Goal: Information Seeking & Learning: Compare options

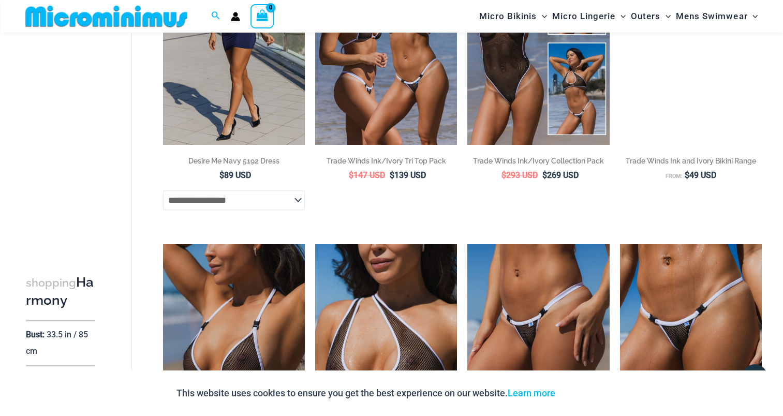
scroll to position [928, 0]
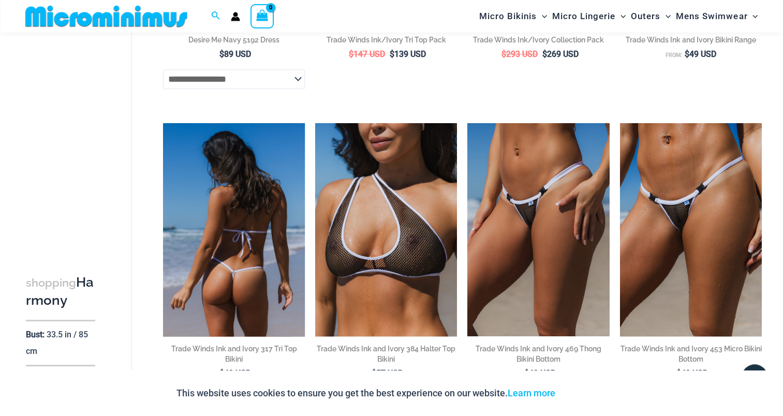
click at [248, 245] on img at bounding box center [234, 229] width 142 height 213
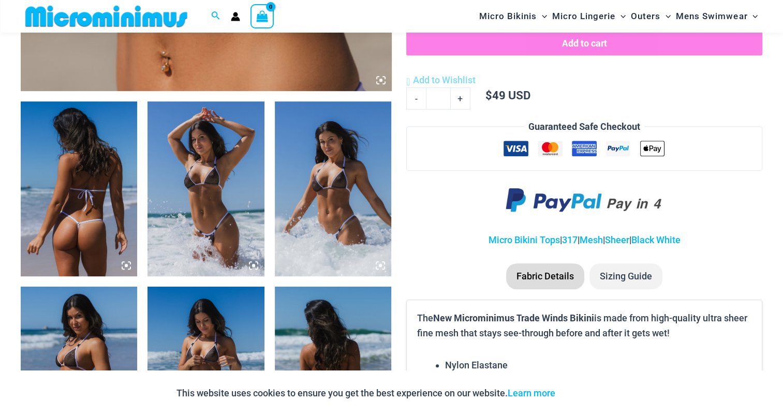
click at [113, 191] on img at bounding box center [79, 188] width 116 height 175
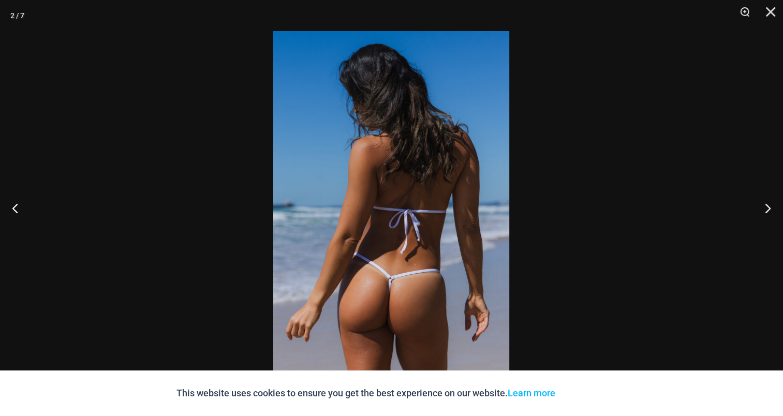
click at [384, 230] on img at bounding box center [391, 208] width 236 height 354
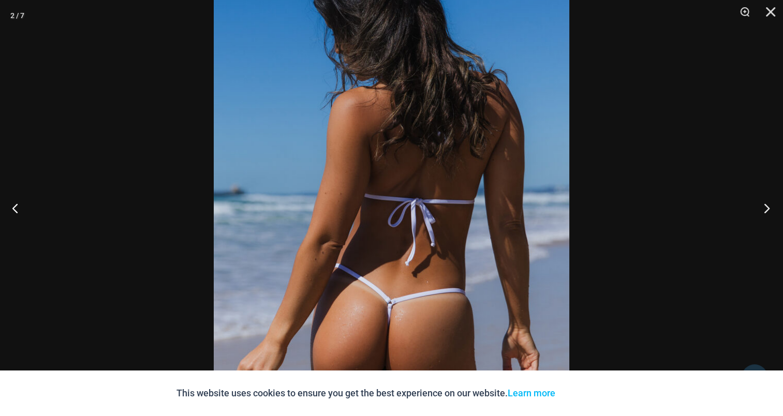
click at [772, 208] on button "Next" at bounding box center [763, 208] width 39 height 52
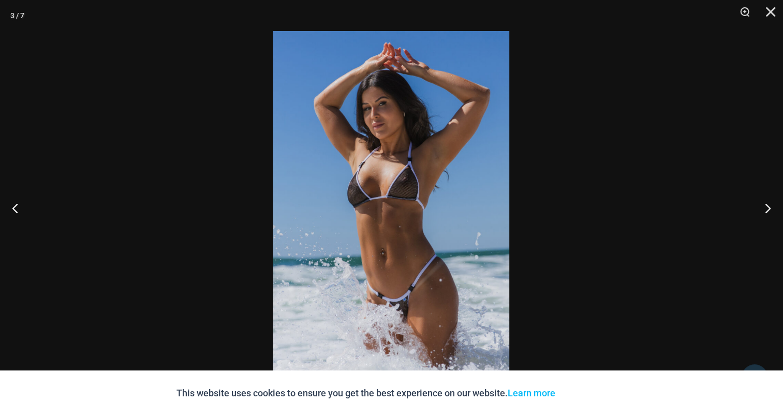
click at [441, 158] on img at bounding box center [391, 208] width 236 height 354
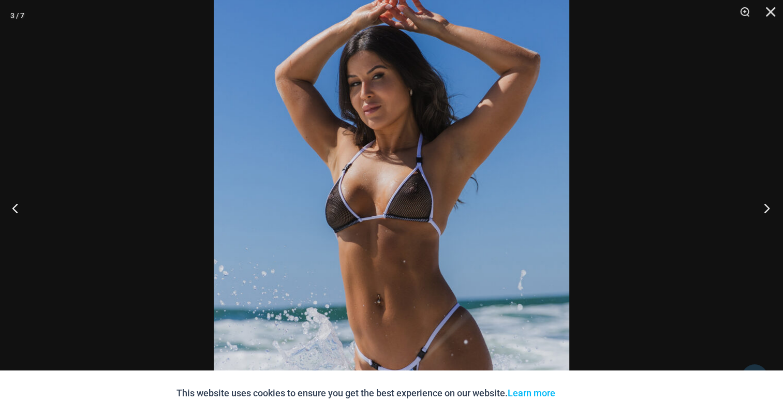
click at [758, 203] on button "Next" at bounding box center [763, 208] width 39 height 52
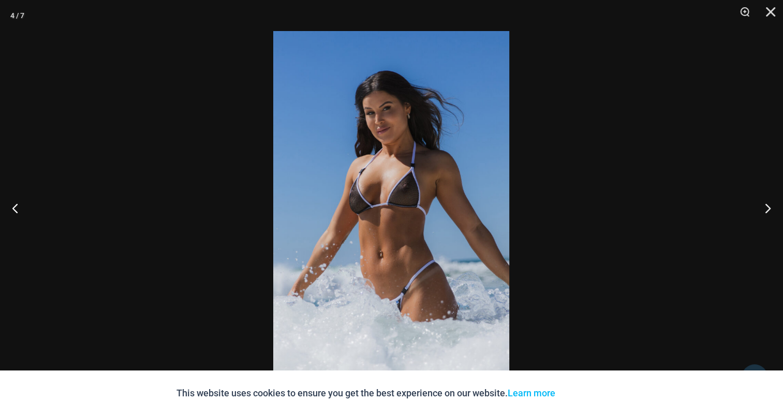
click at [311, 176] on img at bounding box center [391, 208] width 236 height 354
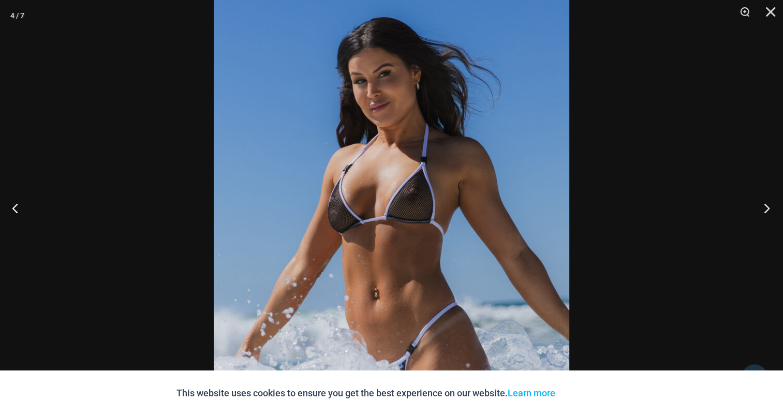
click at [771, 205] on button "Next" at bounding box center [763, 208] width 39 height 52
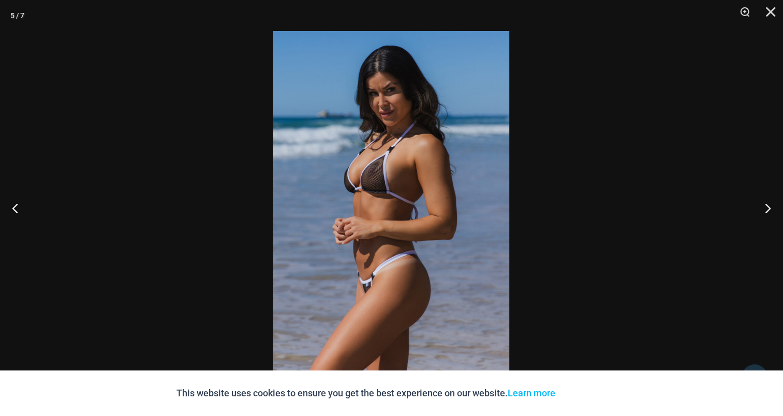
click at [355, 156] on img at bounding box center [391, 208] width 236 height 354
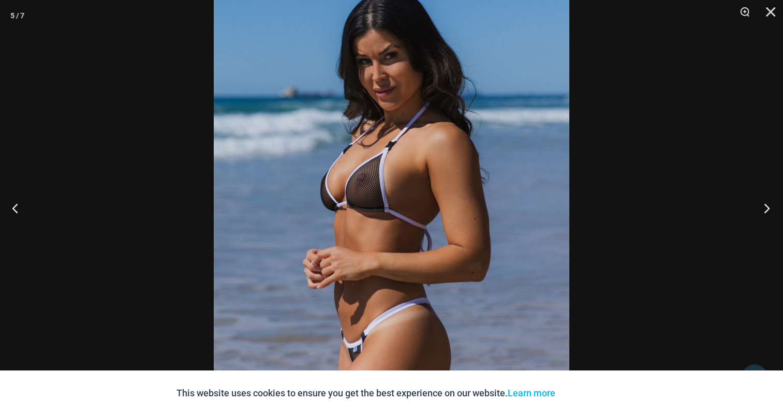
click at [760, 209] on button "Next" at bounding box center [763, 208] width 39 height 52
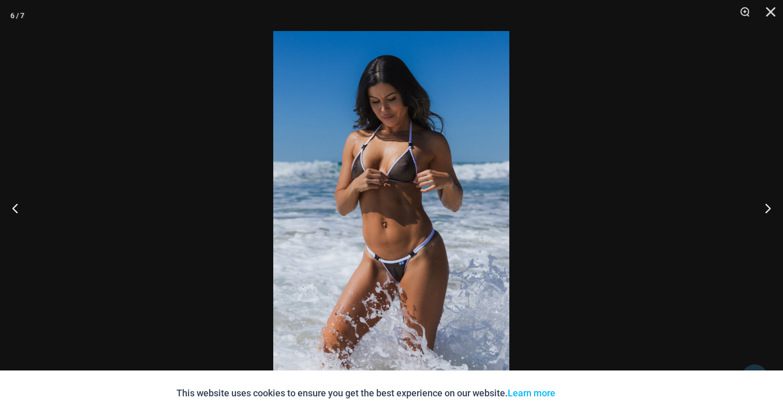
click at [360, 152] on img at bounding box center [391, 208] width 236 height 354
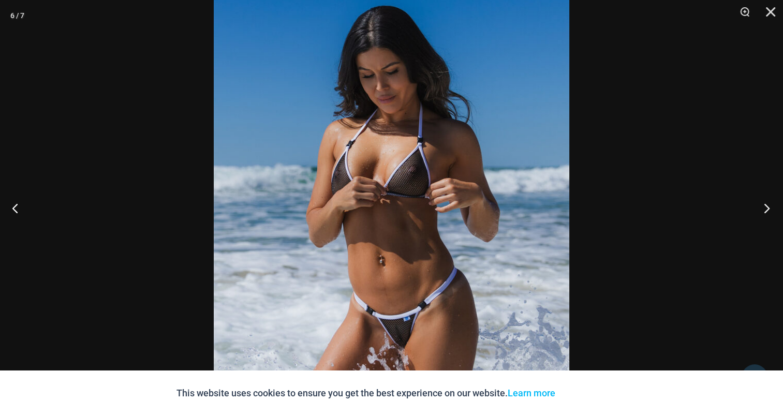
click at [759, 203] on button "Next" at bounding box center [763, 208] width 39 height 52
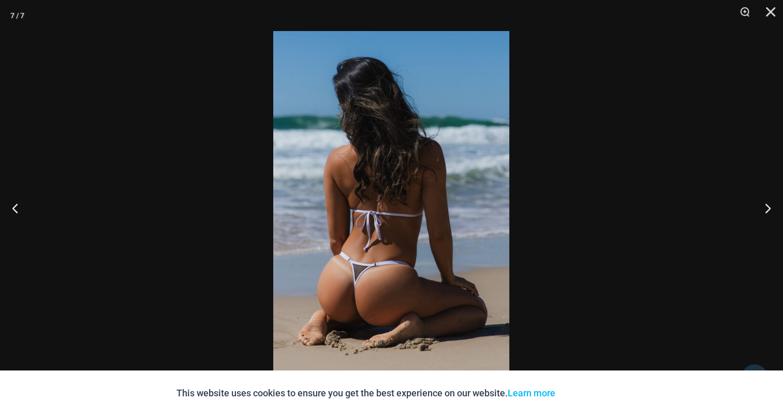
click at [365, 181] on img at bounding box center [391, 208] width 236 height 354
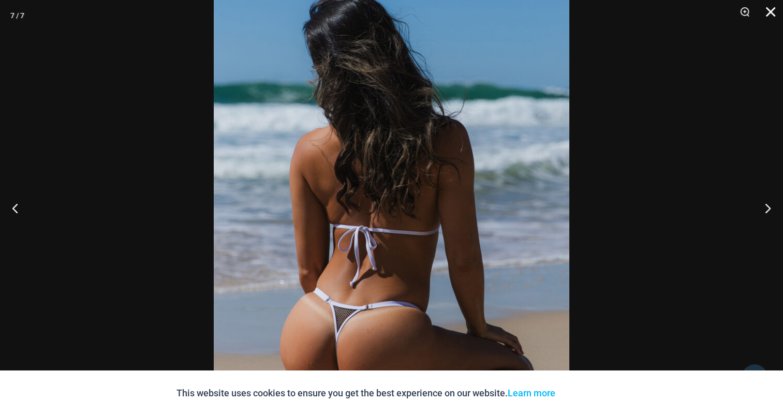
click at [774, 9] on button "Close" at bounding box center [767, 15] width 26 height 31
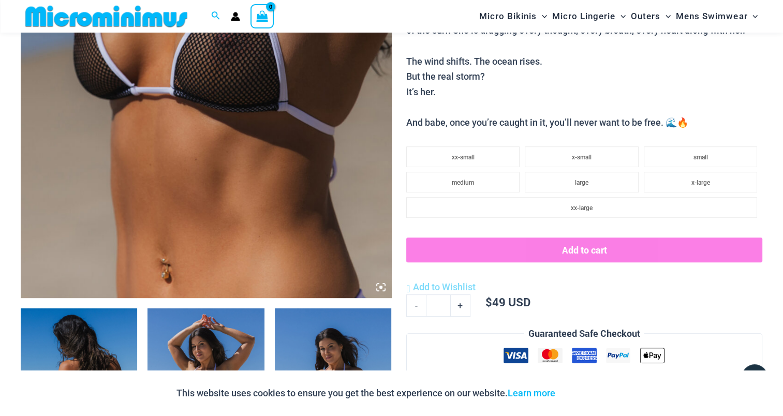
scroll to position [145, 0]
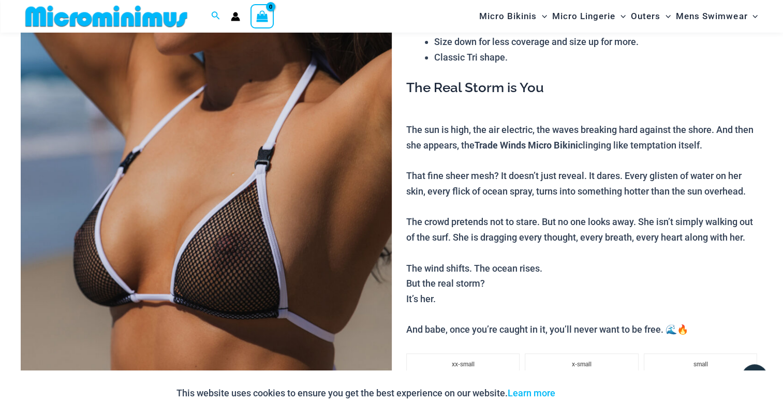
click at [446, 50] on li "Classic Tri shape." at bounding box center [598, 58] width 328 height 16
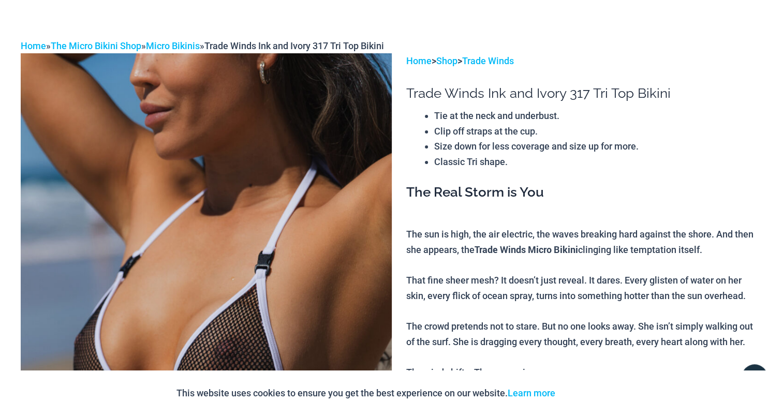
scroll to position [0, 0]
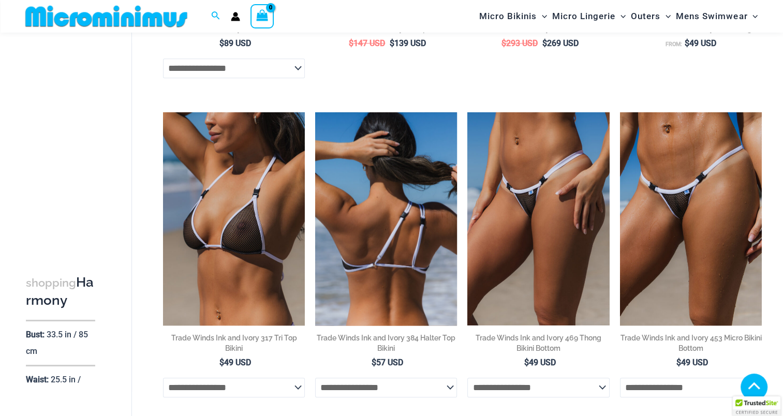
scroll to position [939, 0]
click at [414, 239] on img at bounding box center [386, 218] width 142 height 213
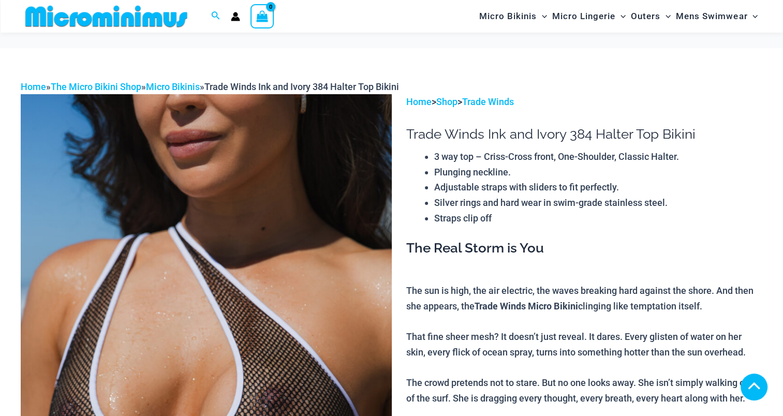
scroll to position [518, 0]
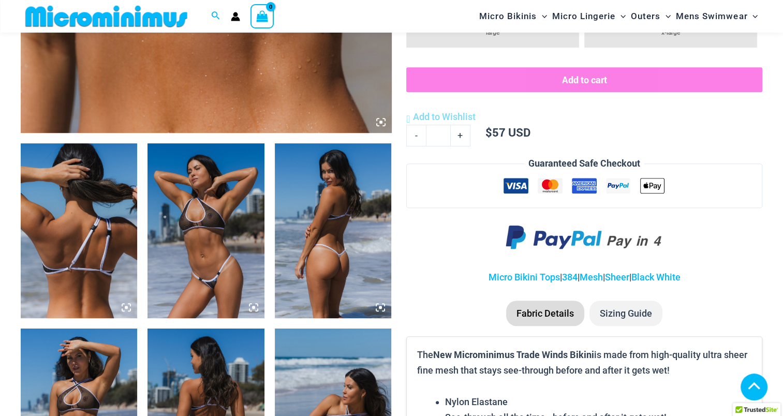
click at [71, 209] on img at bounding box center [79, 230] width 116 height 175
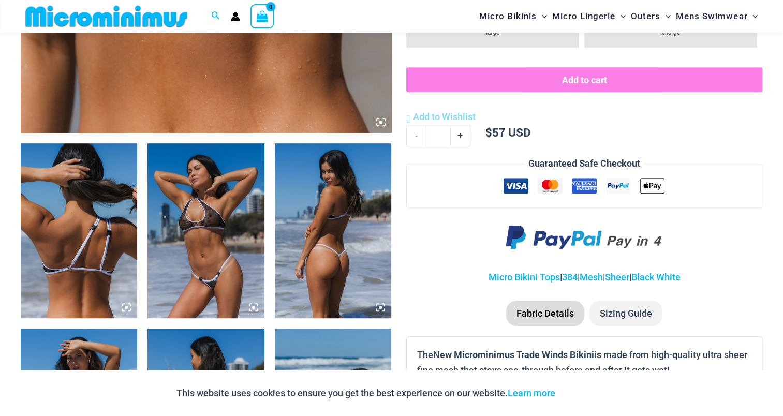
click at [114, 211] on img at bounding box center [79, 230] width 116 height 175
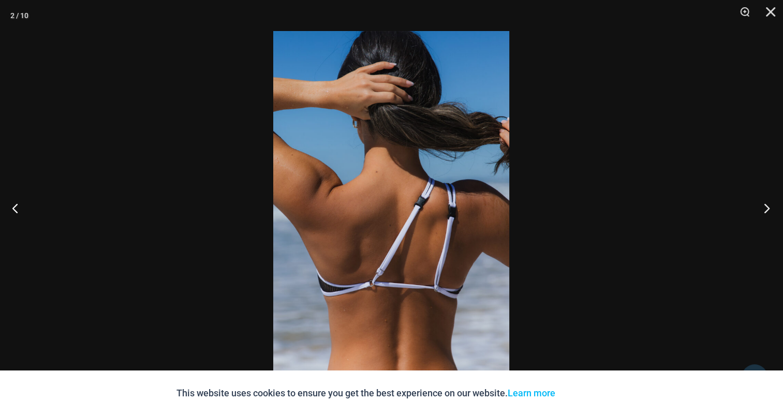
click at [767, 207] on button "Next" at bounding box center [763, 208] width 39 height 52
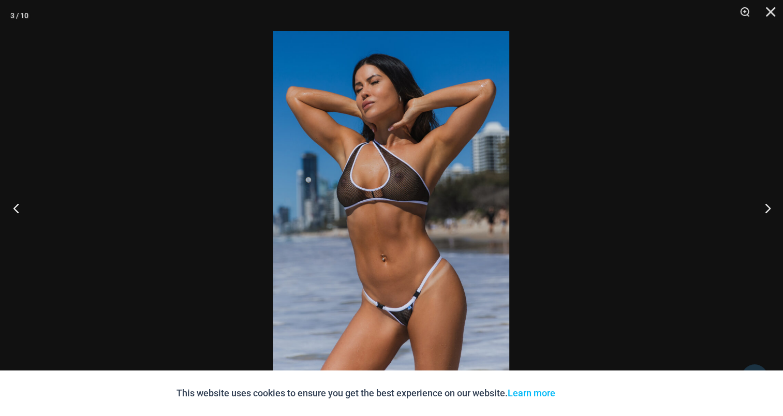
click at [12, 201] on button "Previous" at bounding box center [19, 208] width 39 height 52
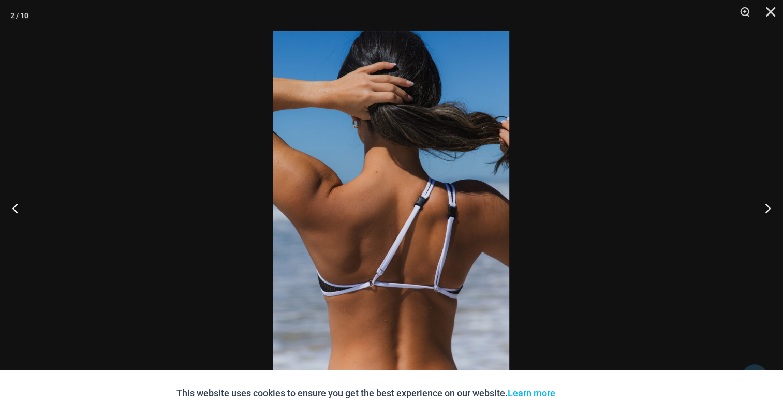
click at [437, 180] on img at bounding box center [391, 208] width 236 height 354
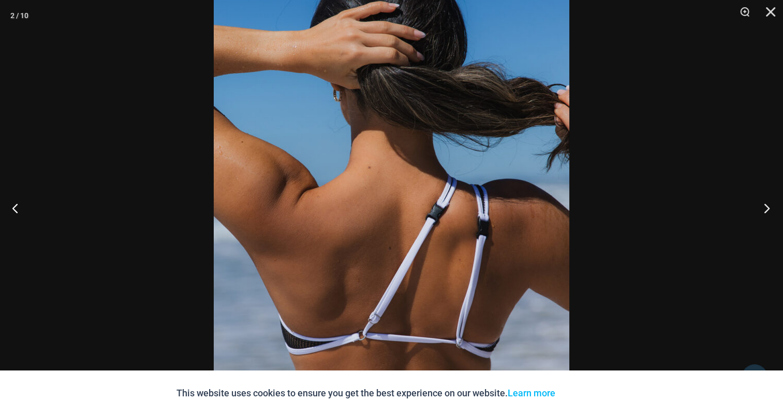
click at [774, 206] on button "Next" at bounding box center [763, 208] width 39 height 52
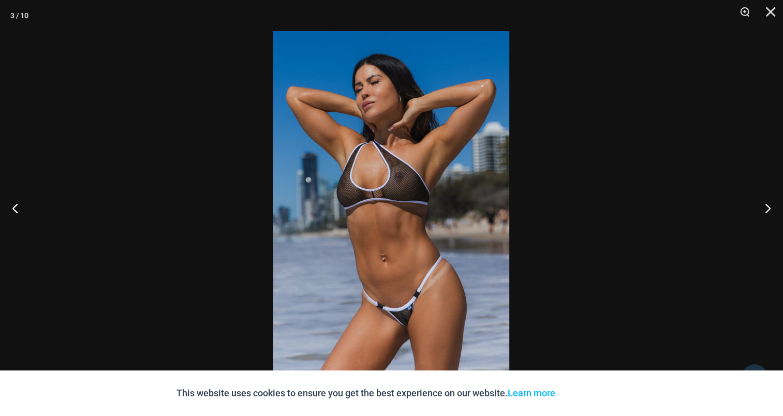
click at [394, 163] on img at bounding box center [391, 208] width 236 height 354
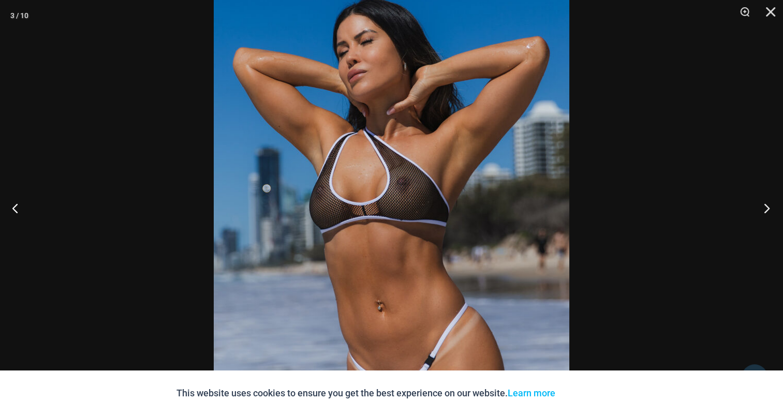
click at [755, 203] on button "Next" at bounding box center [763, 208] width 39 height 52
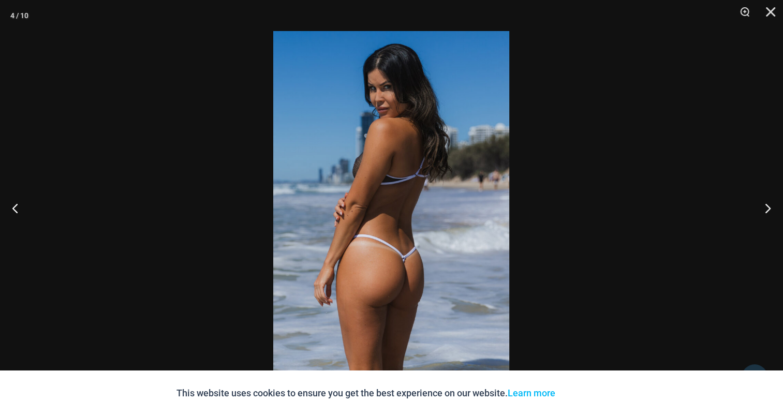
click at [413, 163] on img at bounding box center [391, 208] width 236 height 354
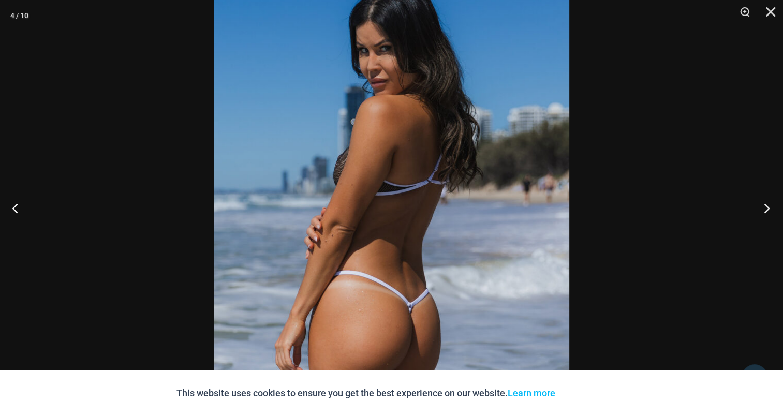
click at [775, 206] on button "Next" at bounding box center [763, 208] width 39 height 52
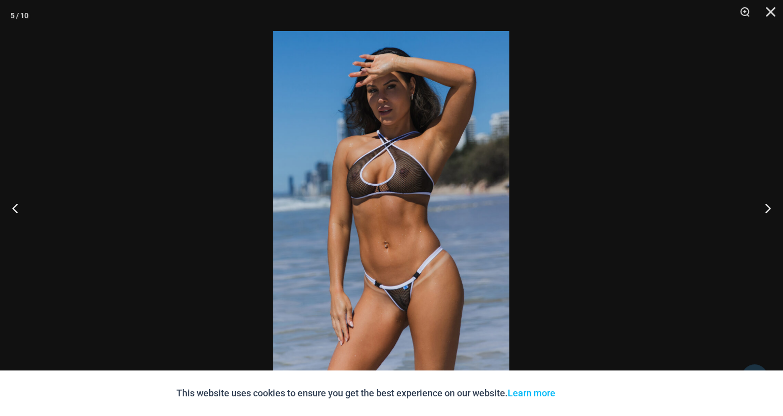
click at [457, 162] on img at bounding box center [391, 208] width 236 height 354
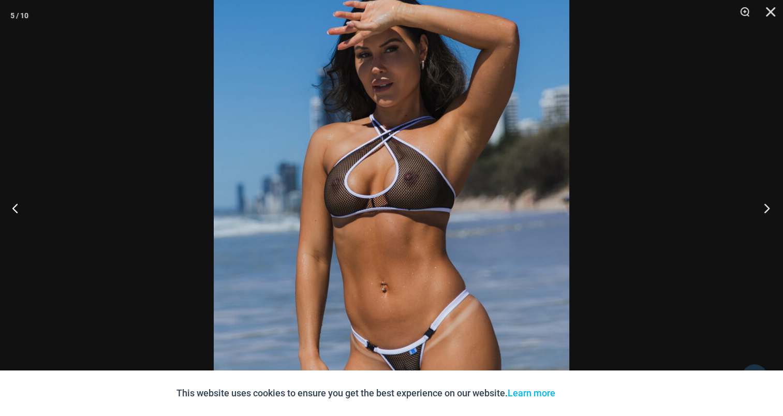
click at [758, 201] on button "Next" at bounding box center [763, 208] width 39 height 52
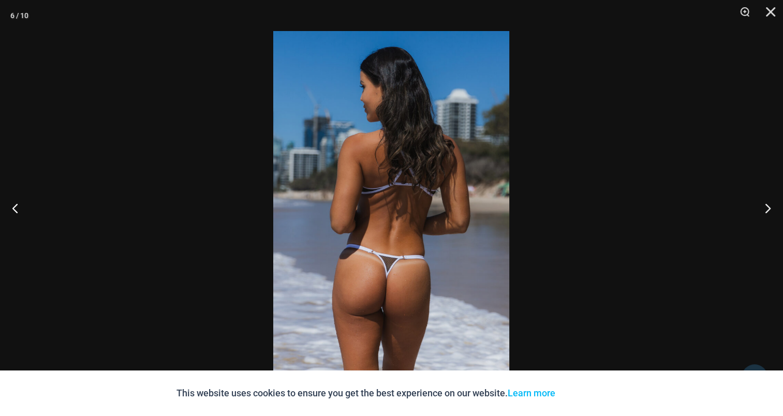
click at [459, 191] on img at bounding box center [391, 208] width 236 height 354
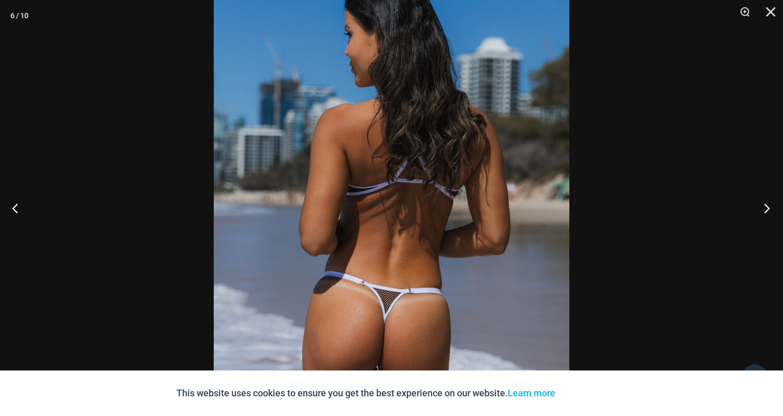
click at [760, 204] on button "Next" at bounding box center [763, 208] width 39 height 52
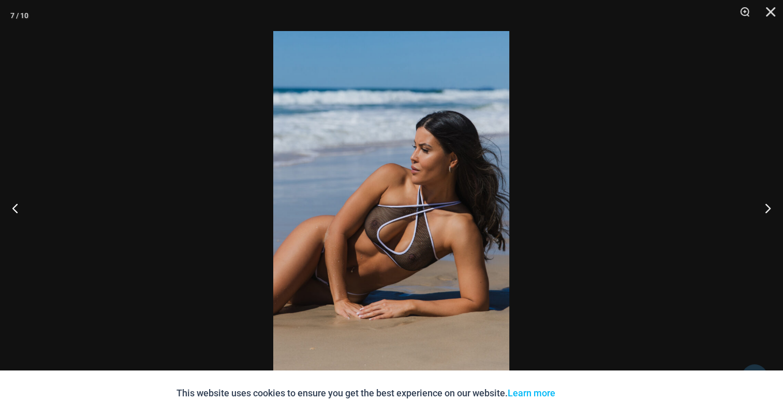
click at [445, 163] on img at bounding box center [391, 208] width 236 height 354
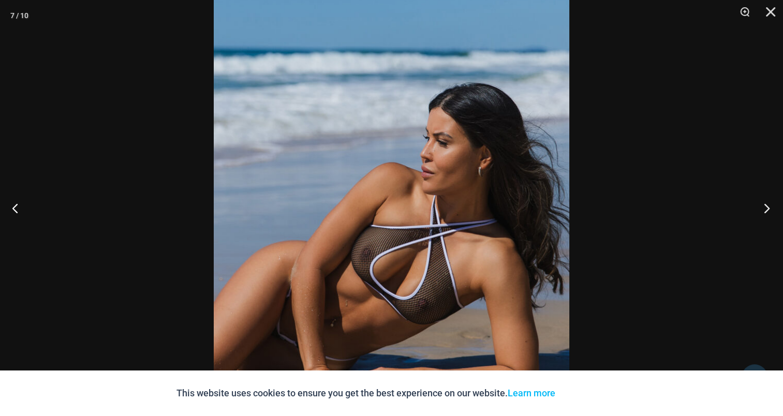
click at [760, 206] on button "Next" at bounding box center [763, 208] width 39 height 52
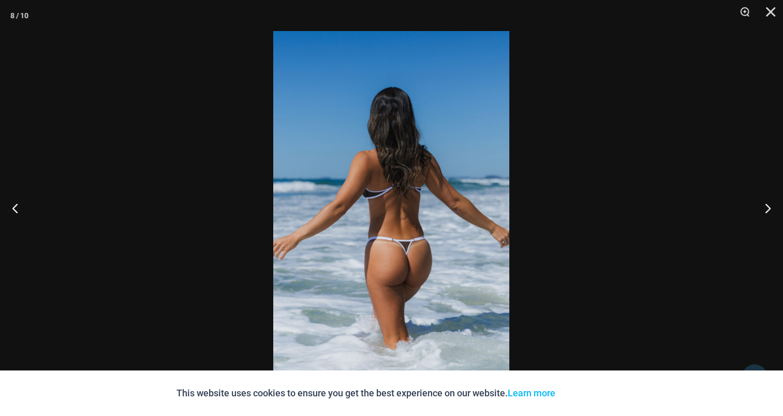
click at [389, 183] on img at bounding box center [391, 208] width 236 height 354
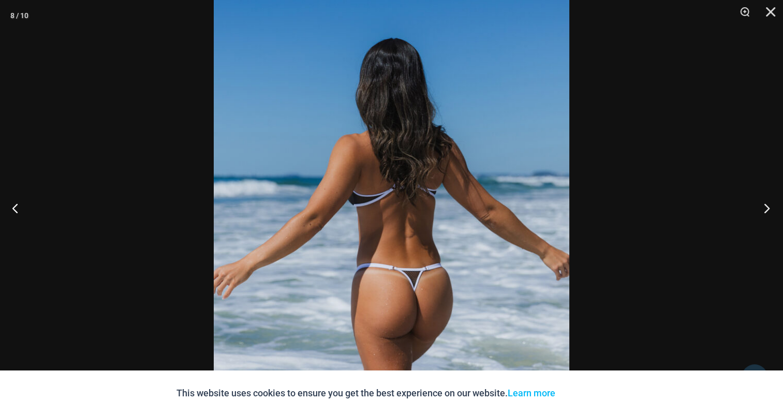
click at [758, 195] on button "Next" at bounding box center [763, 208] width 39 height 52
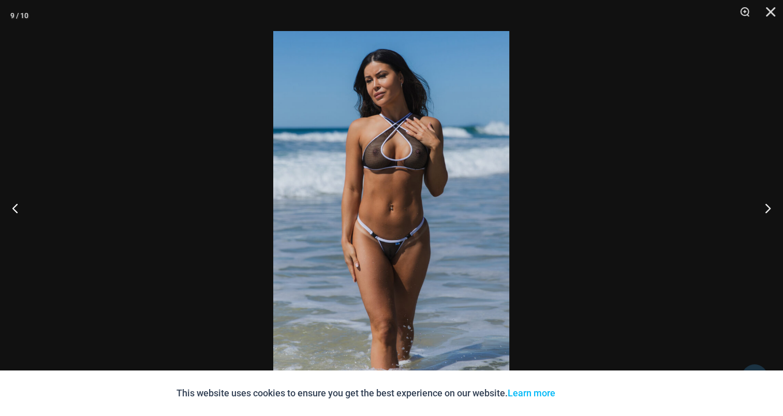
click at [416, 166] on img at bounding box center [391, 208] width 236 height 354
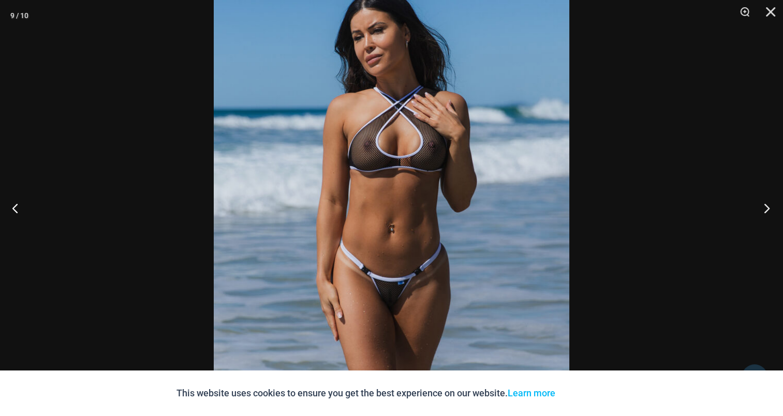
click at [768, 205] on button "Next" at bounding box center [763, 208] width 39 height 52
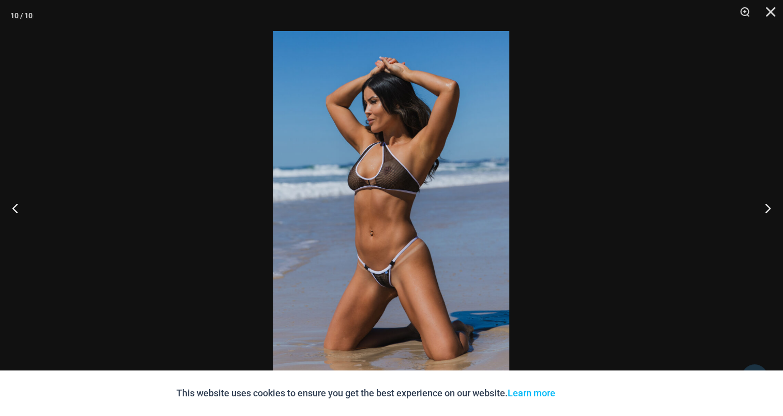
click at [393, 159] on img at bounding box center [391, 208] width 236 height 354
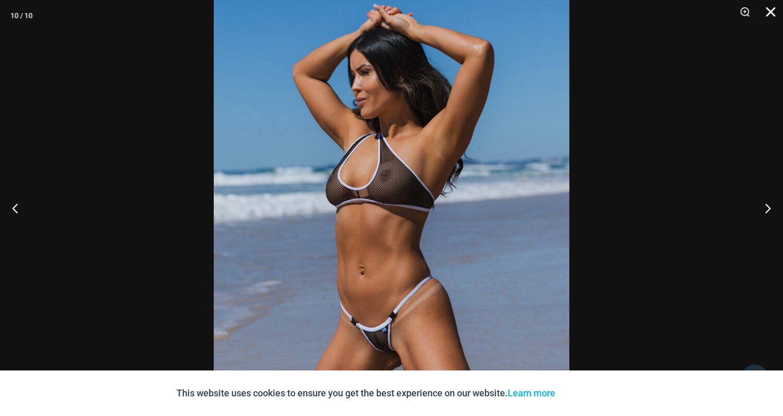
click at [774, 11] on button "Close" at bounding box center [767, 15] width 26 height 31
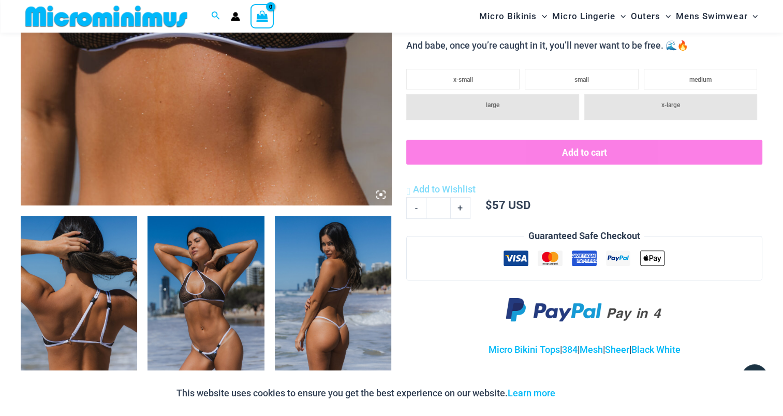
scroll to position [362, 0]
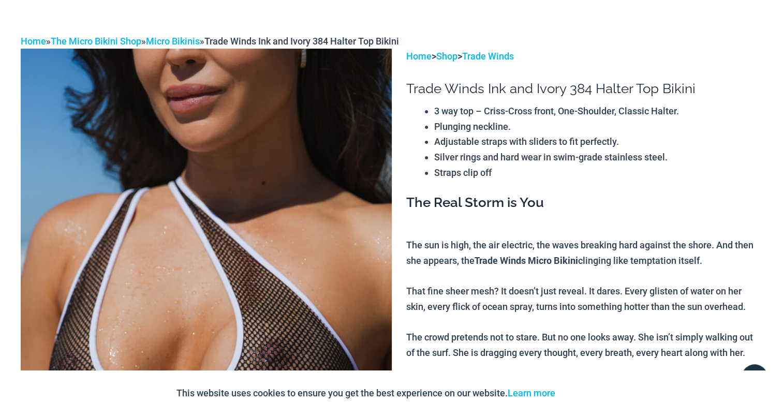
scroll to position [0, 0]
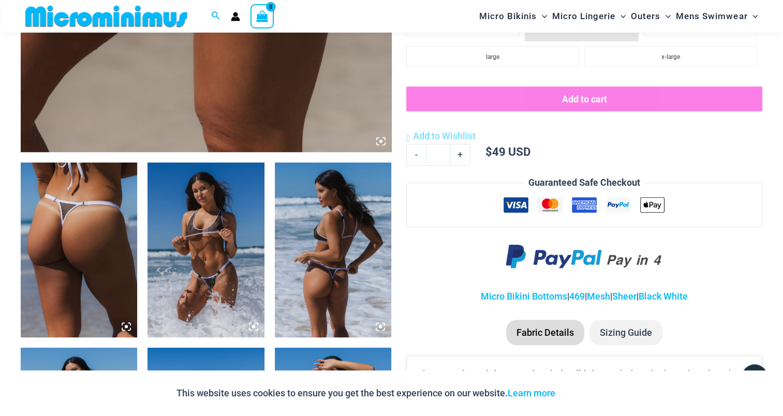
scroll to position [508, 0]
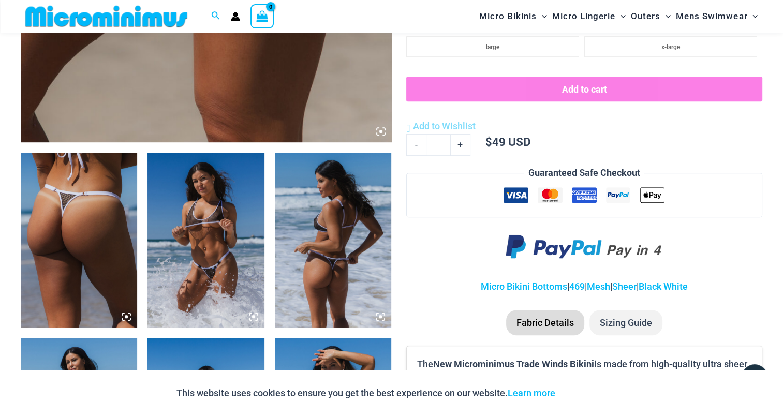
click at [98, 216] on img at bounding box center [79, 240] width 116 height 175
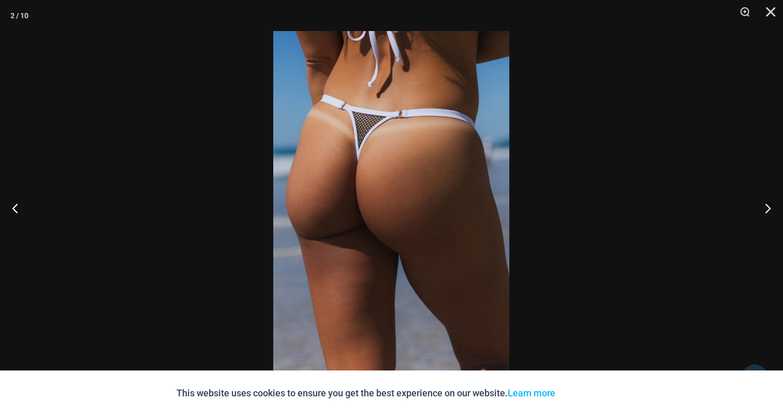
click at [425, 188] on img at bounding box center [391, 208] width 236 height 354
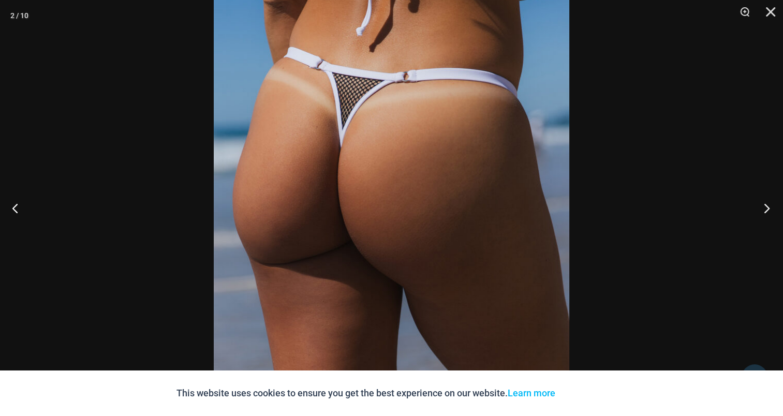
click at [764, 208] on button "Next" at bounding box center [763, 208] width 39 height 52
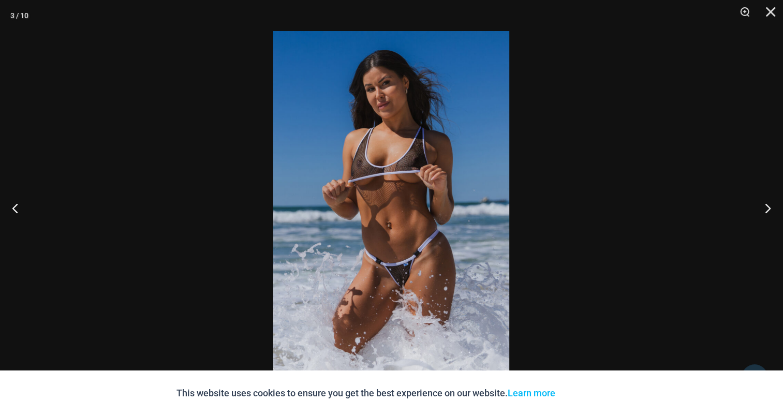
click at [397, 149] on img at bounding box center [391, 208] width 236 height 354
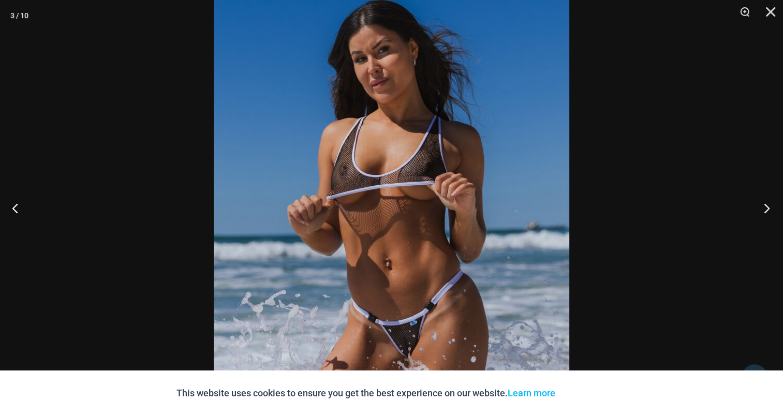
click at [766, 209] on button "Next" at bounding box center [763, 208] width 39 height 52
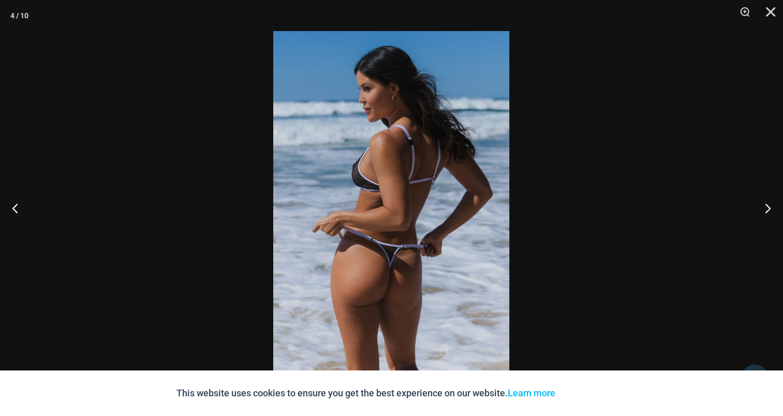
click at [400, 147] on img at bounding box center [391, 208] width 236 height 354
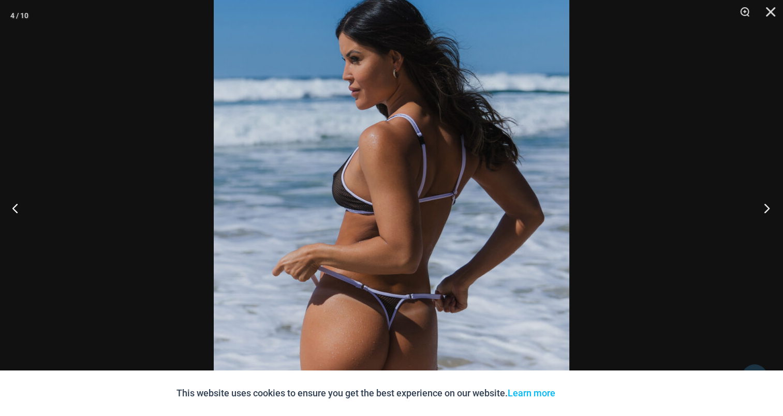
click at [765, 209] on button "Next" at bounding box center [763, 208] width 39 height 52
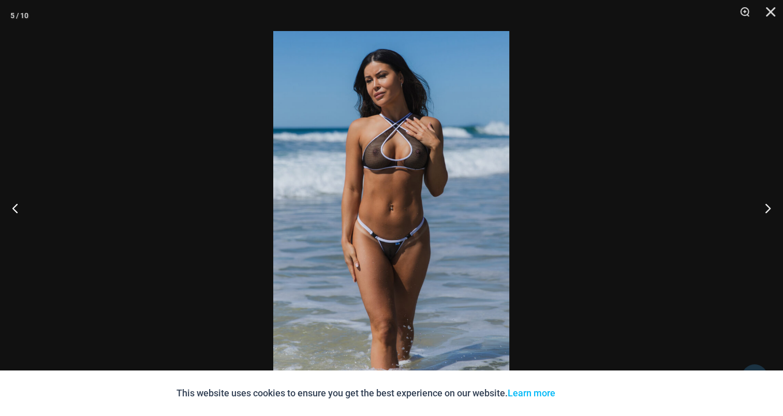
click at [376, 150] on img at bounding box center [391, 208] width 236 height 354
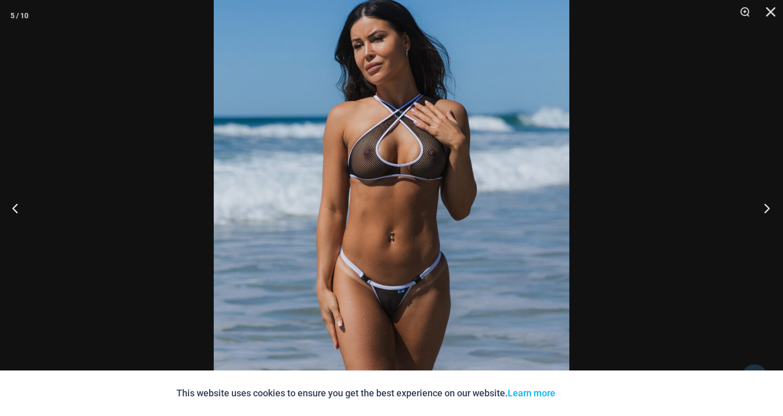
click at [760, 204] on button "Next" at bounding box center [763, 208] width 39 height 52
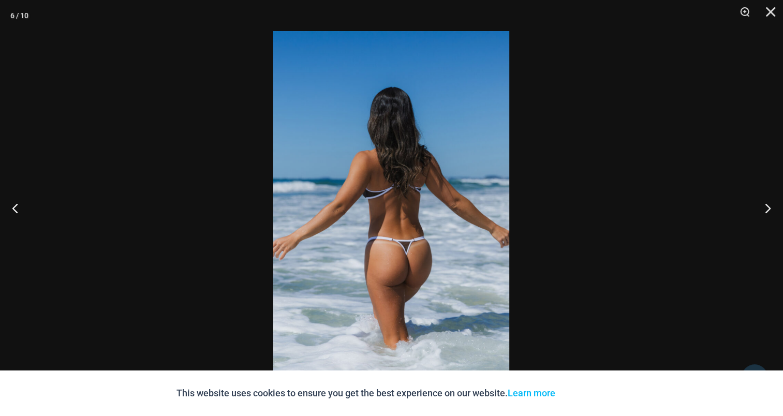
click at [358, 166] on img at bounding box center [391, 208] width 236 height 354
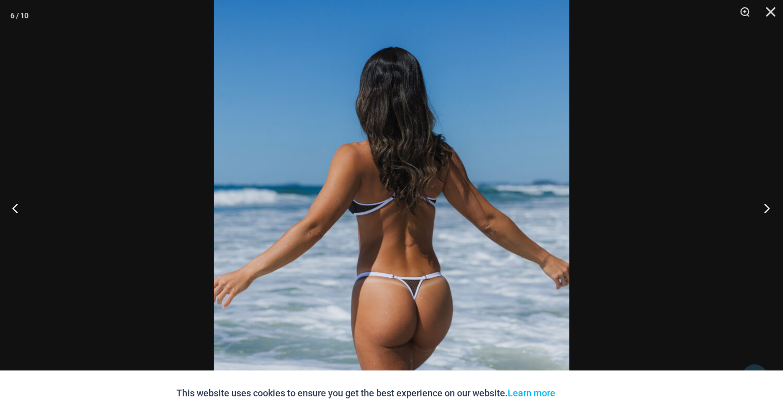
click at [756, 210] on button "Next" at bounding box center [763, 208] width 39 height 52
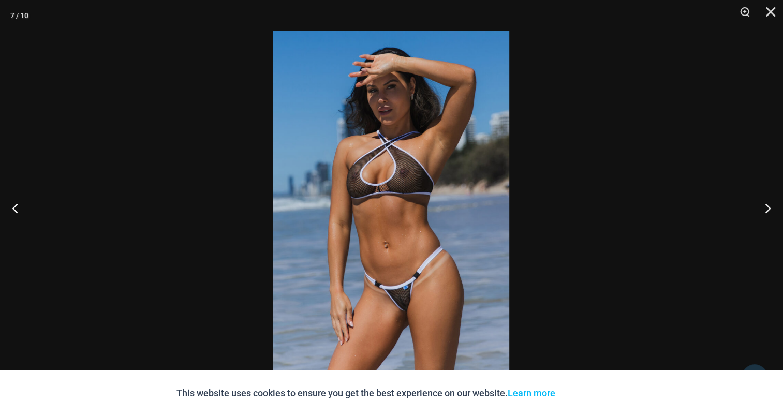
click at [412, 173] on img at bounding box center [391, 208] width 236 height 354
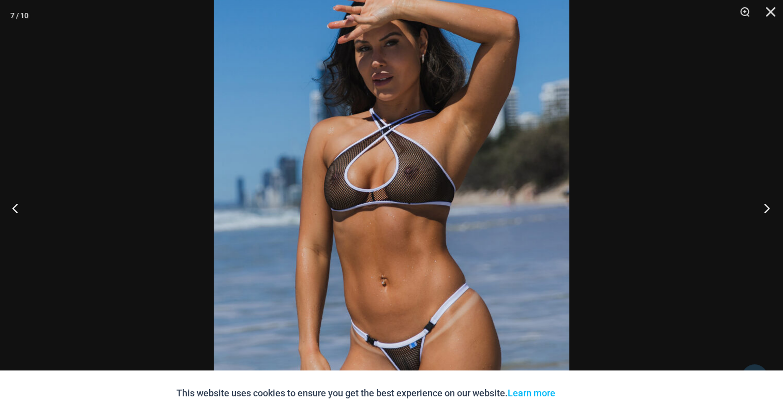
click at [770, 204] on button "Next" at bounding box center [763, 208] width 39 height 52
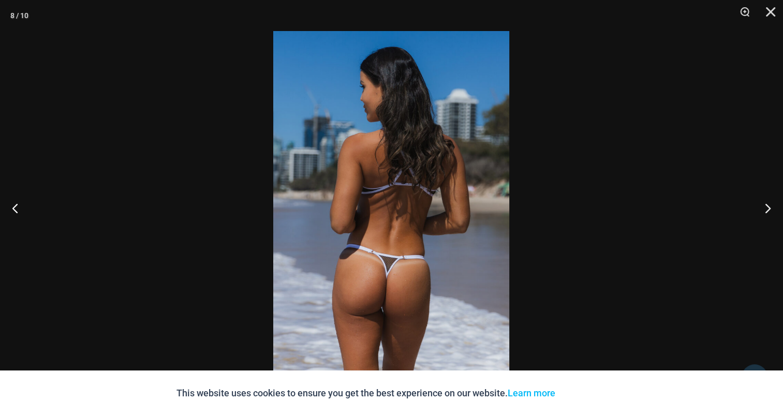
click at [375, 160] on img at bounding box center [391, 208] width 236 height 354
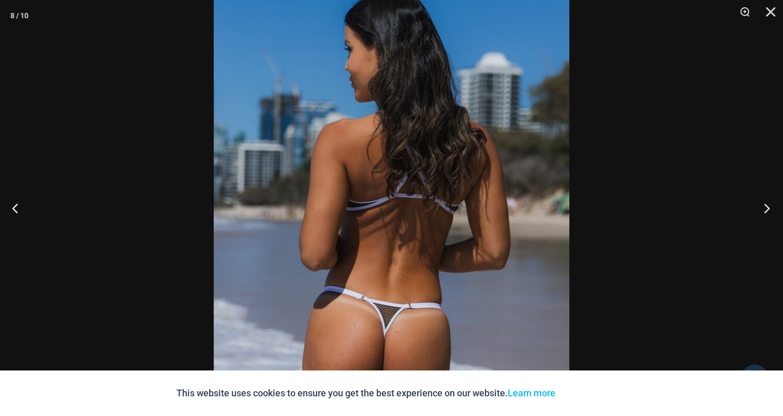
click at [773, 213] on button "Next" at bounding box center [763, 208] width 39 height 52
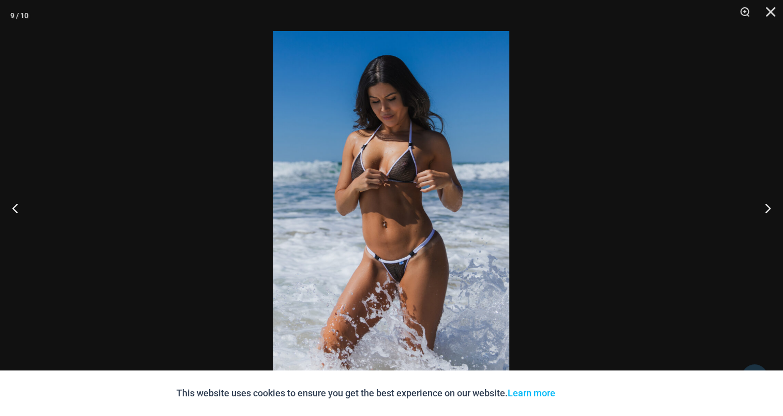
click at [370, 166] on img at bounding box center [391, 208] width 236 height 354
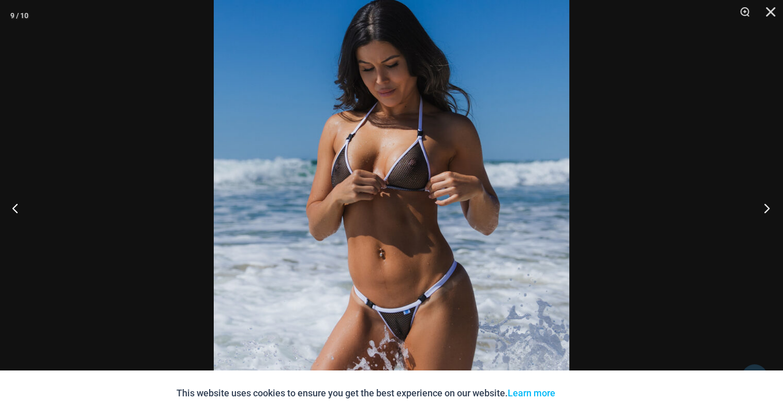
click at [766, 206] on button "Next" at bounding box center [763, 208] width 39 height 52
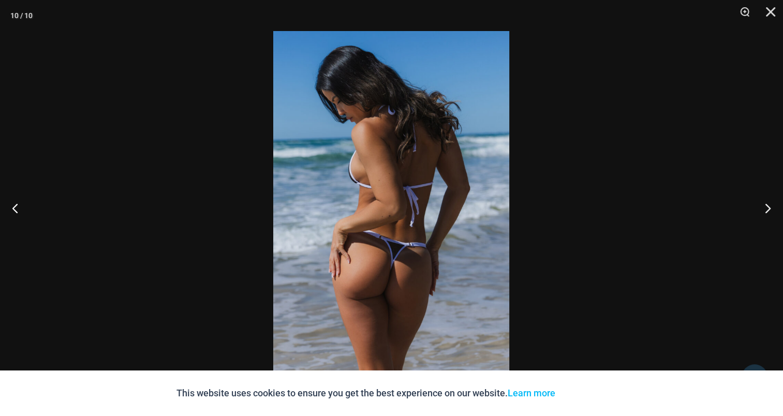
click at [416, 159] on img at bounding box center [391, 208] width 236 height 354
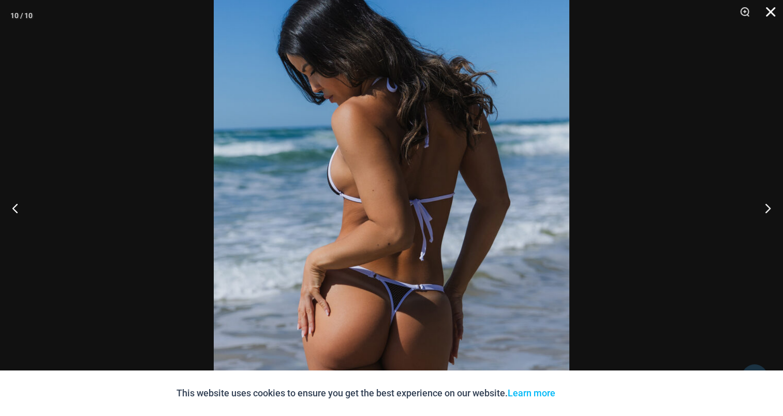
click at [777, 13] on button "Close" at bounding box center [767, 15] width 26 height 31
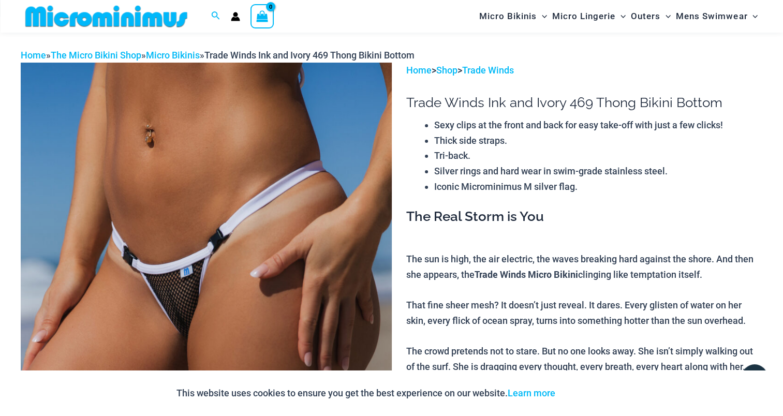
scroll to position [0, 0]
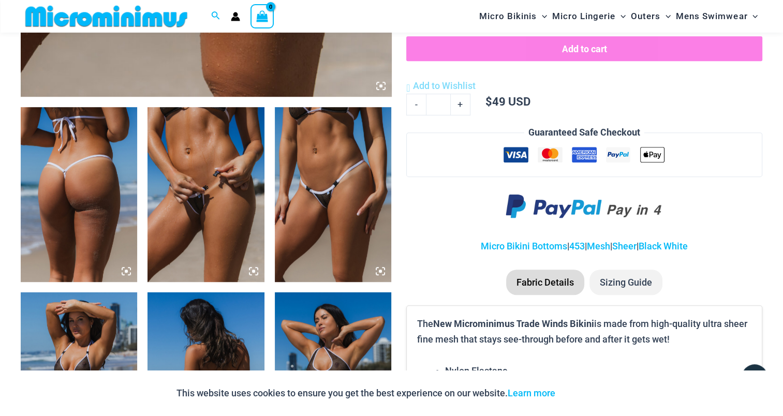
scroll to position [561, 0]
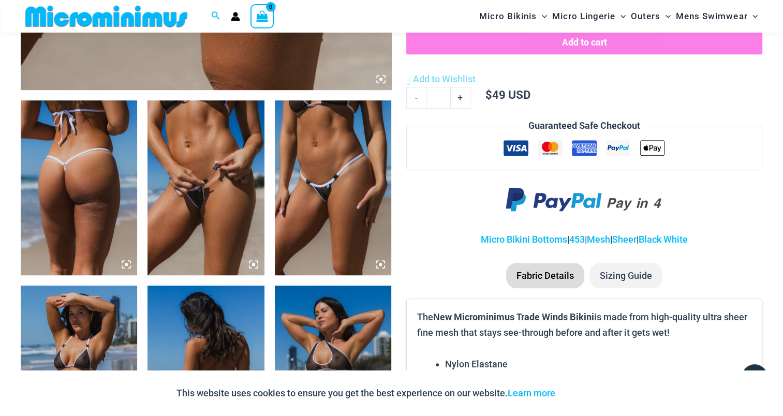
click at [91, 157] on img at bounding box center [79, 187] width 116 height 175
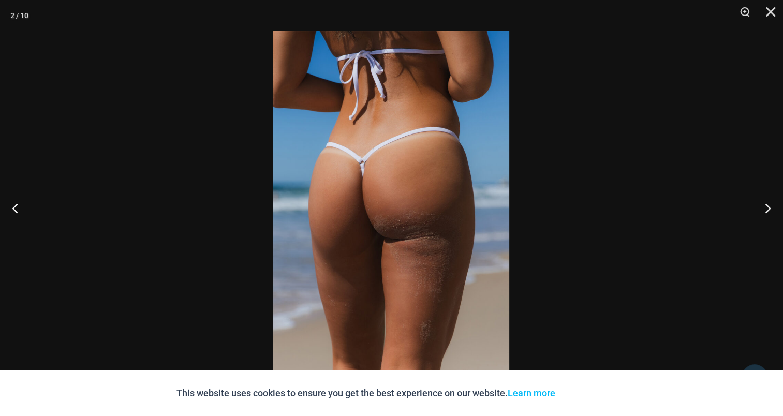
click at [340, 170] on img at bounding box center [391, 208] width 236 height 354
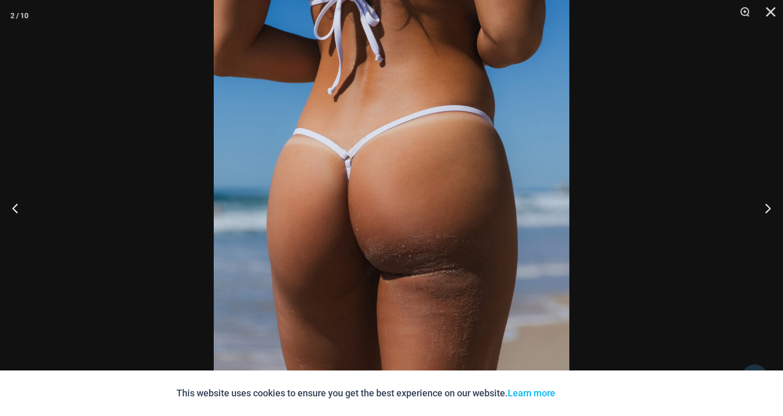
click at [741, 202] on div at bounding box center [391, 208] width 783 height 416
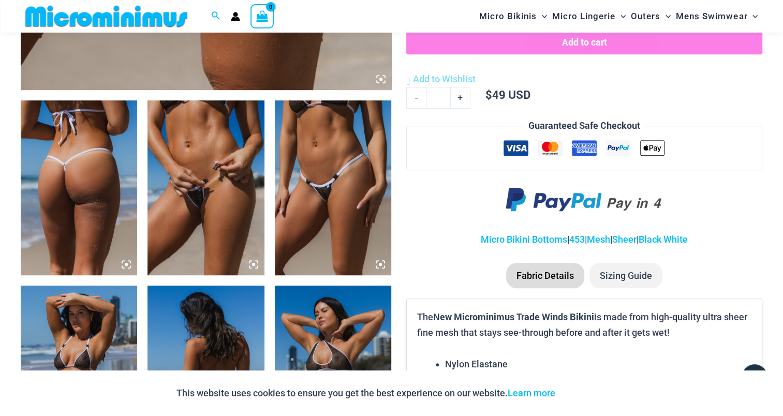
click at [195, 172] on img at bounding box center [206, 187] width 116 height 175
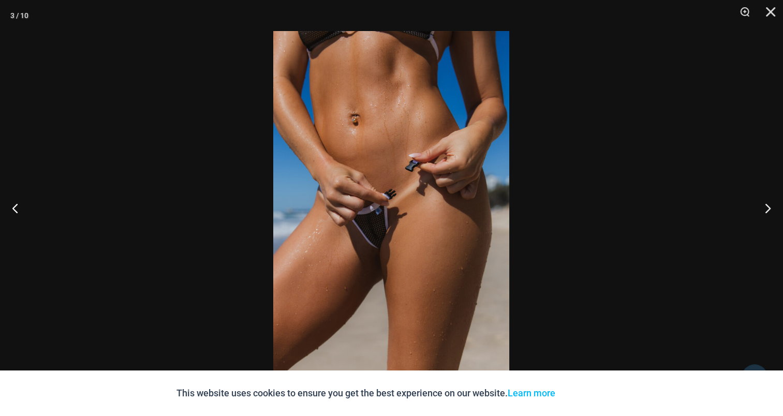
click at [352, 174] on img at bounding box center [391, 208] width 236 height 354
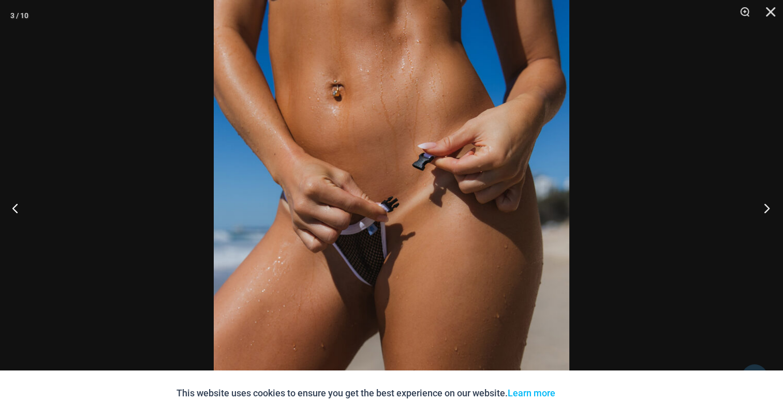
click at [770, 208] on button "Next" at bounding box center [763, 208] width 39 height 52
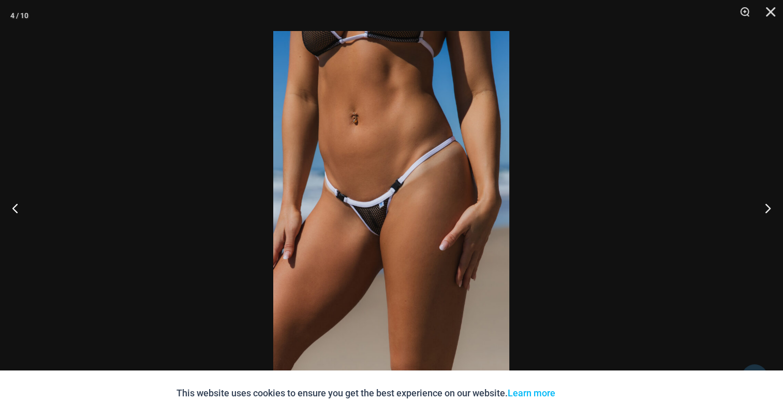
click at [381, 170] on img at bounding box center [391, 208] width 236 height 354
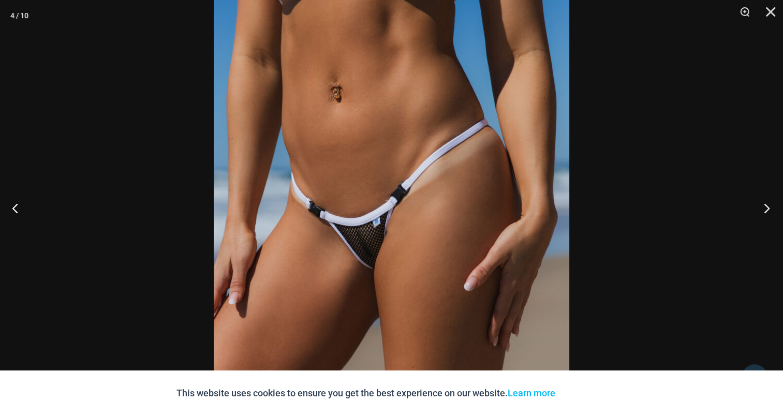
click at [765, 211] on button "Next" at bounding box center [763, 208] width 39 height 52
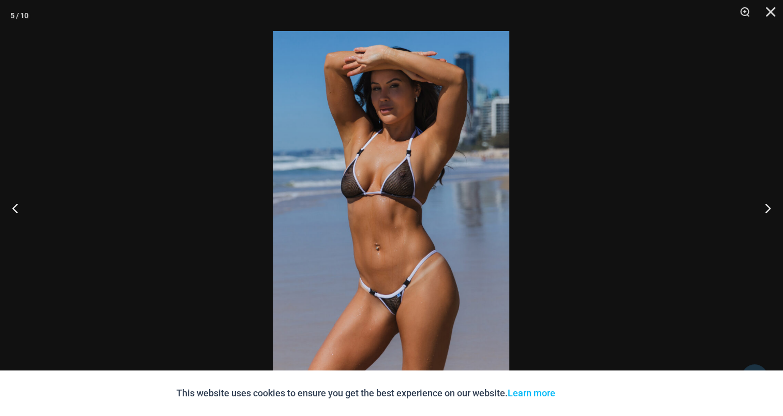
click at [431, 202] on img at bounding box center [391, 208] width 236 height 354
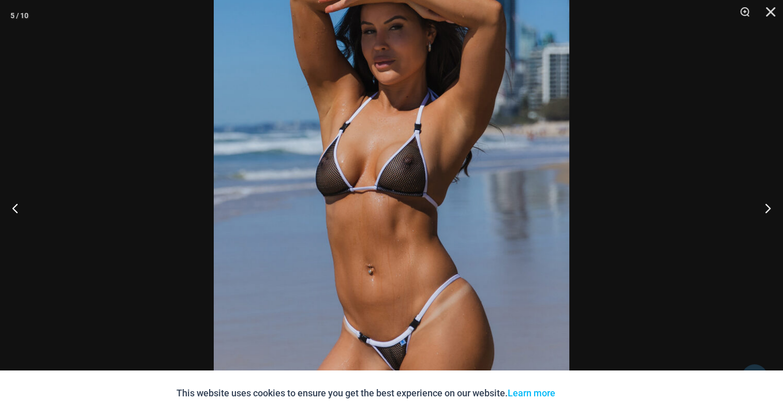
click at [401, 167] on img at bounding box center [392, 211] width 356 height 533
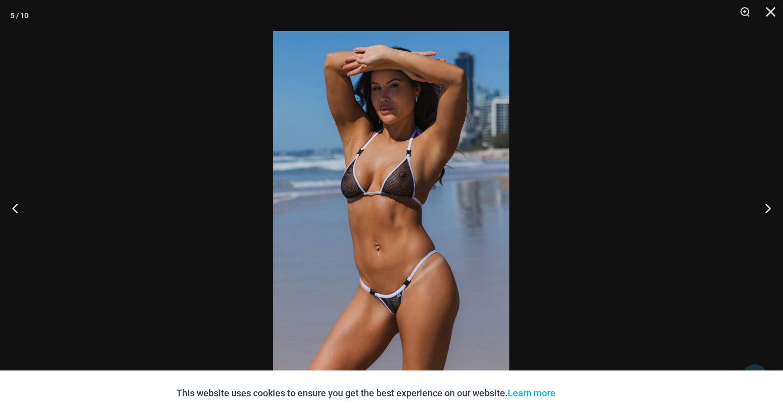
click at [382, 186] on img at bounding box center [391, 208] width 236 height 354
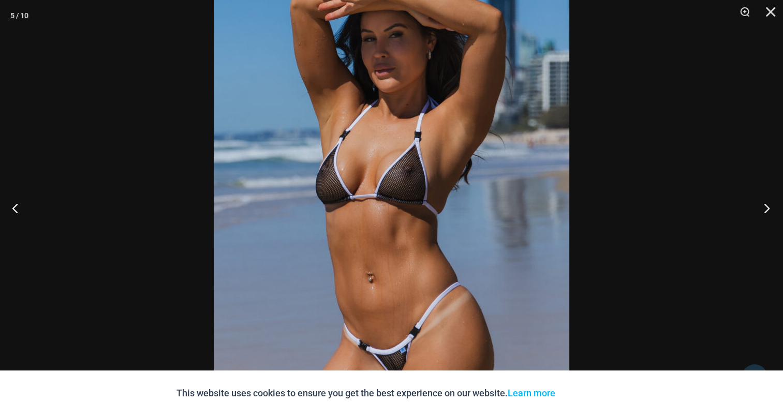
click at [768, 206] on button "Next" at bounding box center [763, 208] width 39 height 52
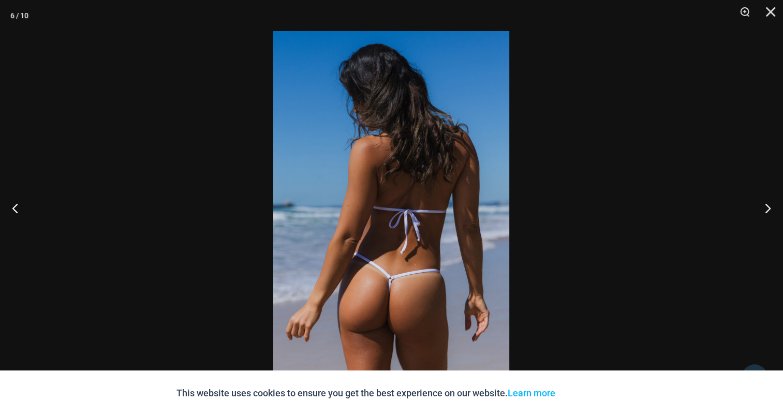
click at [334, 172] on img at bounding box center [391, 208] width 236 height 354
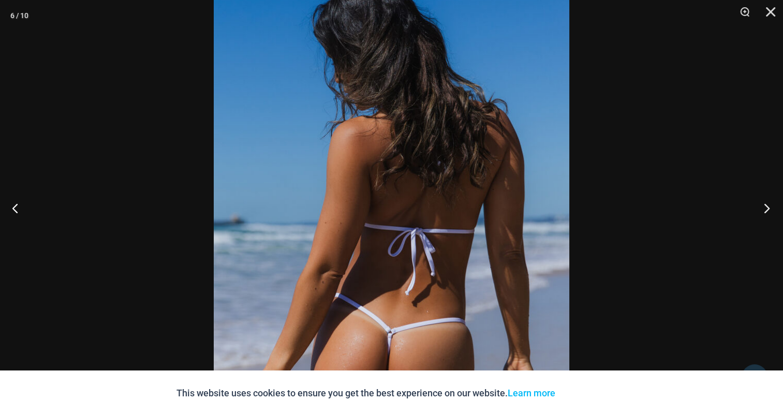
click at [760, 209] on button "Next" at bounding box center [763, 208] width 39 height 52
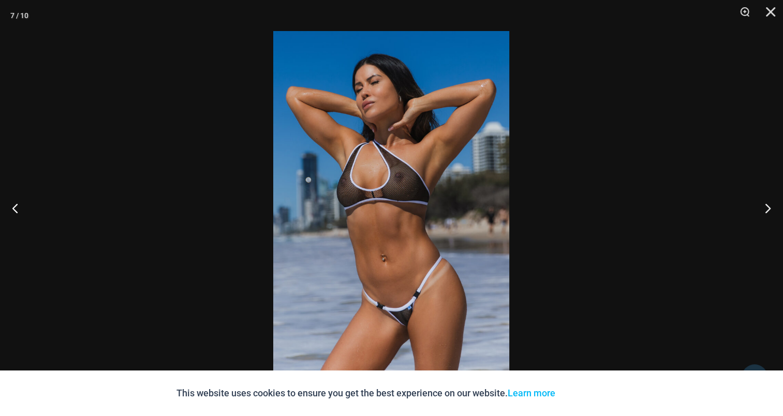
click at [416, 143] on img at bounding box center [391, 208] width 236 height 354
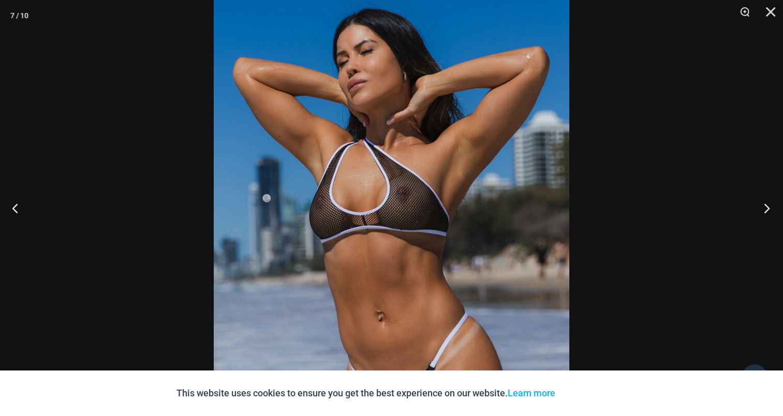
click at [770, 210] on button "Next" at bounding box center [763, 208] width 39 height 52
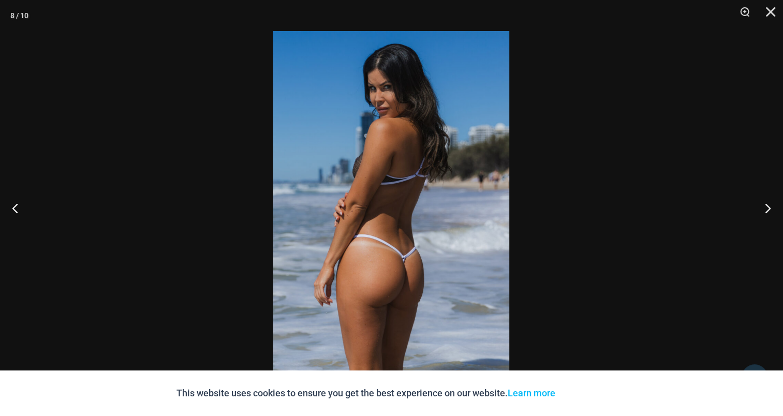
click at [380, 157] on img at bounding box center [391, 208] width 236 height 354
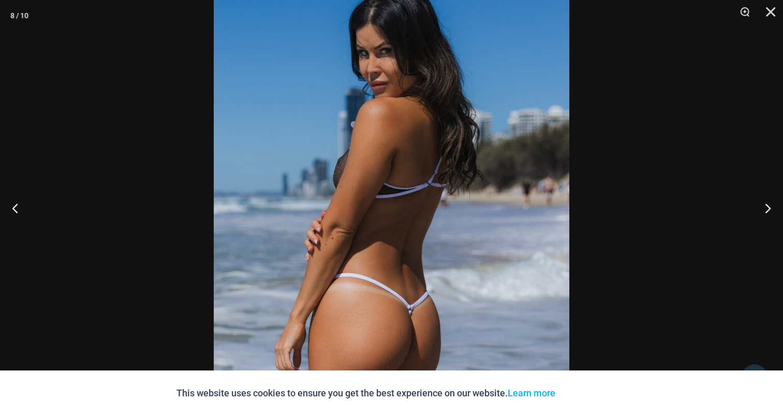
click at [768, 205] on button "Next" at bounding box center [763, 208] width 39 height 52
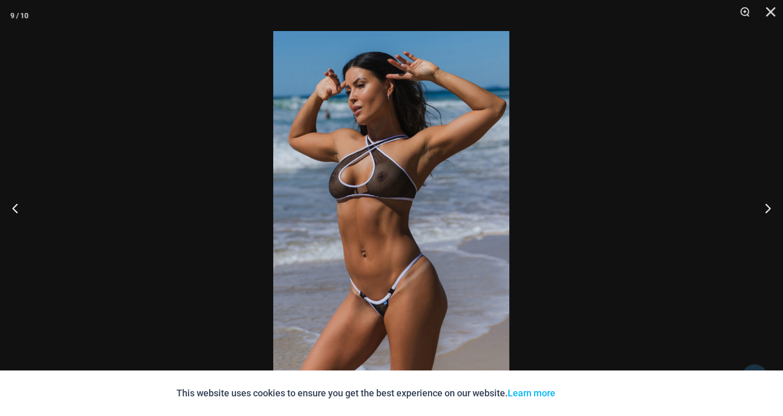
click at [414, 183] on img at bounding box center [391, 208] width 236 height 354
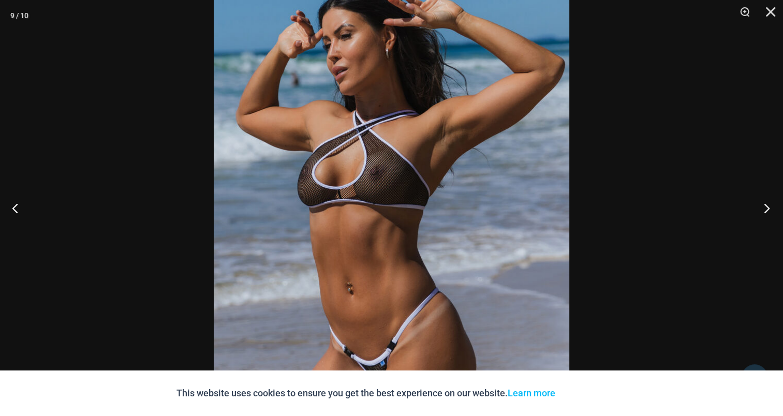
click at [770, 206] on button "Next" at bounding box center [763, 208] width 39 height 52
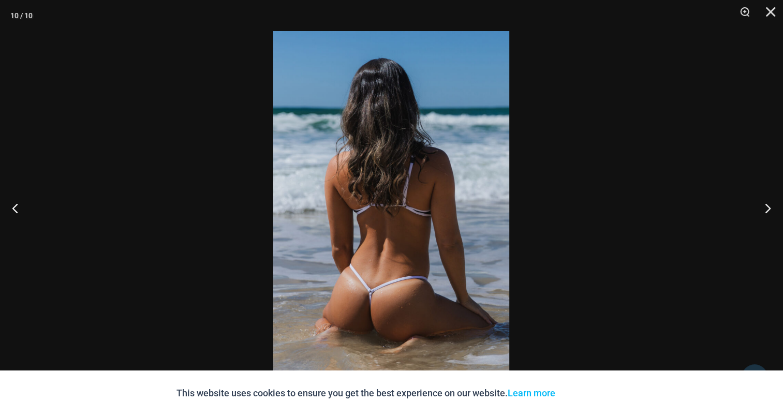
click at [357, 193] on img at bounding box center [391, 208] width 236 height 354
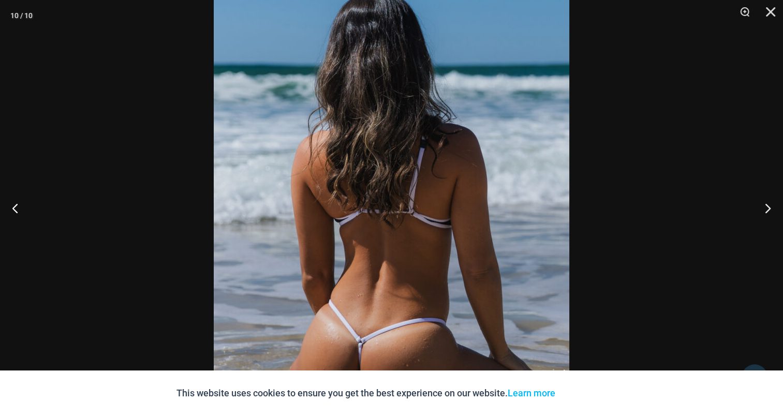
click at [361, 168] on img at bounding box center [392, 215] width 356 height 533
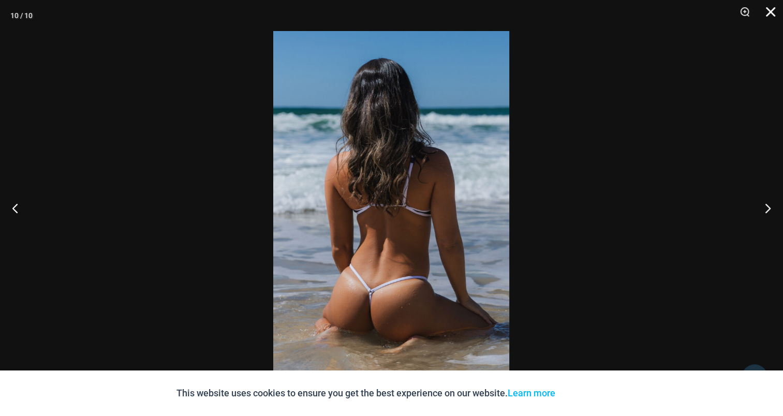
click at [774, 10] on button "Close" at bounding box center [767, 15] width 26 height 31
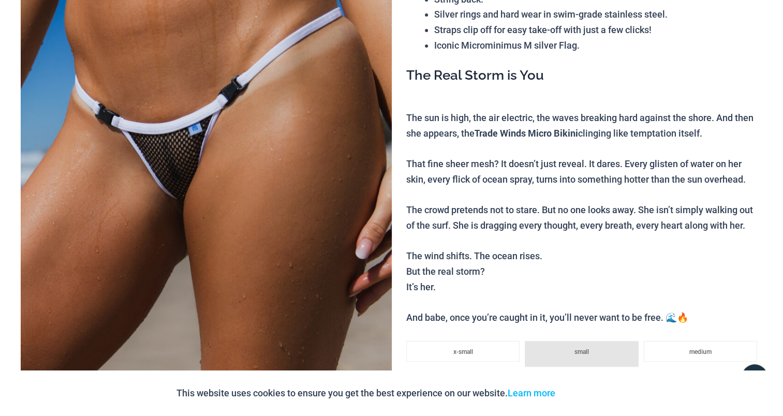
scroll to position [0, 0]
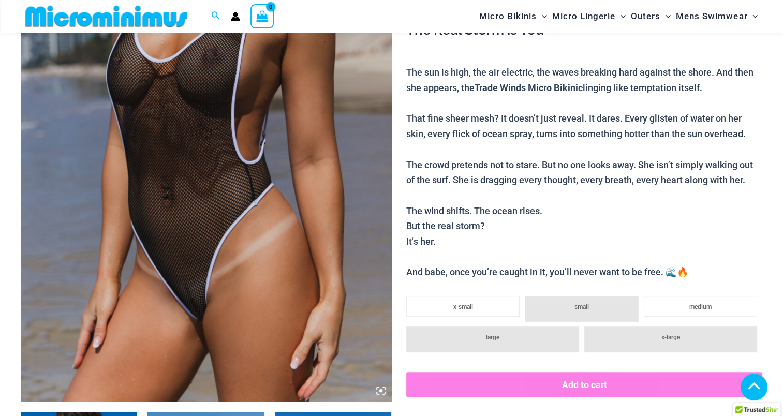
scroll to position [611, 0]
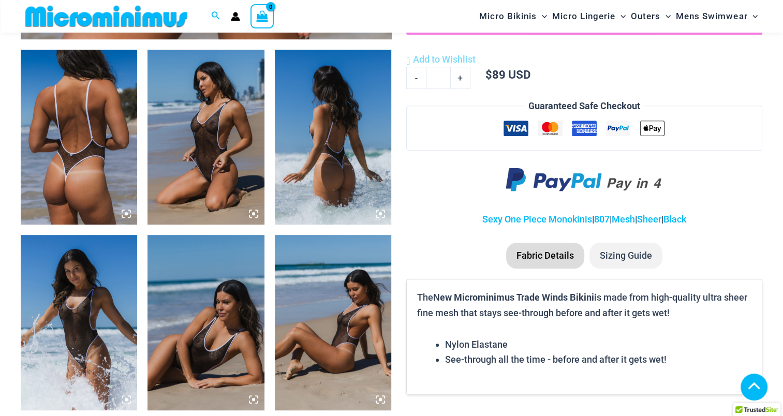
click at [71, 118] on img at bounding box center [79, 137] width 116 height 175
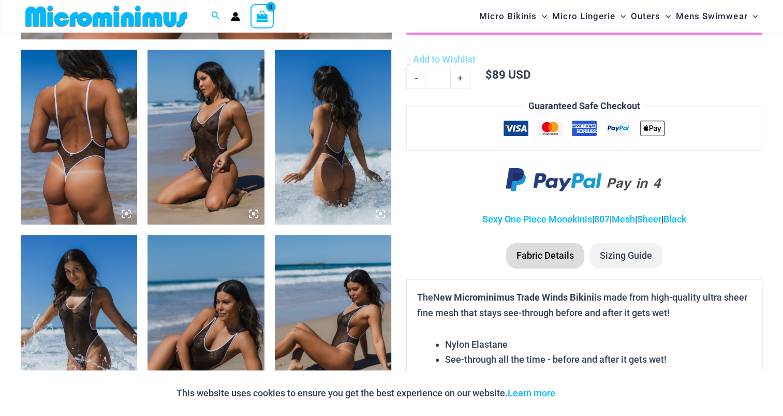
click at [103, 141] on img at bounding box center [79, 137] width 116 height 175
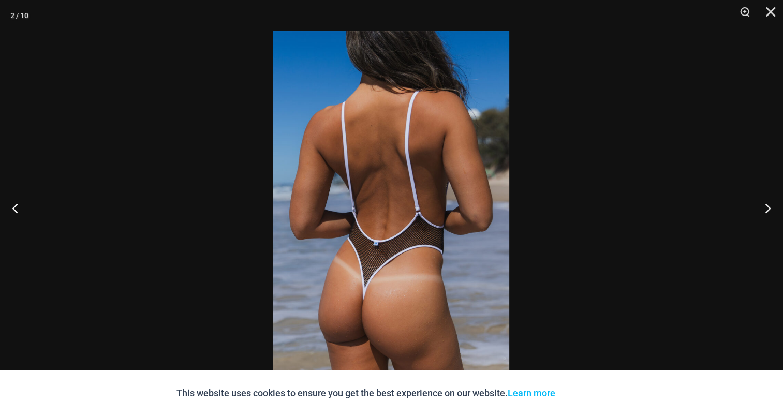
click at [370, 197] on img at bounding box center [391, 208] width 236 height 354
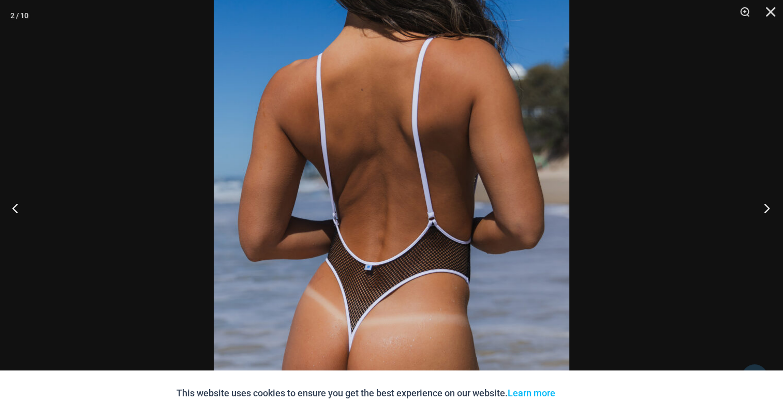
click at [770, 204] on button "Next" at bounding box center [763, 208] width 39 height 52
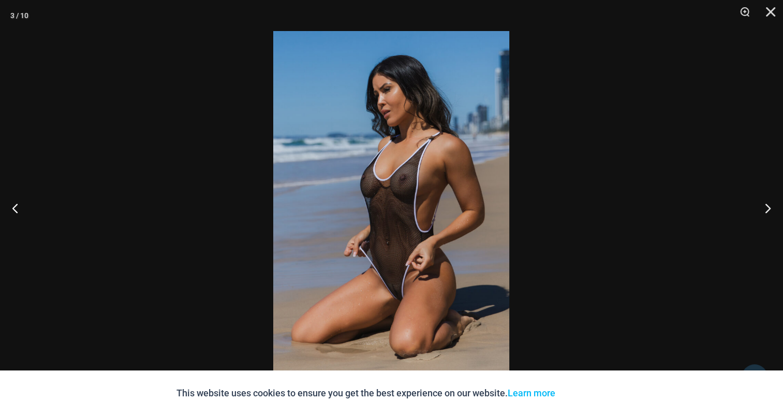
click at [413, 177] on img at bounding box center [391, 208] width 236 height 354
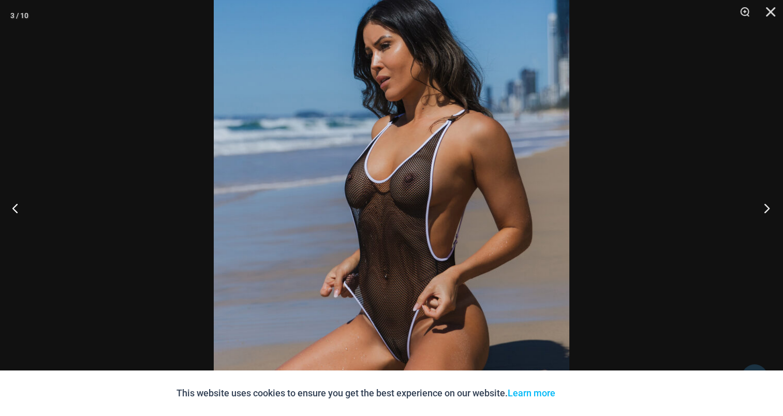
click at [771, 207] on button "Next" at bounding box center [763, 208] width 39 height 52
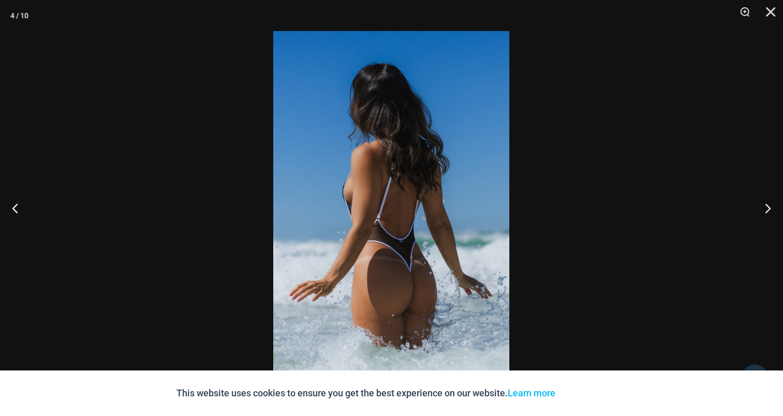
click at [400, 186] on img at bounding box center [391, 208] width 236 height 354
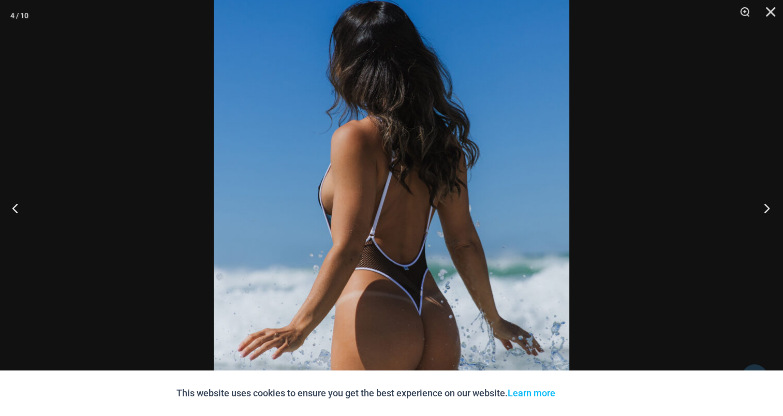
click at [761, 204] on button "Next" at bounding box center [763, 208] width 39 height 52
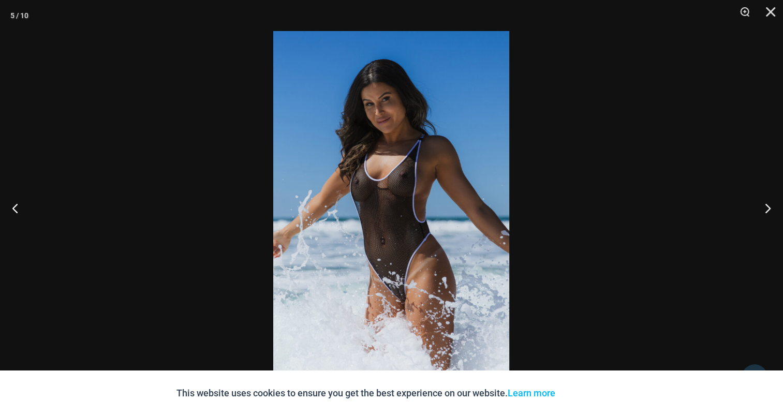
click at [414, 181] on img at bounding box center [391, 208] width 236 height 354
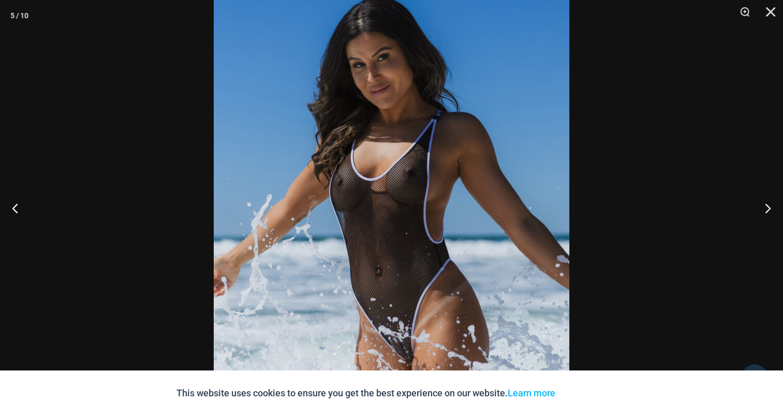
click at [770, 208] on button "Next" at bounding box center [763, 208] width 39 height 52
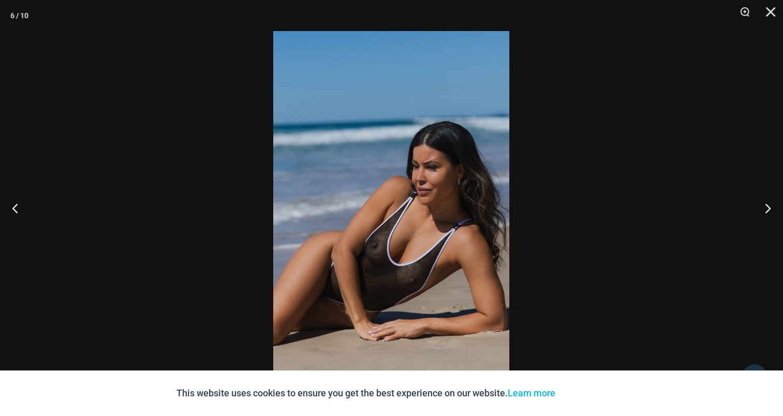
click at [478, 177] on img at bounding box center [391, 208] width 236 height 354
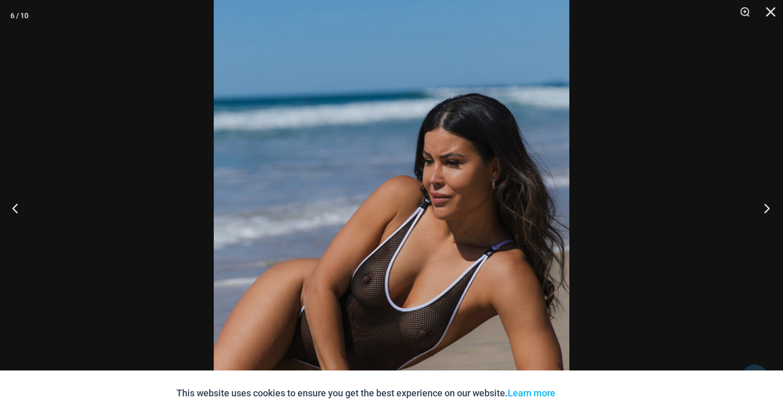
click at [768, 209] on button "Next" at bounding box center [763, 208] width 39 height 52
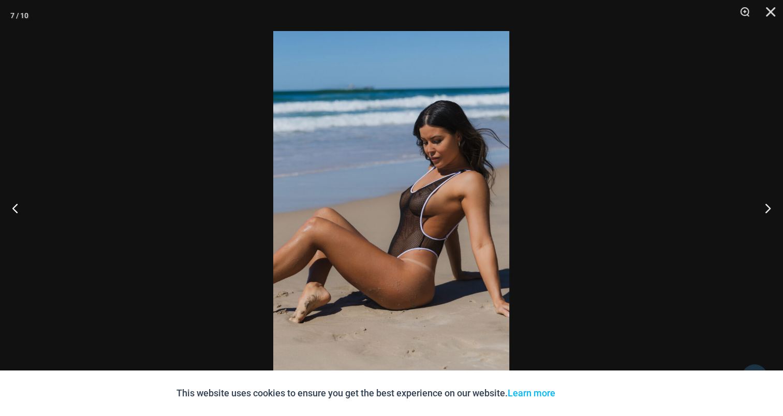
click at [410, 173] on img at bounding box center [391, 208] width 236 height 354
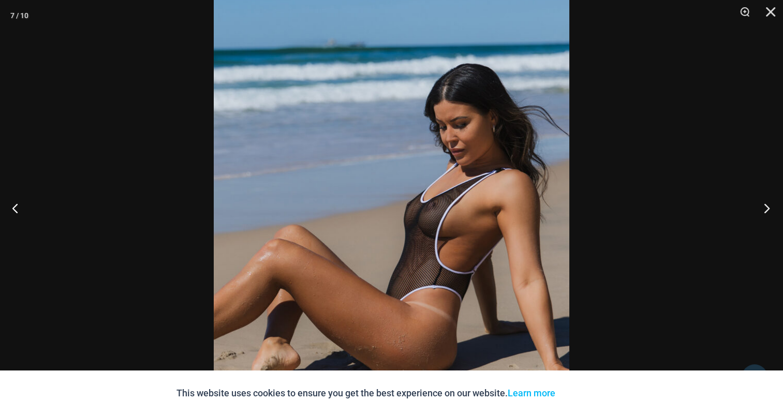
click at [763, 204] on button "Next" at bounding box center [763, 208] width 39 height 52
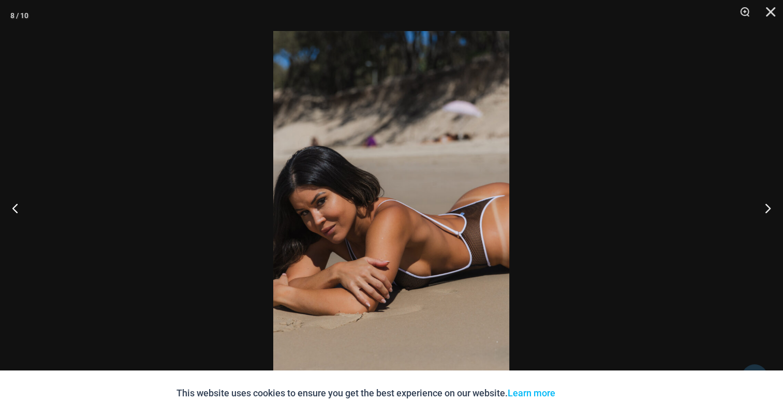
click at [410, 187] on img at bounding box center [391, 208] width 236 height 354
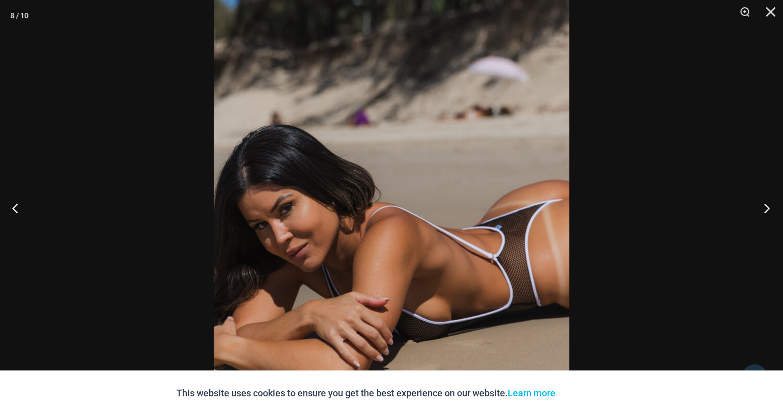
click at [767, 207] on button "Next" at bounding box center [763, 208] width 39 height 52
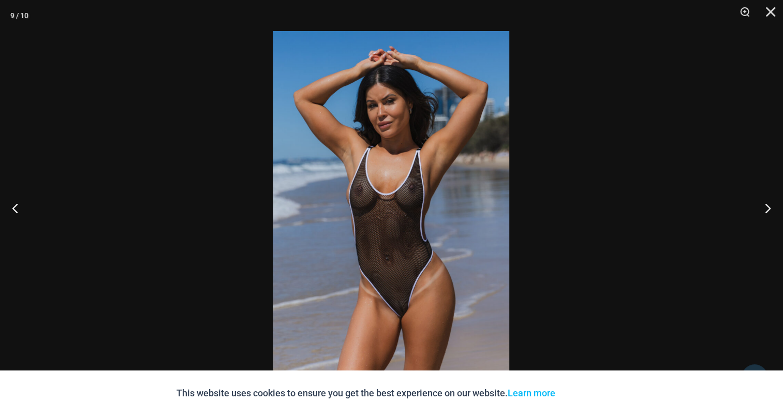
click at [400, 192] on img at bounding box center [391, 208] width 236 height 354
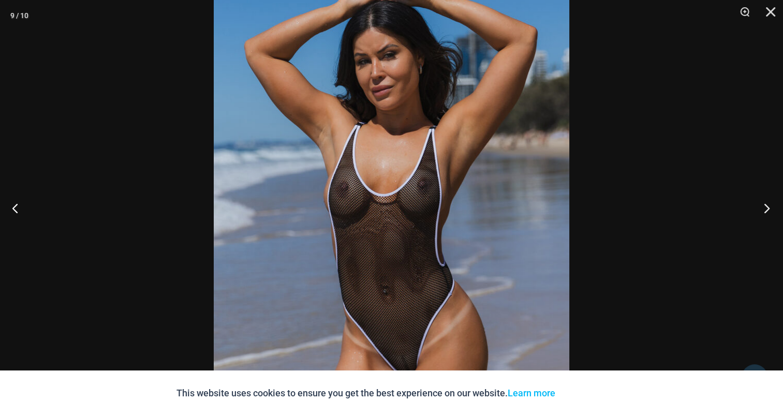
click at [771, 210] on button "Next" at bounding box center [763, 208] width 39 height 52
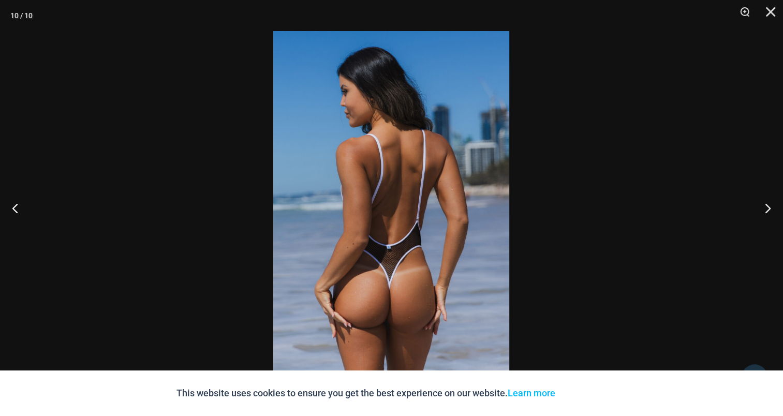
click at [415, 182] on img at bounding box center [391, 208] width 236 height 354
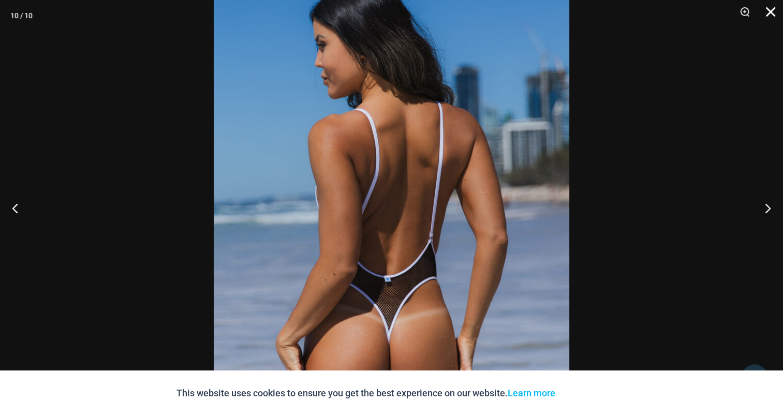
click at [769, 12] on button "Close" at bounding box center [767, 15] width 26 height 31
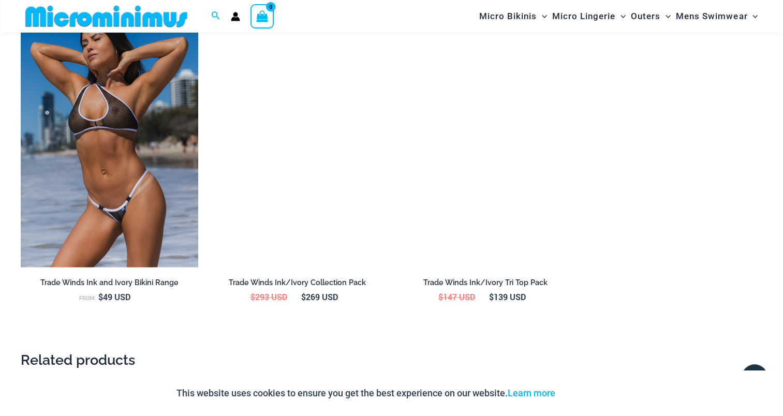
scroll to position [1129, 0]
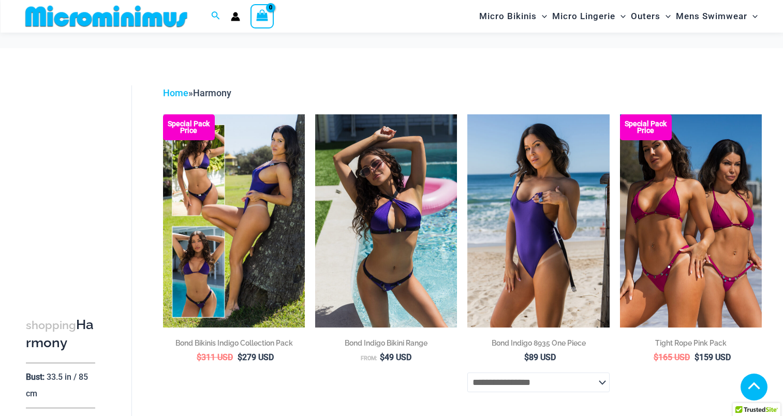
scroll to position [1352, 0]
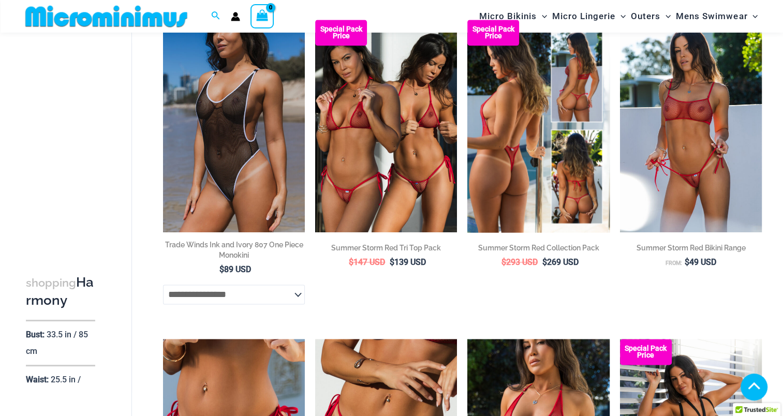
drag, startPoint x: 0, startPoint y: 0, endPoint x: 551, endPoint y: 174, distance: 577.6
click at [551, 174] on img at bounding box center [538, 126] width 142 height 213
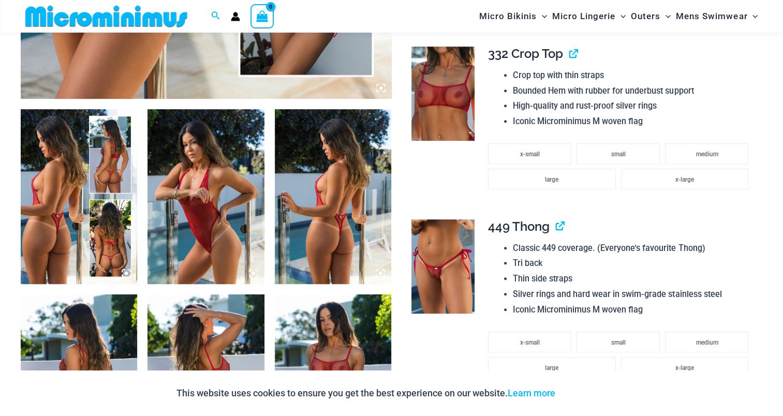
scroll to position [560, 0]
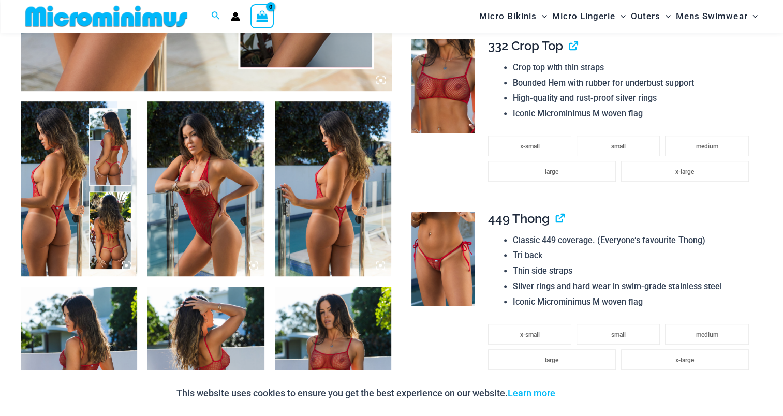
click at [99, 178] on img at bounding box center [79, 188] width 116 height 175
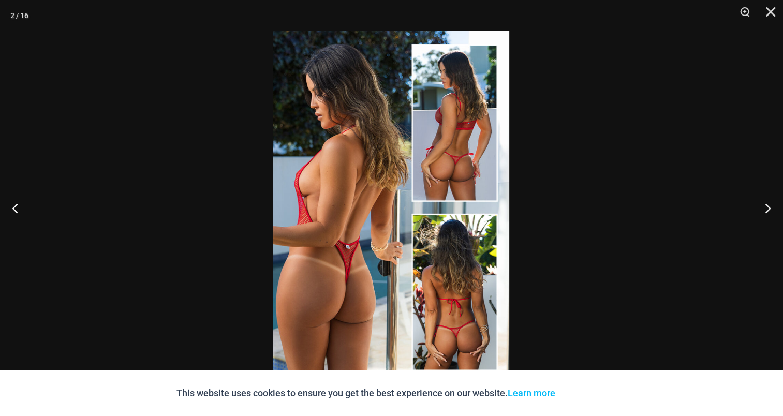
click at [365, 183] on img at bounding box center [391, 208] width 236 height 354
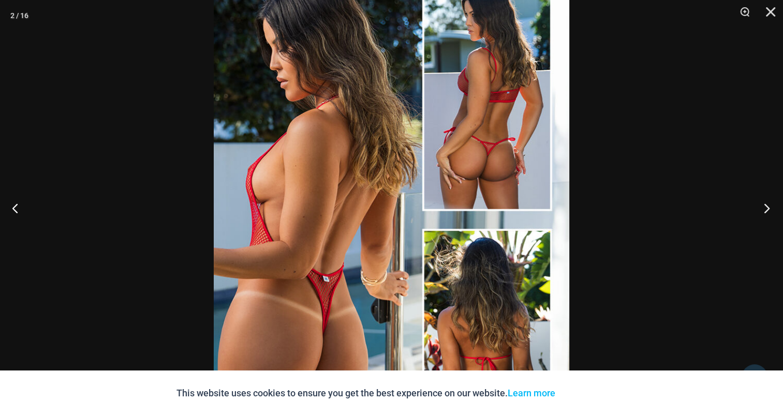
click at [762, 199] on button "Next" at bounding box center [763, 208] width 39 height 52
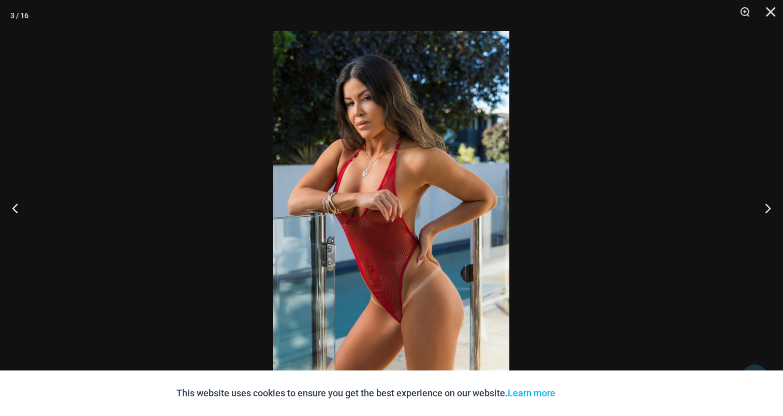
click at [395, 186] on img at bounding box center [391, 208] width 236 height 354
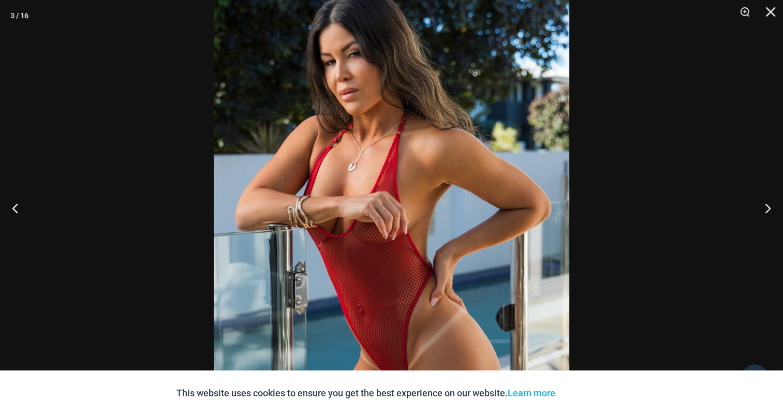
click at [762, 207] on button "Next" at bounding box center [763, 208] width 39 height 52
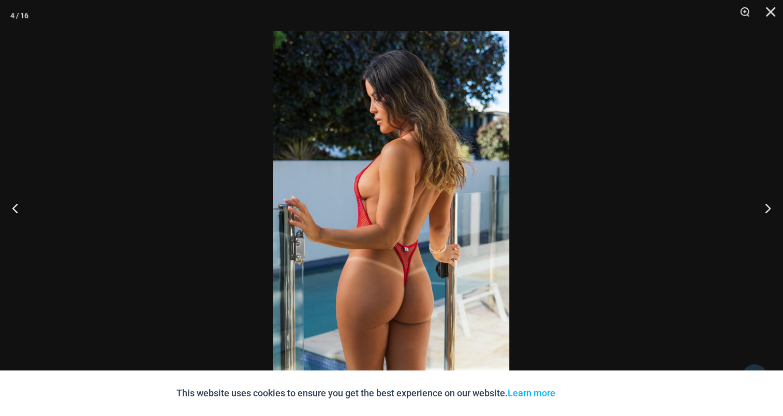
click at [413, 174] on img at bounding box center [391, 208] width 236 height 354
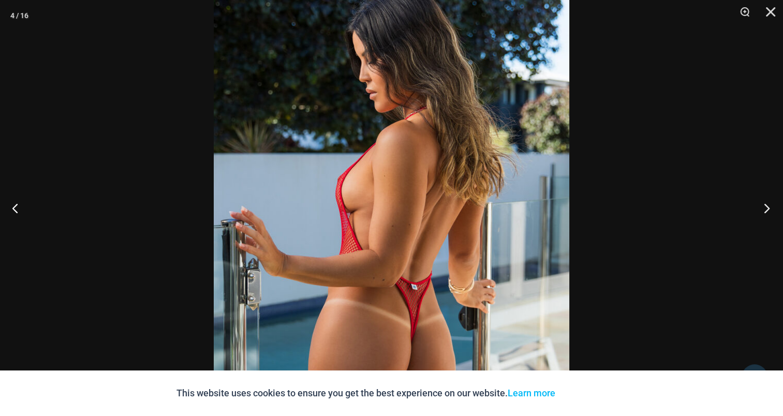
click at [764, 207] on button "Next" at bounding box center [763, 208] width 39 height 52
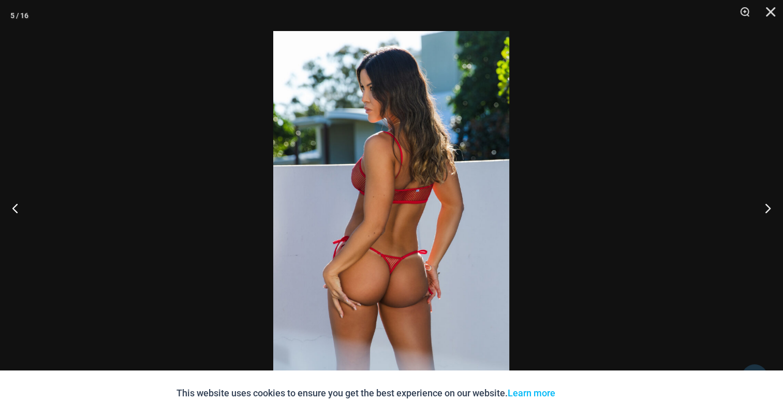
click at [449, 190] on img at bounding box center [391, 208] width 236 height 354
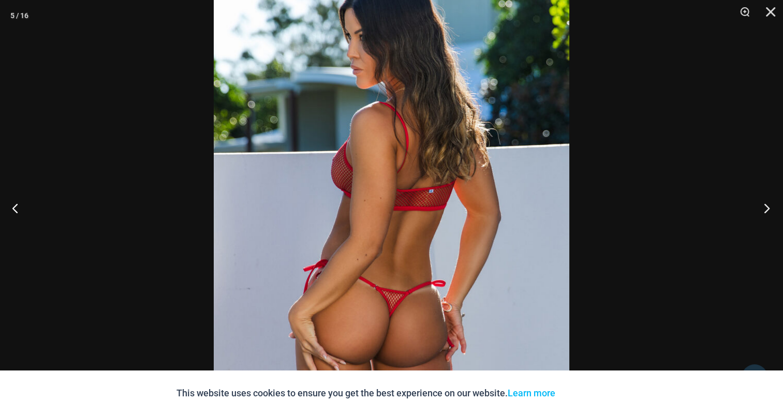
click at [760, 203] on button "Next" at bounding box center [763, 208] width 39 height 52
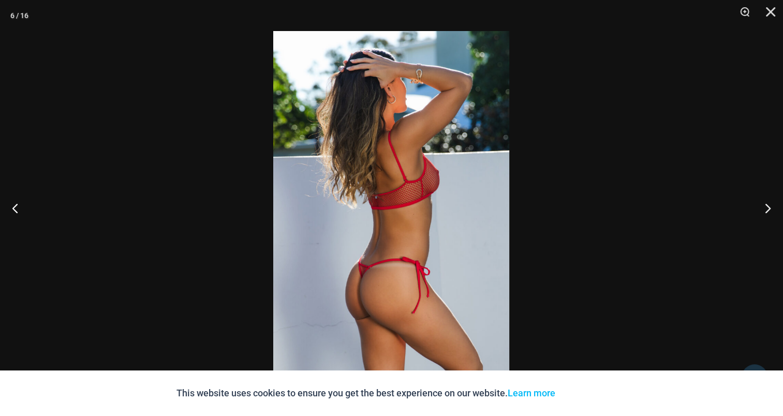
click at [428, 203] on img at bounding box center [391, 208] width 236 height 354
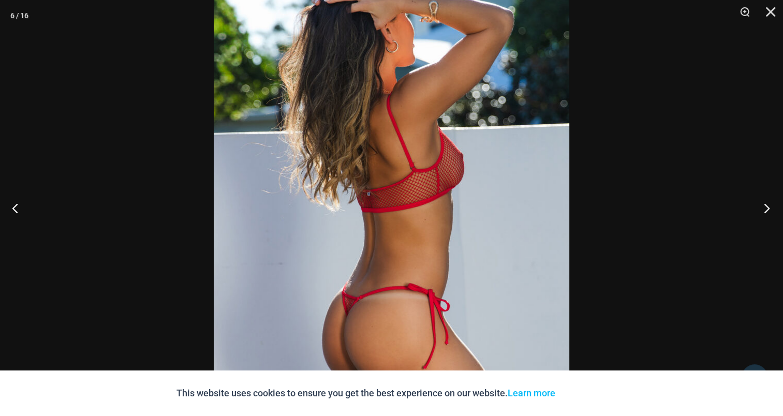
click at [762, 207] on button "Next" at bounding box center [763, 208] width 39 height 52
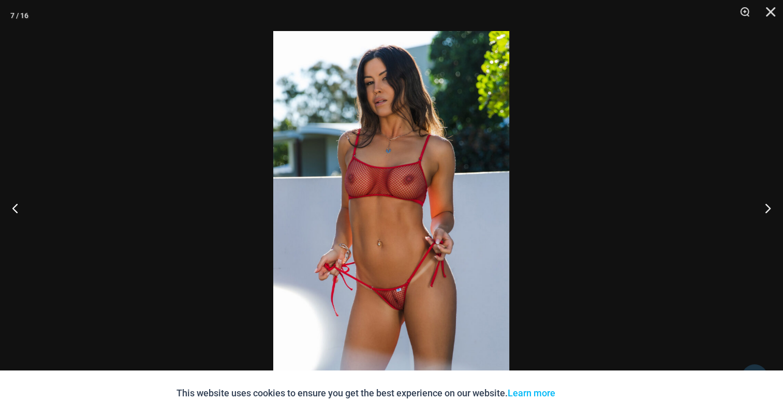
click at [382, 200] on img at bounding box center [391, 208] width 236 height 354
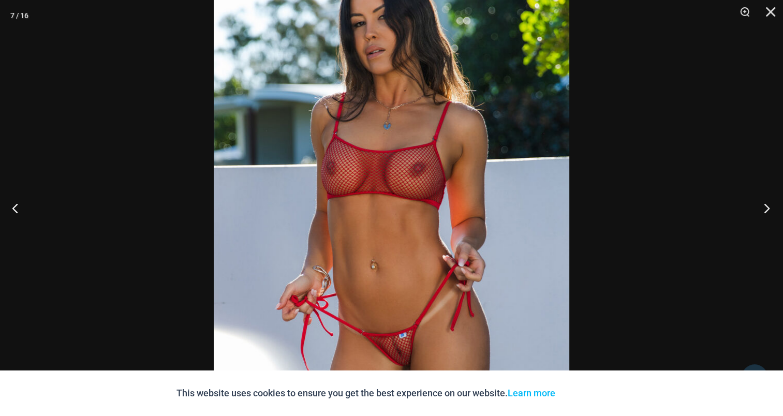
click at [766, 203] on button "Next" at bounding box center [763, 208] width 39 height 52
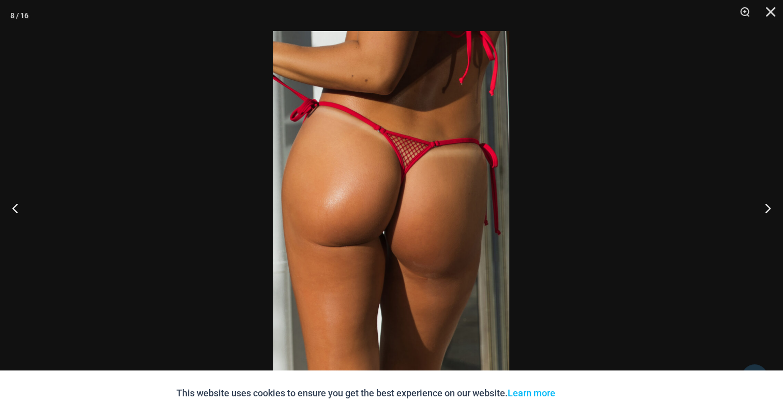
click at [391, 203] on img at bounding box center [391, 208] width 236 height 354
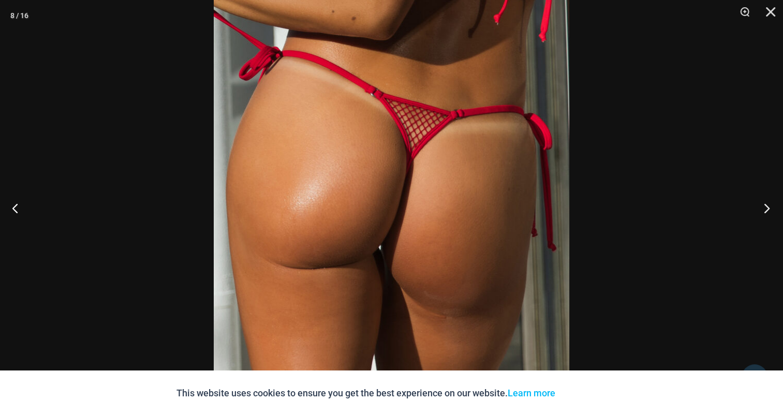
click at [764, 205] on button "Next" at bounding box center [763, 208] width 39 height 52
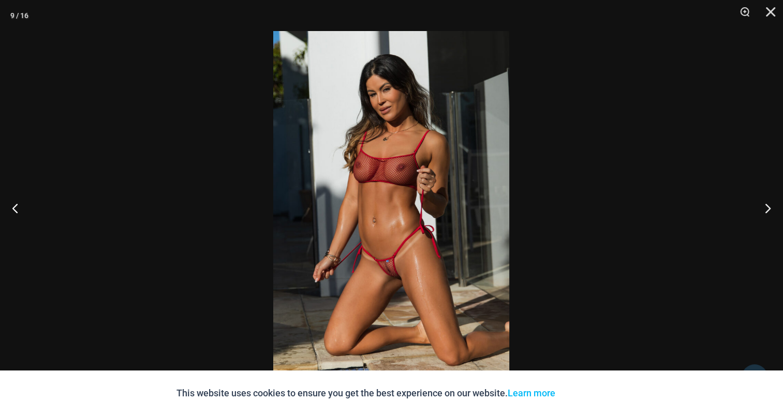
click at [396, 164] on img at bounding box center [391, 208] width 236 height 354
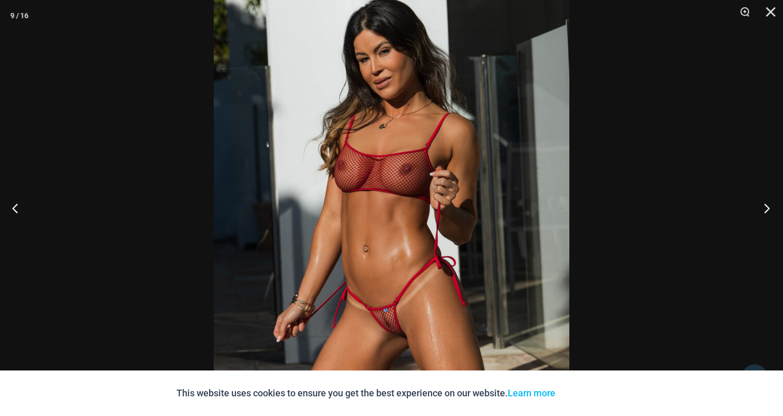
click at [764, 207] on button "Next" at bounding box center [763, 208] width 39 height 52
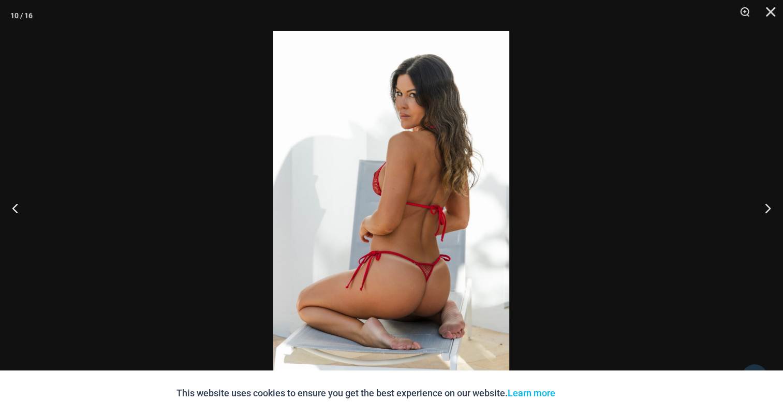
click at [402, 171] on img at bounding box center [391, 208] width 236 height 354
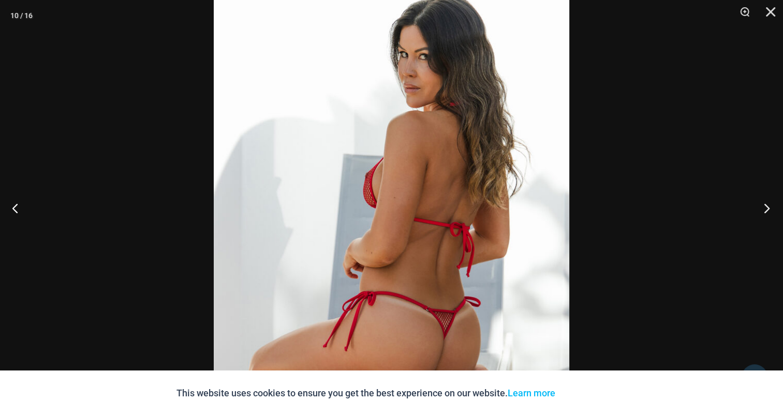
click at [764, 207] on button "Next" at bounding box center [763, 208] width 39 height 52
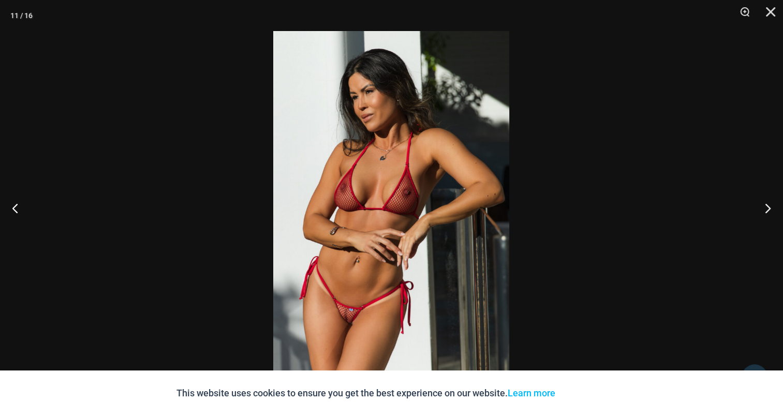
click at [425, 178] on img at bounding box center [391, 208] width 236 height 354
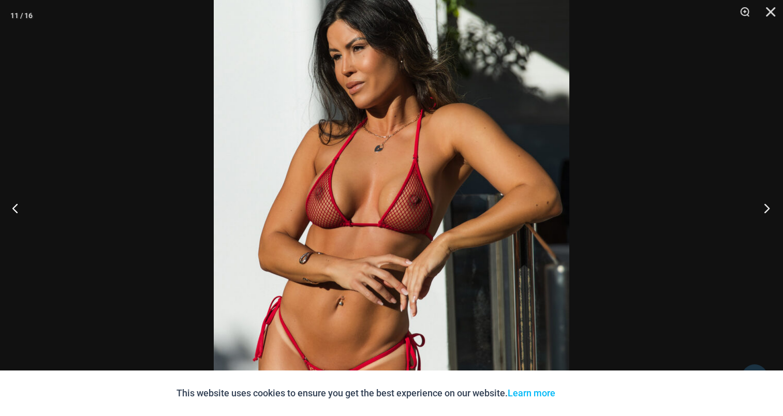
click at [770, 208] on button "Next" at bounding box center [763, 208] width 39 height 52
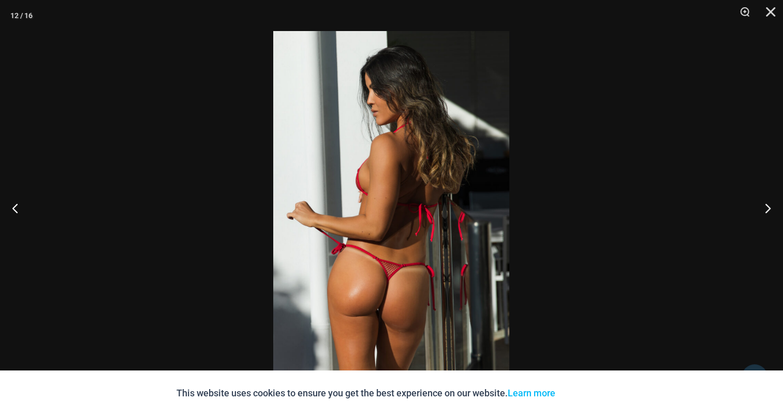
click at [422, 161] on img at bounding box center [391, 208] width 236 height 354
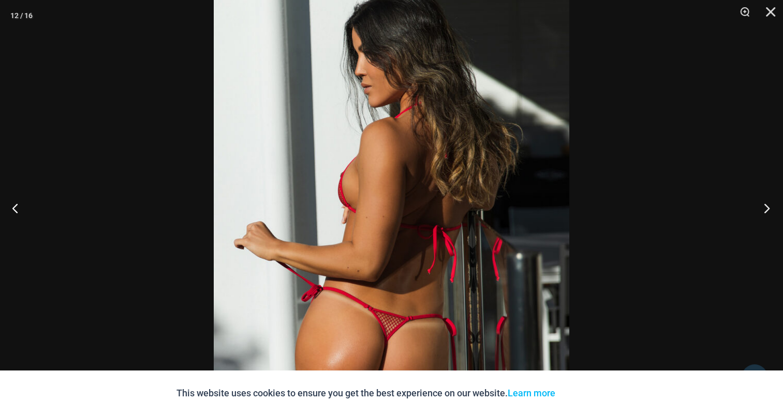
click at [764, 208] on button "Next" at bounding box center [763, 208] width 39 height 52
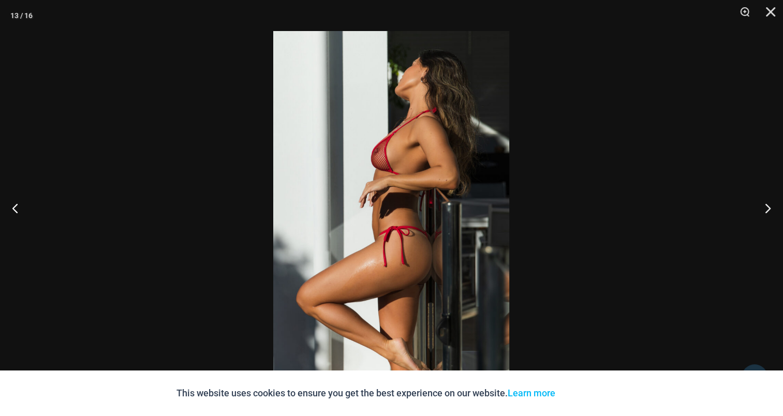
click at [367, 199] on img at bounding box center [391, 208] width 236 height 354
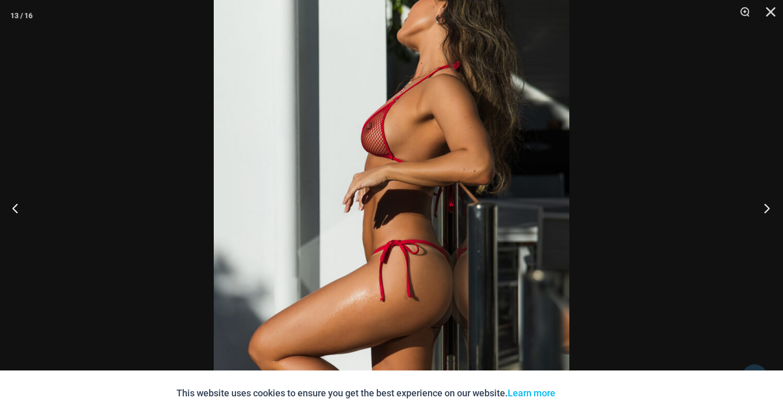
click at [762, 203] on button "Next" at bounding box center [763, 208] width 39 height 52
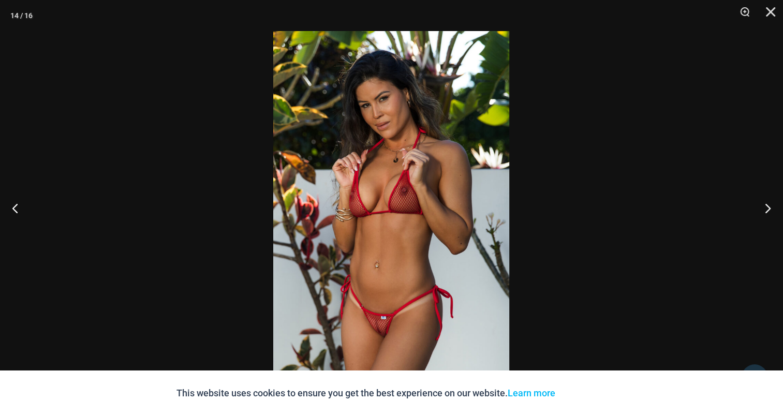
click at [434, 186] on img at bounding box center [391, 208] width 236 height 354
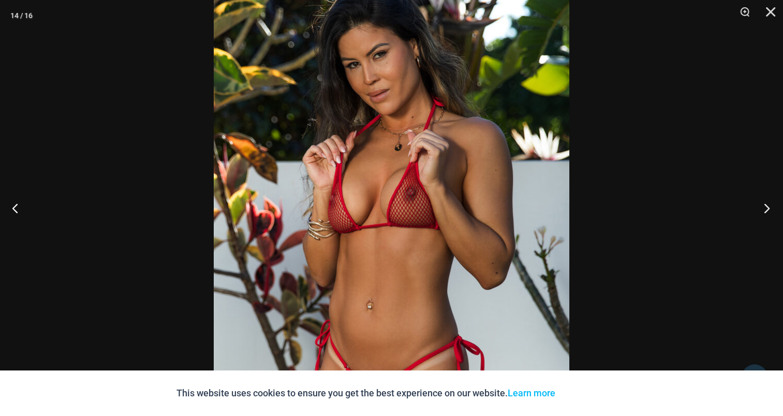
click at [770, 208] on button "Next" at bounding box center [763, 208] width 39 height 52
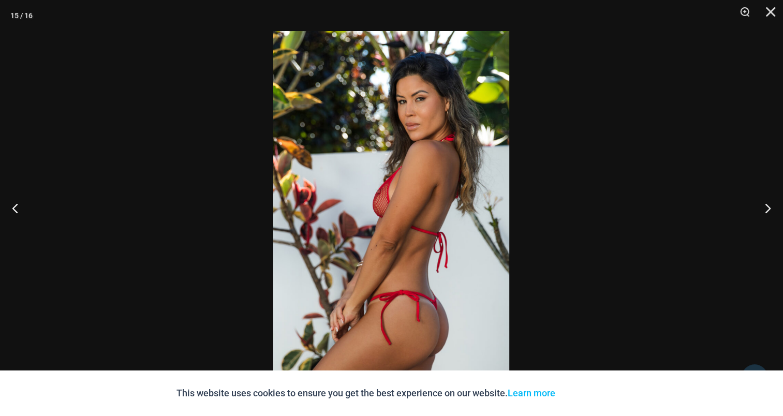
click at [377, 143] on img at bounding box center [391, 208] width 236 height 354
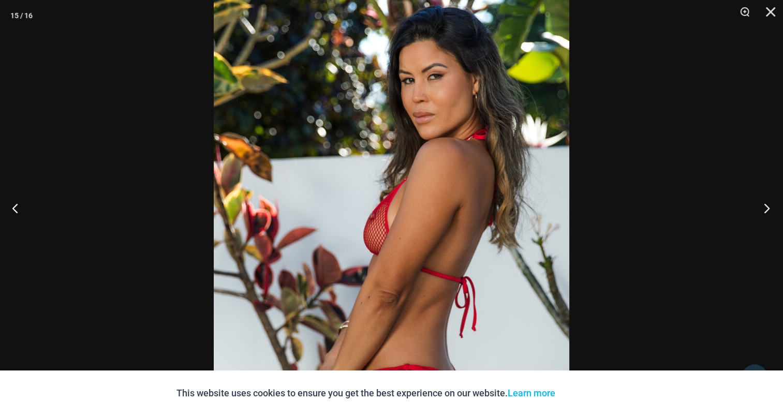
click at [766, 207] on button "Next" at bounding box center [763, 208] width 39 height 52
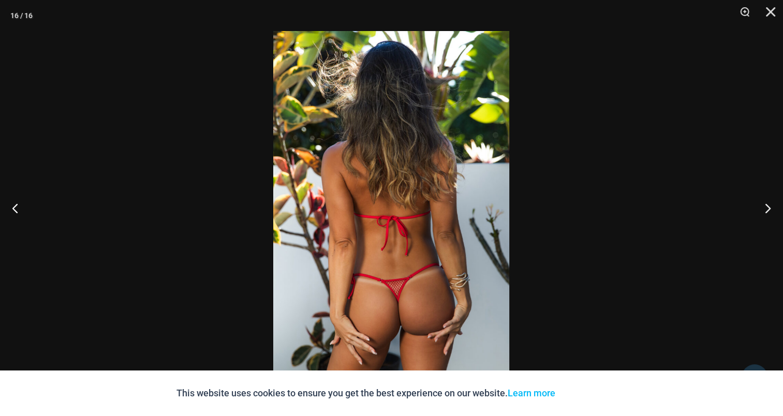
click at [394, 191] on img at bounding box center [391, 208] width 236 height 354
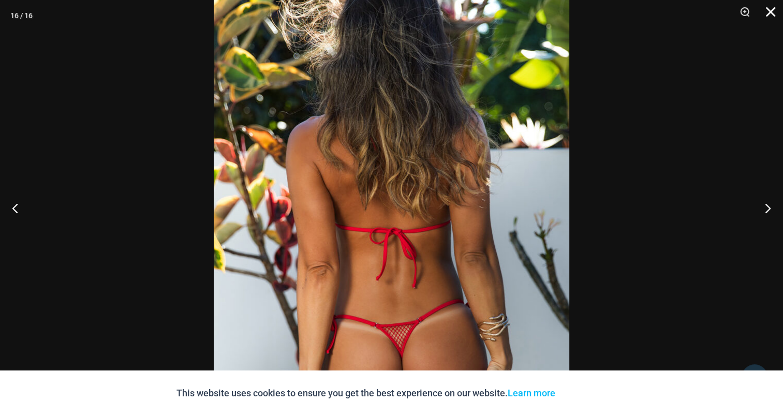
click at [772, 12] on button "Close" at bounding box center [767, 15] width 26 height 31
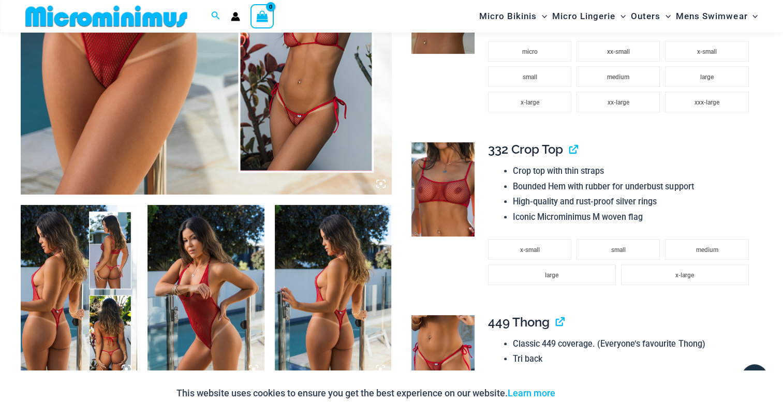
scroll to position [301, 0]
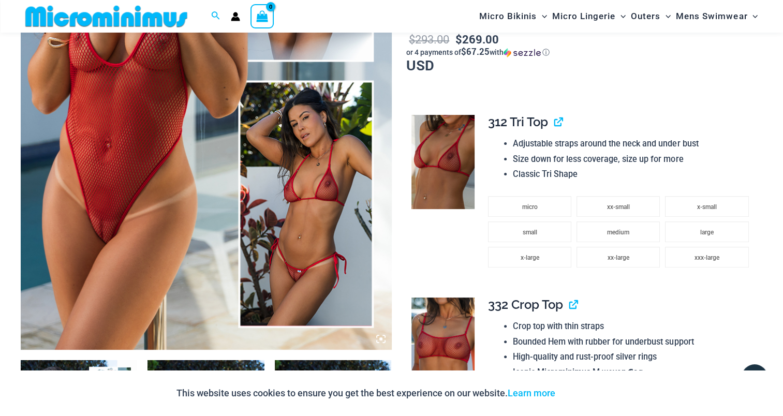
click at [431, 141] on img at bounding box center [443, 162] width 63 height 94
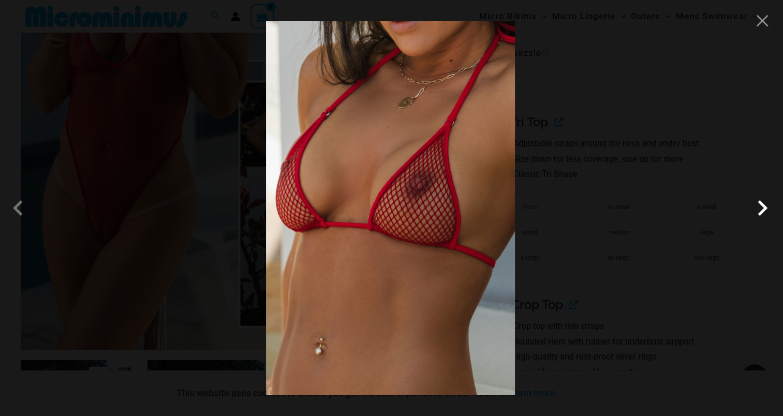
click at [762, 205] on span at bounding box center [762, 208] width 31 height 31
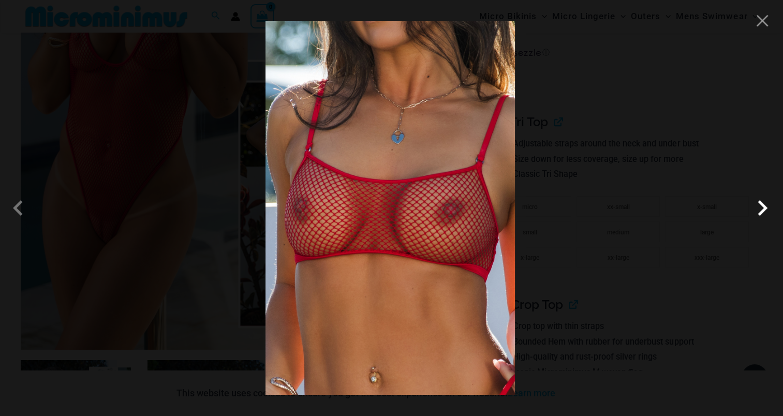
click at [760, 207] on span at bounding box center [762, 208] width 31 height 31
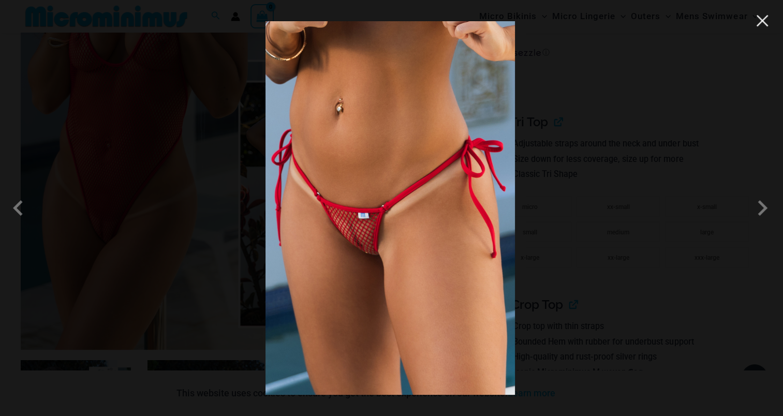
click at [758, 22] on button "Close" at bounding box center [763, 21] width 16 height 16
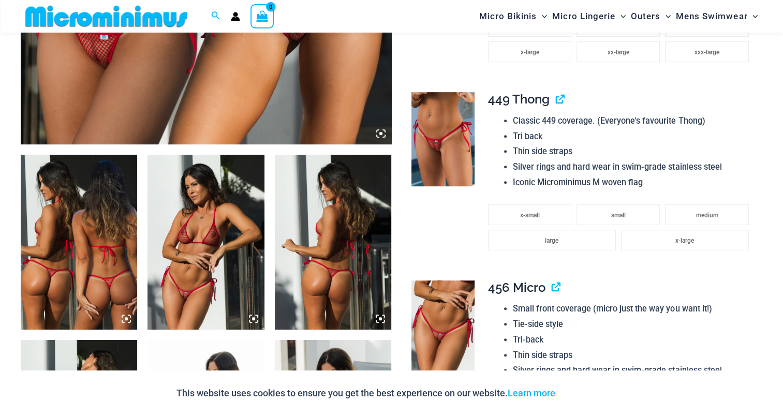
scroll to position [558, 0]
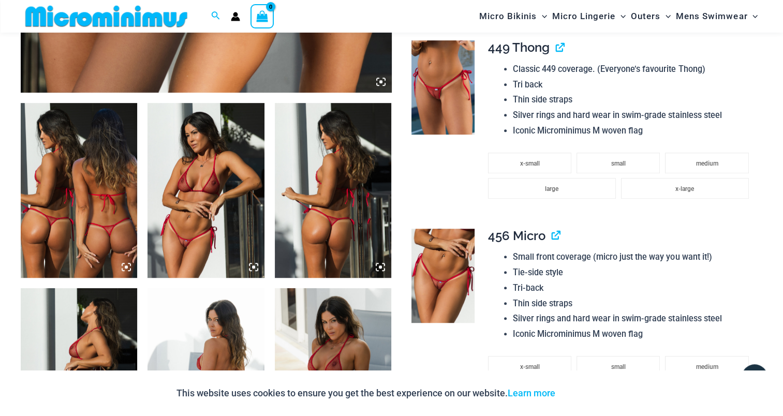
click at [94, 198] on img at bounding box center [79, 190] width 116 height 175
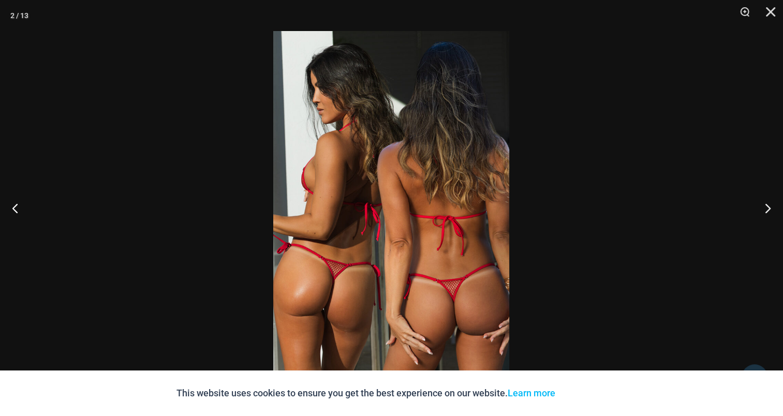
click at [380, 190] on img at bounding box center [391, 208] width 236 height 354
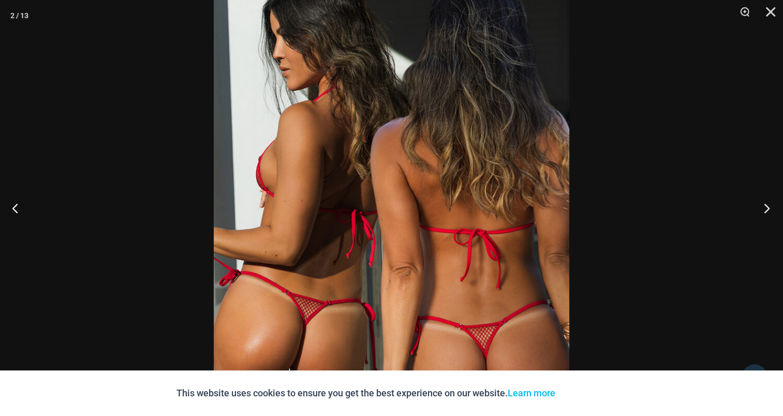
click at [767, 203] on button "Next" at bounding box center [763, 208] width 39 height 52
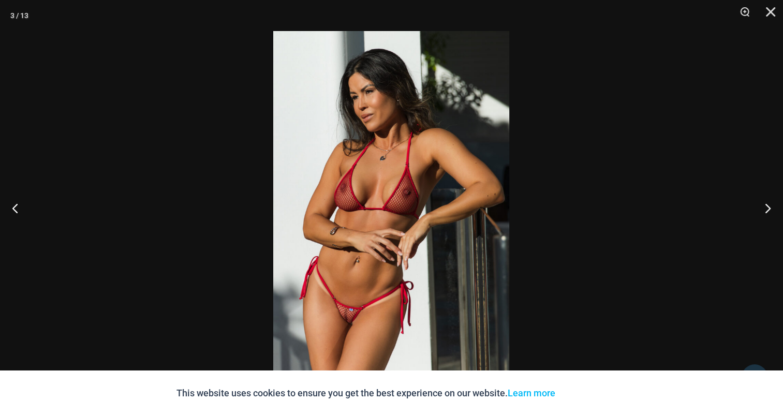
click at [398, 168] on img at bounding box center [391, 208] width 236 height 354
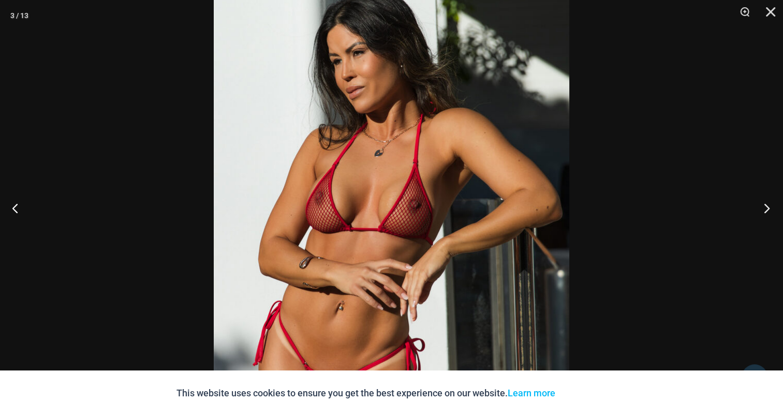
click at [768, 203] on button "Next" at bounding box center [763, 208] width 39 height 52
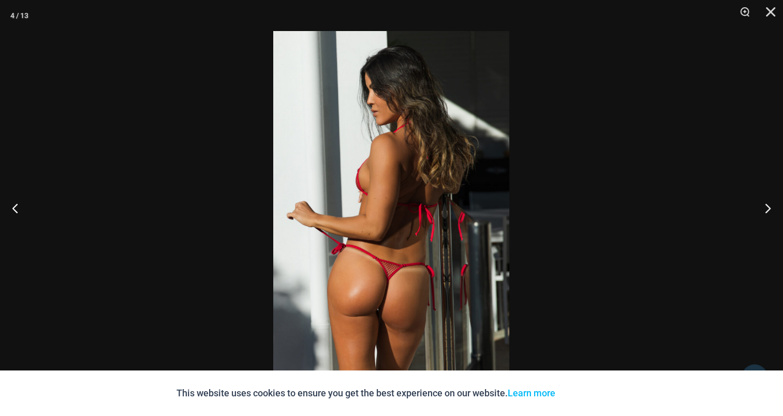
click at [415, 183] on img at bounding box center [391, 208] width 236 height 354
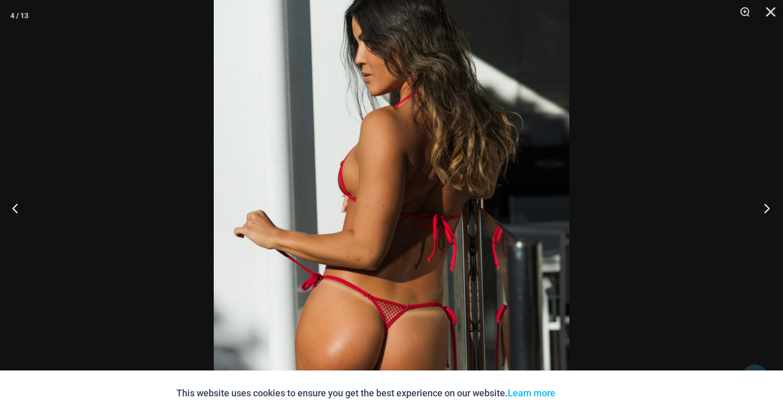
click at [760, 205] on button "Next" at bounding box center [763, 208] width 39 height 52
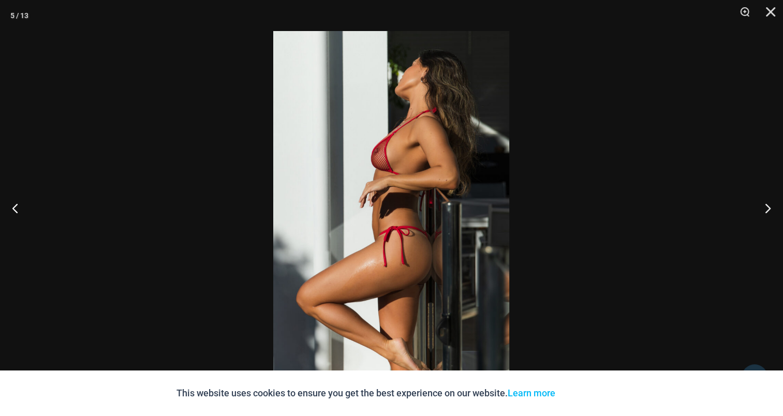
click at [385, 191] on img at bounding box center [391, 208] width 236 height 354
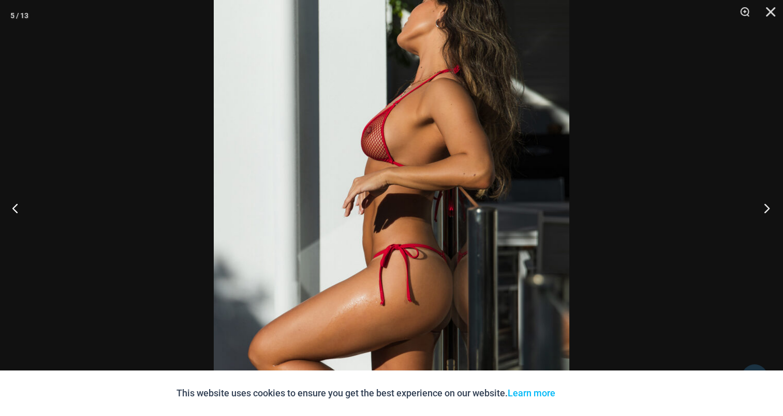
click at [770, 210] on button "Next" at bounding box center [763, 208] width 39 height 52
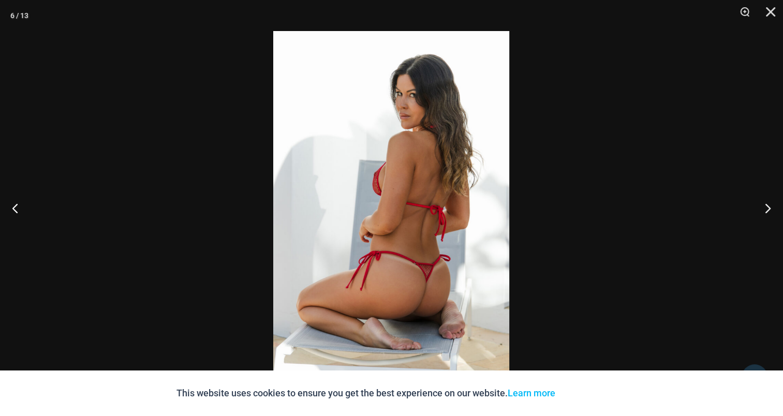
click at [407, 168] on img at bounding box center [391, 208] width 236 height 354
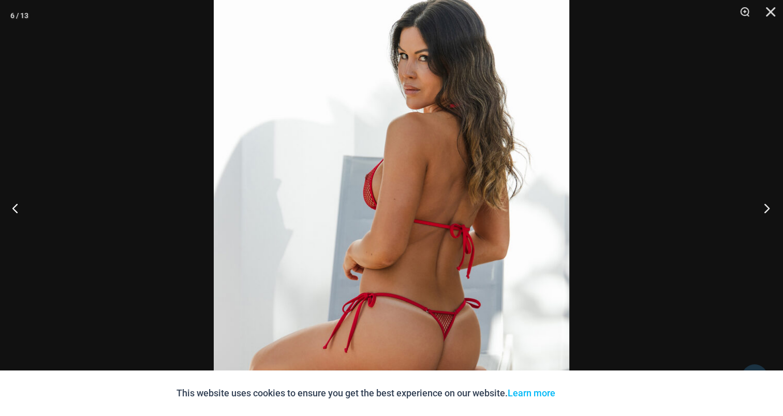
click at [766, 208] on button "Next" at bounding box center [763, 208] width 39 height 52
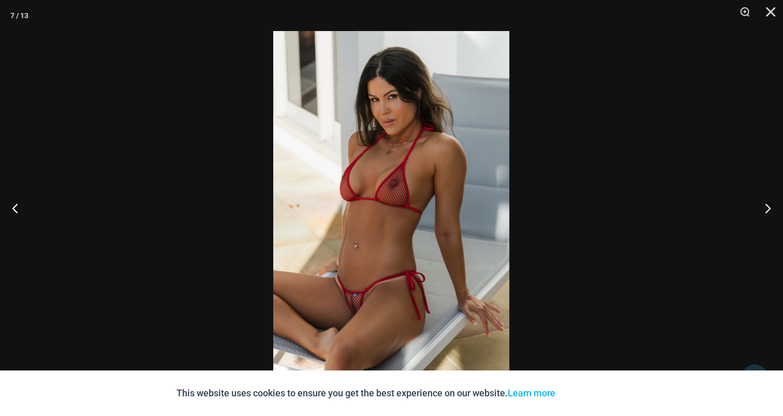
click at [398, 168] on img at bounding box center [391, 208] width 236 height 354
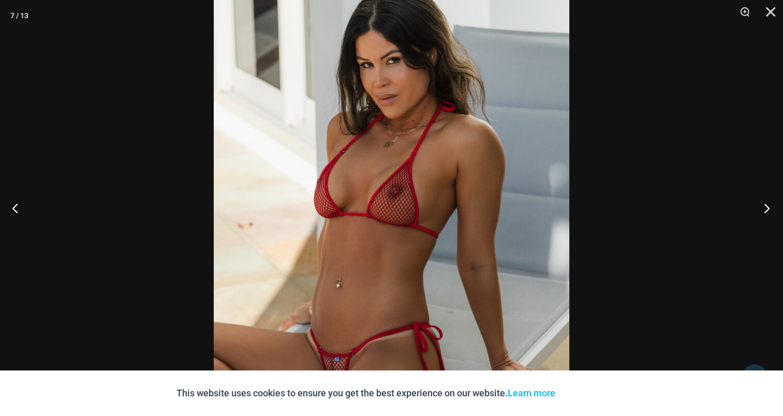
click at [769, 204] on button "Next" at bounding box center [763, 208] width 39 height 52
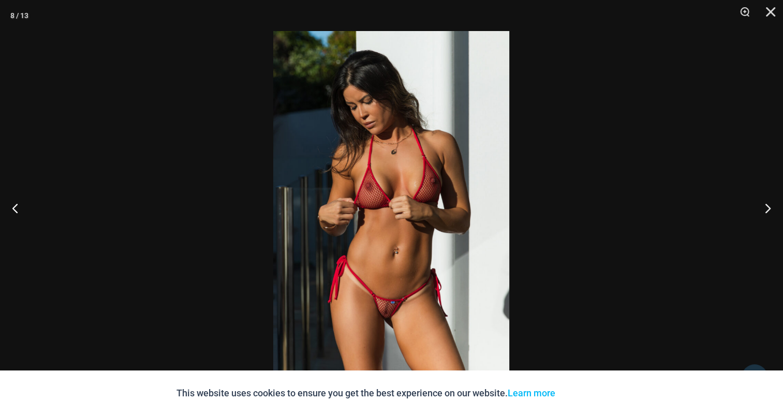
click at [439, 177] on img at bounding box center [391, 208] width 236 height 354
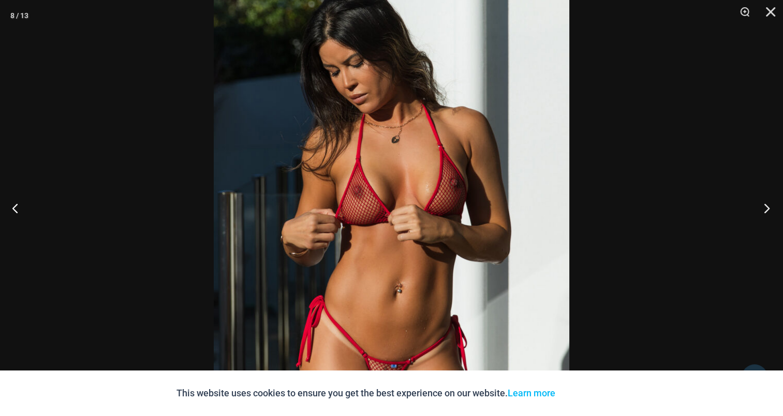
click at [768, 208] on button "Next" at bounding box center [763, 208] width 39 height 52
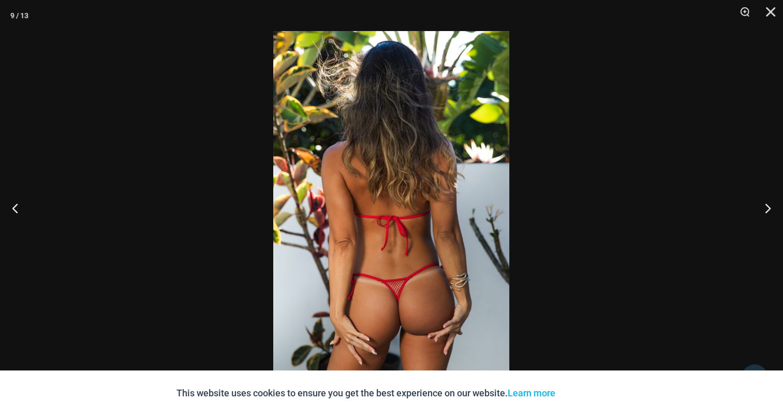
click at [420, 173] on img at bounding box center [391, 208] width 236 height 354
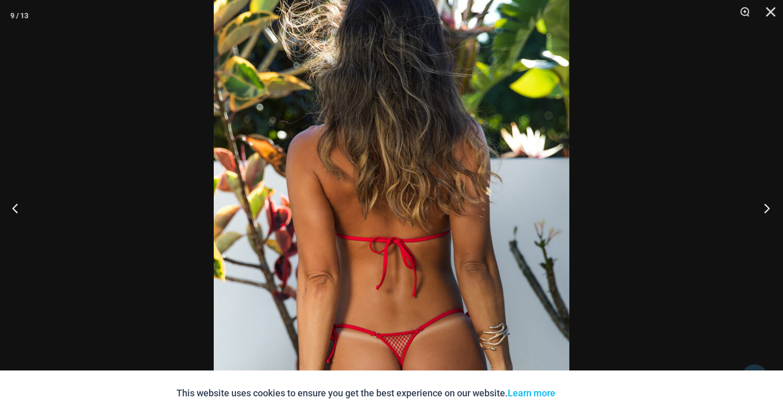
click at [764, 204] on button "Next" at bounding box center [763, 208] width 39 height 52
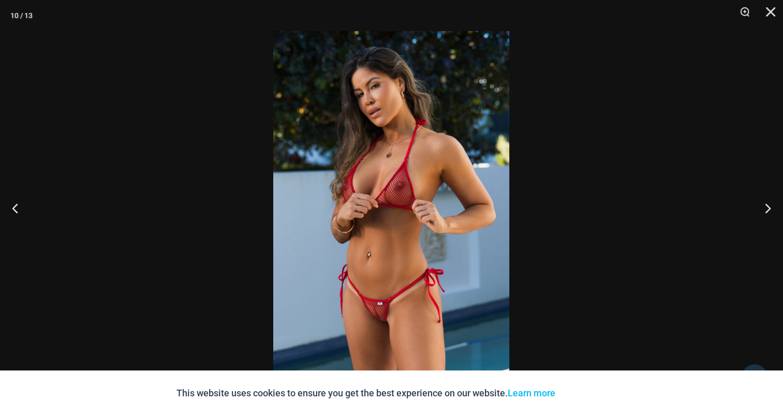
click at [375, 169] on img at bounding box center [391, 208] width 236 height 354
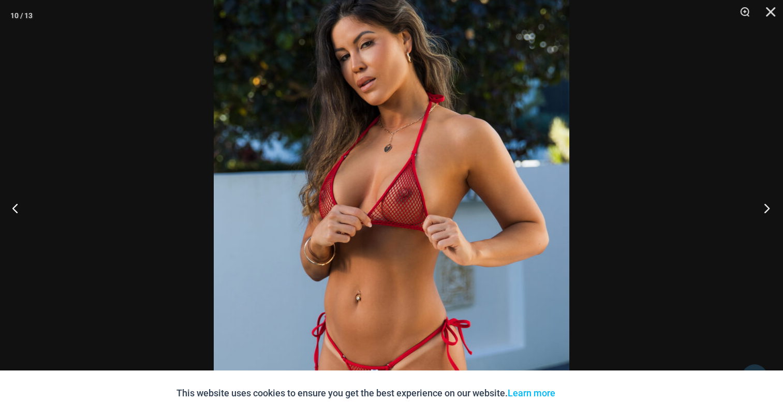
click at [771, 206] on button "Next" at bounding box center [763, 208] width 39 height 52
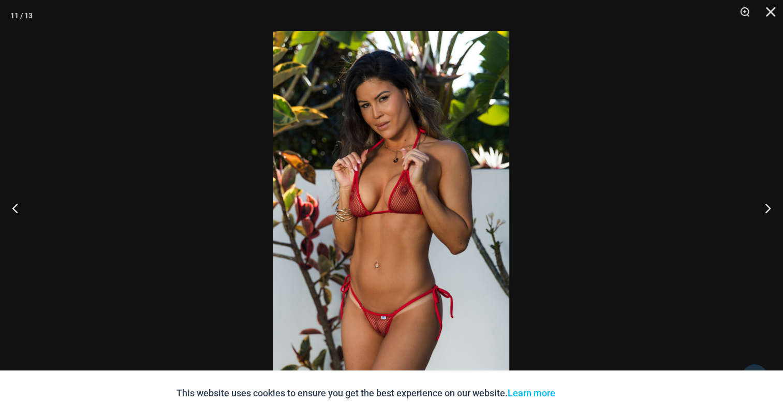
click at [399, 176] on img at bounding box center [391, 208] width 236 height 354
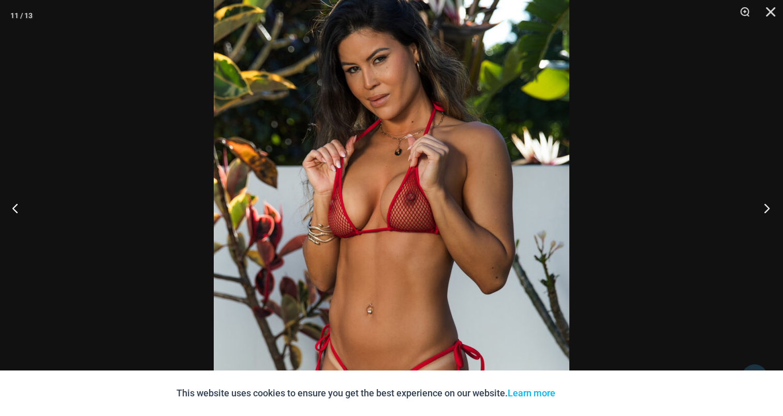
click at [767, 203] on button "Next" at bounding box center [763, 208] width 39 height 52
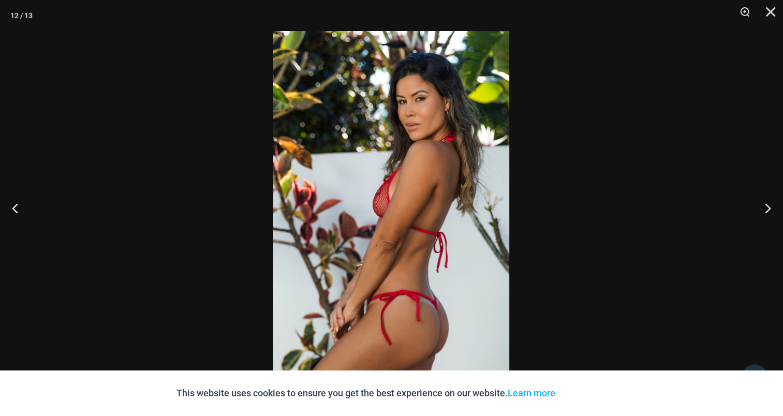
click at [436, 179] on img at bounding box center [391, 208] width 236 height 354
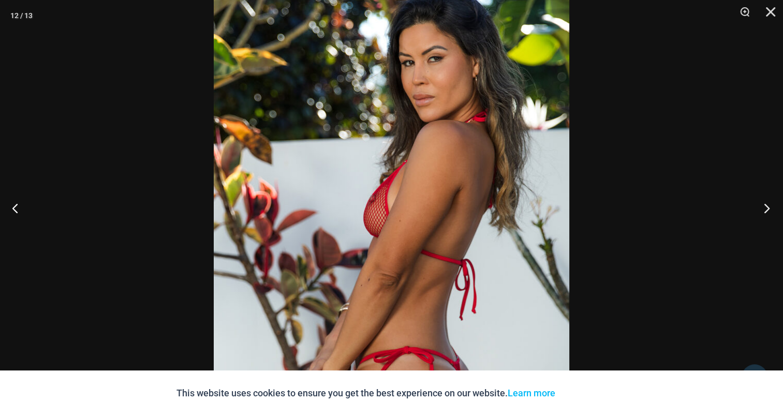
click at [779, 205] on button "Next" at bounding box center [763, 208] width 39 height 52
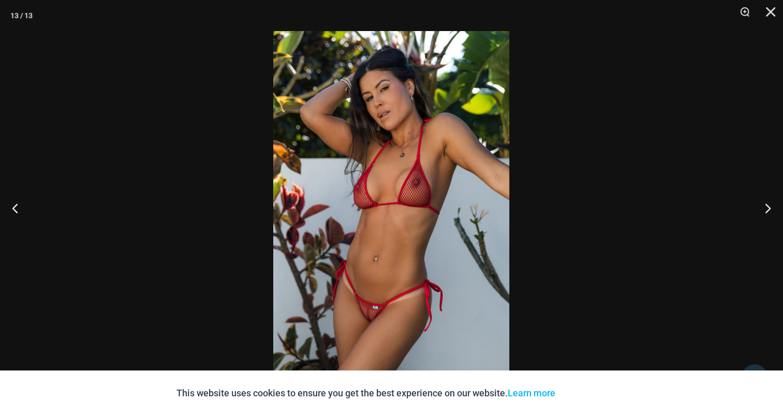
click at [367, 181] on img at bounding box center [391, 208] width 236 height 354
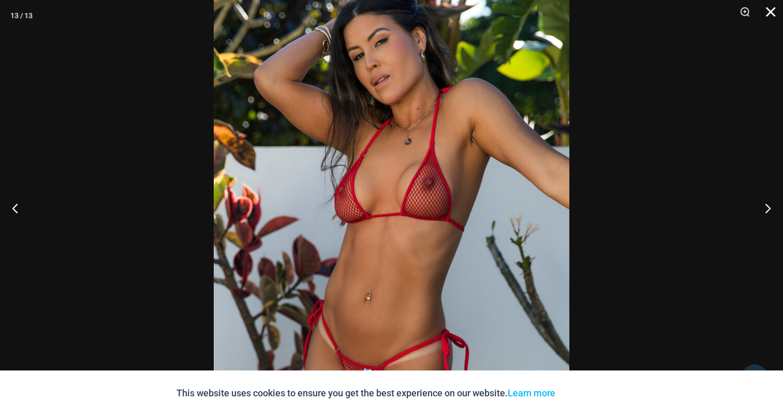
click at [772, 10] on button "Close" at bounding box center [767, 15] width 26 height 31
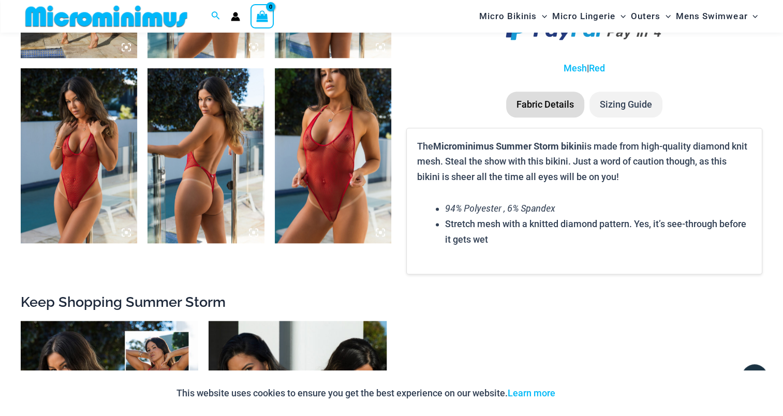
scroll to position [1337, 0]
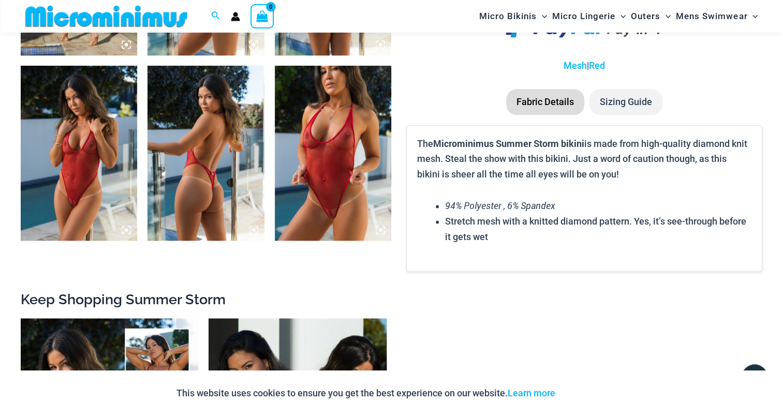
drag, startPoint x: 130, startPoint y: 176, endPoint x: 224, endPoint y: 148, distance: 98.4
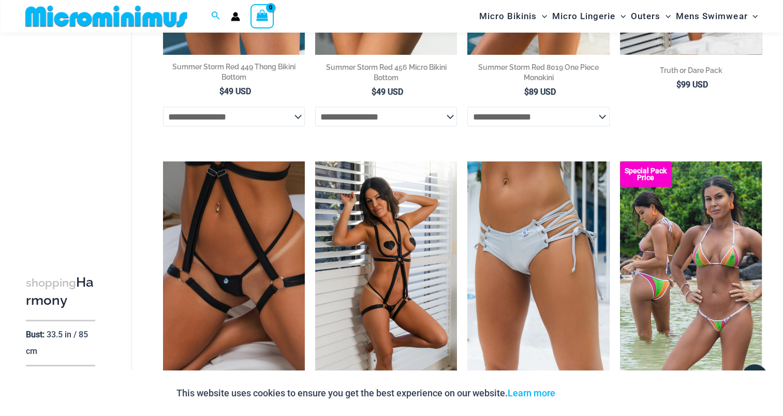
scroll to position [1757, 0]
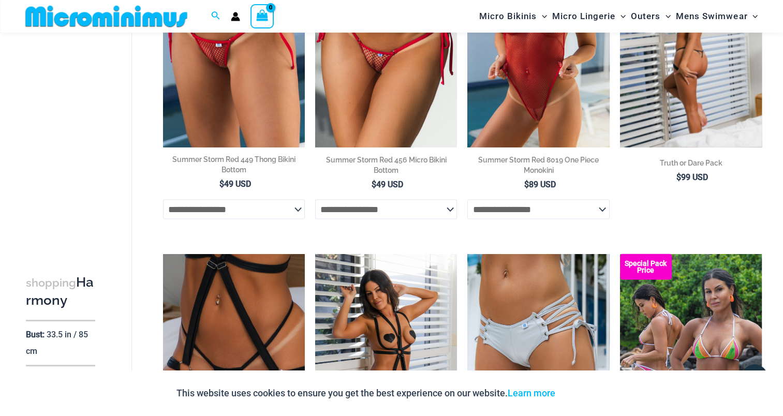
click at [683, 93] on img at bounding box center [691, 40] width 142 height 213
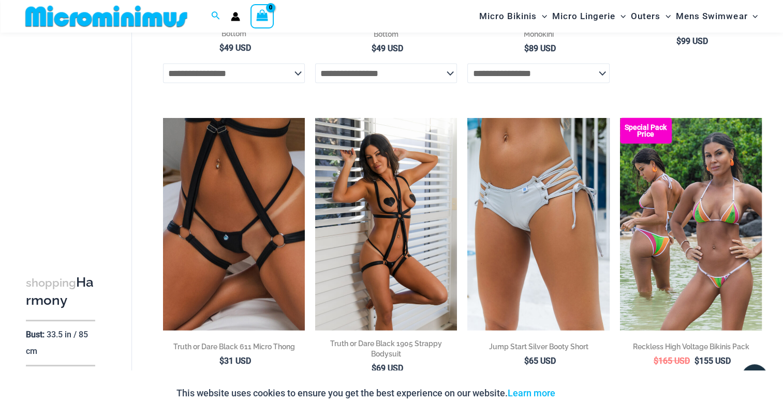
scroll to position [1912, 0]
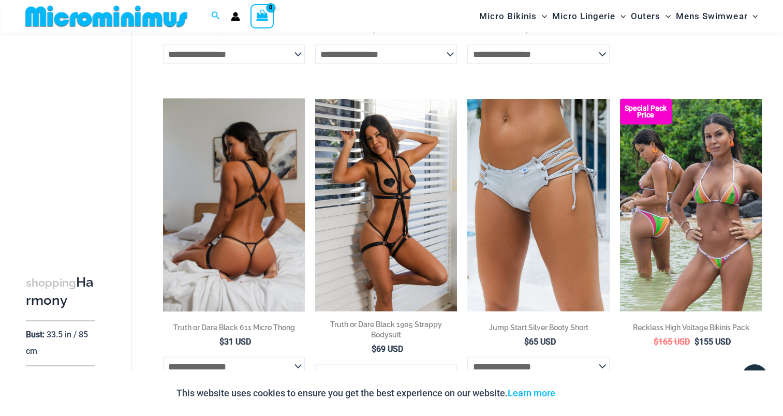
click at [229, 193] on img at bounding box center [234, 204] width 142 height 213
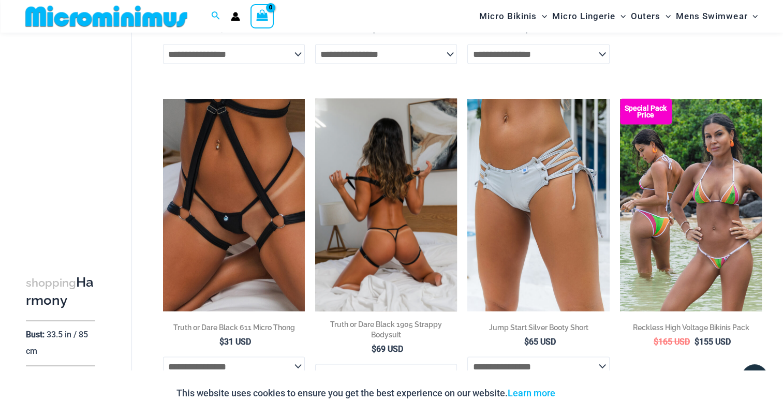
click at [396, 269] on img at bounding box center [386, 204] width 142 height 213
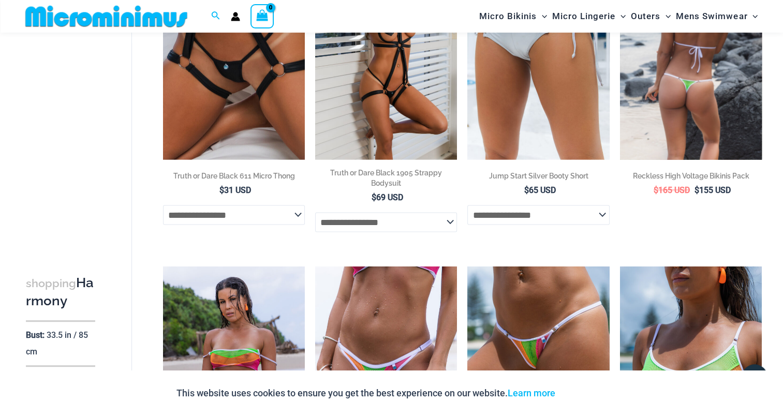
scroll to position [2067, 0]
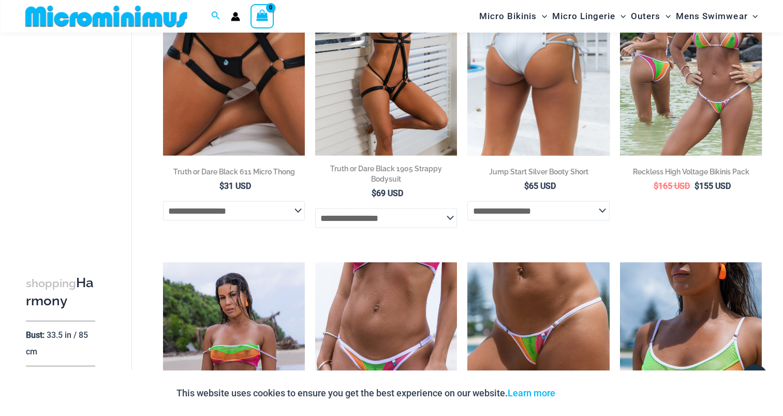
click at [563, 119] on img at bounding box center [538, 49] width 142 height 213
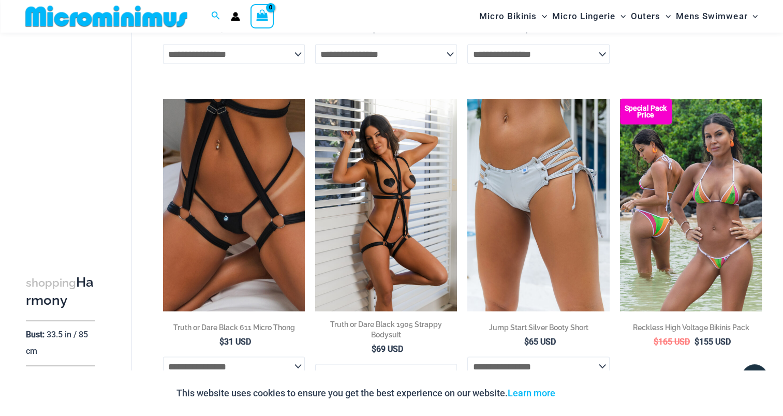
scroll to position [1964, 0]
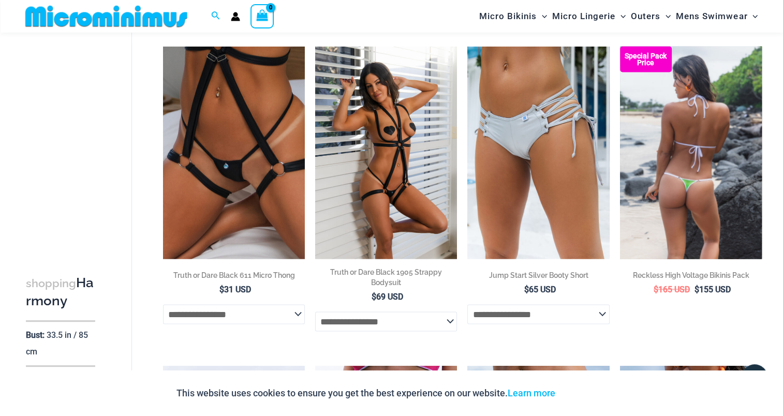
click at [680, 191] on img at bounding box center [691, 153] width 142 height 213
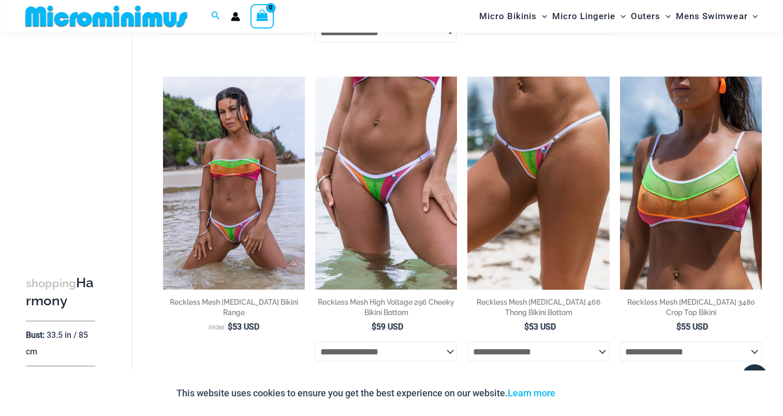
scroll to position [2274, 0]
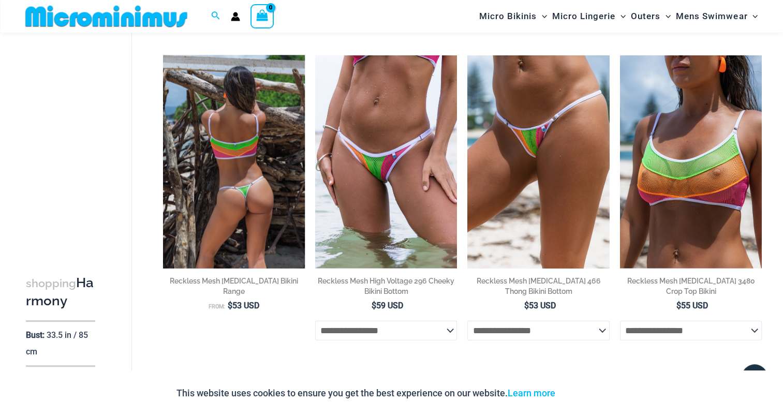
click at [215, 159] on img at bounding box center [234, 161] width 142 height 213
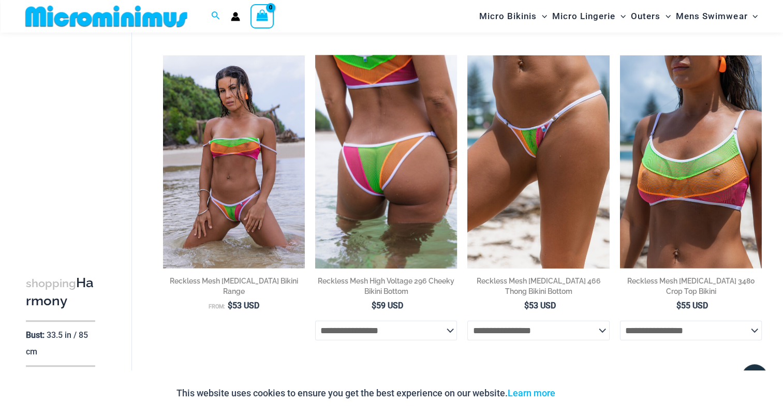
click at [413, 177] on img at bounding box center [386, 161] width 142 height 213
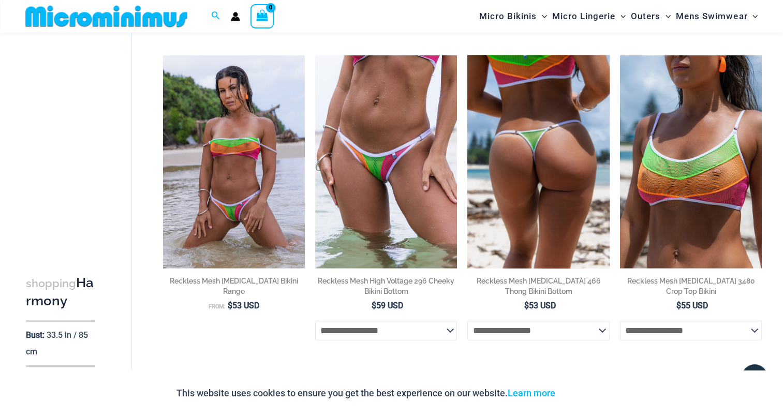
click at [543, 175] on img at bounding box center [538, 161] width 142 height 213
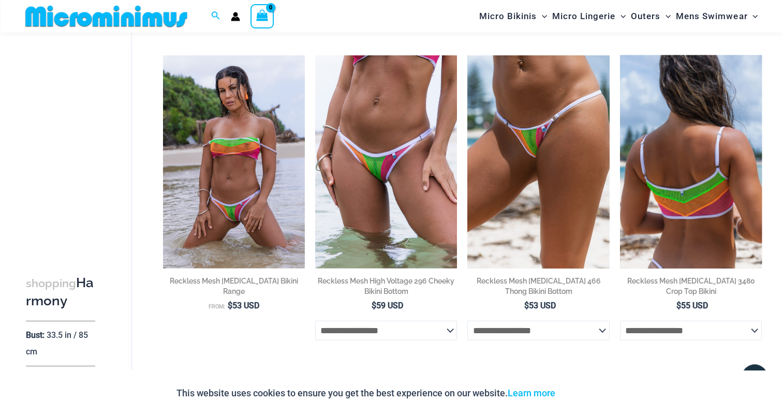
click at [689, 191] on img at bounding box center [691, 161] width 142 height 213
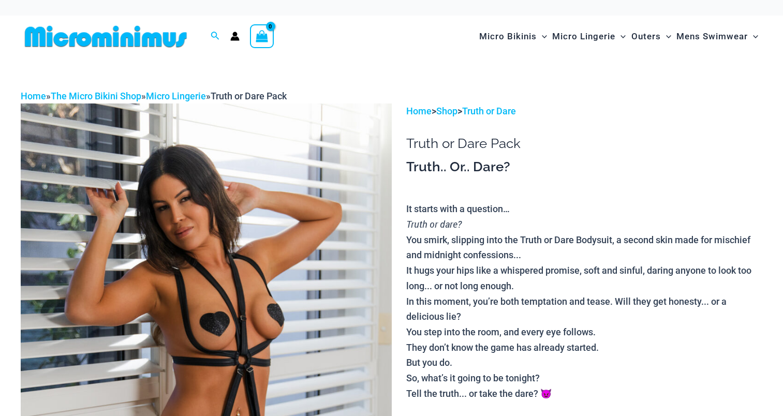
drag, startPoint x: 0, startPoint y: 0, endPoint x: 265, endPoint y: 202, distance: 333.2
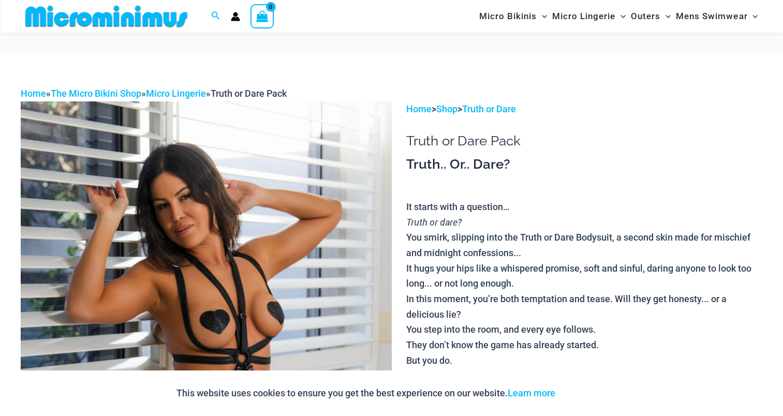
scroll to position [250, 0]
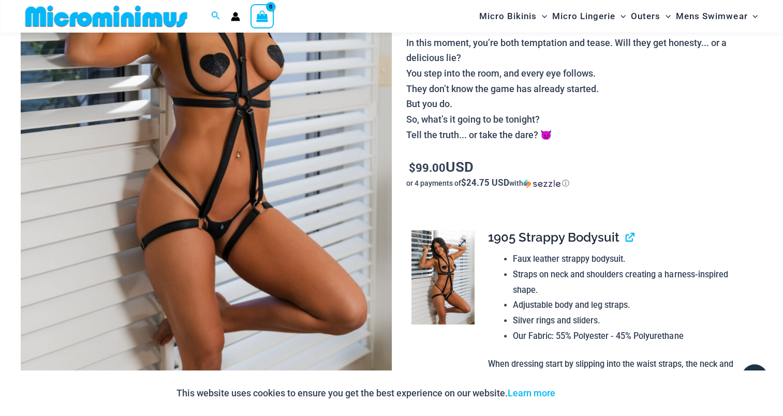
click at [433, 269] on img at bounding box center [443, 277] width 63 height 94
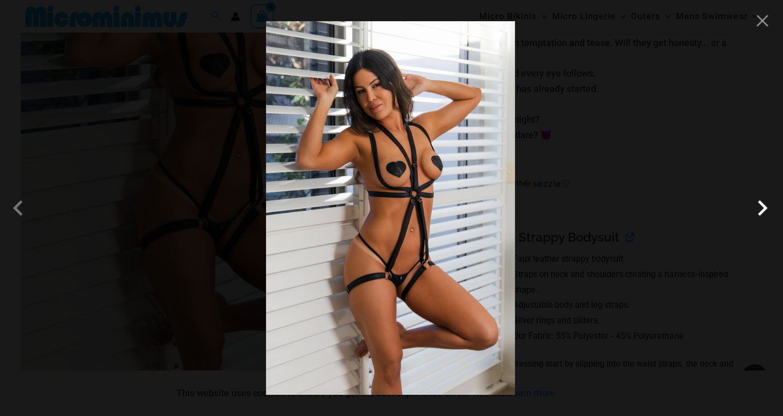
click at [767, 207] on span at bounding box center [762, 208] width 31 height 31
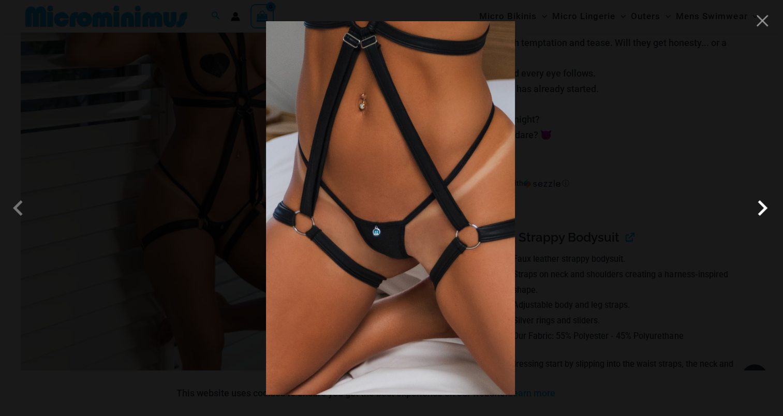
click at [760, 213] on span at bounding box center [762, 208] width 31 height 31
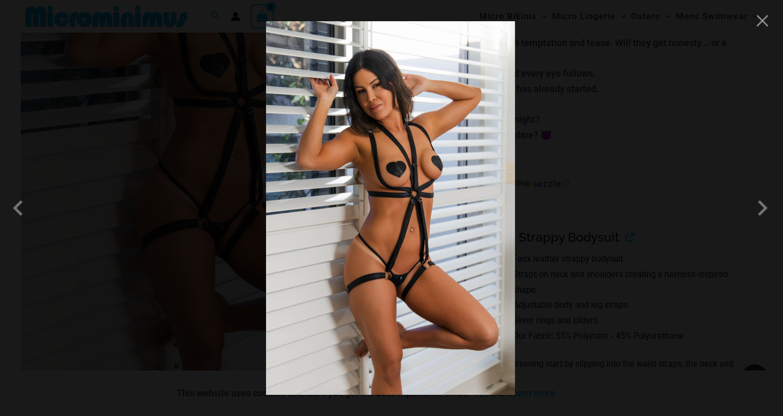
click at [378, 155] on img at bounding box center [390, 208] width 249 height 374
click at [374, 201] on img at bounding box center [390, 208] width 249 height 374
click at [762, 208] on span at bounding box center [762, 208] width 31 height 31
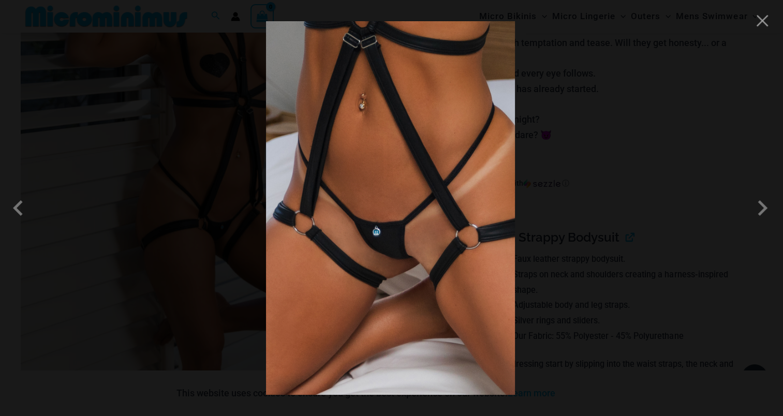
click at [764, 29] on div at bounding box center [391, 208] width 783 height 416
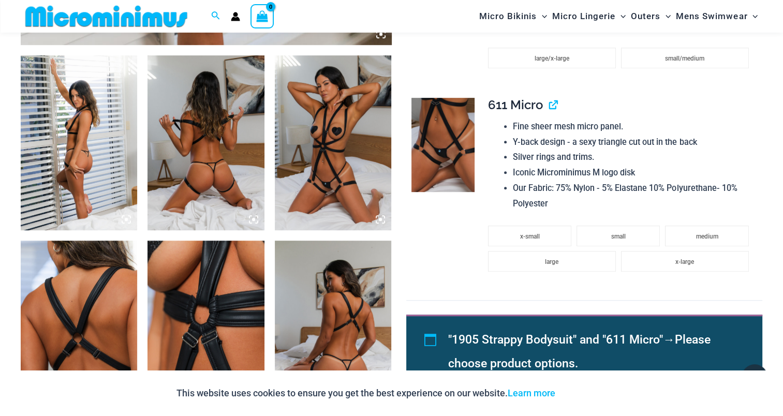
scroll to position [612, 0]
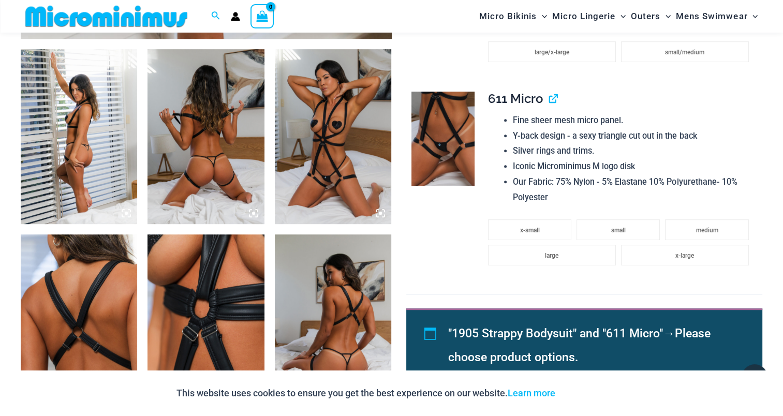
click at [81, 122] on img at bounding box center [79, 136] width 116 height 175
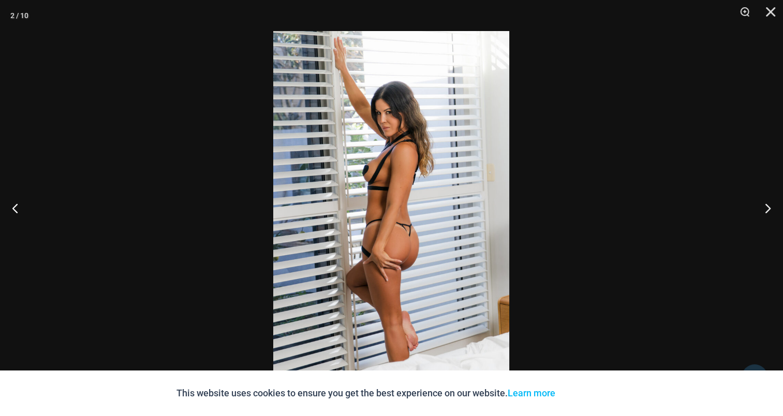
click at [387, 156] on img at bounding box center [391, 208] width 236 height 354
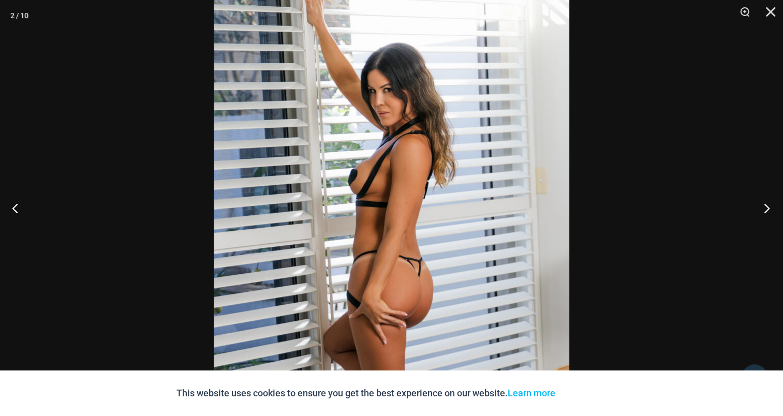
click at [767, 212] on button "Next" at bounding box center [763, 208] width 39 height 52
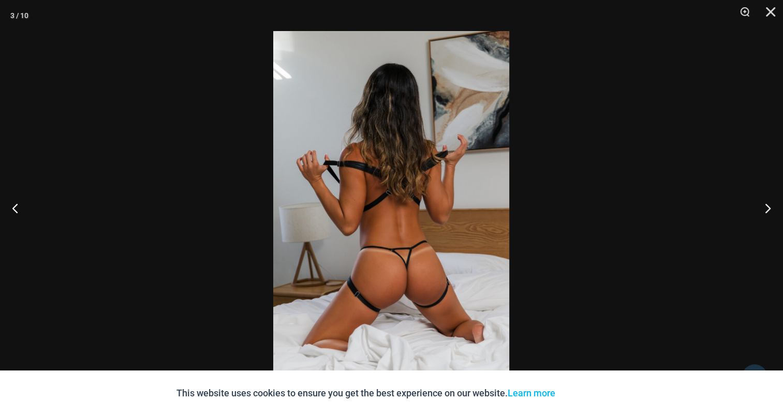
click at [411, 171] on img at bounding box center [391, 208] width 236 height 354
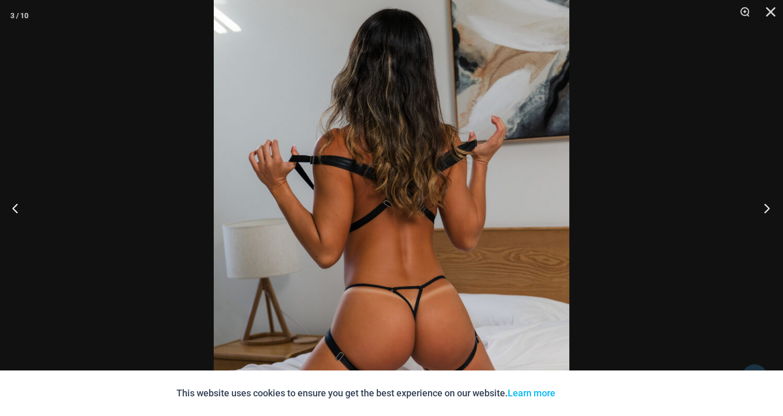
click at [767, 204] on button "Next" at bounding box center [763, 208] width 39 height 52
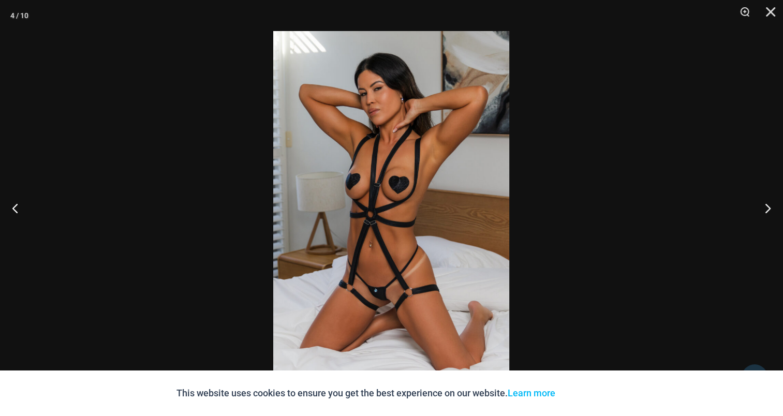
click at [379, 183] on img at bounding box center [391, 208] width 236 height 354
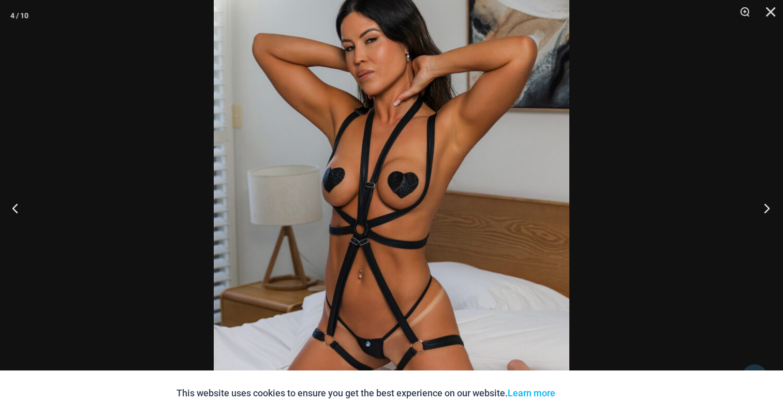
click at [764, 191] on button "Next" at bounding box center [763, 208] width 39 height 52
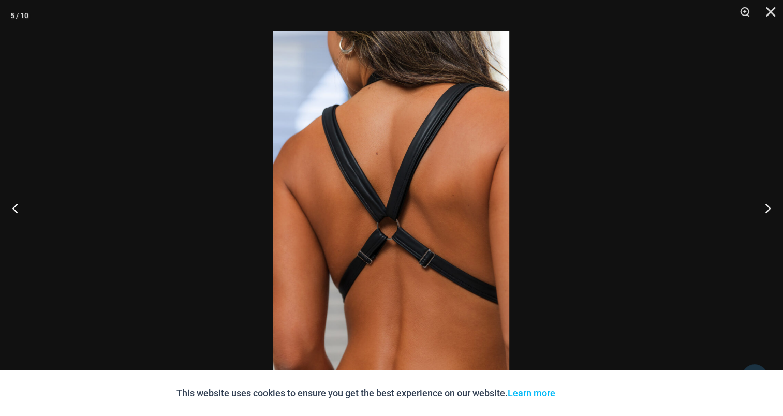
click at [402, 199] on img at bounding box center [391, 208] width 236 height 354
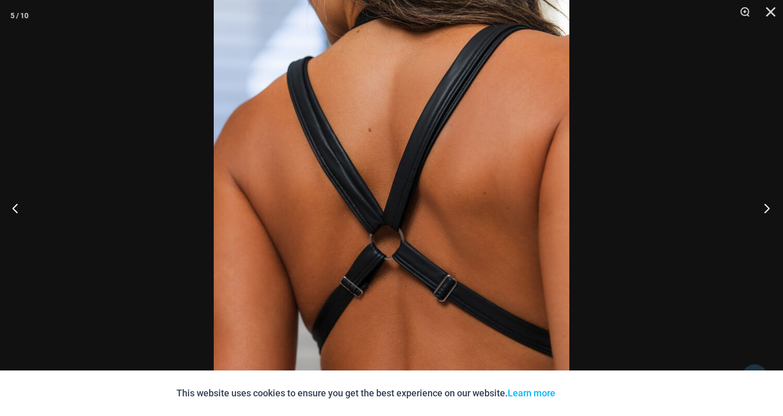
click at [760, 206] on button "Next" at bounding box center [763, 208] width 39 height 52
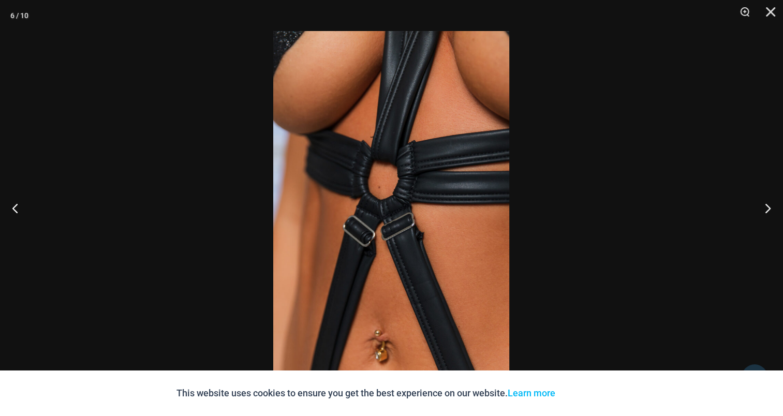
click at [417, 159] on img at bounding box center [391, 208] width 236 height 354
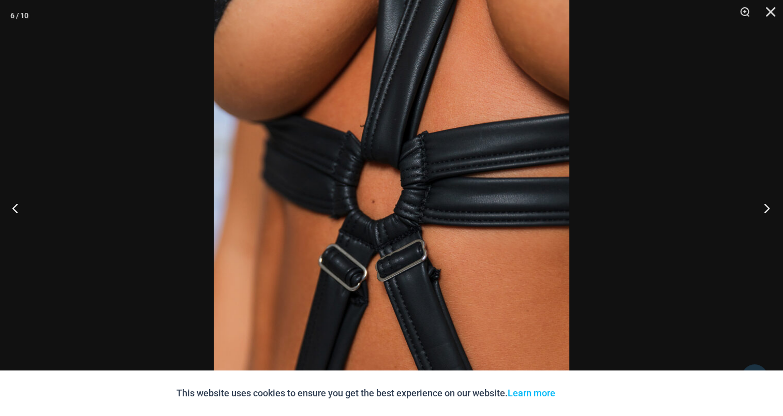
click at [765, 202] on button "Next" at bounding box center [763, 208] width 39 height 52
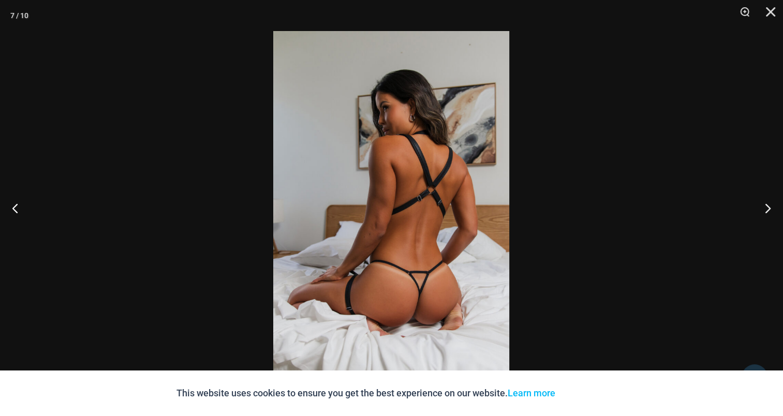
click at [391, 147] on img at bounding box center [391, 208] width 236 height 354
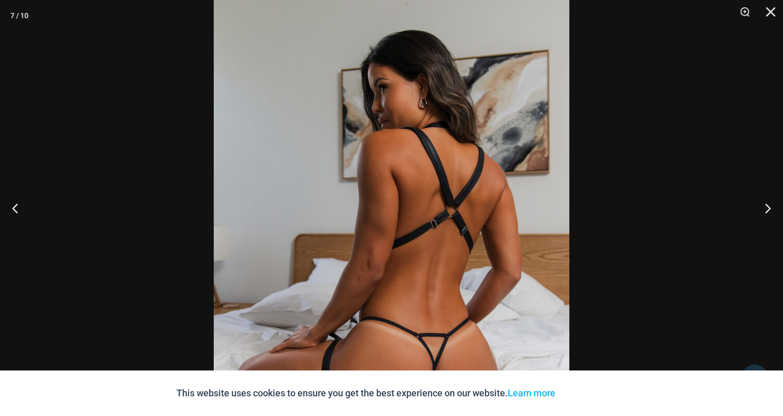
click at [765, 206] on button "Next" at bounding box center [763, 208] width 39 height 52
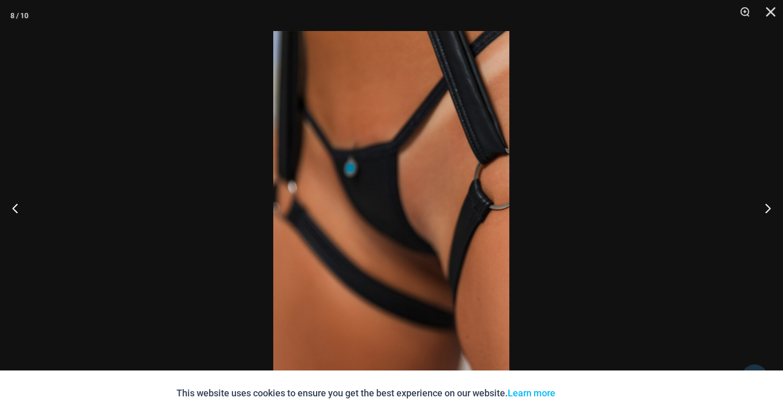
click at [405, 164] on img at bounding box center [391, 208] width 236 height 354
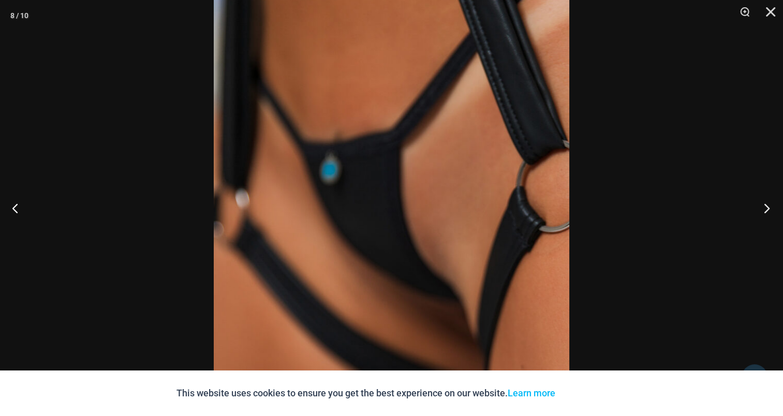
click at [771, 207] on button "Next" at bounding box center [763, 208] width 39 height 52
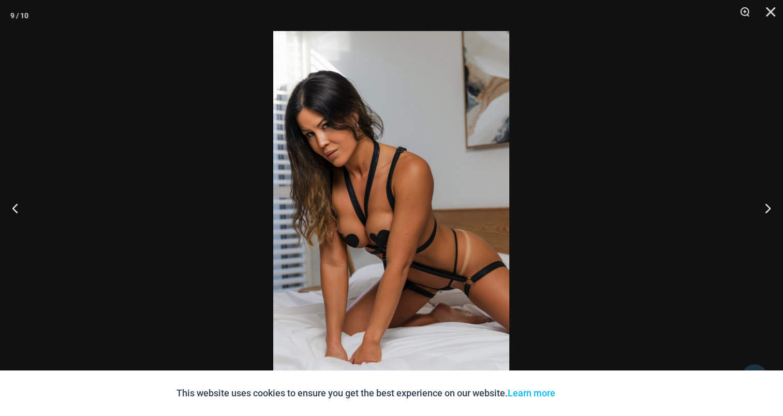
click at [388, 183] on img at bounding box center [391, 208] width 236 height 354
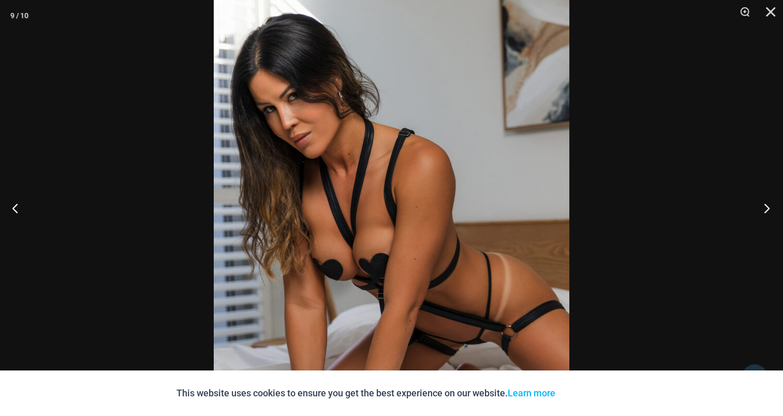
click at [770, 214] on button "Next" at bounding box center [763, 208] width 39 height 52
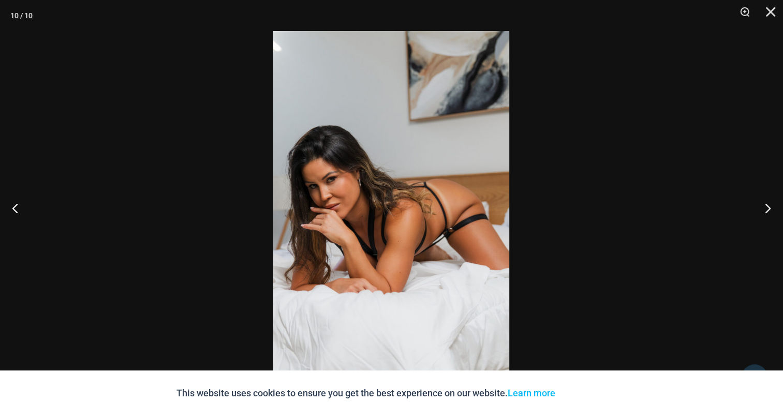
click at [413, 170] on img at bounding box center [391, 208] width 236 height 354
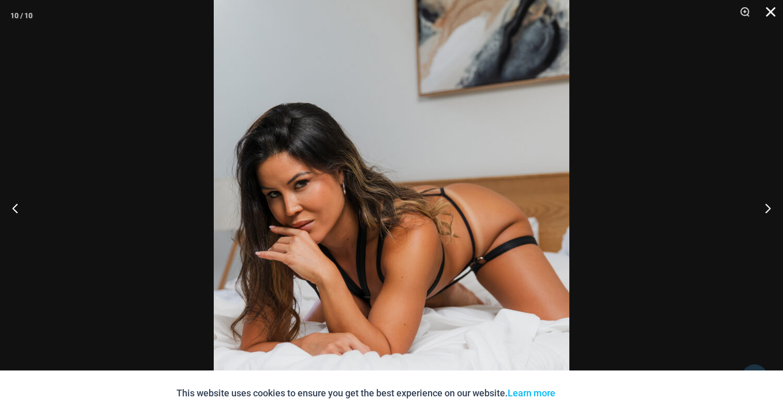
click at [772, 7] on button "Close" at bounding box center [767, 15] width 26 height 31
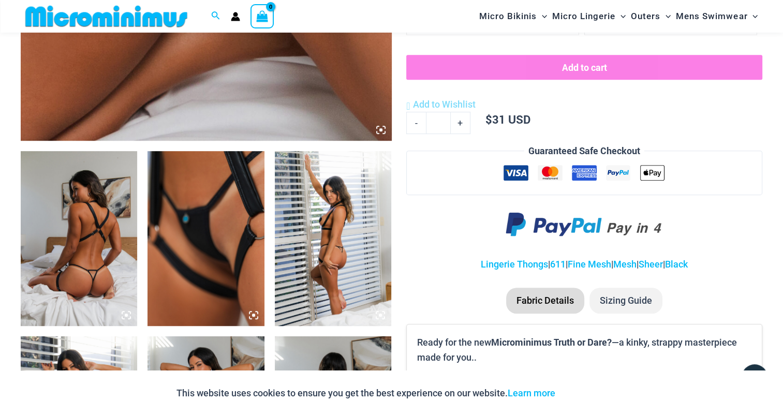
scroll to position [561, 0]
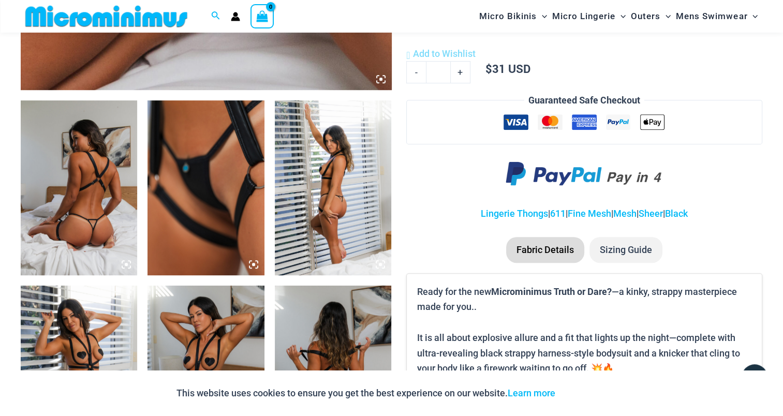
click at [71, 176] on img at bounding box center [79, 187] width 116 height 175
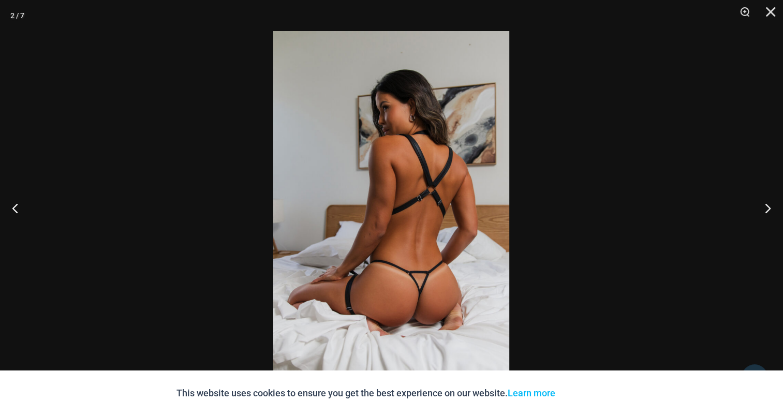
click at [379, 186] on img at bounding box center [391, 208] width 236 height 354
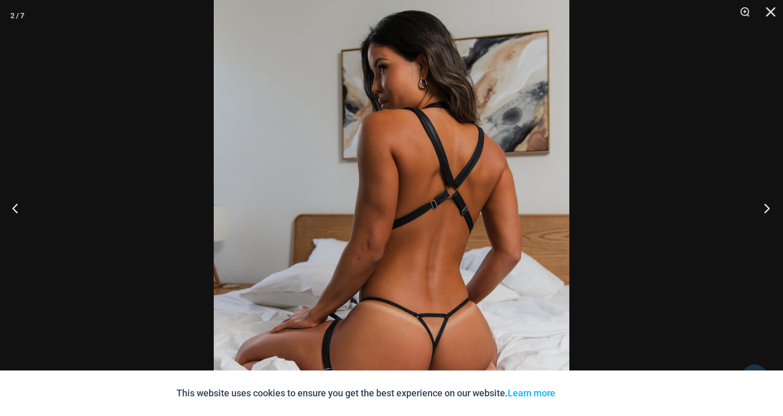
click at [761, 212] on button "Next" at bounding box center [763, 208] width 39 height 52
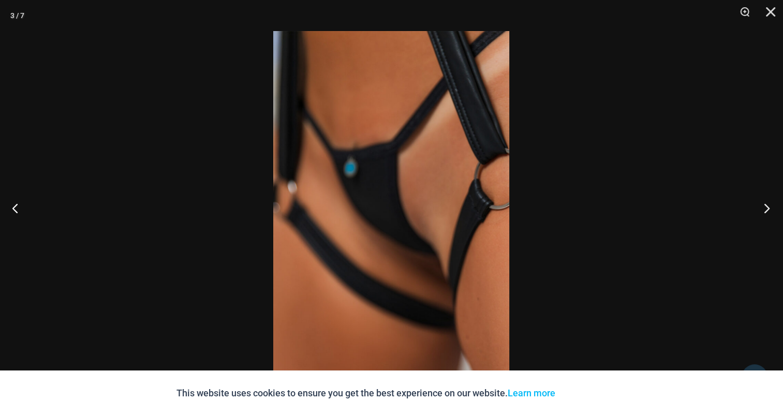
click at [767, 199] on button "Next" at bounding box center [763, 208] width 39 height 52
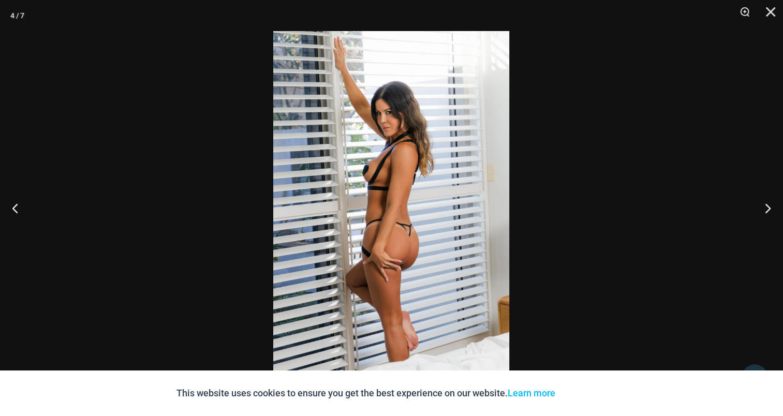
click at [390, 176] on img at bounding box center [391, 208] width 236 height 354
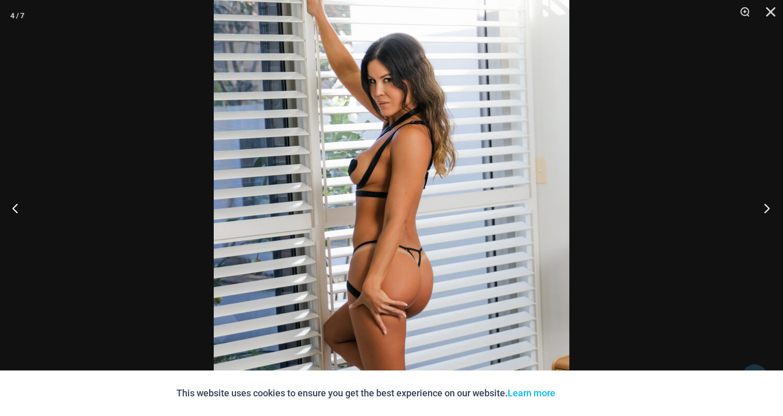
click at [772, 215] on button "Next" at bounding box center [763, 208] width 39 height 52
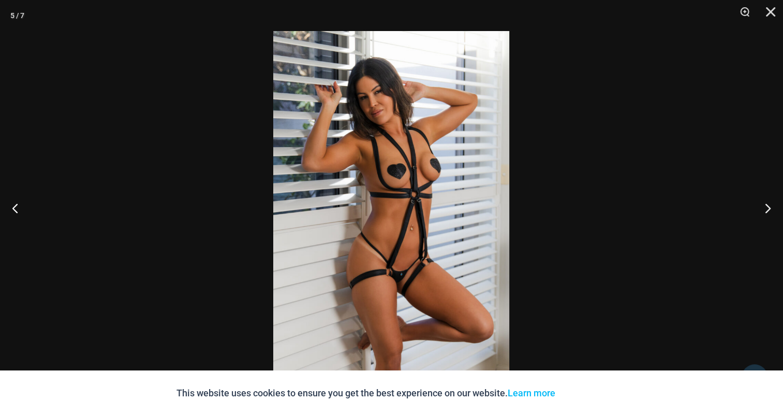
click at [396, 140] on img at bounding box center [391, 208] width 236 height 354
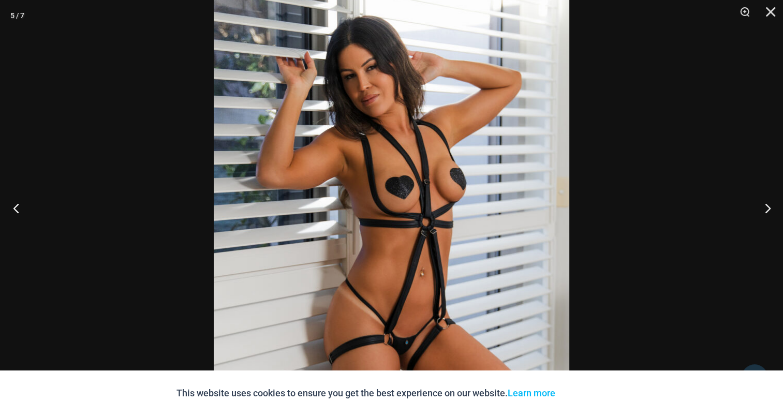
click at [17, 208] on button "Previous" at bounding box center [19, 208] width 39 height 52
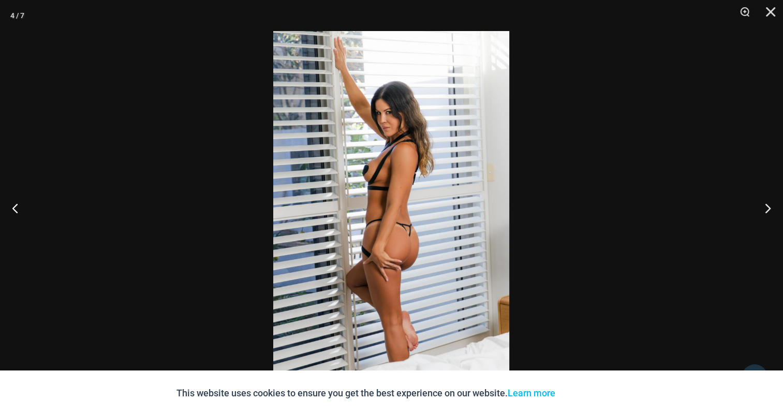
click at [345, 166] on img at bounding box center [391, 208] width 236 height 354
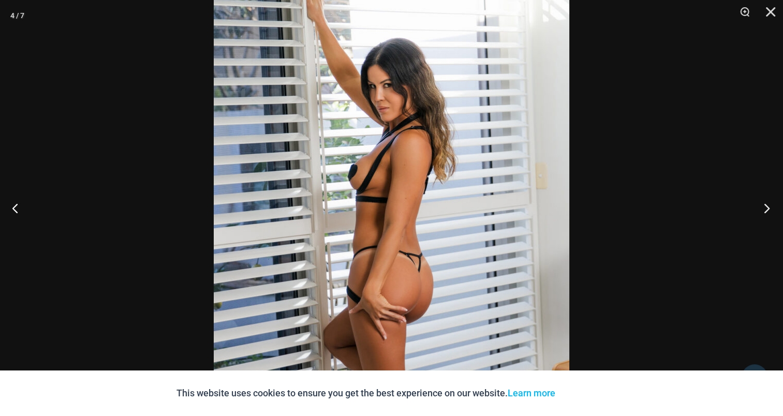
click at [770, 208] on button "Next" at bounding box center [763, 208] width 39 height 52
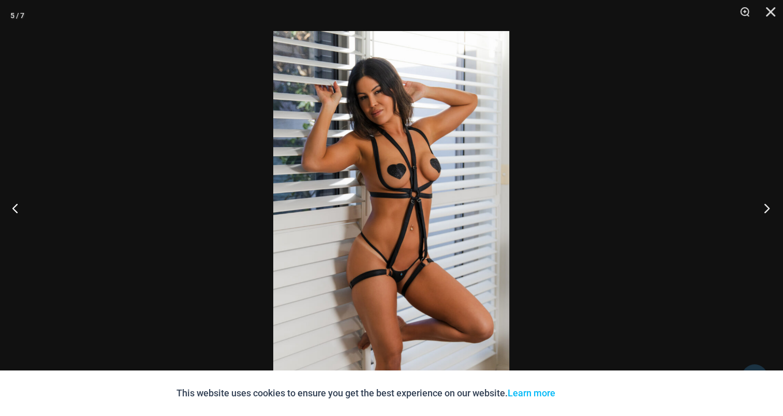
click at [770, 208] on button "Next" at bounding box center [763, 208] width 39 height 52
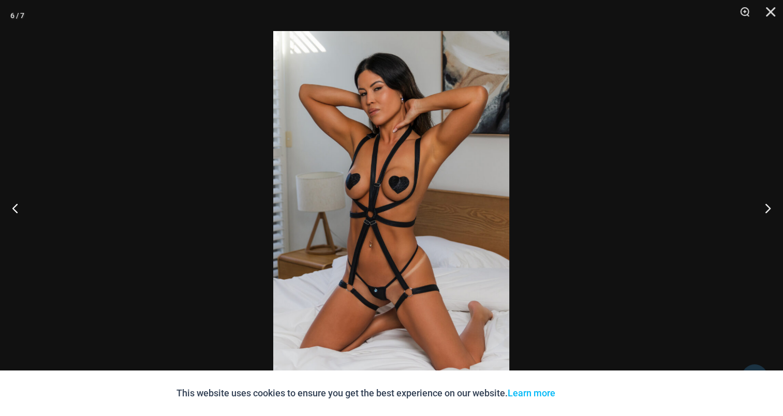
click at [388, 180] on img at bounding box center [391, 208] width 236 height 354
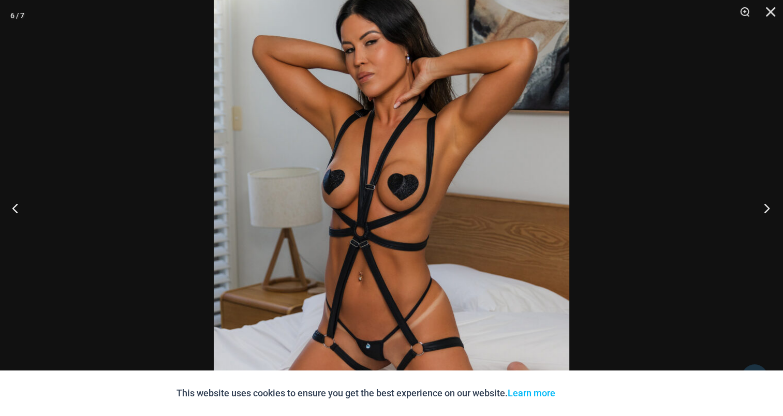
click at [764, 205] on button "Next" at bounding box center [763, 208] width 39 height 52
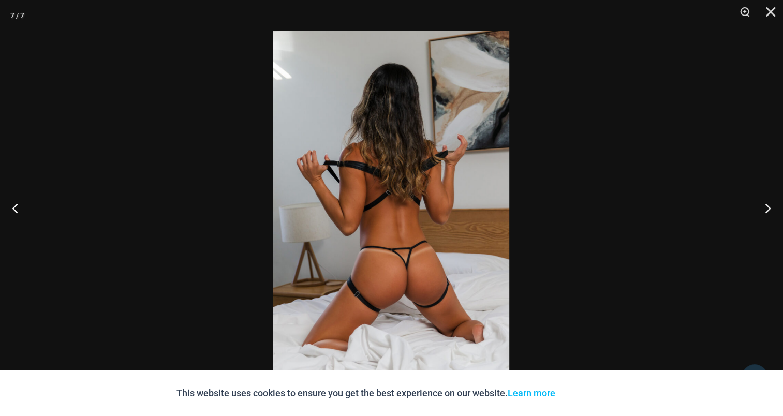
click at [397, 164] on img at bounding box center [391, 208] width 236 height 354
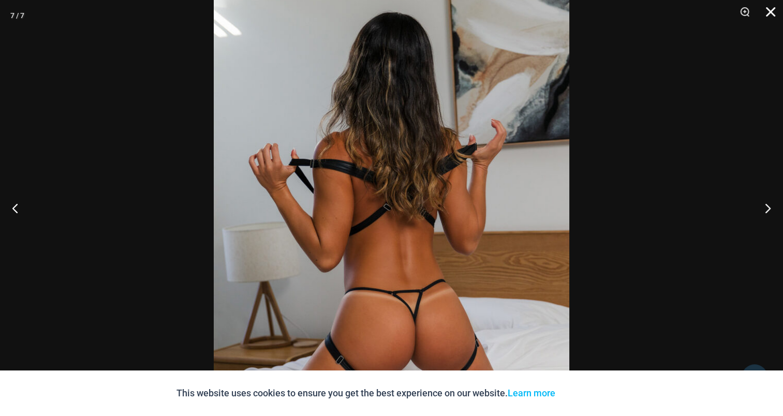
click at [768, 10] on button "Close" at bounding box center [767, 15] width 26 height 31
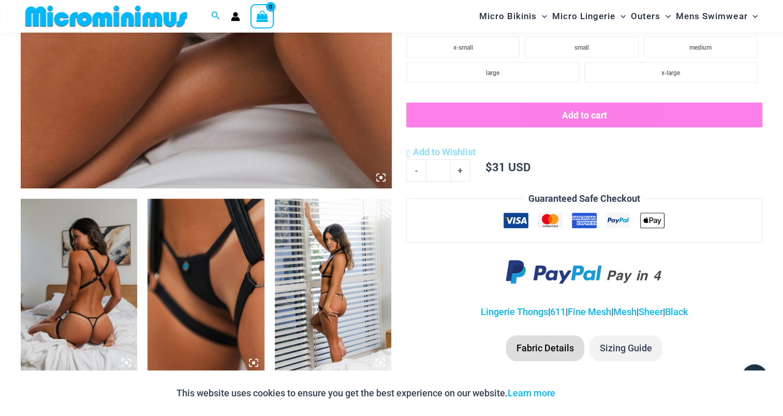
scroll to position [354, 0]
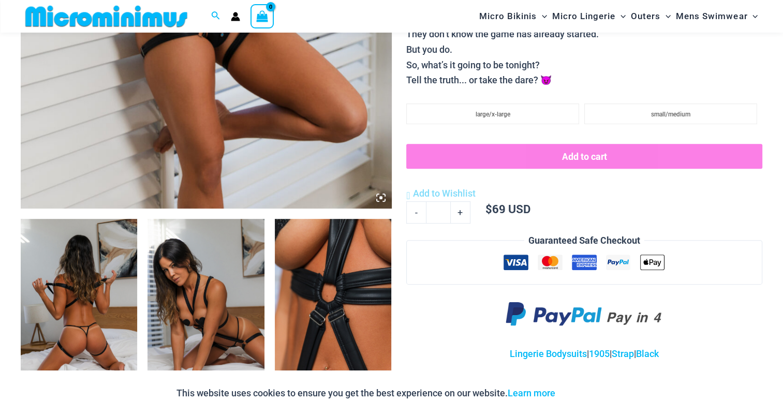
scroll to position [597, 0]
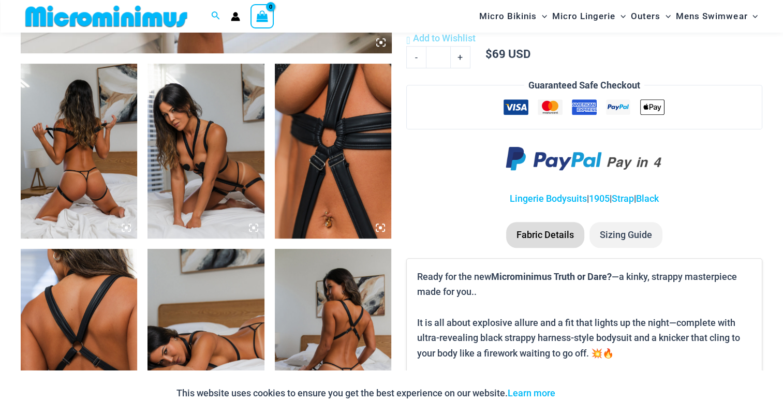
click at [85, 145] on img at bounding box center [79, 151] width 116 height 175
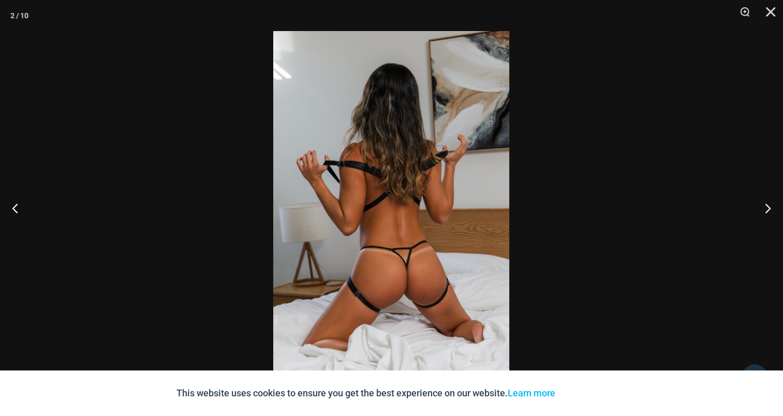
click at [416, 198] on img at bounding box center [391, 208] width 236 height 354
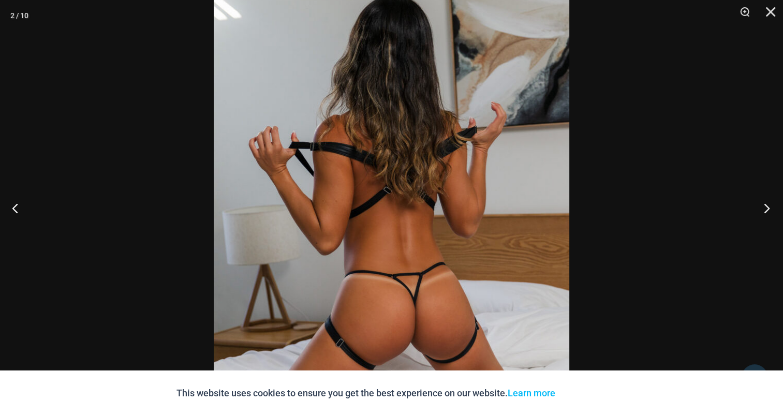
click at [777, 211] on button "Next" at bounding box center [763, 208] width 39 height 52
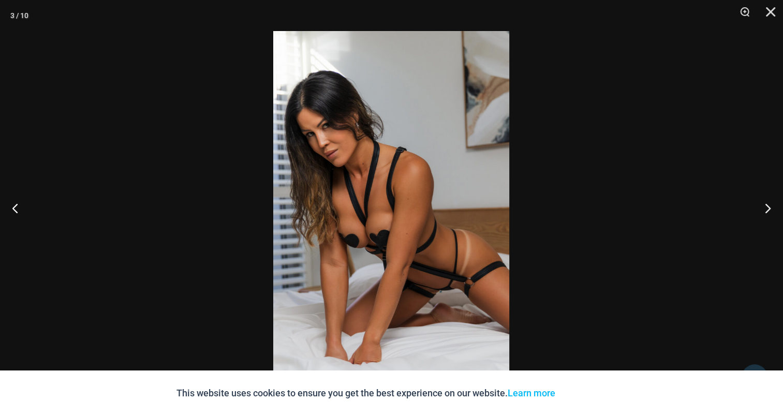
click at [387, 179] on img at bounding box center [391, 208] width 236 height 354
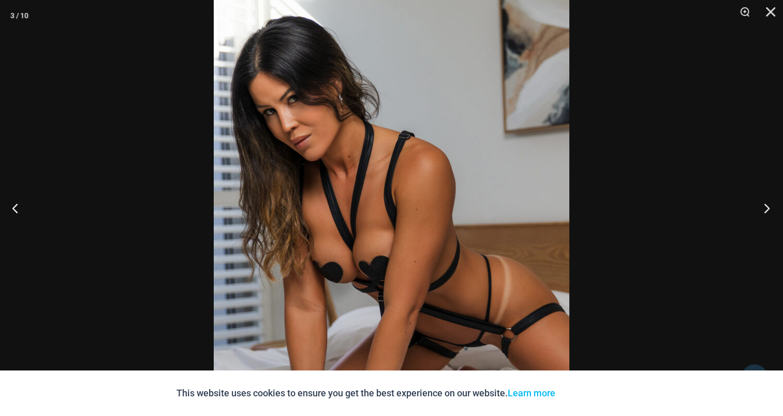
click at [767, 207] on button "Next" at bounding box center [763, 208] width 39 height 52
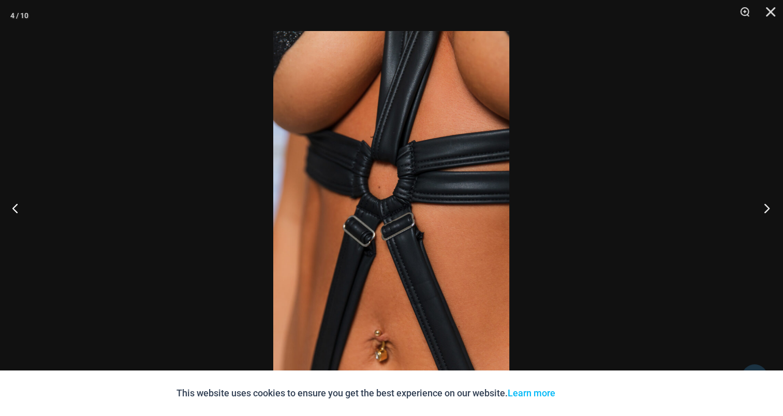
click at [764, 207] on button "Next" at bounding box center [763, 208] width 39 height 52
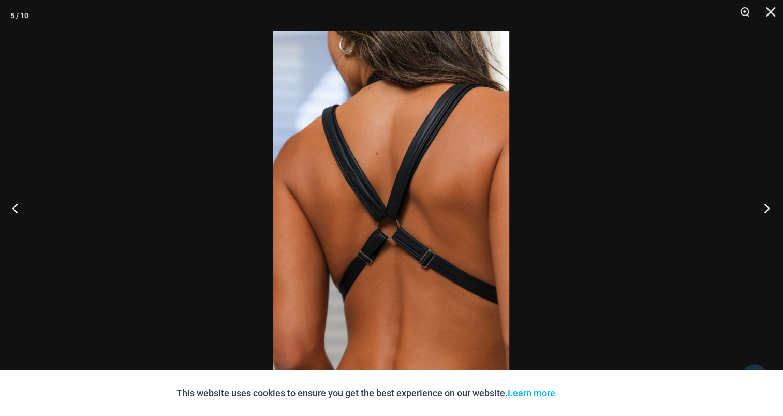
click at [771, 201] on button "Next" at bounding box center [763, 208] width 39 height 52
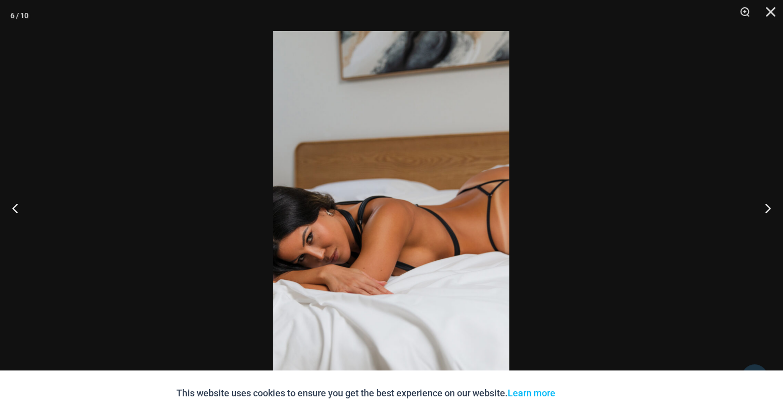
click at [387, 213] on img at bounding box center [391, 208] width 236 height 354
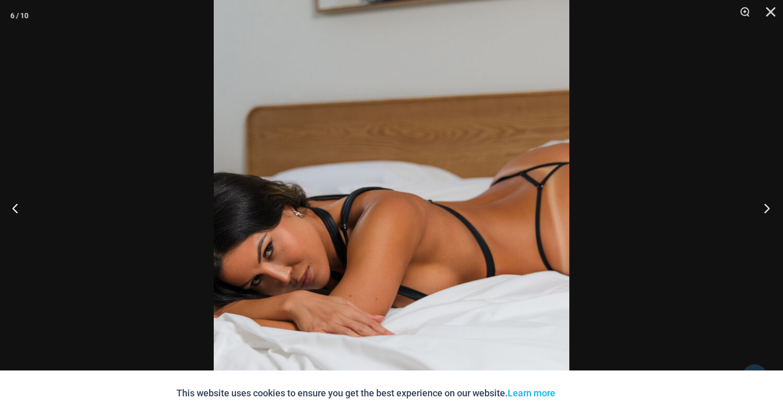
click at [763, 207] on button "Next" at bounding box center [763, 208] width 39 height 52
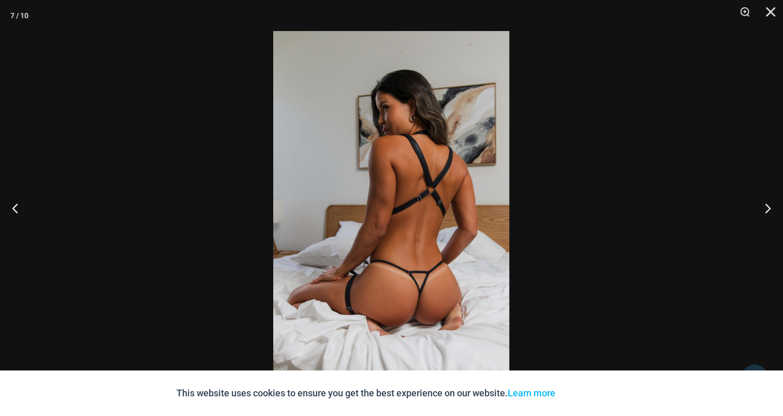
click at [430, 198] on img at bounding box center [391, 208] width 236 height 354
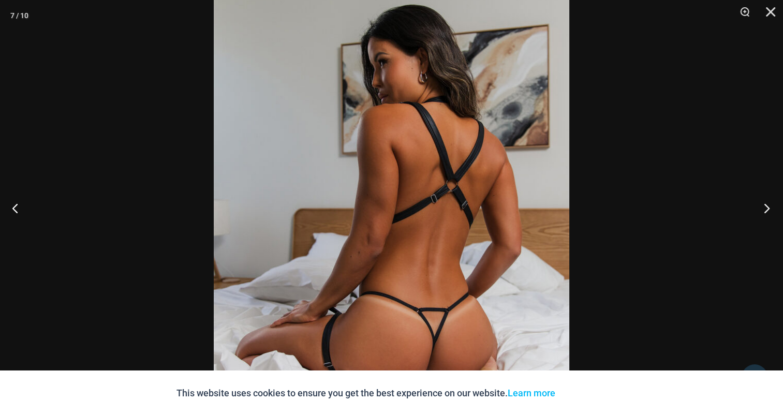
click at [766, 207] on button "Next" at bounding box center [763, 208] width 39 height 52
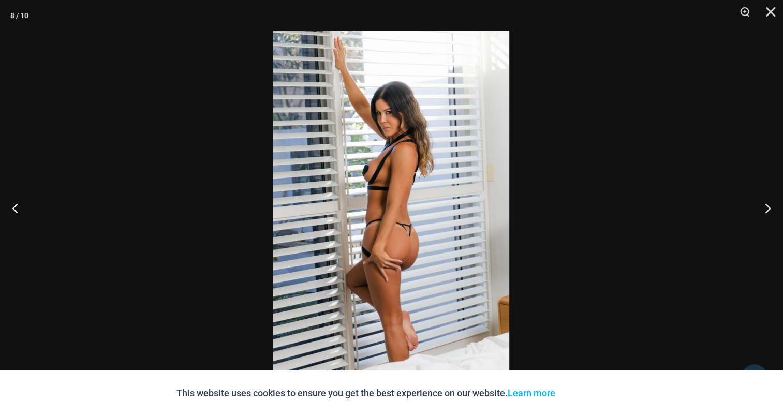
click at [400, 178] on img at bounding box center [391, 208] width 236 height 354
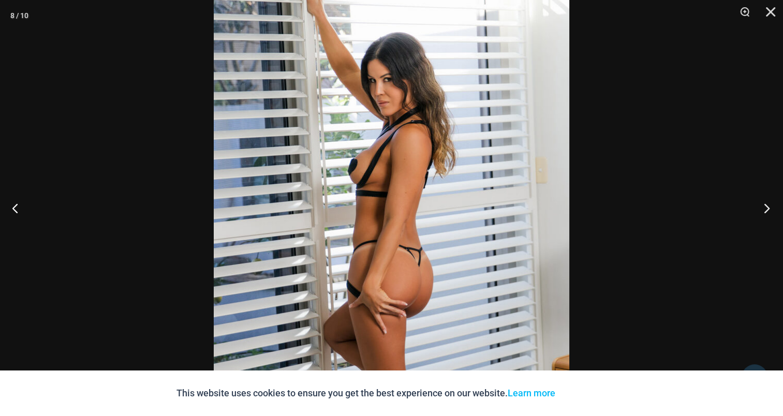
click at [762, 208] on button "Next" at bounding box center [763, 208] width 39 height 52
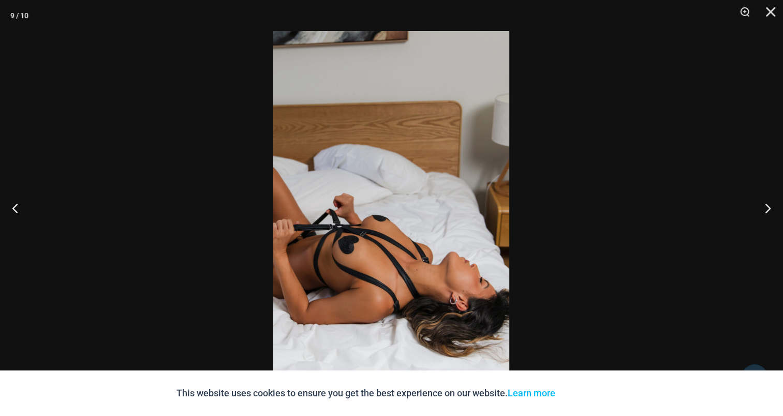
click at [392, 203] on img at bounding box center [391, 208] width 236 height 354
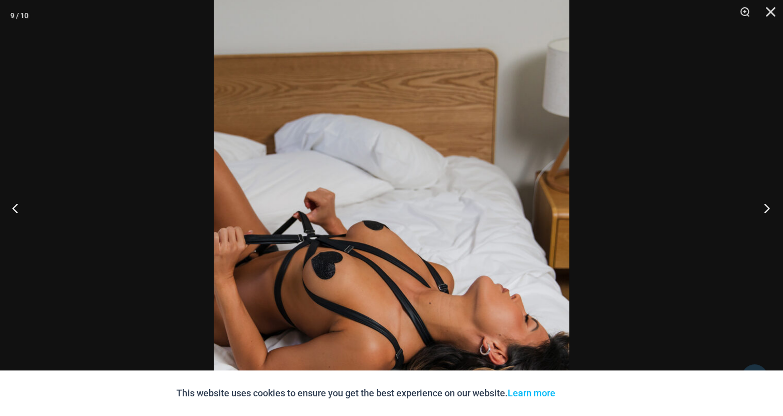
click at [763, 203] on button "Next" at bounding box center [763, 208] width 39 height 52
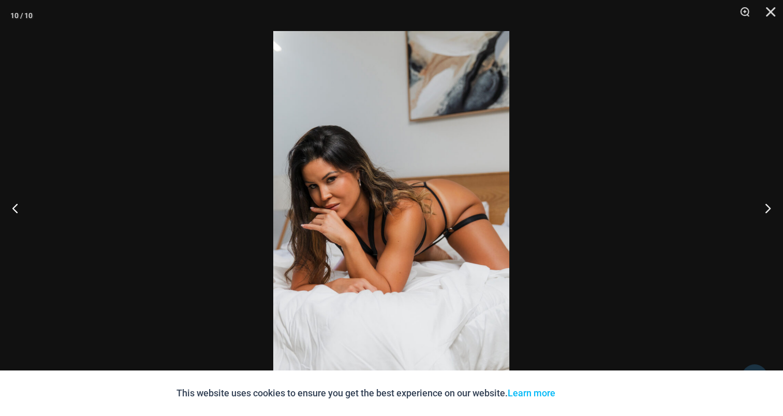
click at [372, 192] on img at bounding box center [391, 208] width 236 height 354
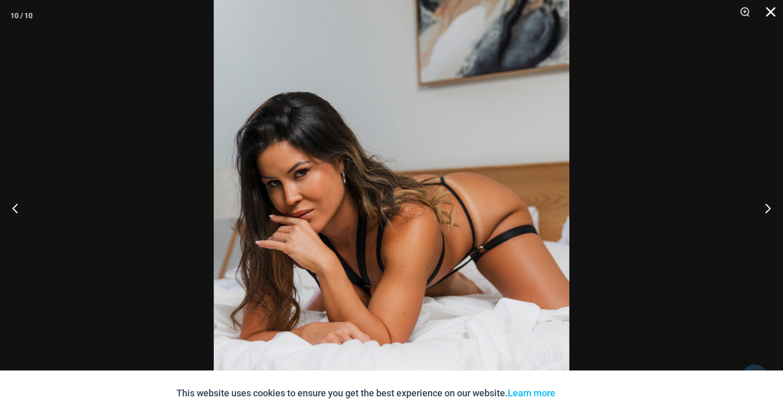
click at [774, 9] on button "Close" at bounding box center [767, 15] width 26 height 31
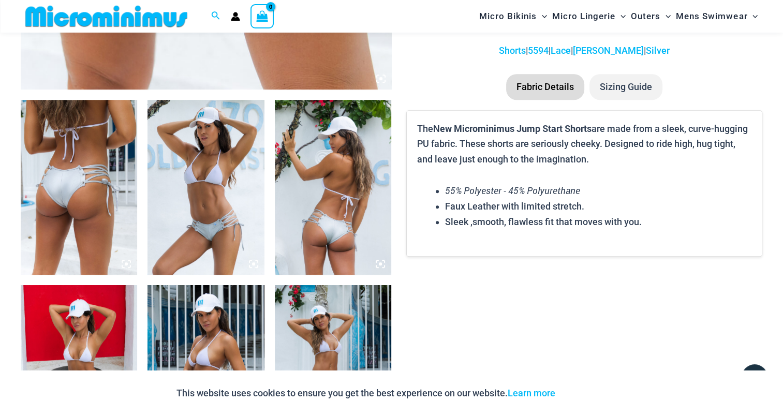
scroll to position [612, 0]
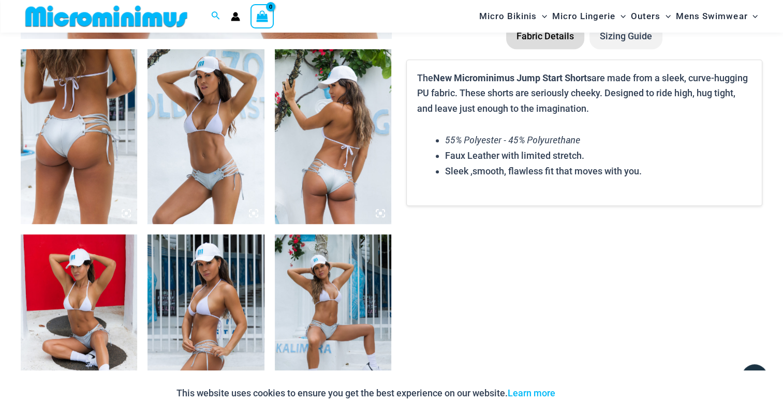
click at [74, 129] on img at bounding box center [79, 136] width 116 height 175
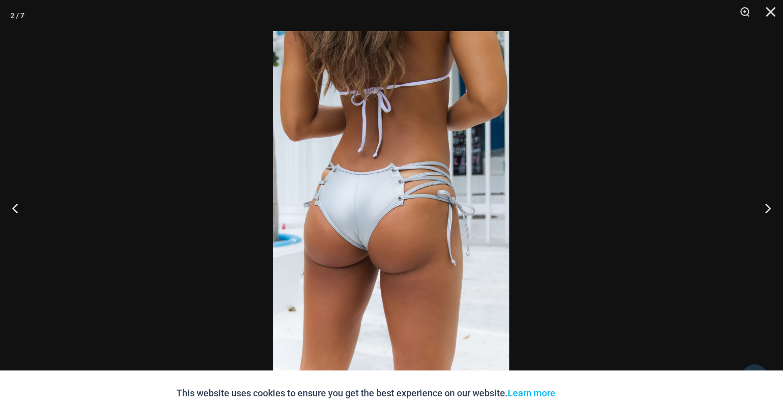
click at [400, 174] on img at bounding box center [391, 208] width 236 height 354
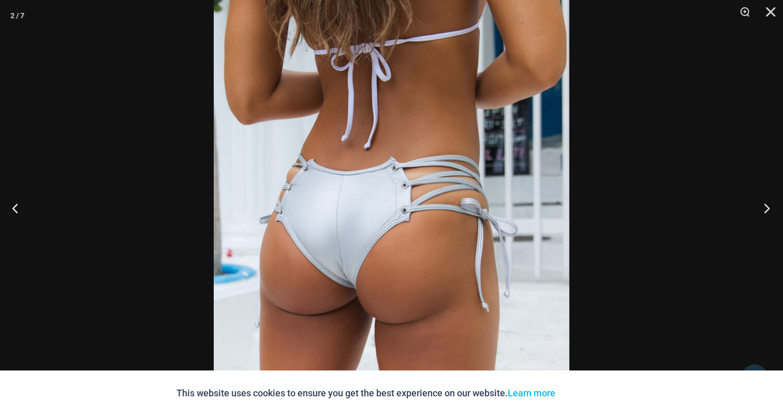
click at [762, 207] on button "Next" at bounding box center [763, 208] width 39 height 52
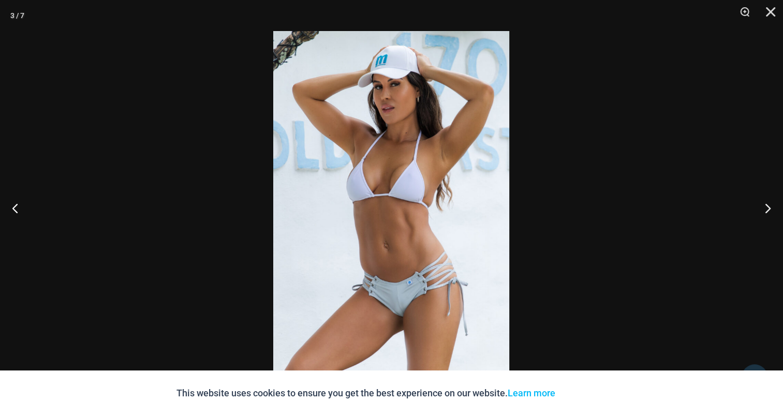
click at [369, 188] on img at bounding box center [391, 208] width 236 height 354
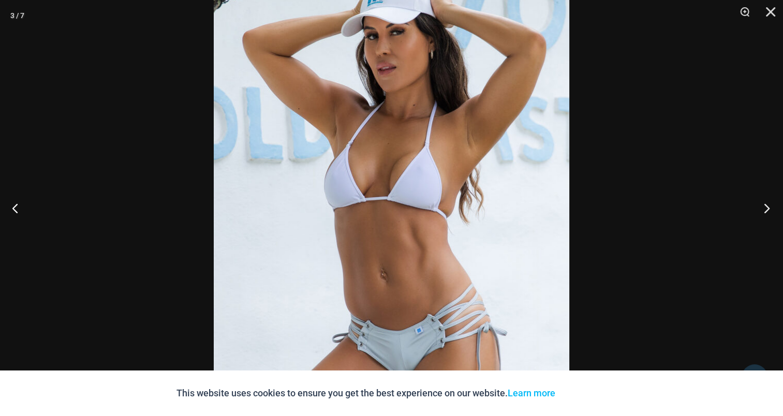
click at [764, 207] on button "Next" at bounding box center [763, 208] width 39 height 52
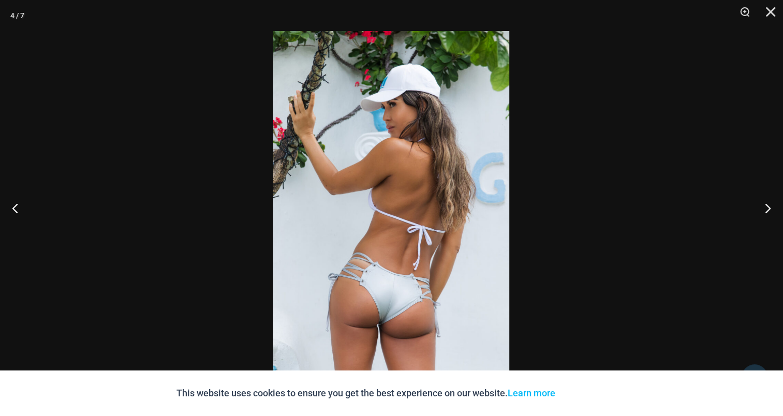
click at [352, 213] on img at bounding box center [391, 208] width 236 height 354
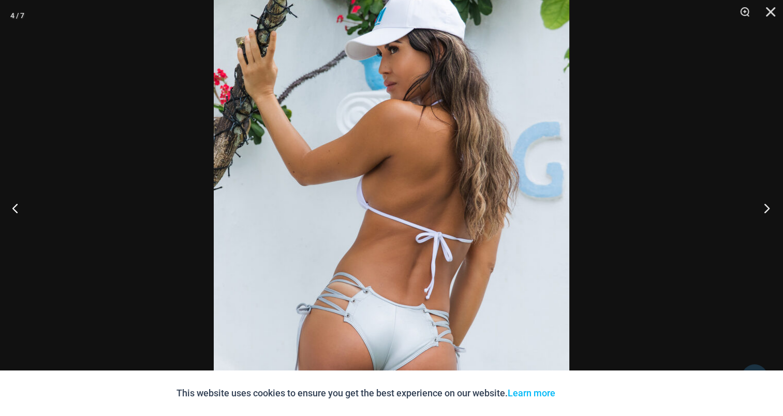
click at [772, 207] on button "Next" at bounding box center [763, 208] width 39 height 52
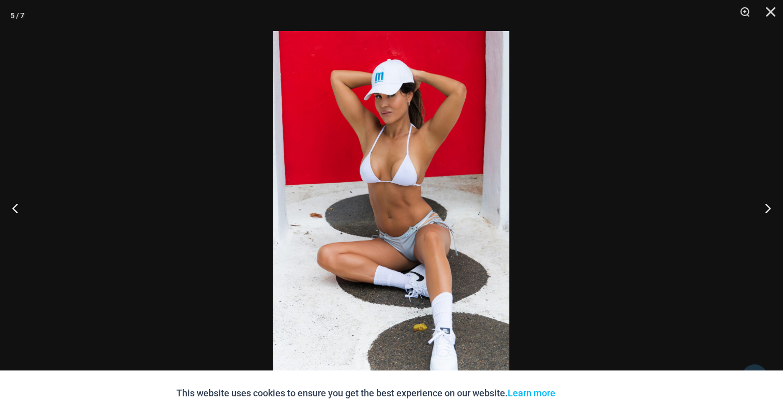
click at [382, 199] on img at bounding box center [391, 208] width 236 height 354
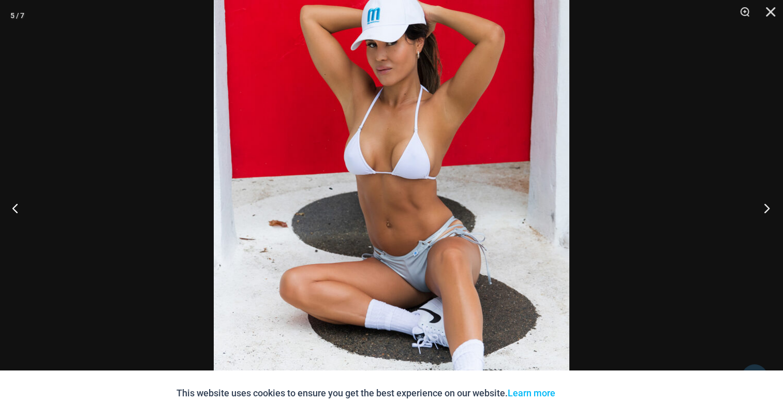
click at [766, 203] on button "Next" at bounding box center [763, 208] width 39 height 52
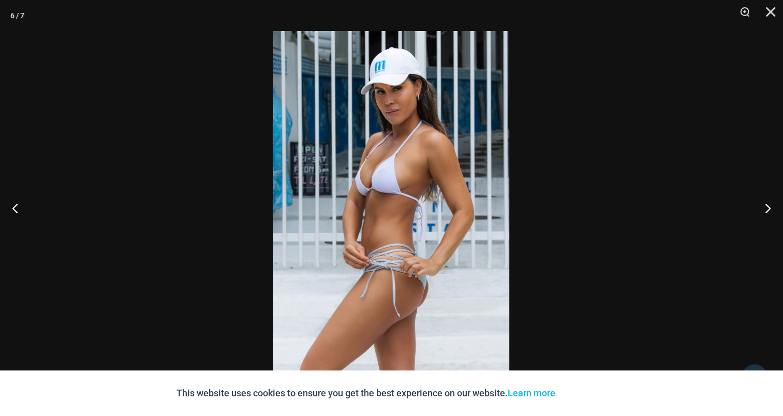
click at [392, 209] on img at bounding box center [391, 208] width 236 height 354
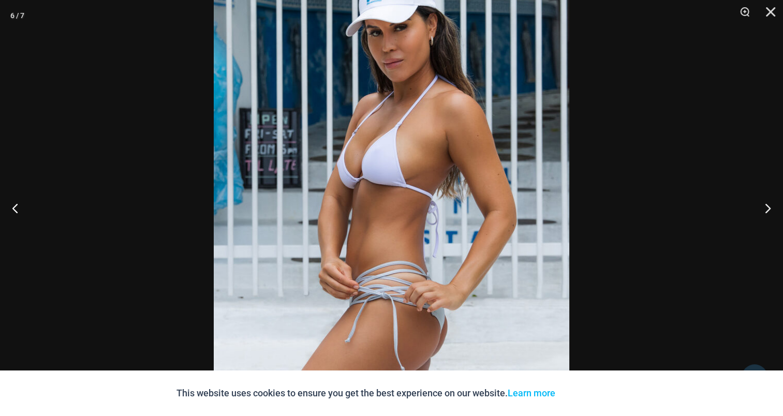
click at [760, 203] on button "Next" at bounding box center [763, 208] width 39 height 52
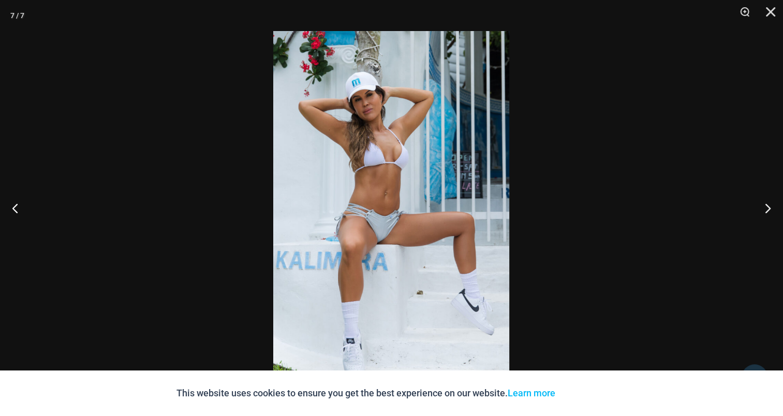
click at [387, 174] on img at bounding box center [391, 208] width 236 height 354
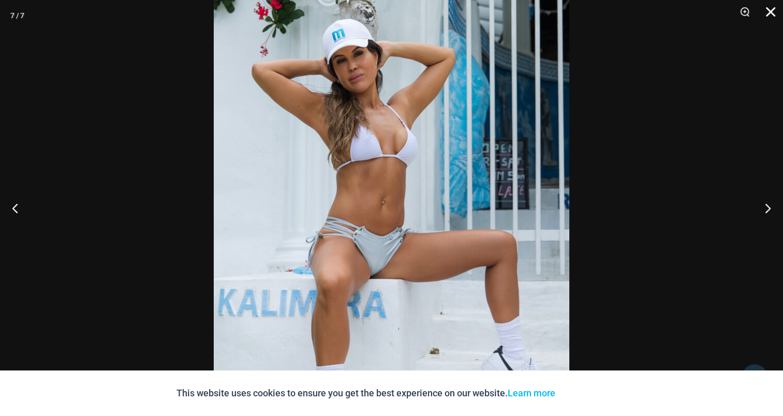
click at [768, 12] on button "Close" at bounding box center [767, 15] width 26 height 31
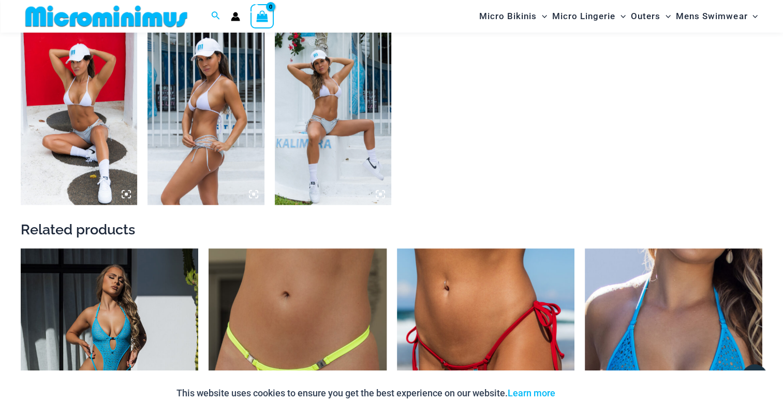
scroll to position [819, 0]
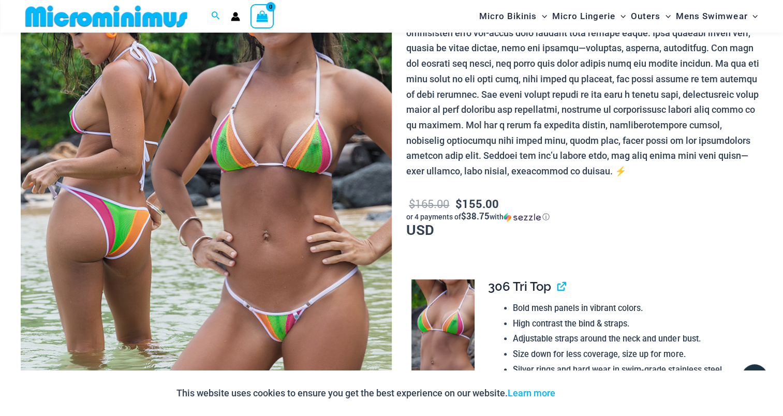
scroll to position [405, 0]
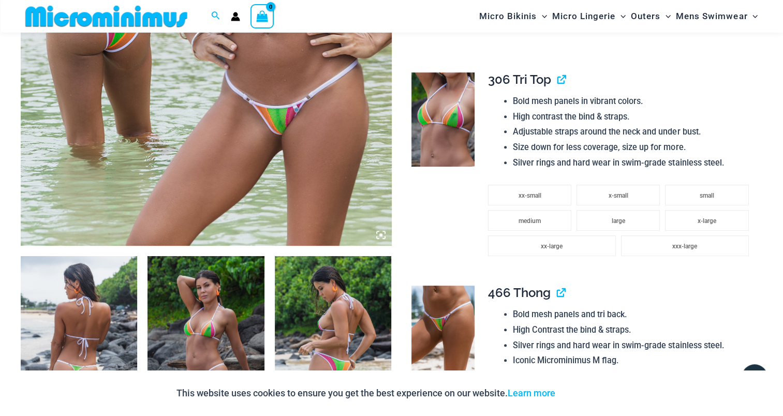
click at [475, 106] on td at bounding box center [441, 170] width 71 height 213
click at [454, 114] on img at bounding box center [443, 119] width 63 height 94
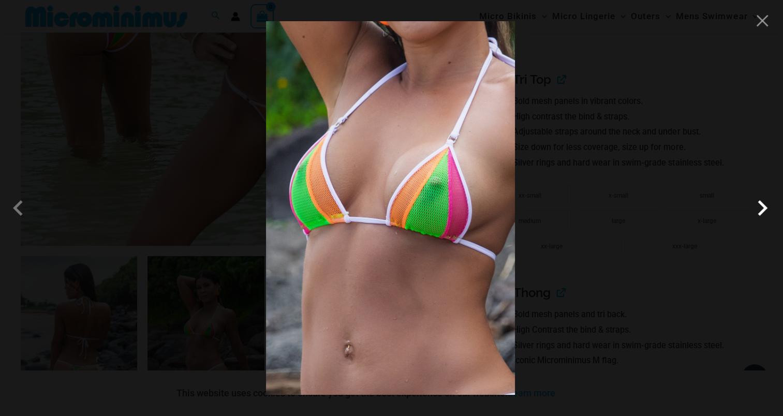
click at [757, 208] on span at bounding box center [762, 208] width 31 height 31
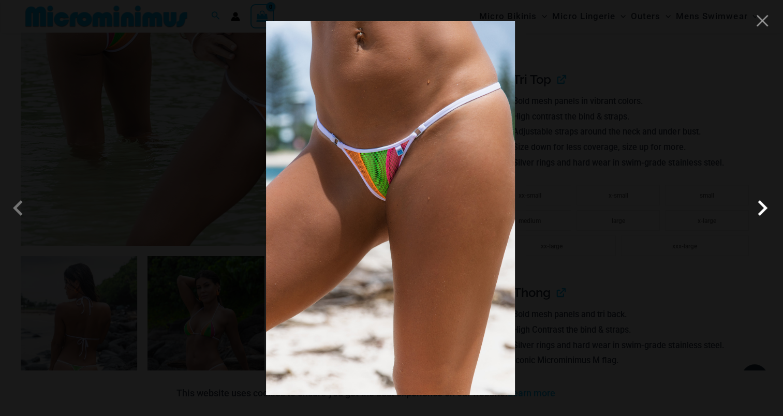
click at [768, 208] on span at bounding box center [762, 208] width 31 height 31
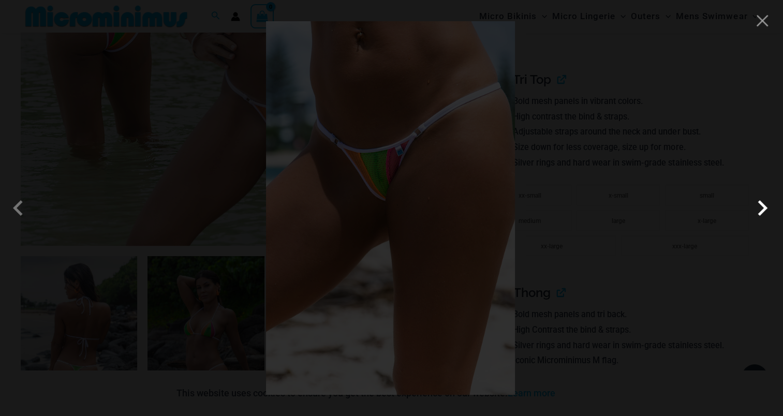
click at [764, 206] on span at bounding box center [762, 208] width 31 height 31
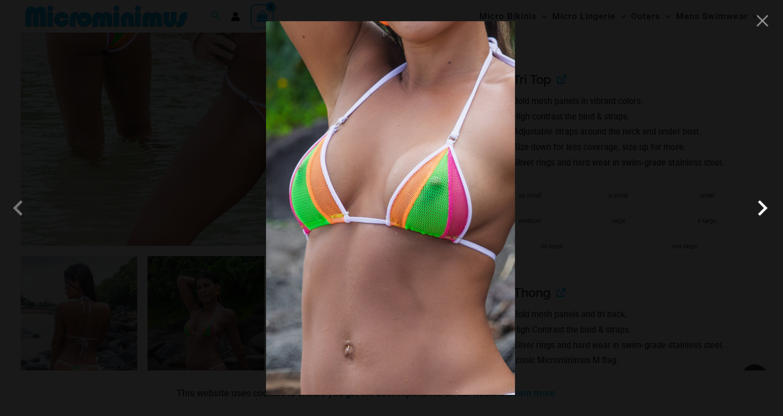
click at [764, 206] on span at bounding box center [762, 208] width 31 height 31
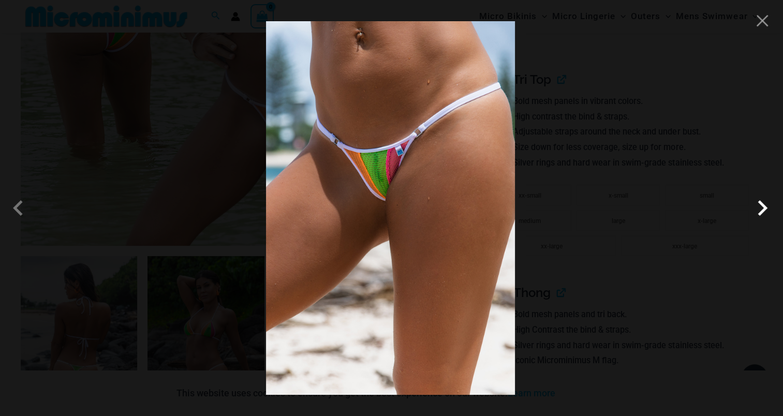
click at [764, 206] on span at bounding box center [762, 208] width 31 height 31
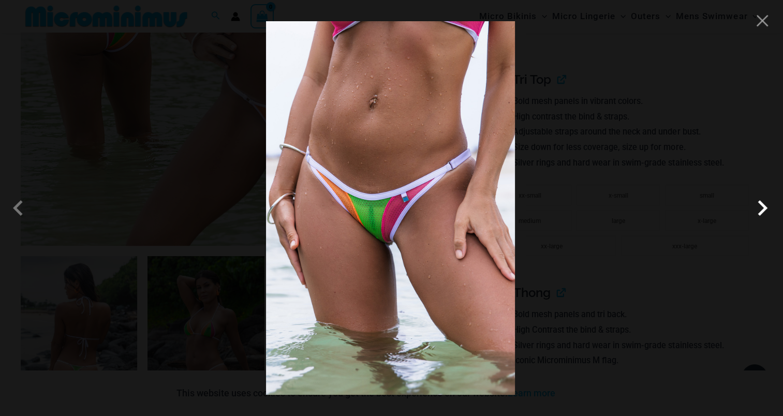
click at [756, 206] on span at bounding box center [762, 208] width 31 height 31
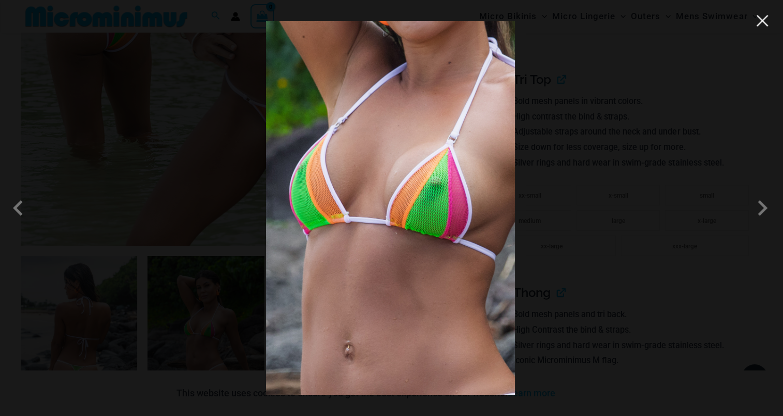
click at [765, 18] on button "Close" at bounding box center [763, 21] width 16 height 16
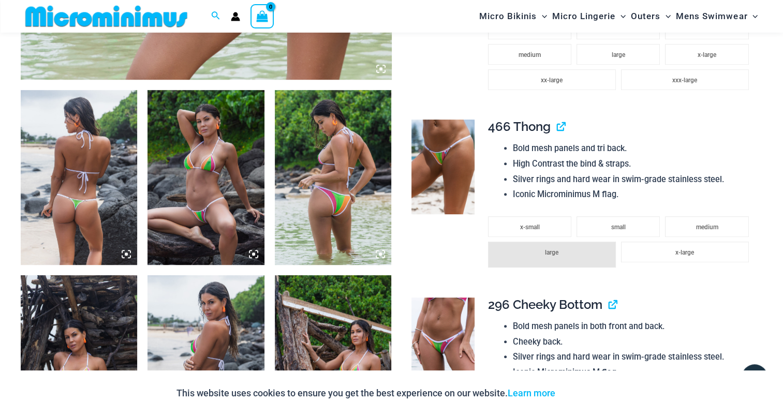
scroll to position [612, 0]
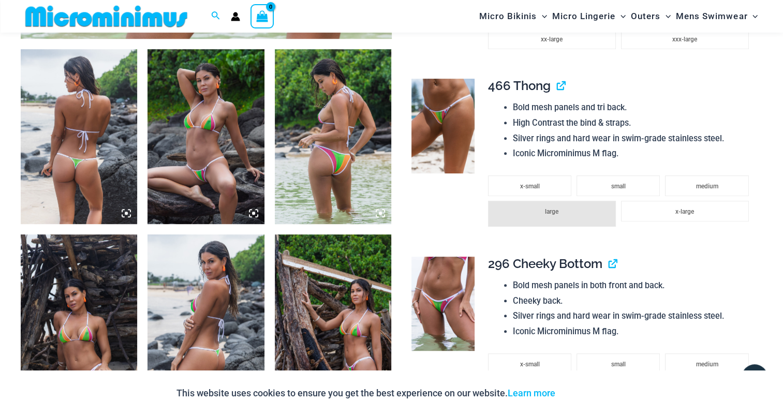
click at [87, 134] on img at bounding box center [79, 136] width 116 height 175
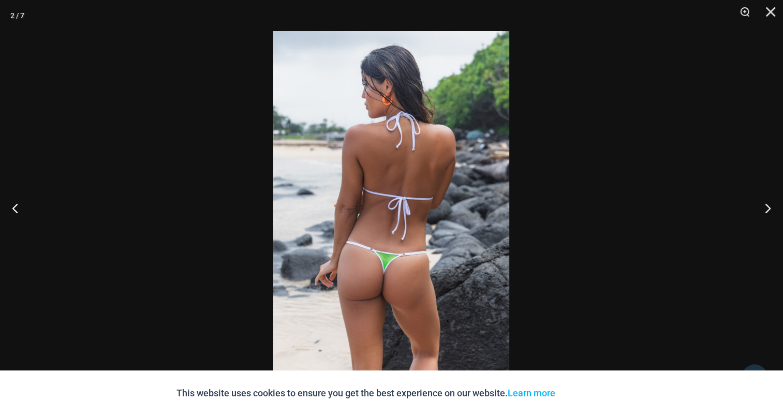
click at [415, 185] on img at bounding box center [391, 208] width 236 height 354
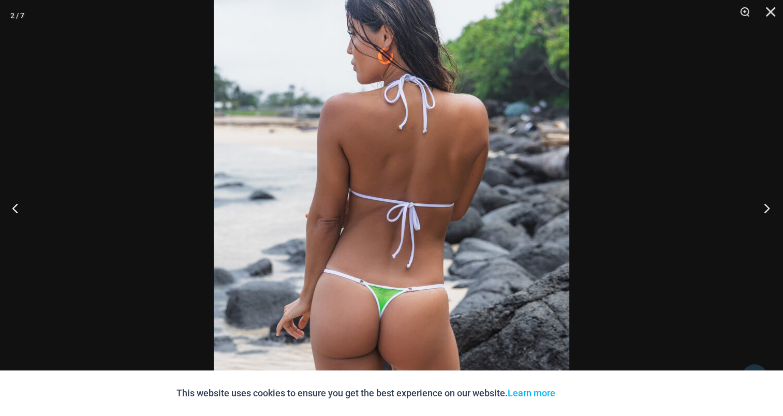
click at [762, 205] on button "Next" at bounding box center [763, 208] width 39 height 52
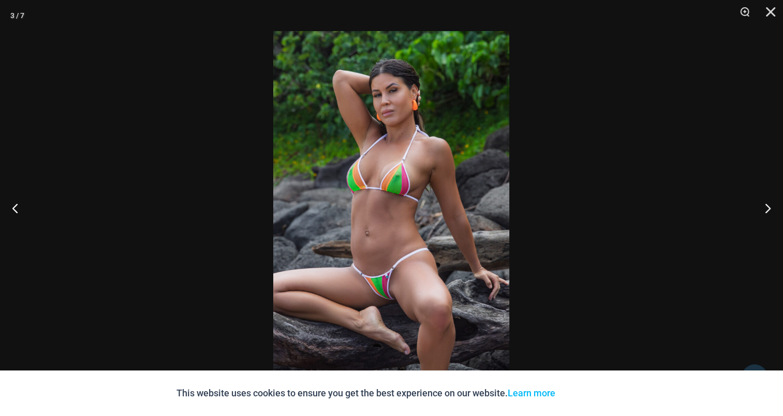
click at [379, 179] on img at bounding box center [391, 208] width 236 height 354
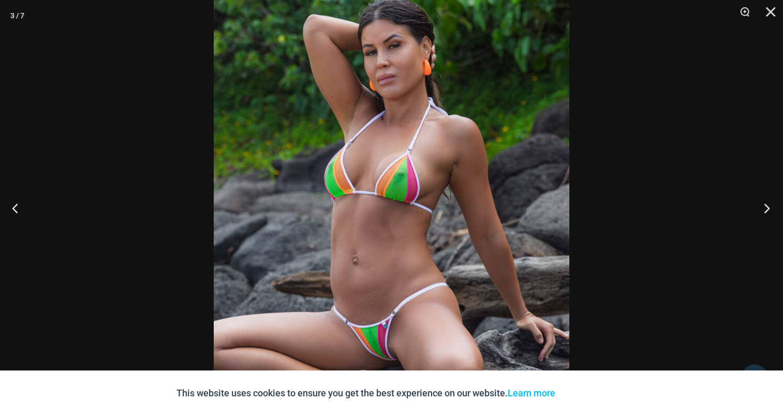
click at [764, 205] on button "Next" at bounding box center [763, 208] width 39 height 52
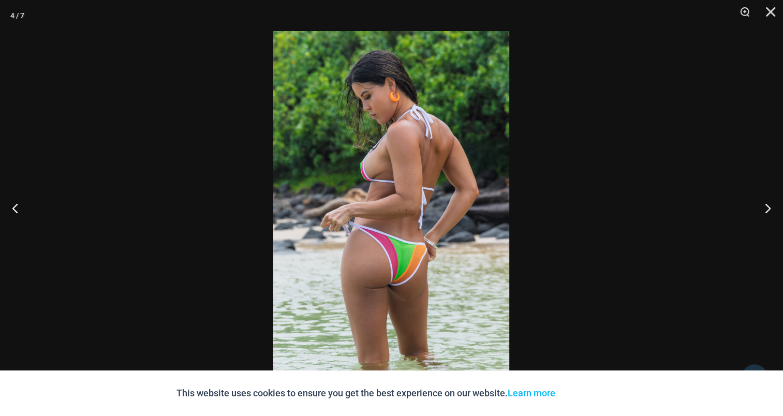
click at [414, 183] on img at bounding box center [391, 208] width 236 height 354
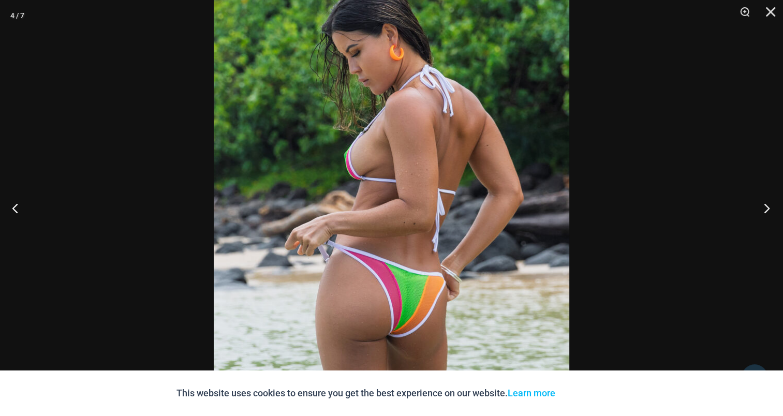
click at [766, 205] on button "Next" at bounding box center [763, 208] width 39 height 52
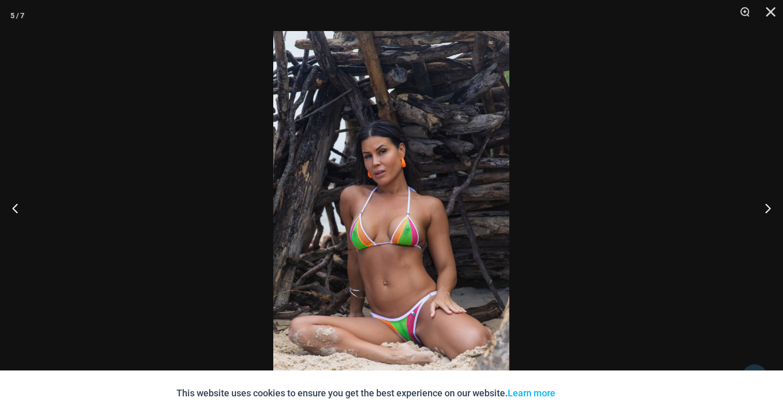
click at [386, 182] on img at bounding box center [391, 208] width 236 height 354
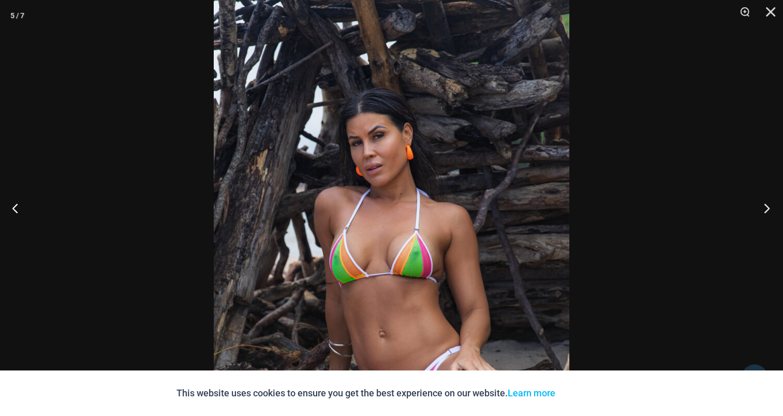
click at [772, 209] on button "Next" at bounding box center [763, 208] width 39 height 52
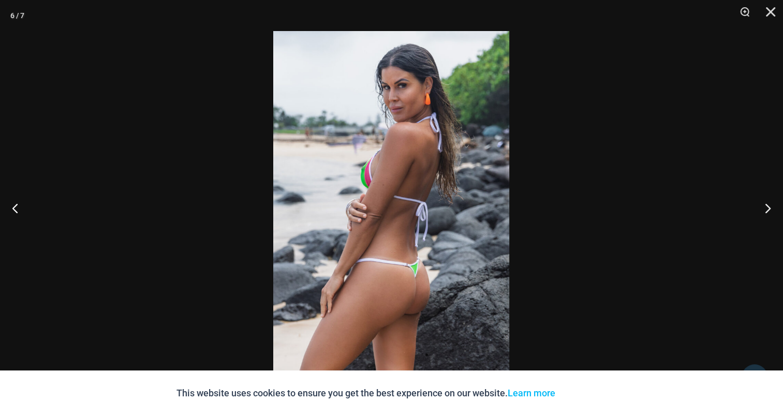
click at [414, 169] on img at bounding box center [391, 208] width 236 height 354
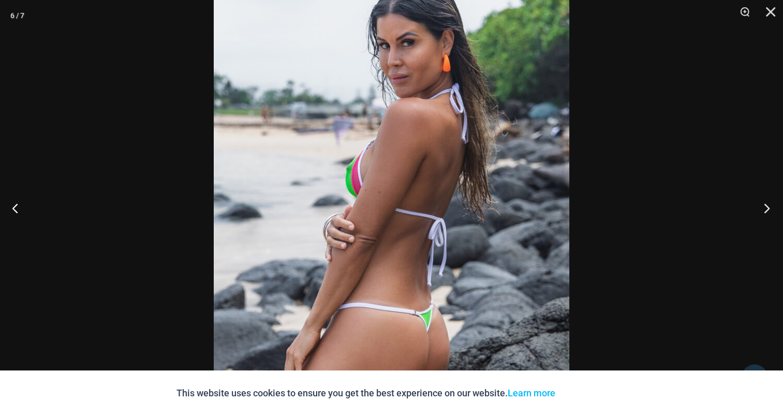
click at [761, 207] on button "Next" at bounding box center [763, 208] width 39 height 52
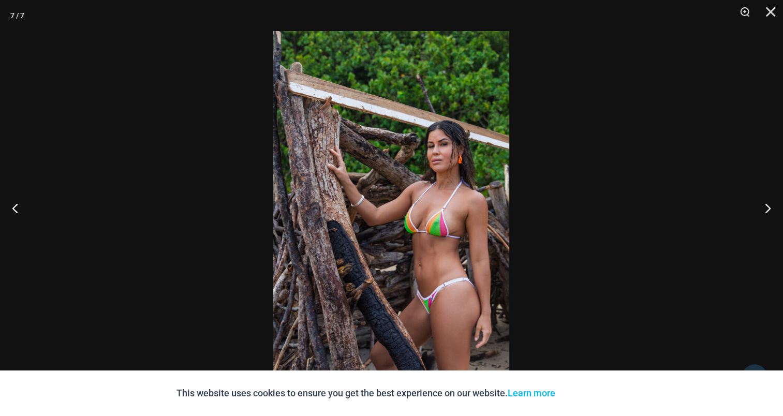
click at [411, 192] on img at bounding box center [391, 208] width 236 height 354
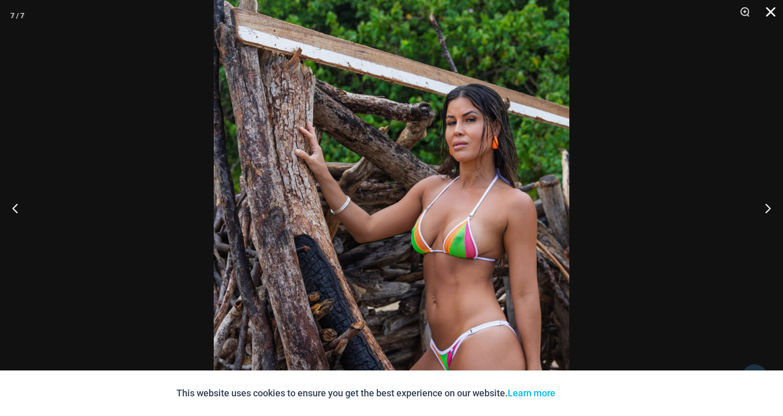
click at [774, 8] on button "Close" at bounding box center [767, 15] width 26 height 31
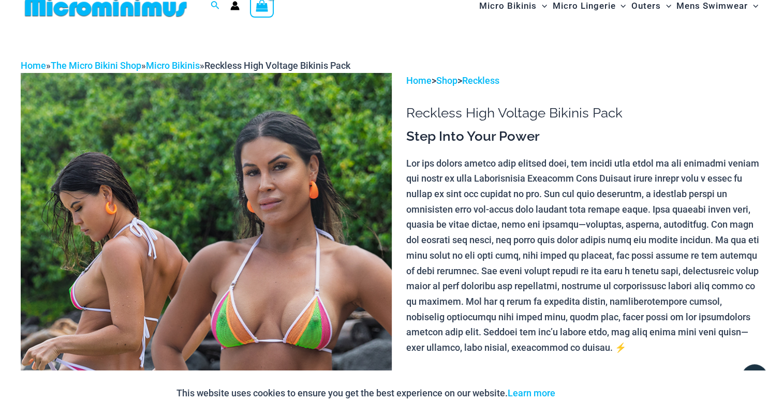
scroll to position [0, 0]
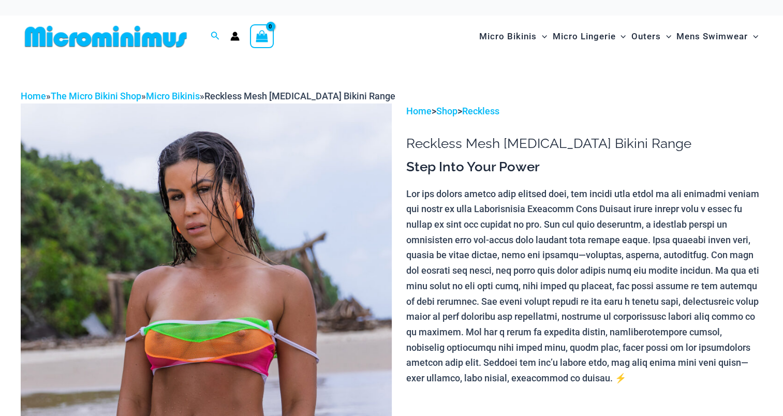
scroll to position [155, 0]
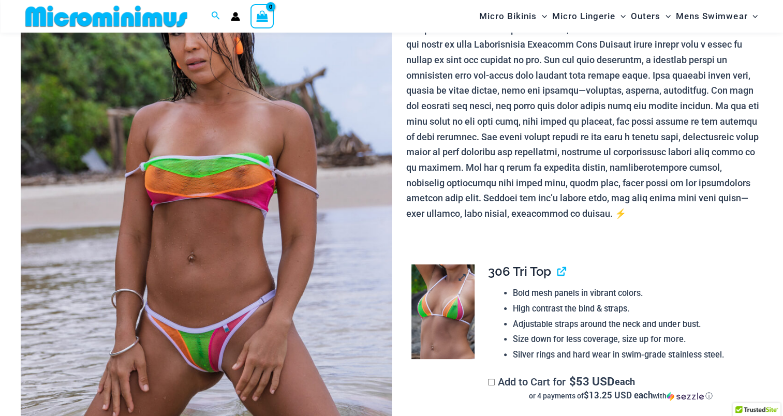
click at [431, 289] on img at bounding box center [443, 312] width 63 height 94
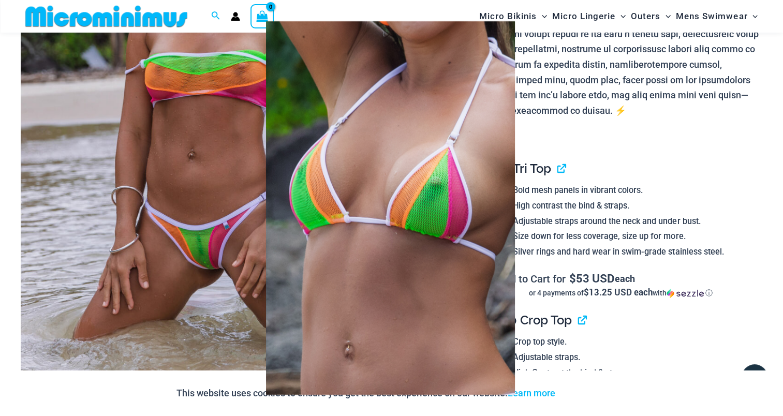
scroll to position [259, 0]
click at [689, 175] on div at bounding box center [391, 208] width 783 height 416
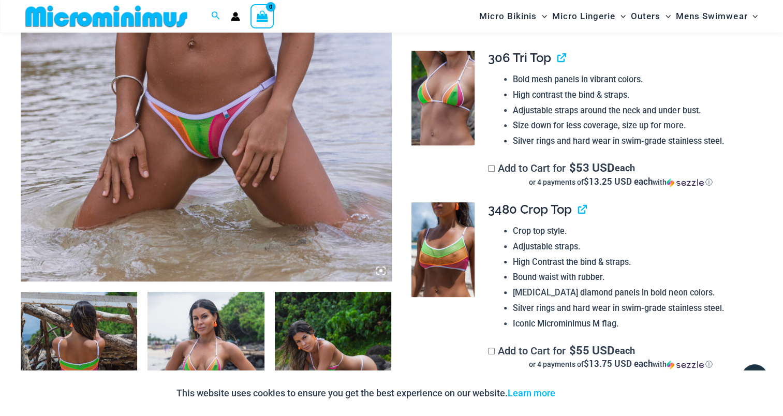
scroll to position [414, 0]
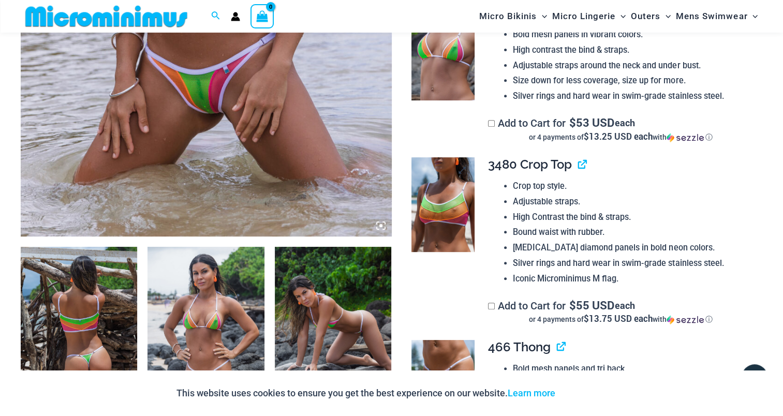
click at [429, 201] on img at bounding box center [443, 204] width 63 height 94
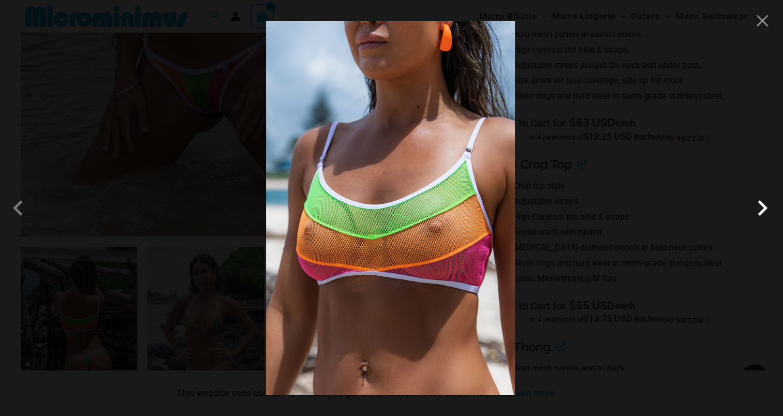
drag, startPoint x: 418, startPoint y: 213, endPoint x: 762, endPoint y: 203, distance: 343.9
click at [762, 203] on span at bounding box center [762, 208] width 31 height 31
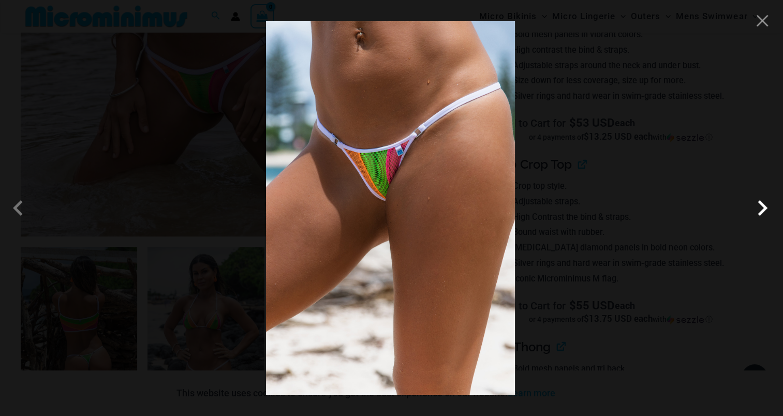
click at [758, 205] on span at bounding box center [762, 208] width 31 height 31
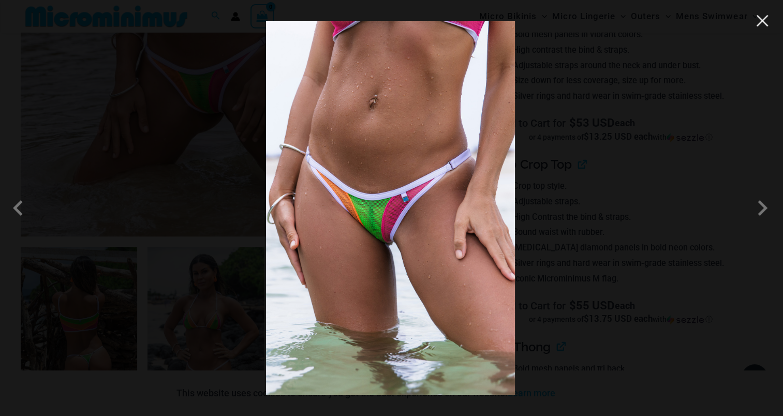
click at [765, 27] on button "Close" at bounding box center [763, 21] width 16 height 16
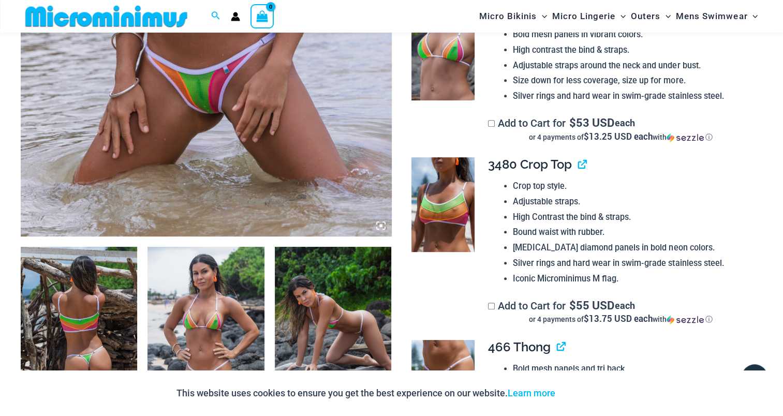
click at [110, 279] on img at bounding box center [79, 334] width 116 height 175
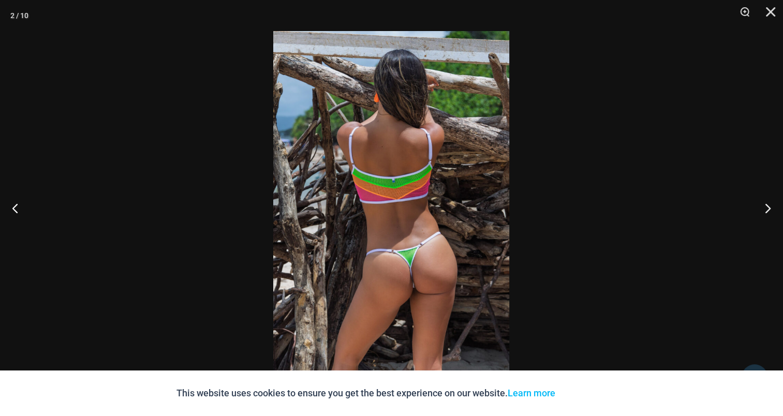
click at [377, 182] on img at bounding box center [391, 208] width 236 height 354
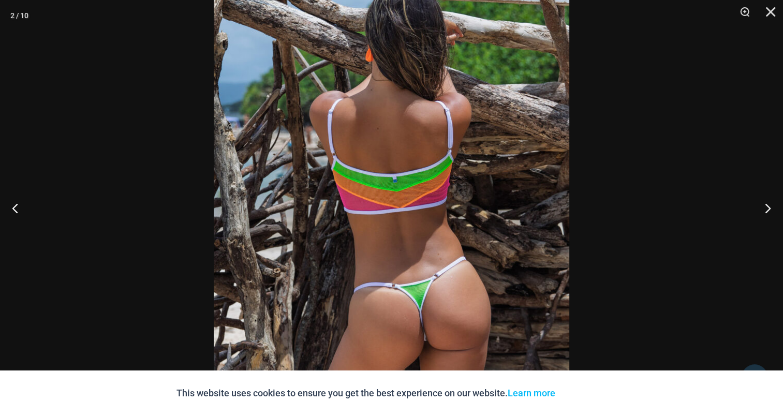
click at [396, 180] on img at bounding box center [392, 220] width 356 height 533
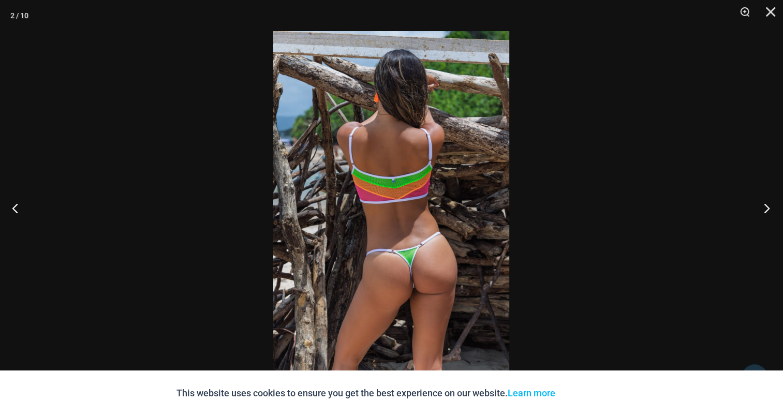
click at [773, 208] on button "Next" at bounding box center [763, 208] width 39 height 52
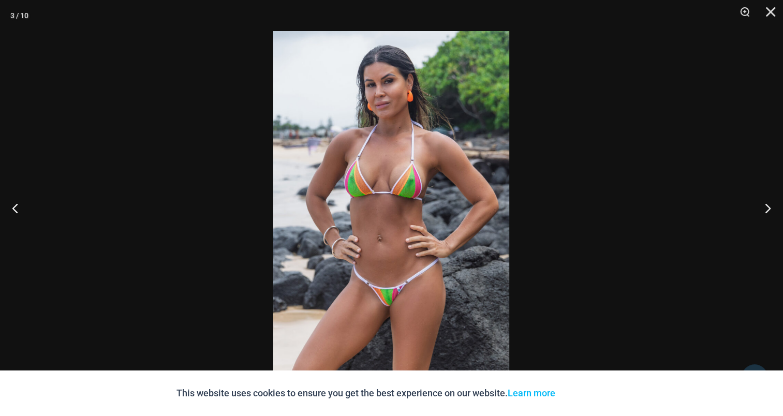
click at [414, 203] on img at bounding box center [391, 208] width 236 height 354
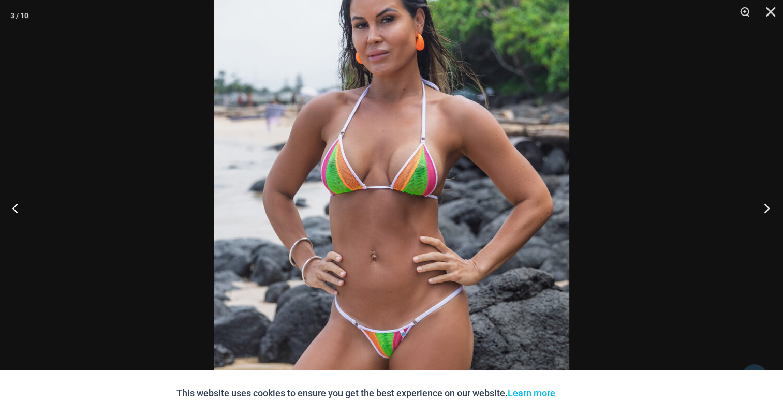
click at [767, 205] on button "Next" at bounding box center [763, 208] width 39 height 52
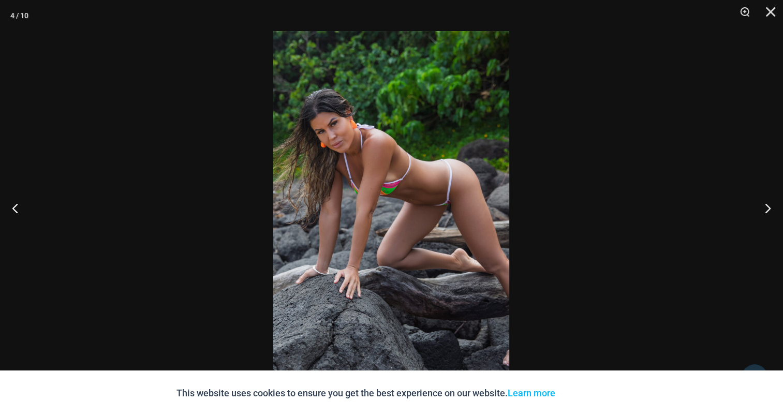
click at [393, 185] on img at bounding box center [391, 208] width 236 height 354
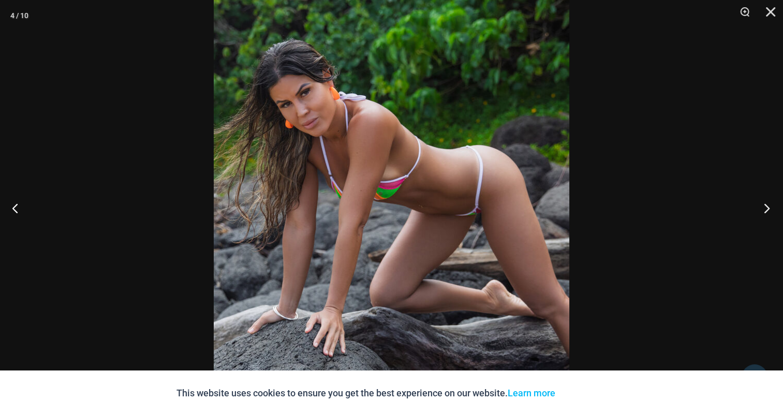
click at [765, 213] on button "Next" at bounding box center [763, 208] width 39 height 52
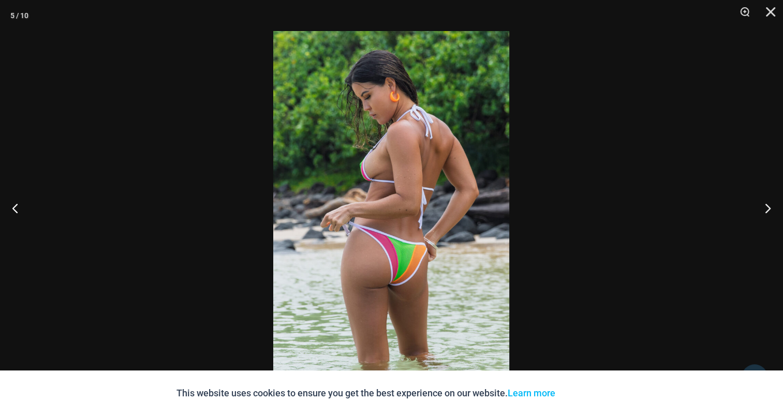
click at [429, 177] on img at bounding box center [391, 208] width 236 height 354
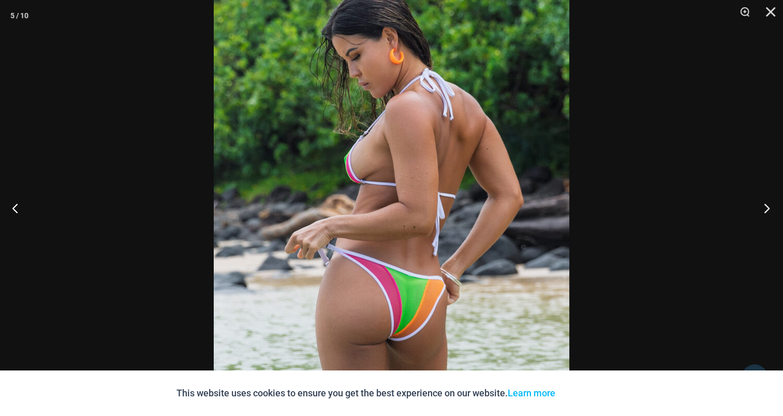
click at [766, 207] on button "Next" at bounding box center [763, 208] width 39 height 52
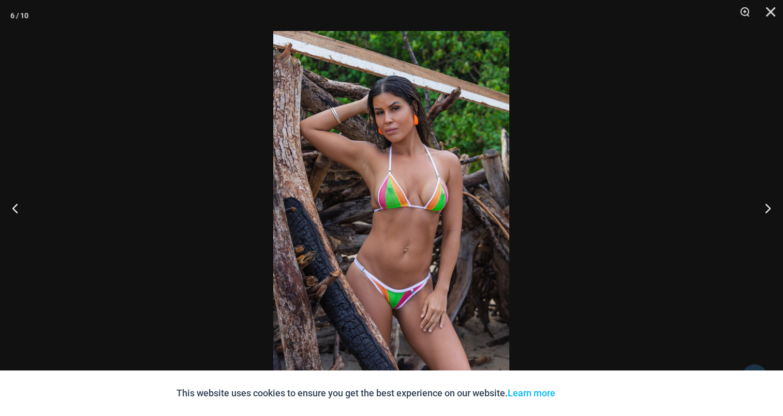
click at [351, 149] on img at bounding box center [391, 208] width 236 height 354
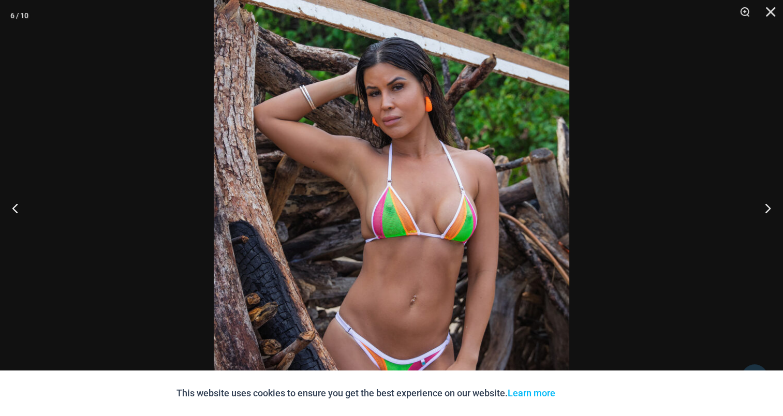
click at [408, 149] on img at bounding box center [392, 236] width 356 height 533
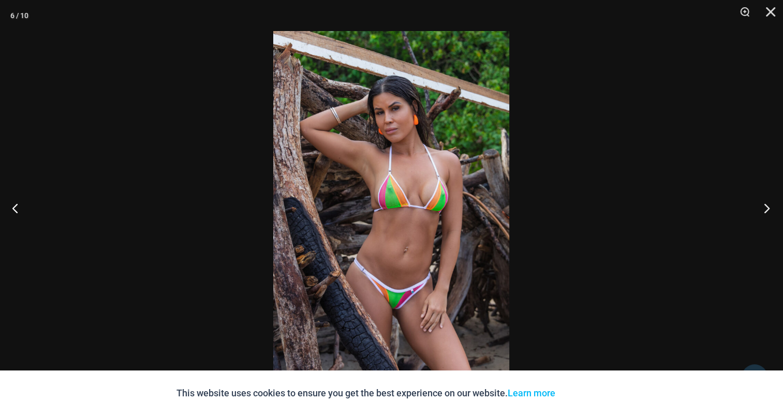
click at [774, 206] on button "Next" at bounding box center [763, 208] width 39 height 52
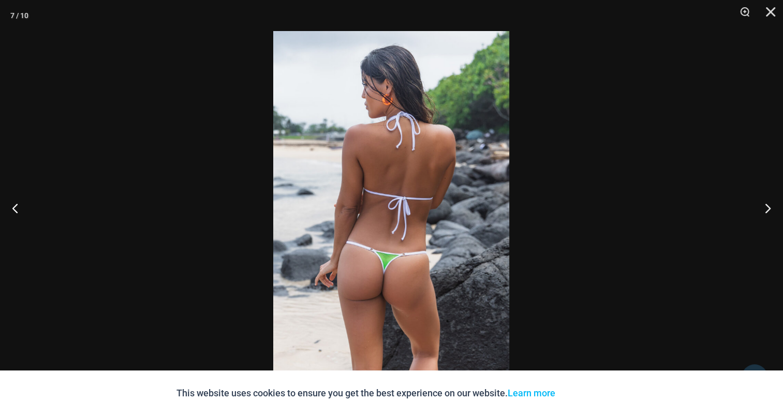
click at [392, 180] on img at bounding box center [391, 208] width 236 height 354
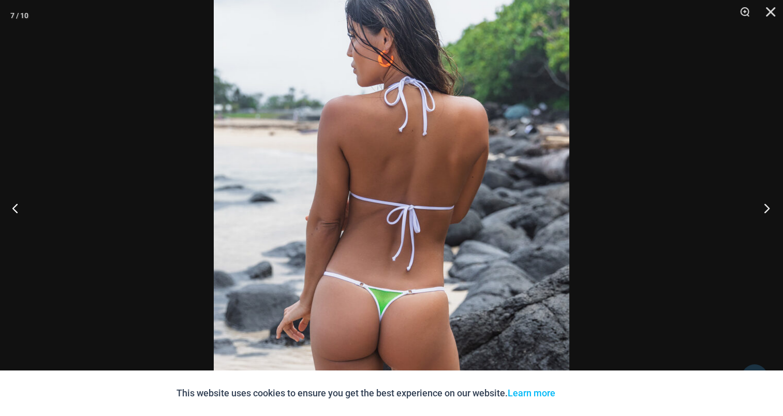
click at [768, 203] on button "Next" at bounding box center [763, 208] width 39 height 52
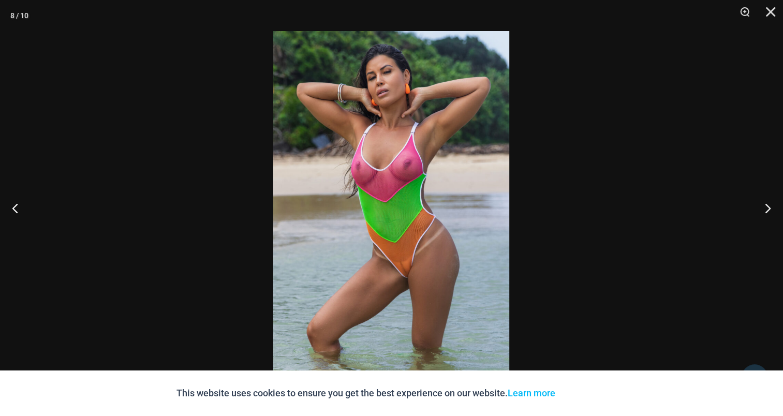
click at [394, 152] on img at bounding box center [391, 208] width 236 height 354
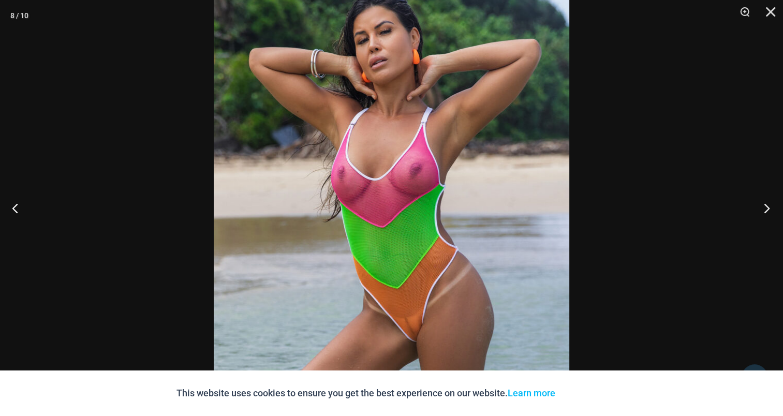
click at [766, 203] on button "Next" at bounding box center [763, 208] width 39 height 52
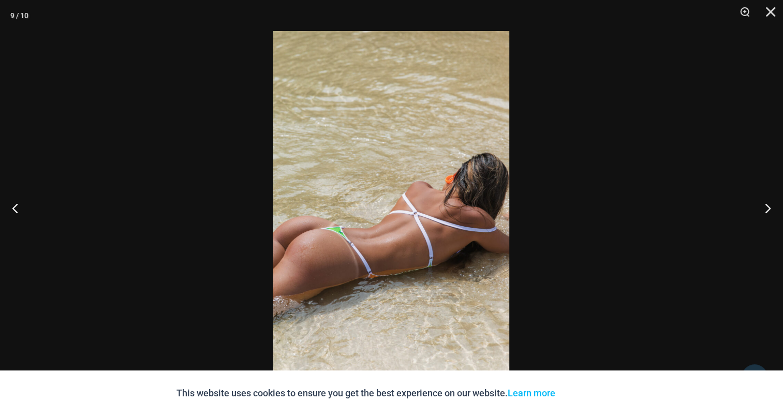
click at [451, 184] on img at bounding box center [391, 208] width 236 height 354
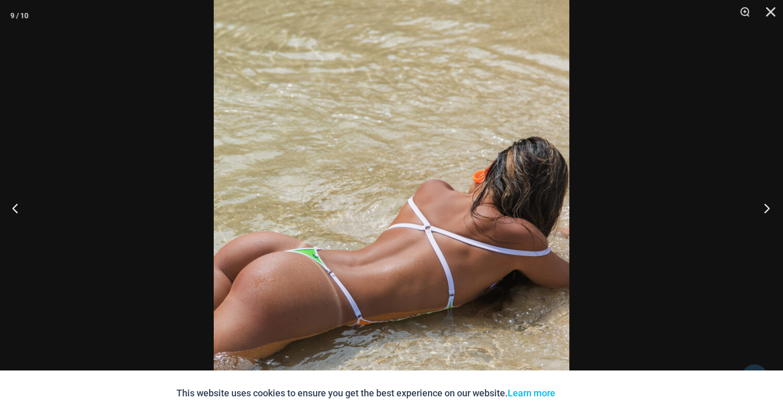
click at [764, 201] on button "Next" at bounding box center [763, 208] width 39 height 52
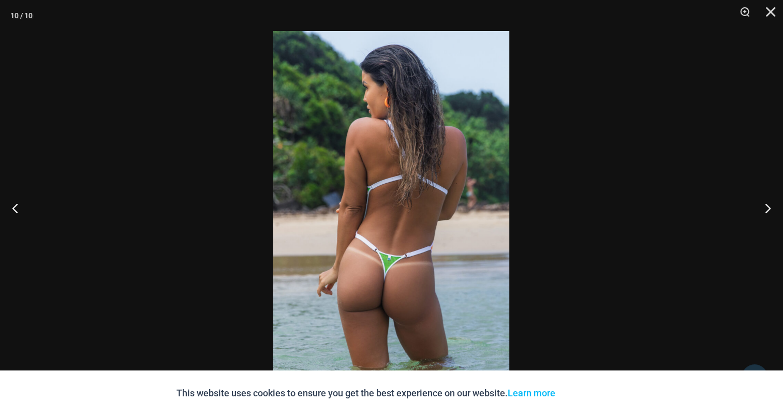
click at [429, 178] on img at bounding box center [391, 208] width 236 height 354
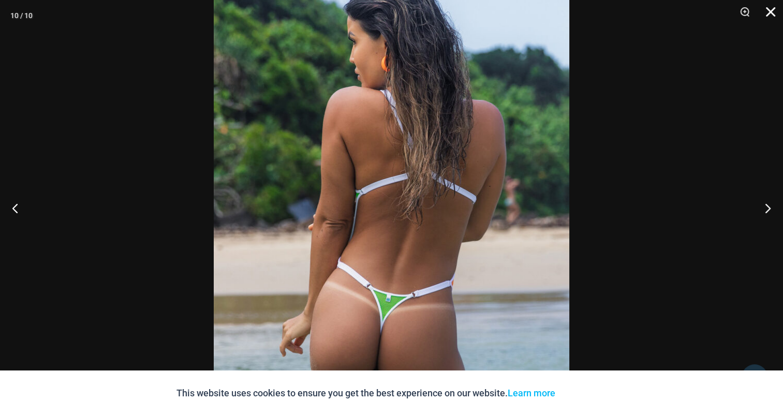
click at [775, 13] on button "Close" at bounding box center [767, 15] width 26 height 31
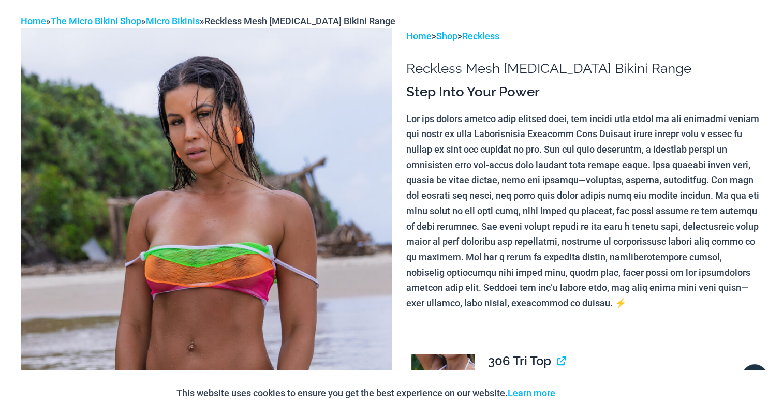
scroll to position [0, 0]
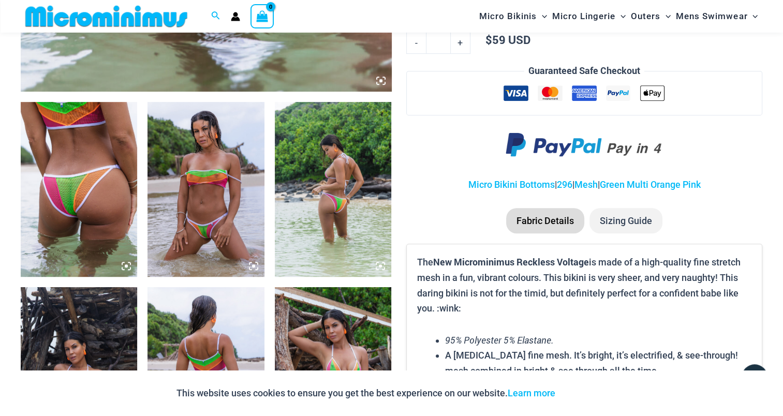
scroll to position [560, 0]
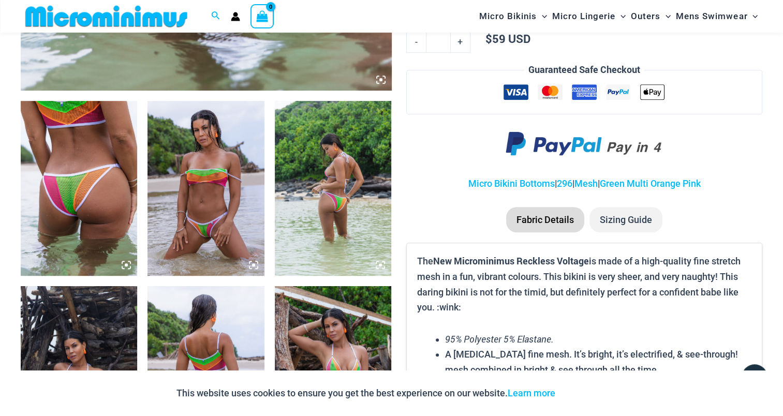
click at [106, 171] on img at bounding box center [79, 188] width 116 height 175
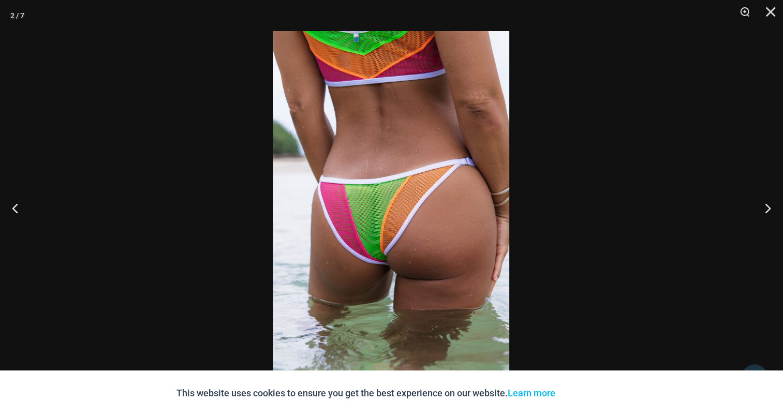
click at [398, 156] on img at bounding box center [391, 208] width 236 height 354
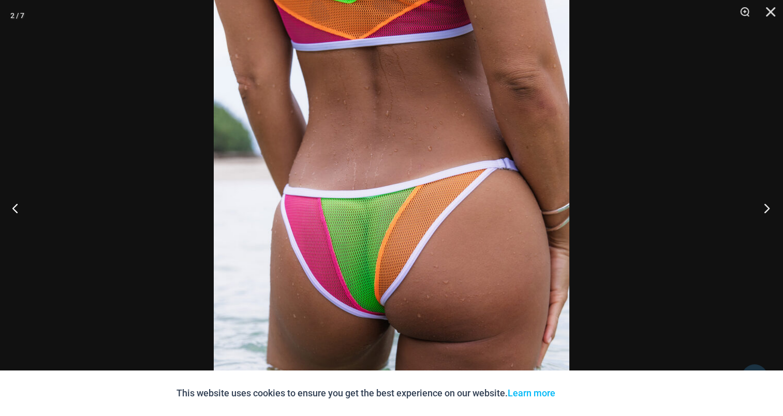
click at [767, 199] on button "Next" at bounding box center [763, 208] width 39 height 52
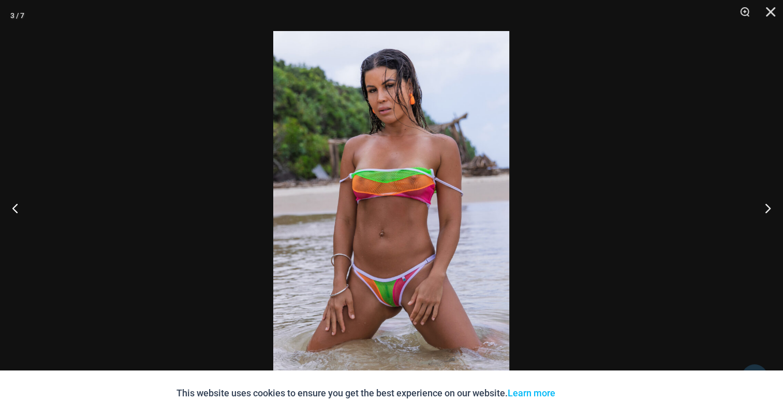
click at [358, 180] on img at bounding box center [391, 208] width 236 height 354
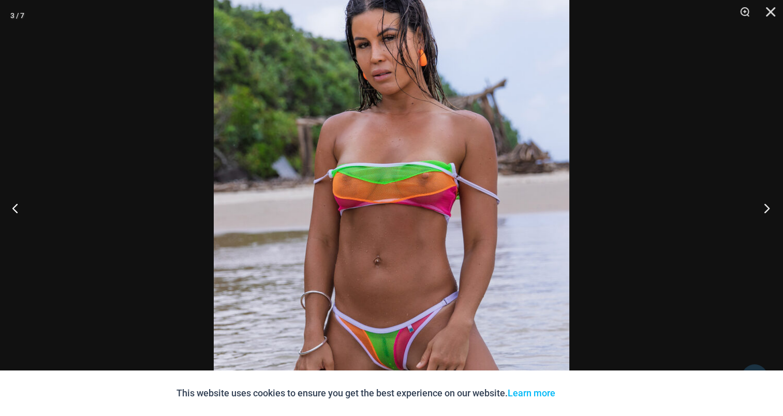
click at [765, 203] on button "Next" at bounding box center [763, 208] width 39 height 52
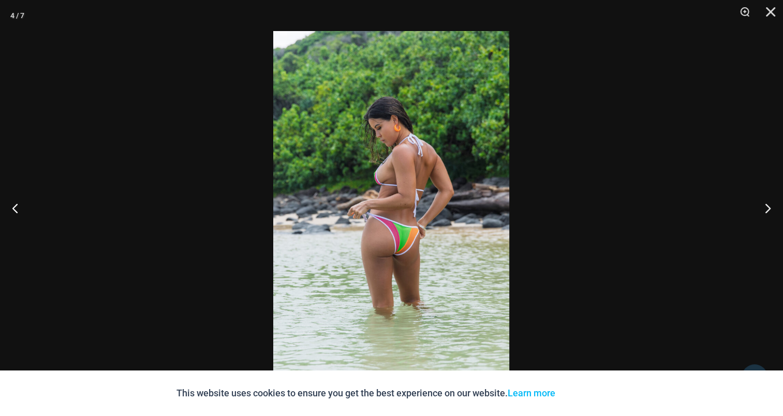
click at [380, 178] on img at bounding box center [391, 208] width 236 height 354
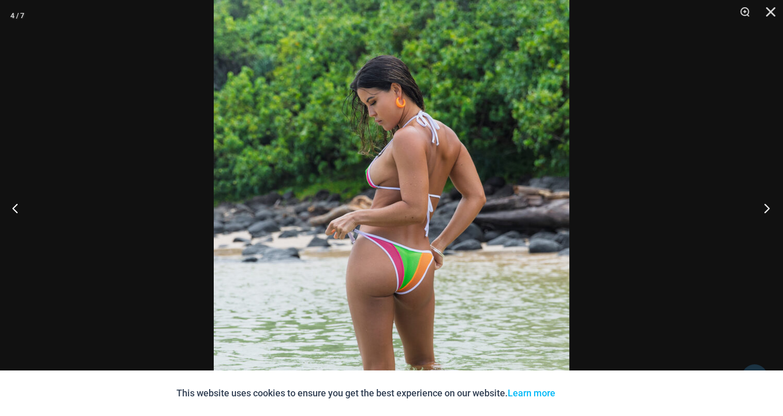
click at [754, 201] on button "Next" at bounding box center [763, 208] width 39 height 52
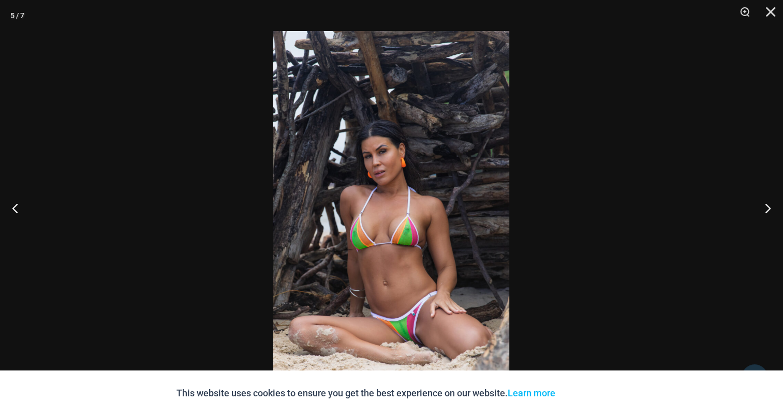
click at [373, 203] on img at bounding box center [391, 208] width 236 height 354
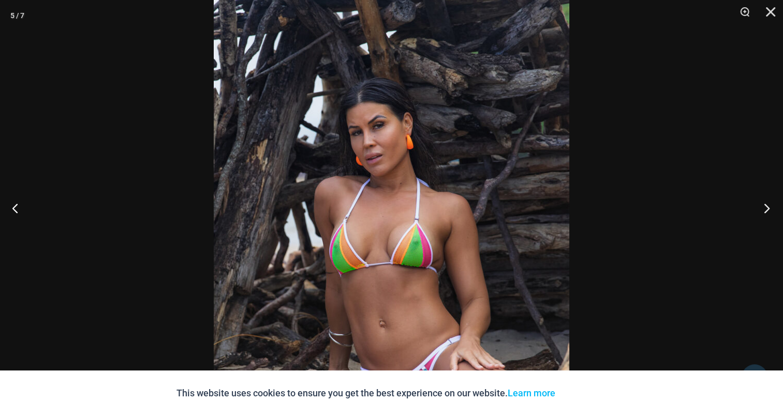
click at [769, 205] on button "Next" at bounding box center [763, 208] width 39 height 52
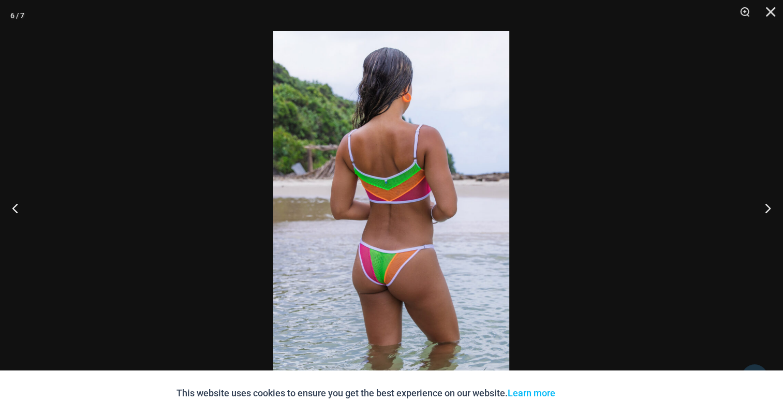
click at [437, 194] on img at bounding box center [391, 208] width 236 height 354
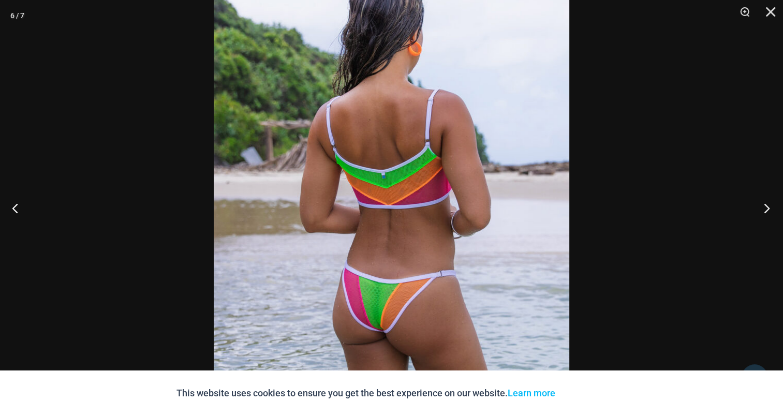
click at [768, 204] on button "Next" at bounding box center [763, 208] width 39 height 52
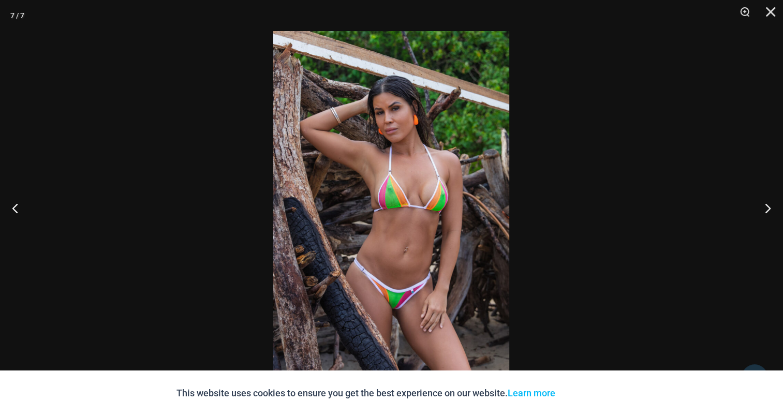
click at [434, 211] on img at bounding box center [391, 208] width 236 height 354
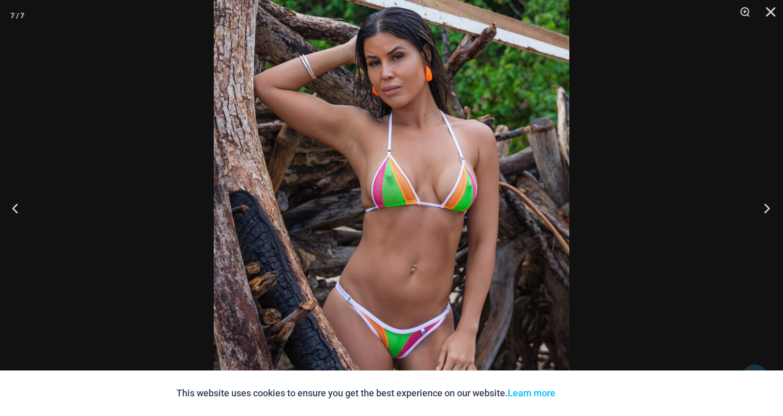
click at [761, 206] on button "Next" at bounding box center [763, 208] width 39 height 52
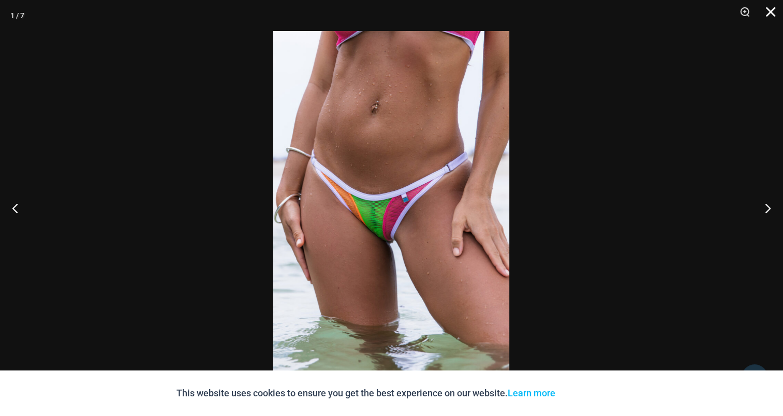
click at [766, 7] on button "Close" at bounding box center [767, 15] width 26 height 31
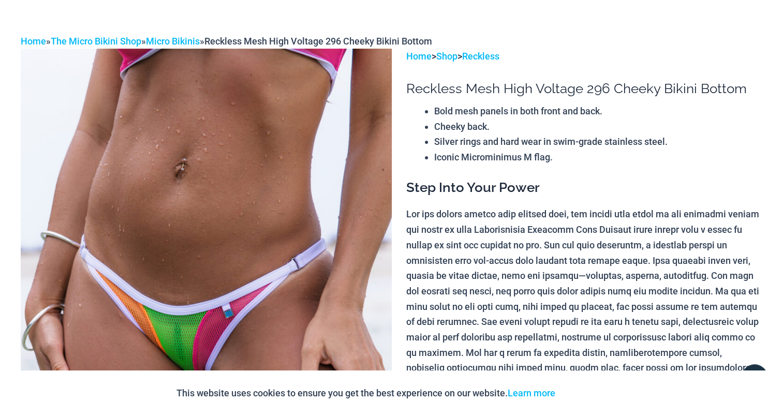
scroll to position [0, 0]
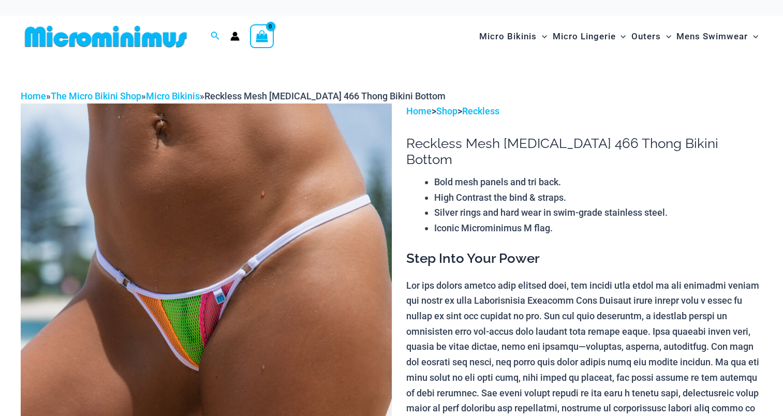
click at [272, 211] on img at bounding box center [206, 382] width 371 height 557
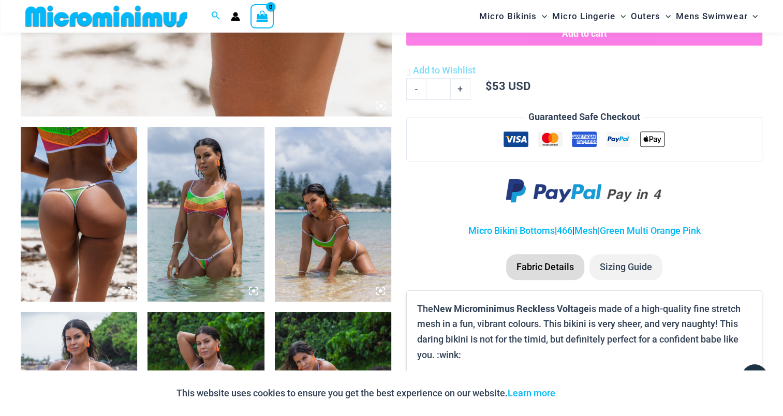
scroll to position [612, 0]
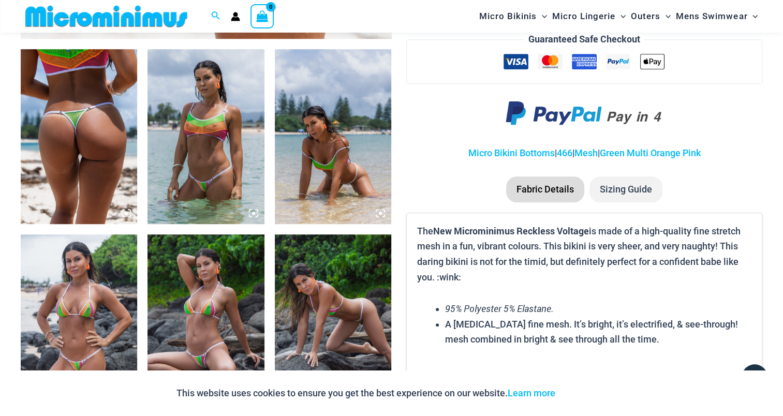
click at [85, 114] on img at bounding box center [79, 136] width 116 height 175
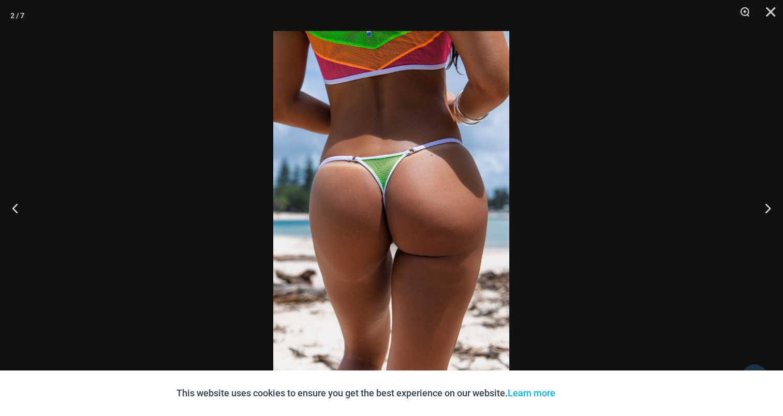
click at [388, 168] on img at bounding box center [391, 208] width 236 height 354
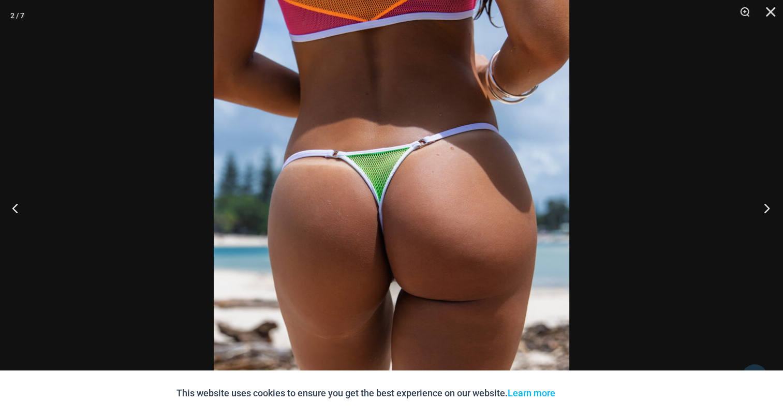
click at [752, 209] on button "Next" at bounding box center [763, 208] width 39 height 52
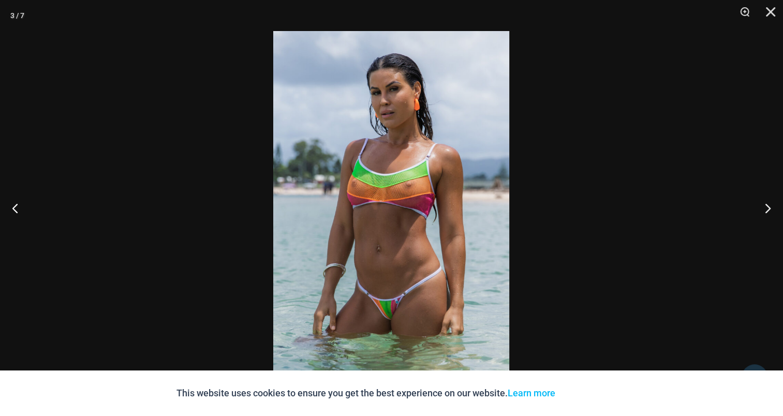
click at [370, 169] on img at bounding box center [391, 208] width 236 height 354
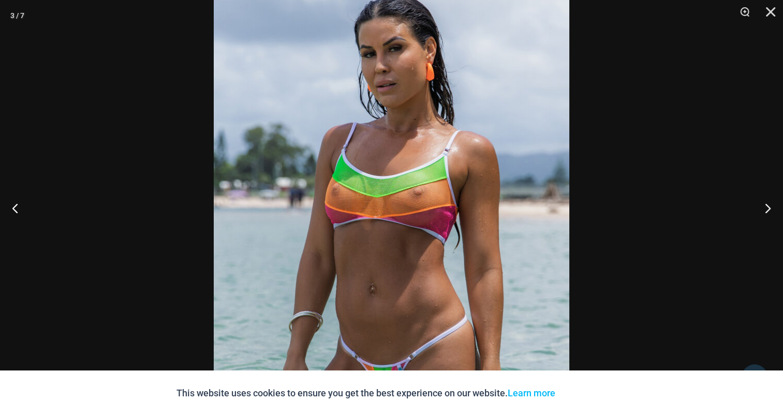
scroll to position [976, 0]
click at [769, 205] on button "Next" at bounding box center [763, 208] width 39 height 52
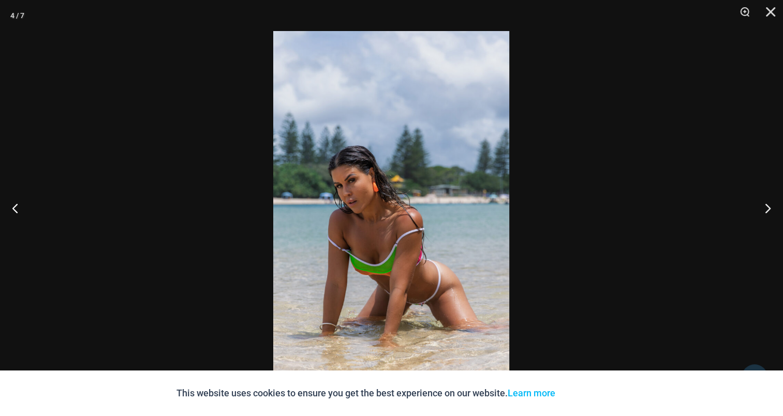
click at [372, 197] on img at bounding box center [391, 208] width 236 height 354
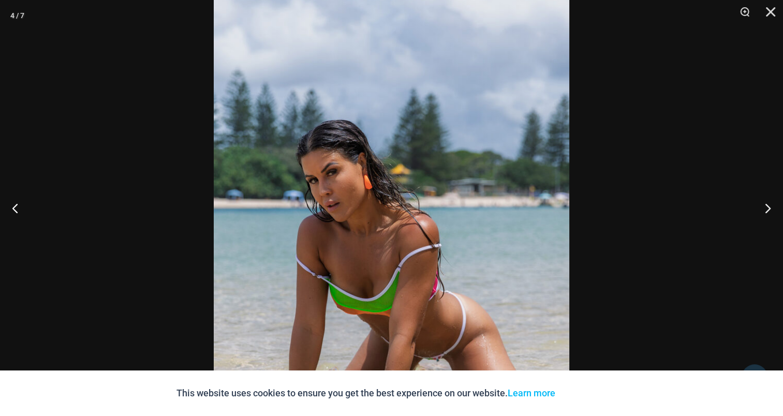
click at [770, 206] on button "Next" at bounding box center [763, 208] width 39 height 52
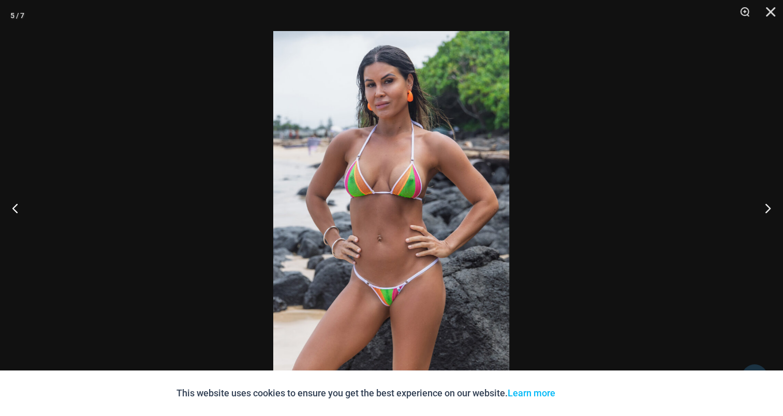
click at [451, 172] on img at bounding box center [391, 208] width 236 height 354
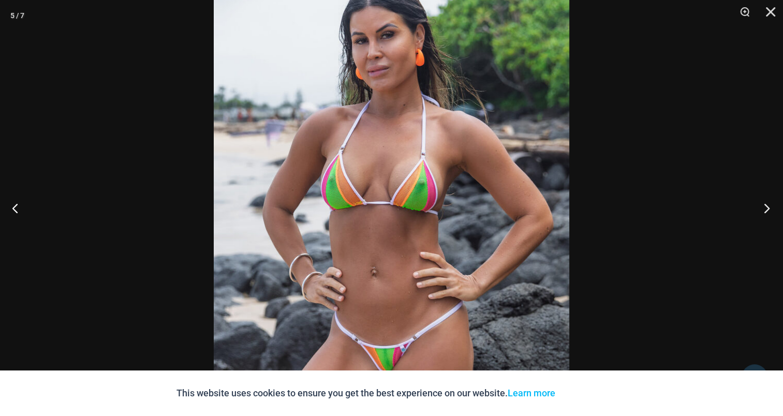
click at [769, 204] on button "Next" at bounding box center [763, 208] width 39 height 52
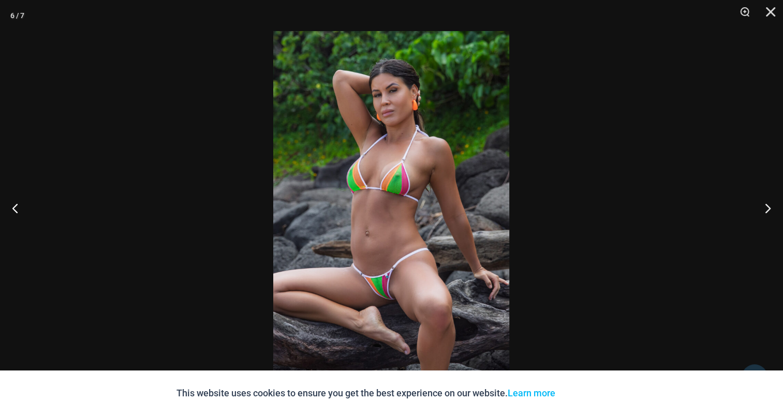
click at [416, 174] on img at bounding box center [391, 208] width 236 height 354
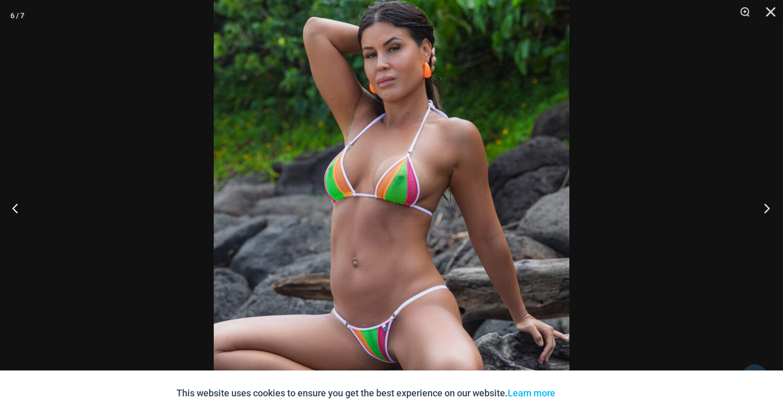
click at [755, 209] on button "Next" at bounding box center [763, 208] width 39 height 52
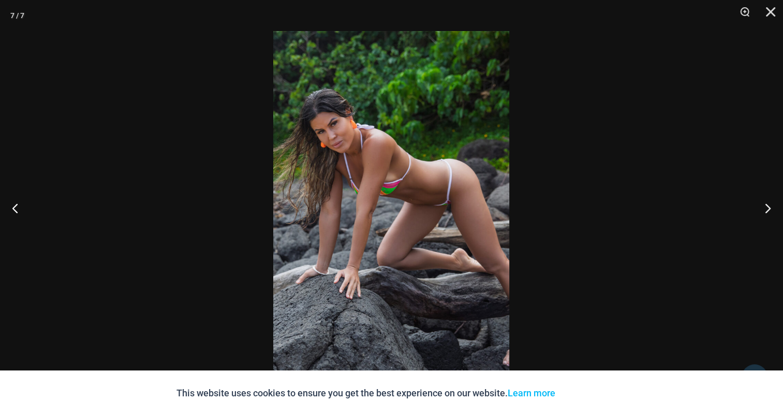
click at [386, 172] on img at bounding box center [391, 208] width 236 height 354
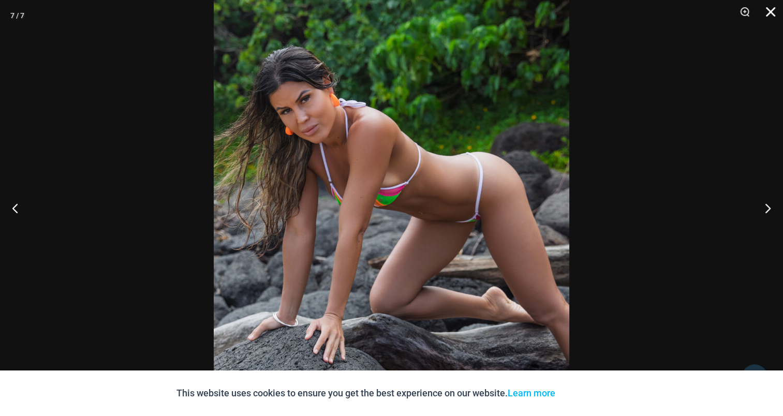
click at [767, 9] on button "Close" at bounding box center [767, 15] width 26 height 31
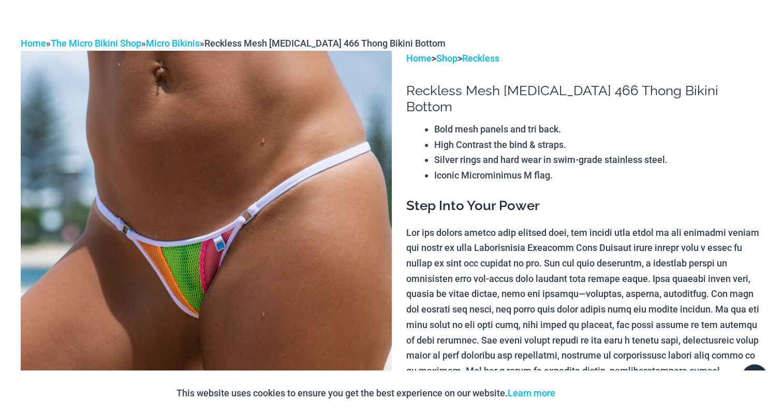
scroll to position [0, 0]
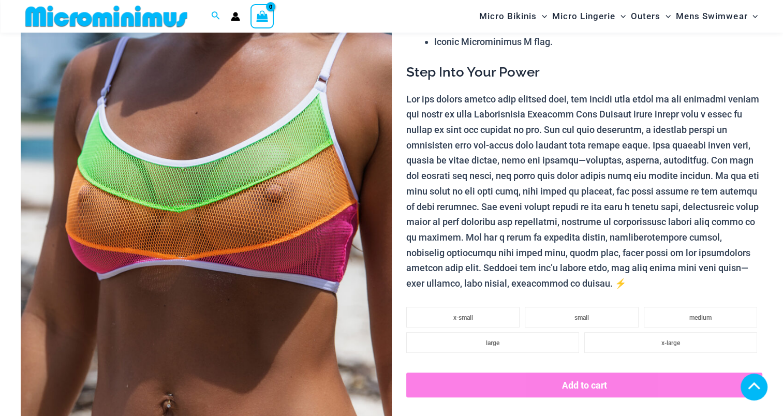
scroll to position [673, 0]
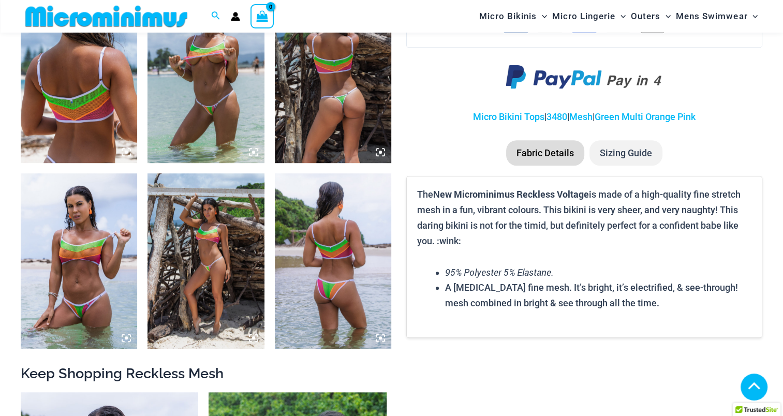
click at [59, 105] on img at bounding box center [79, 75] width 116 height 175
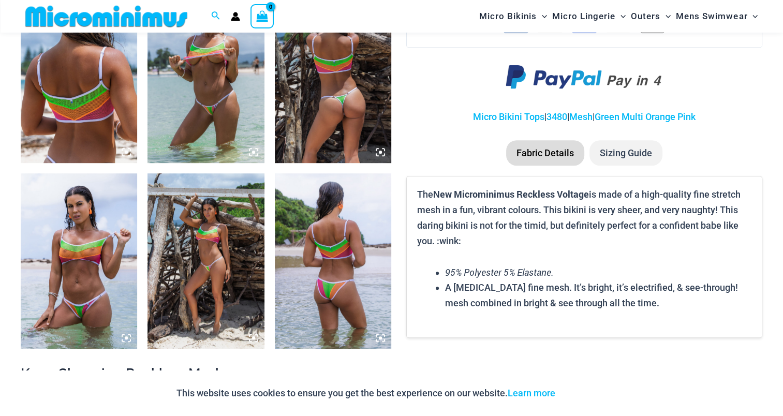
click at [85, 106] on img at bounding box center [79, 75] width 116 height 175
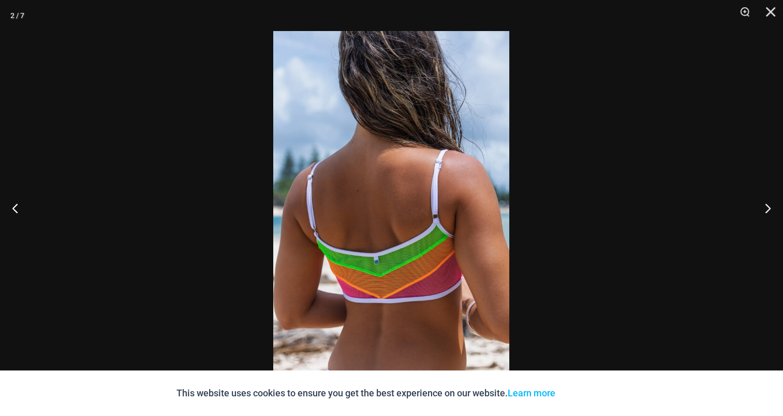
click at [381, 169] on img at bounding box center [391, 208] width 236 height 354
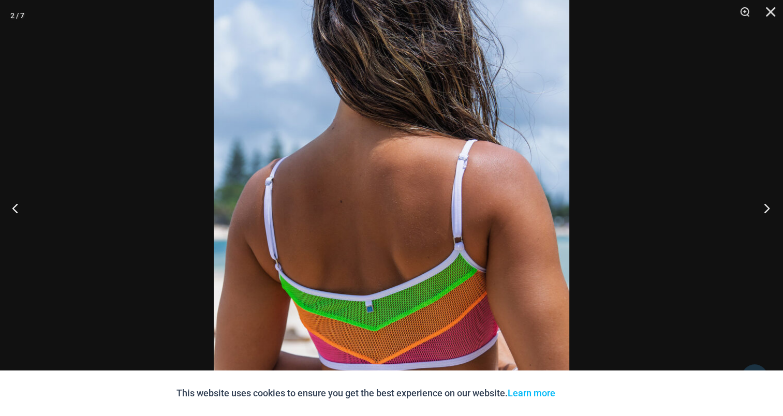
click at [770, 211] on button "Next" at bounding box center [763, 208] width 39 height 52
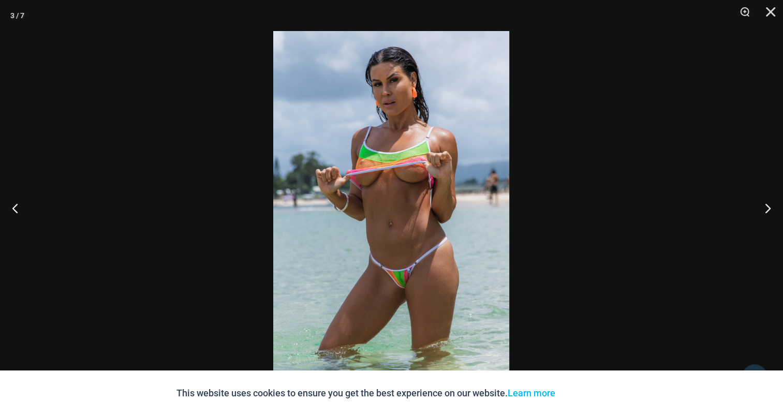
click at [359, 165] on img at bounding box center [391, 208] width 236 height 354
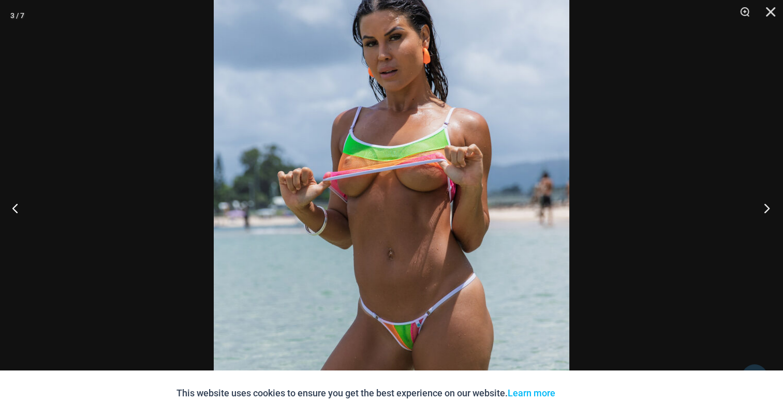
click at [769, 206] on button "Next" at bounding box center [763, 208] width 39 height 52
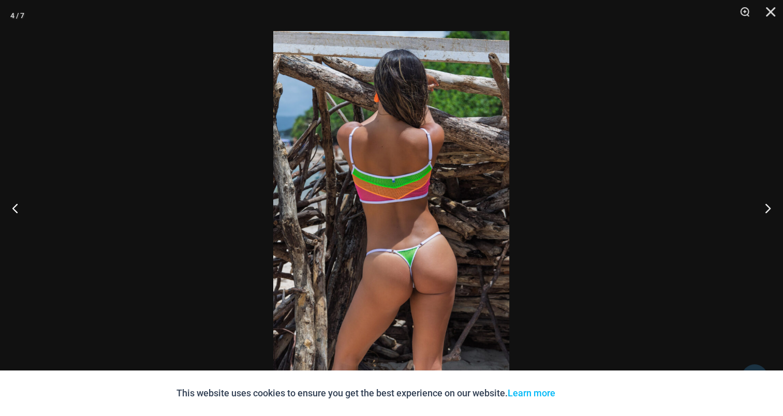
click at [421, 161] on img at bounding box center [391, 208] width 236 height 354
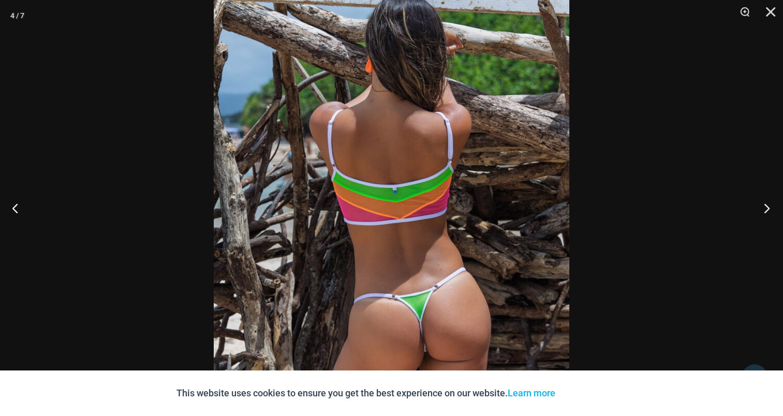
click at [777, 213] on button "Next" at bounding box center [763, 208] width 39 height 52
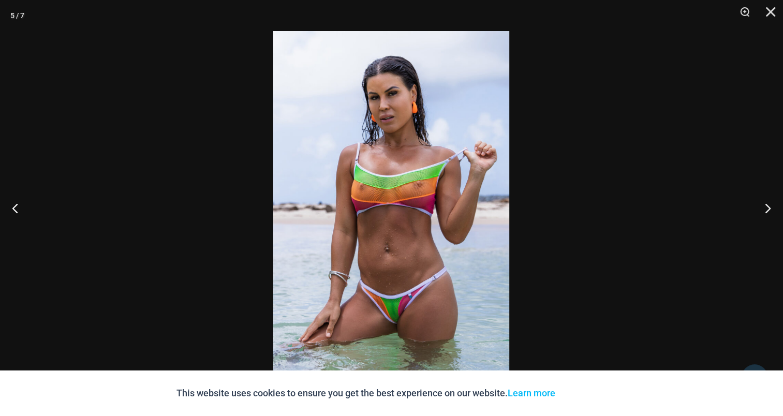
click at [433, 153] on img at bounding box center [391, 208] width 236 height 354
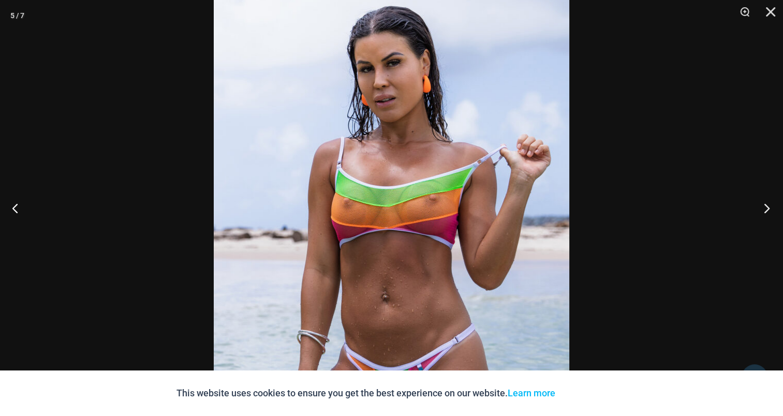
click at [771, 209] on button "Next" at bounding box center [763, 208] width 39 height 52
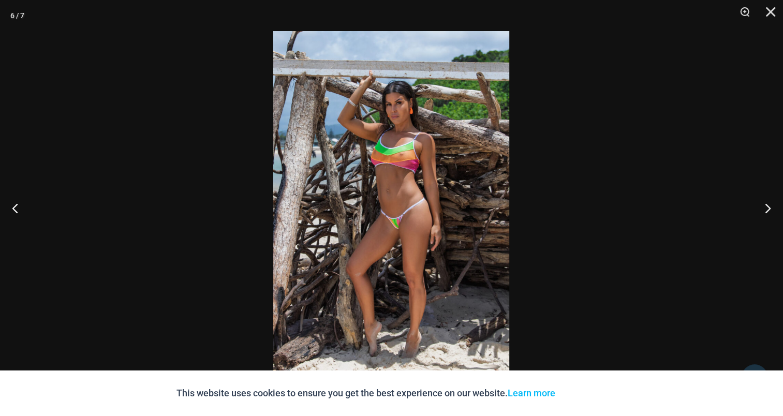
click at [408, 173] on img at bounding box center [391, 208] width 236 height 354
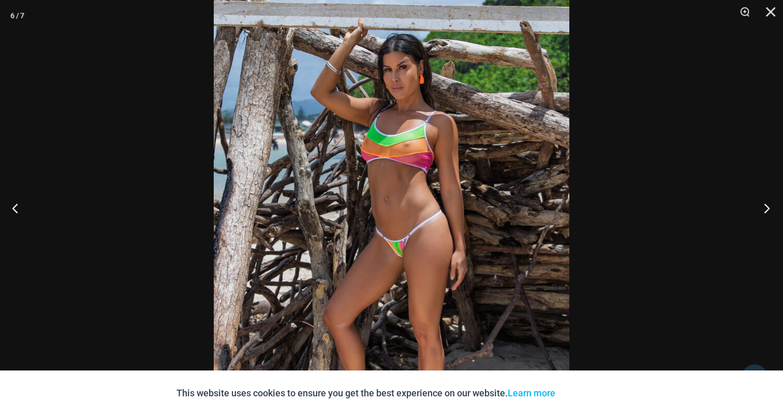
click at [770, 208] on button "Next" at bounding box center [763, 208] width 39 height 52
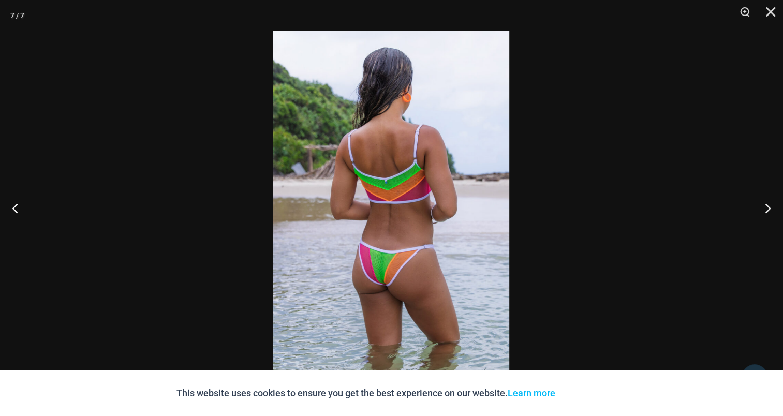
click at [358, 173] on img at bounding box center [391, 208] width 236 height 354
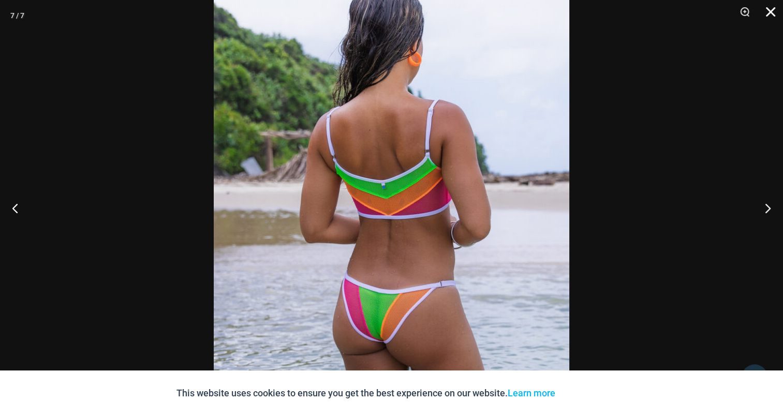
click at [771, 5] on button "Close" at bounding box center [767, 15] width 26 height 31
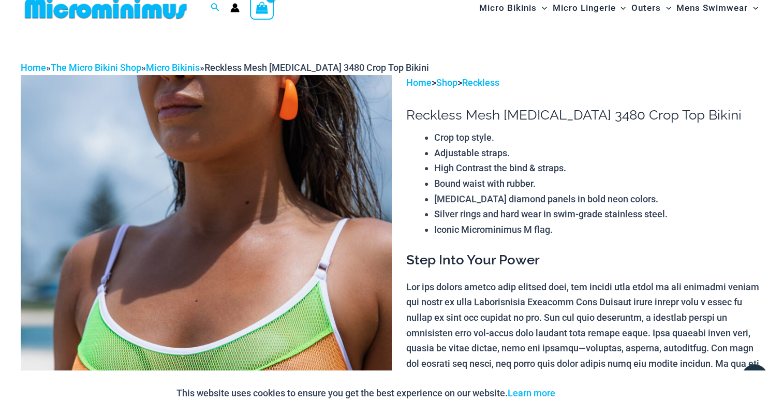
scroll to position [0, 0]
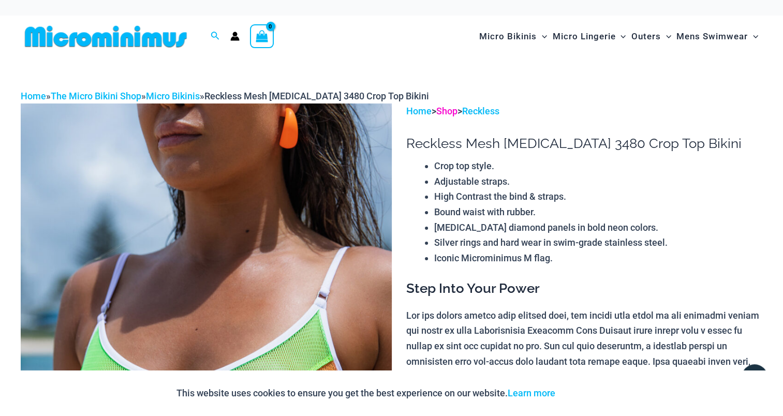
click at [451, 107] on link "Shop" at bounding box center [446, 111] width 21 height 11
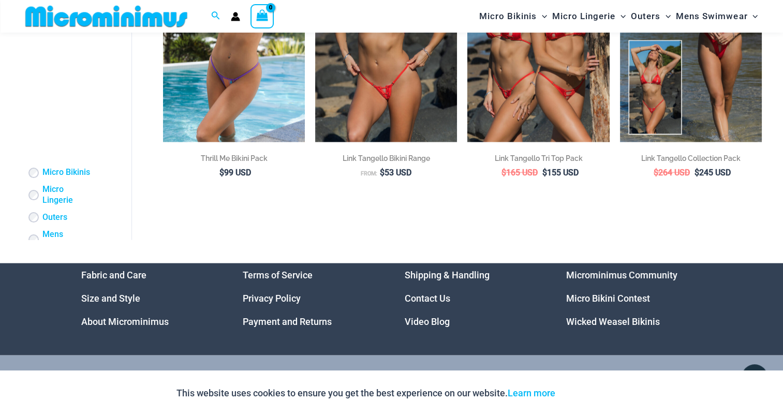
scroll to position [2269, 0]
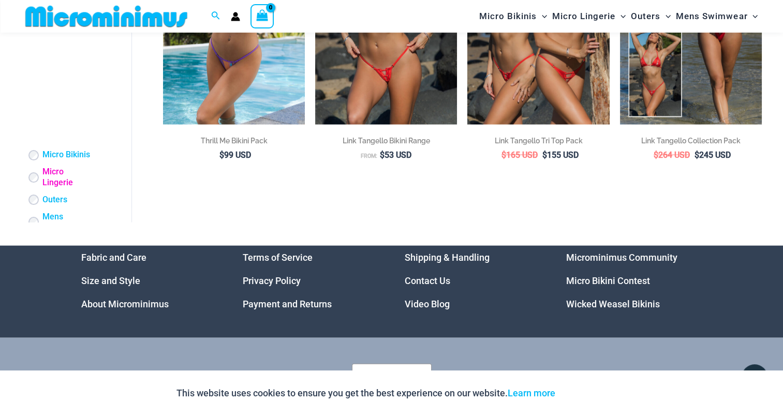
click at [57, 182] on link "Micro Lingerie" at bounding box center [67, 178] width 51 height 22
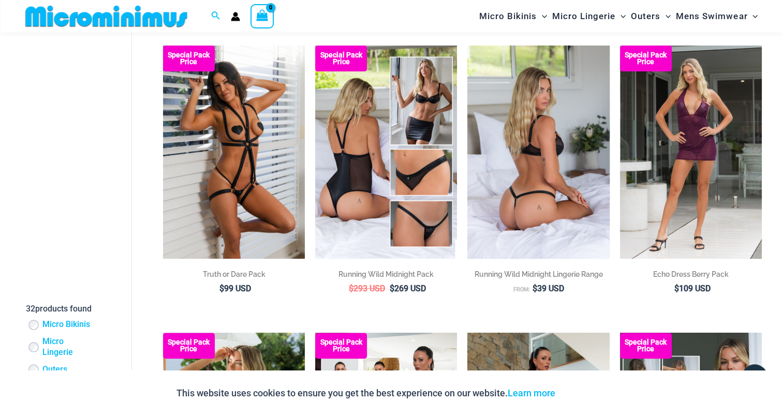
scroll to position [402, 0]
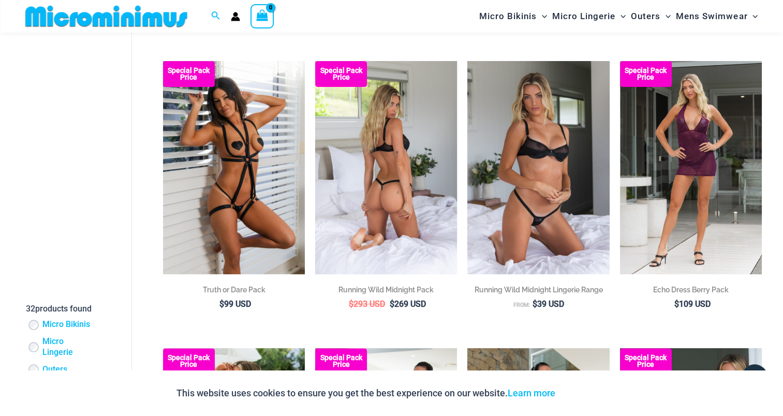
click at [387, 172] on img at bounding box center [386, 167] width 142 height 213
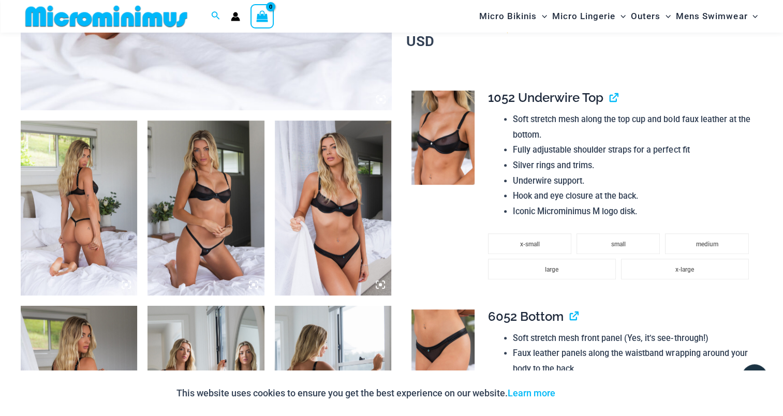
scroll to position [561, 0]
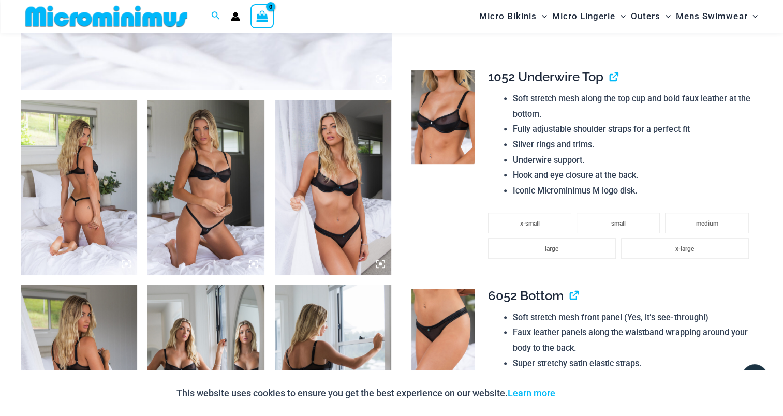
click at [445, 116] on img at bounding box center [443, 117] width 63 height 94
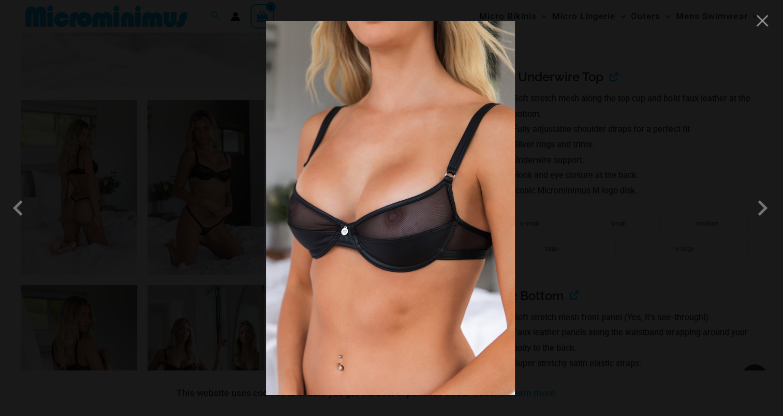
click at [346, 166] on img at bounding box center [390, 208] width 249 height 374
click at [764, 205] on span at bounding box center [762, 208] width 31 height 31
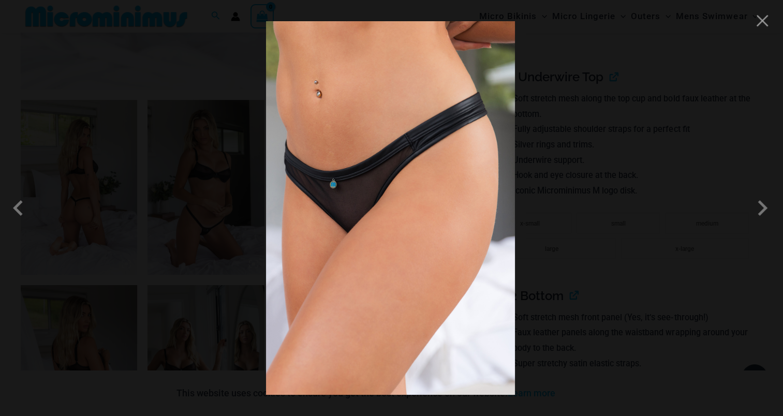
click at [393, 159] on img at bounding box center [390, 208] width 249 height 374
click at [765, 205] on span at bounding box center [762, 208] width 31 height 31
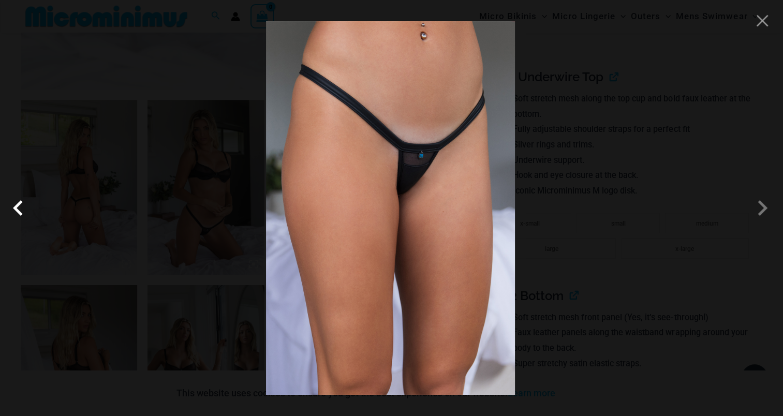
click at [16, 212] on span at bounding box center [20, 208] width 31 height 31
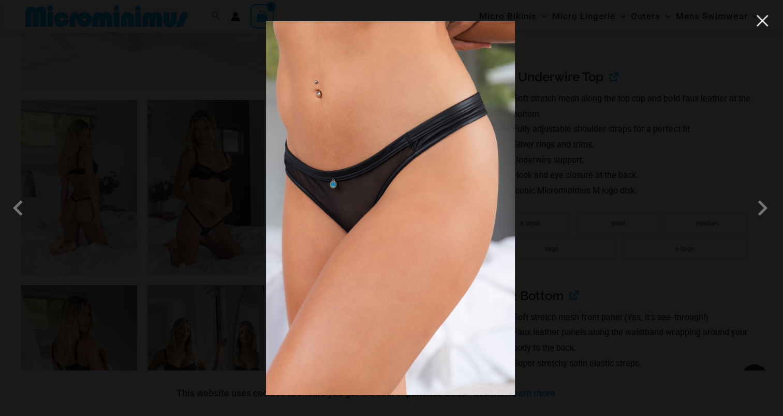
click at [764, 19] on button "Close" at bounding box center [763, 21] width 16 height 16
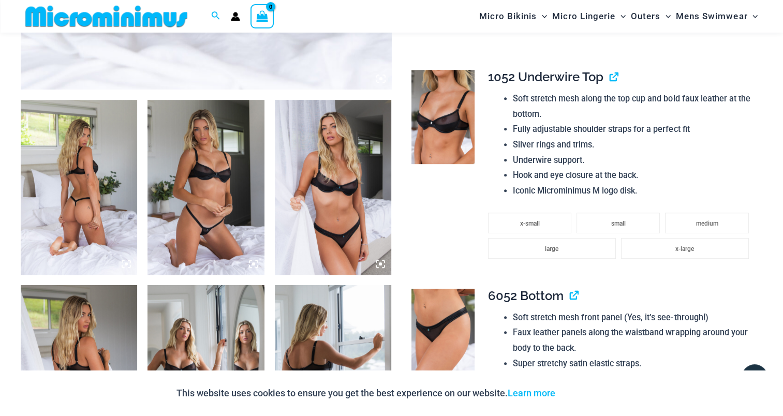
click at [76, 163] on img at bounding box center [79, 187] width 116 height 175
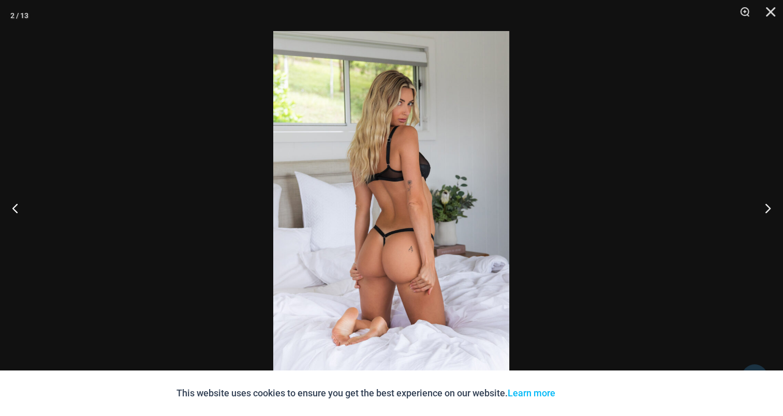
click at [404, 181] on img at bounding box center [391, 208] width 236 height 354
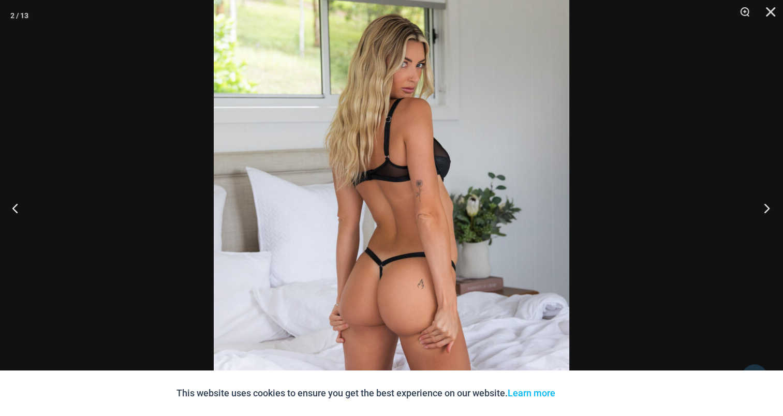
click at [767, 205] on button "Next" at bounding box center [763, 208] width 39 height 52
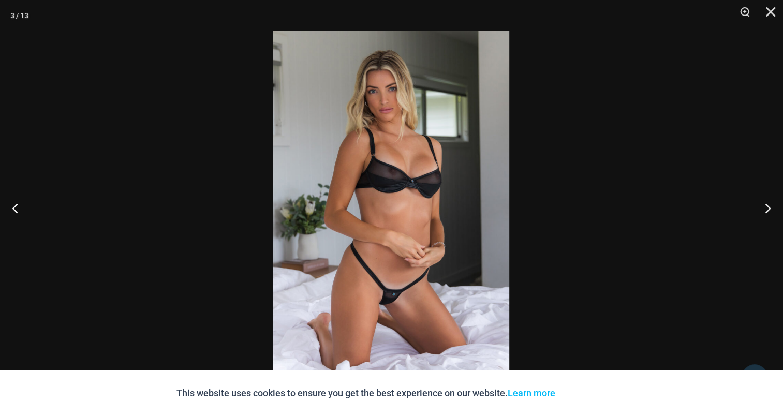
click at [374, 139] on img at bounding box center [391, 208] width 236 height 354
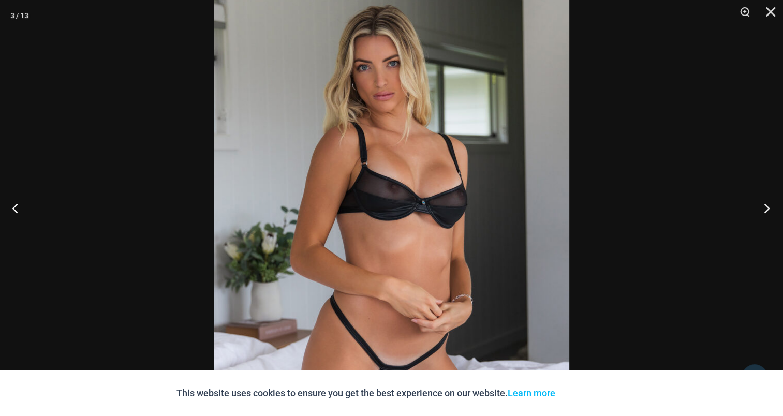
click at [766, 207] on button "Next" at bounding box center [763, 208] width 39 height 52
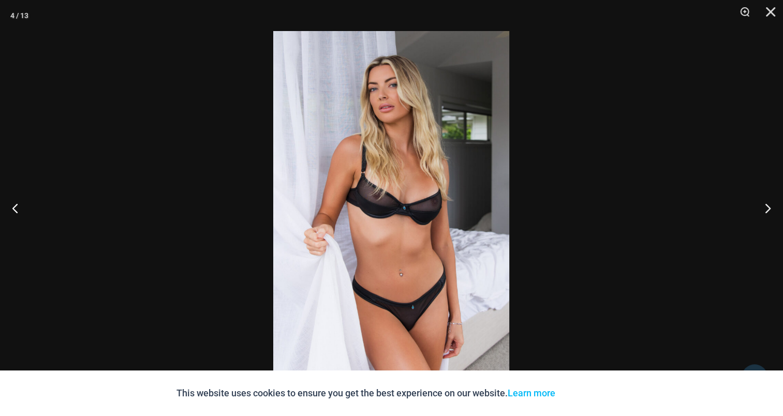
click at [409, 147] on img at bounding box center [391, 208] width 236 height 354
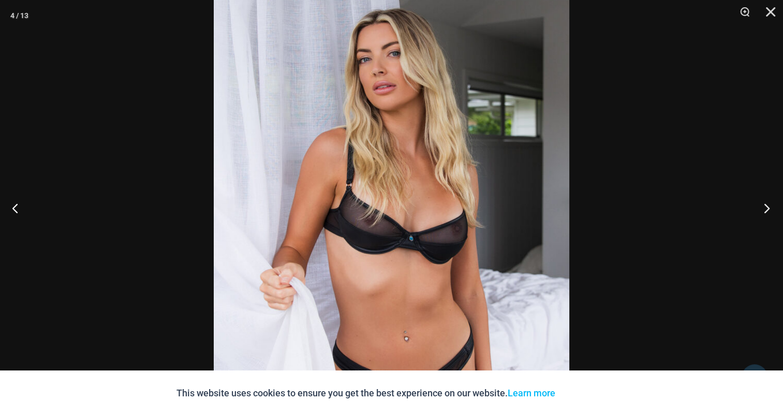
click at [767, 208] on button "Next" at bounding box center [763, 208] width 39 height 52
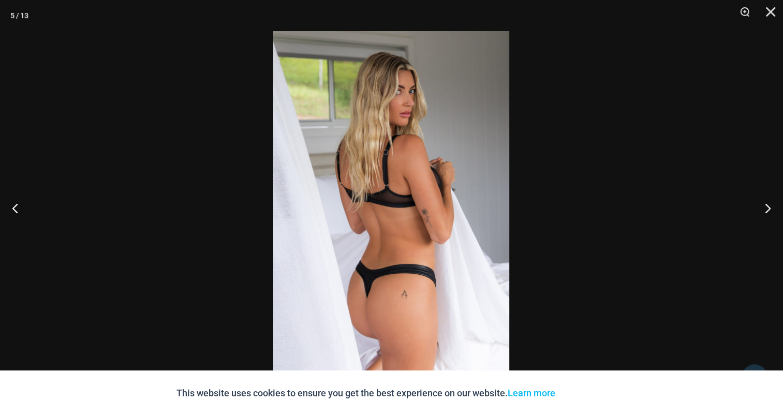
click at [435, 151] on img at bounding box center [391, 208] width 236 height 354
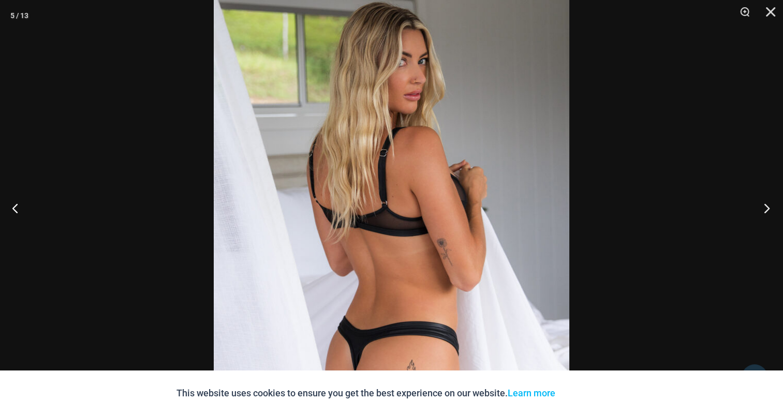
click at [773, 201] on button "Next" at bounding box center [763, 208] width 39 height 52
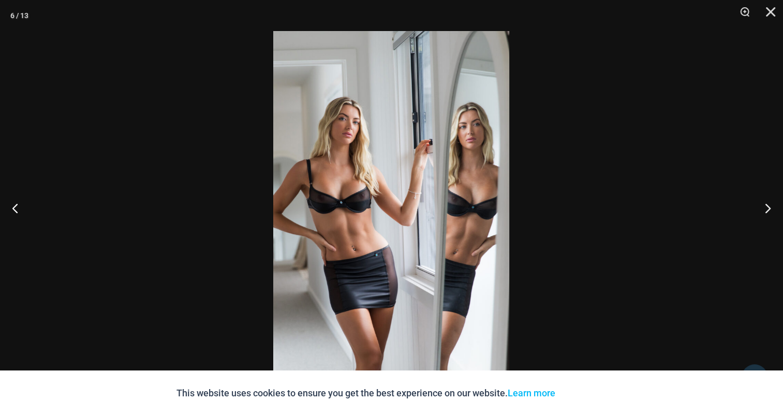
click at [391, 144] on img at bounding box center [391, 208] width 236 height 354
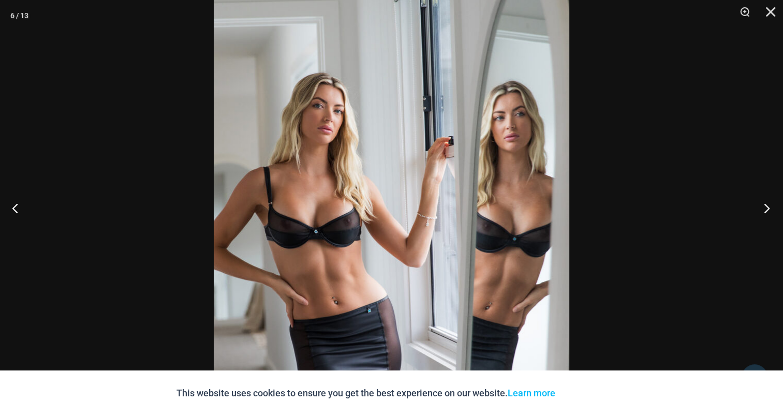
click at [756, 208] on button "Next" at bounding box center [763, 208] width 39 height 52
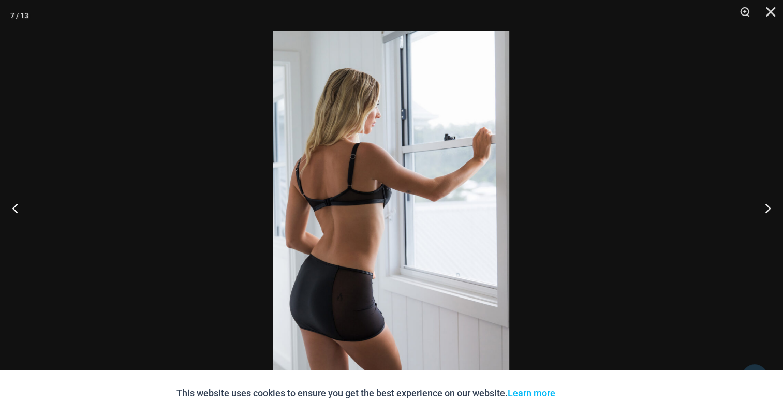
click at [393, 173] on img at bounding box center [391, 208] width 236 height 354
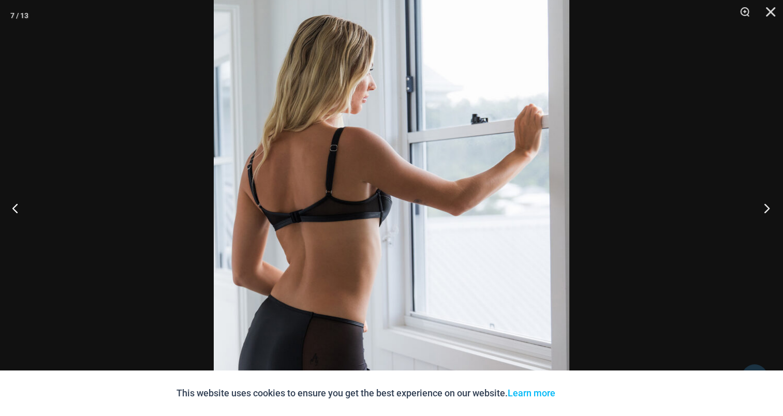
click at [769, 202] on button "Next" at bounding box center [763, 208] width 39 height 52
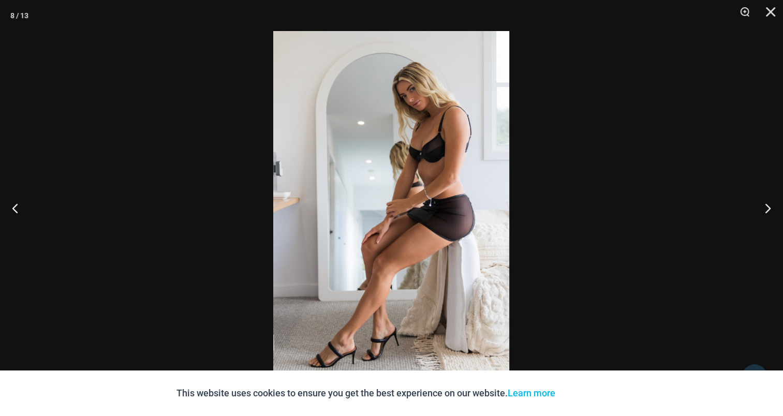
click at [383, 166] on img at bounding box center [391, 208] width 236 height 354
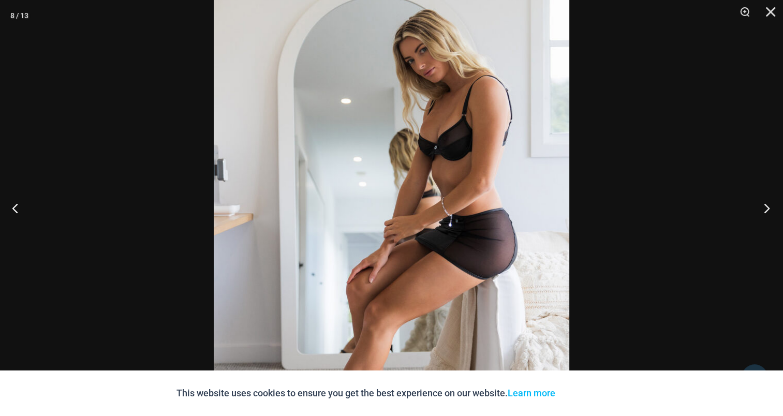
click at [770, 203] on button "Next" at bounding box center [763, 208] width 39 height 52
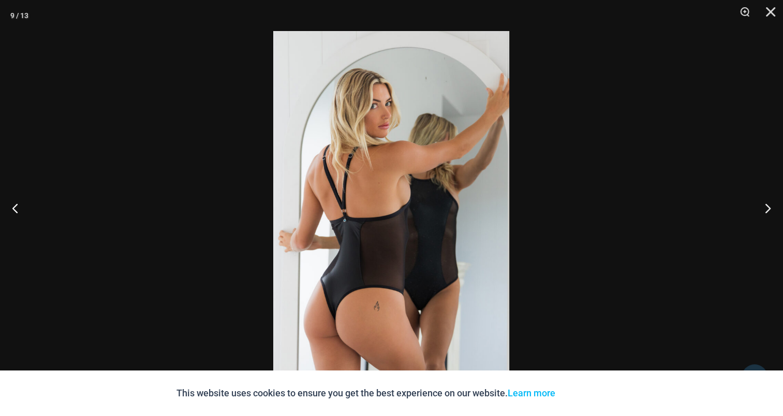
click at [377, 164] on img at bounding box center [391, 208] width 236 height 354
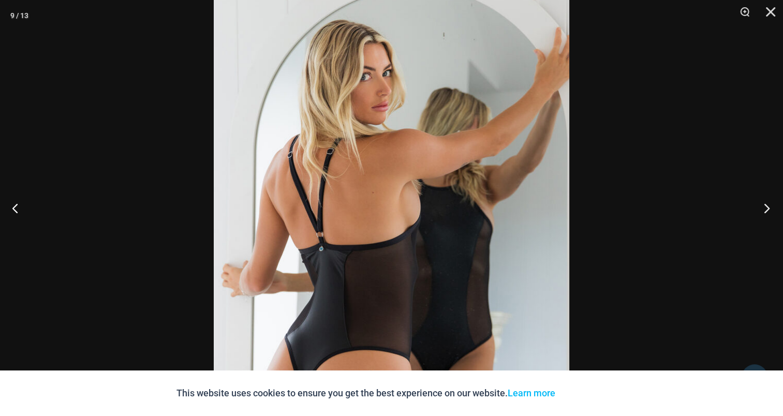
click at [750, 211] on button "Next" at bounding box center [763, 208] width 39 height 52
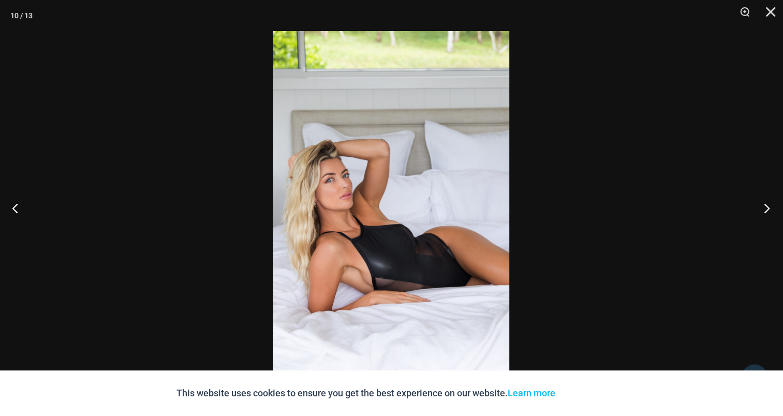
click at [764, 211] on button "Next" at bounding box center [763, 208] width 39 height 52
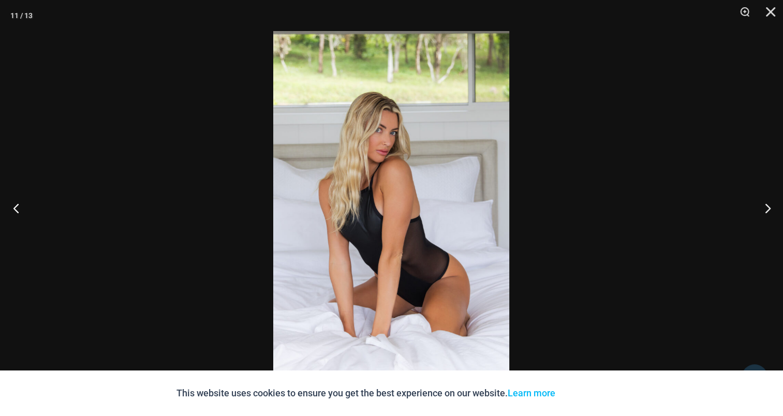
click at [17, 203] on button "Previous" at bounding box center [19, 208] width 39 height 52
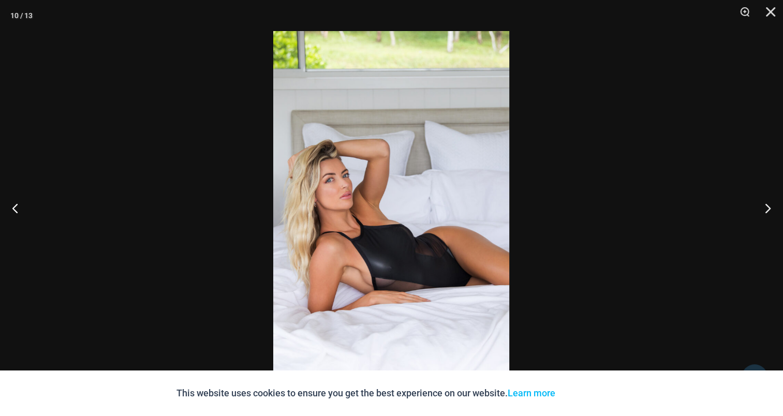
click at [407, 164] on img at bounding box center [391, 208] width 236 height 354
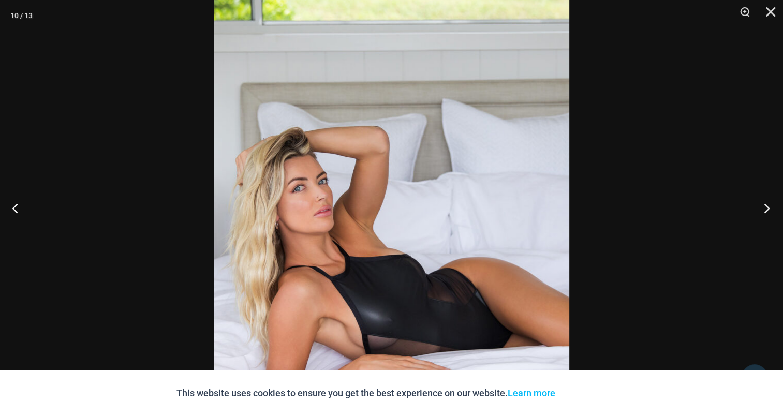
click at [760, 205] on button "Next" at bounding box center [763, 208] width 39 height 52
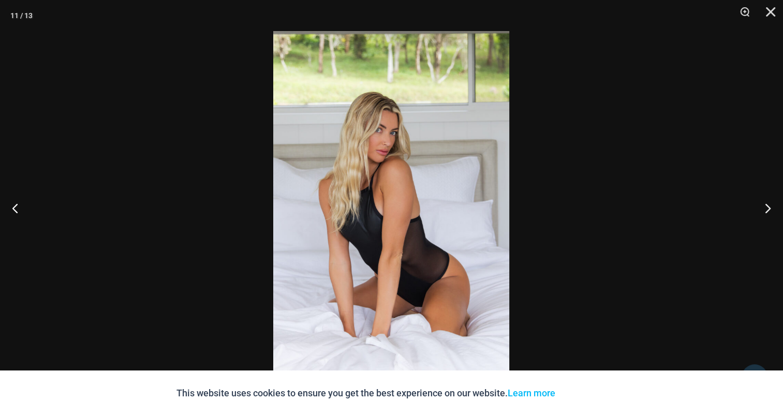
click at [377, 173] on img at bounding box center [391, 208] width 236 height 354
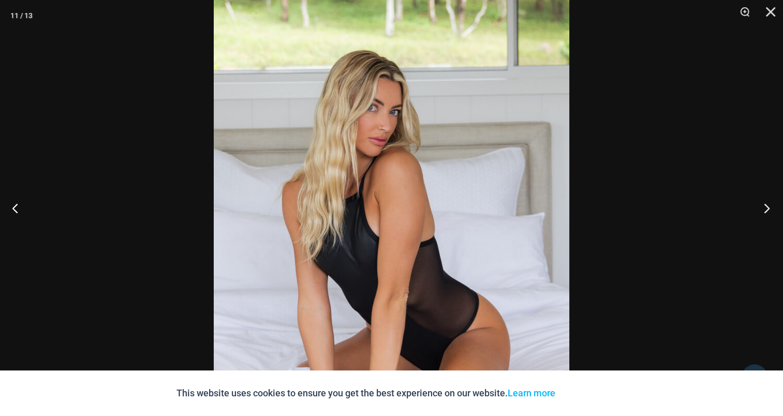
click at [774, 210] on button "Next" at bounding box center [763, 208] width 39 height 52
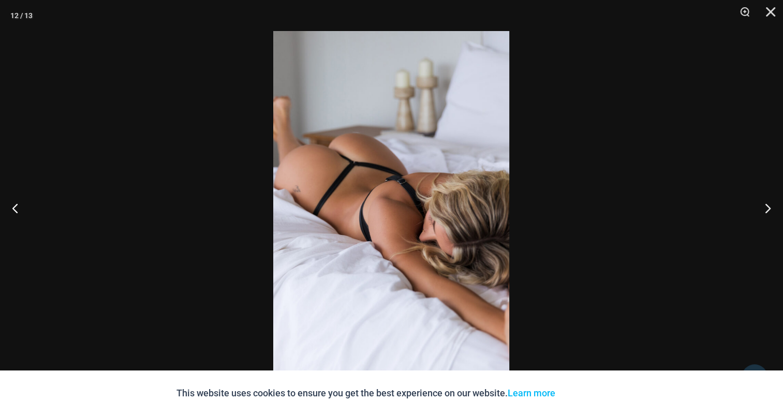
click at [445, 159] on img at bounding box center [391, 208] width 236 height 354
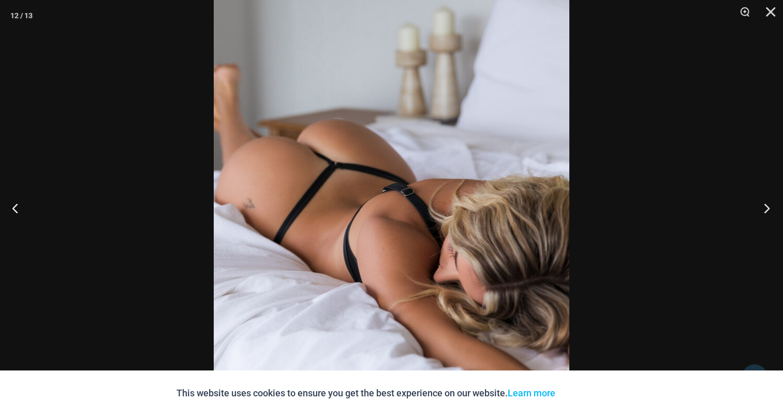
click at [769, 204] on button "Next" at bounding box center [763, 208] width 39 height 52
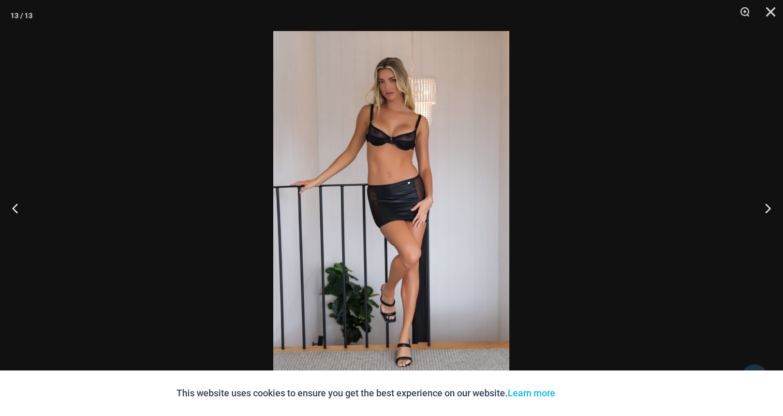
click at [439, 184] on img at bounding box center [391, 208] width 236 height 354
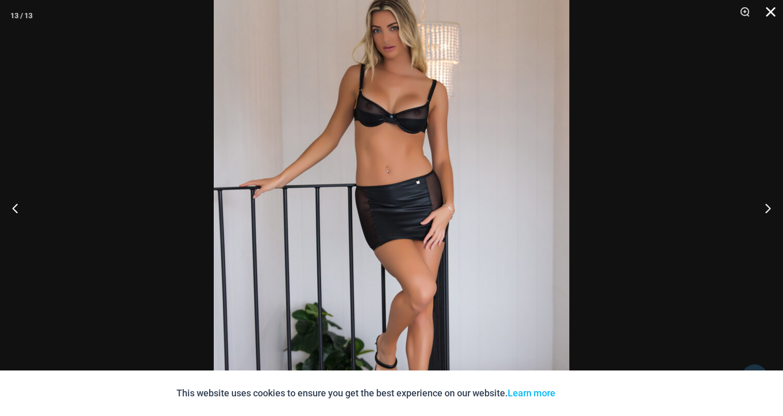
click at [772, 4] on button "Close" at bounding box center [767, 15] width 26 height 31
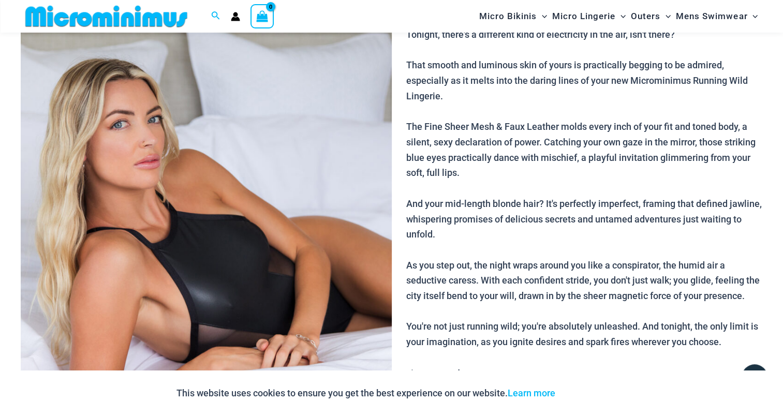
scroll to position [42, 0]
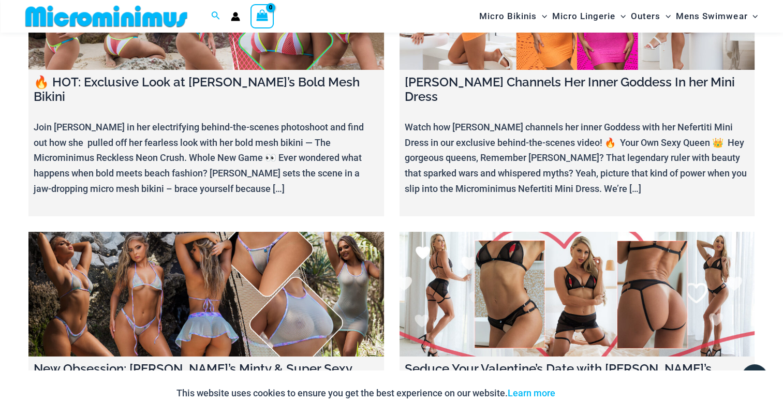
scroll to position [3822, 0]
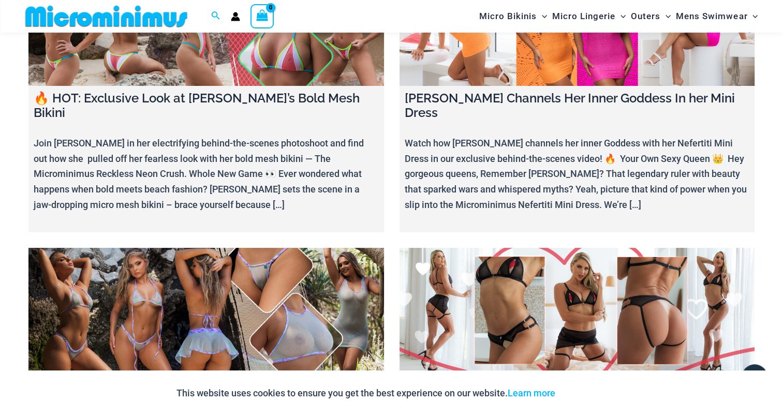
click at [507, 248] on link at bounding box center [578, 310] width 356 height 125
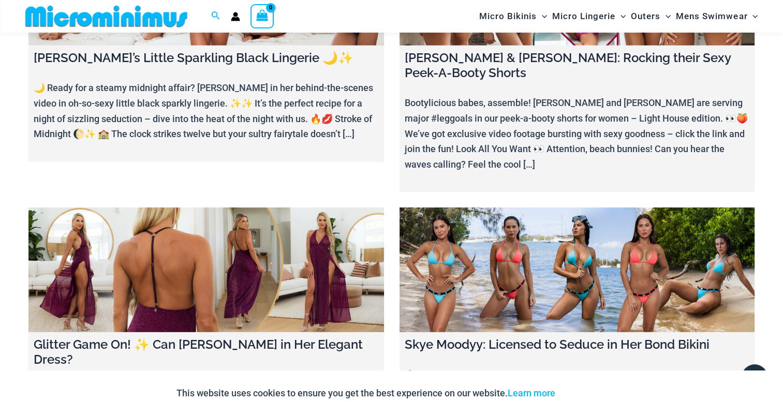
scroll to position [3304, 0]
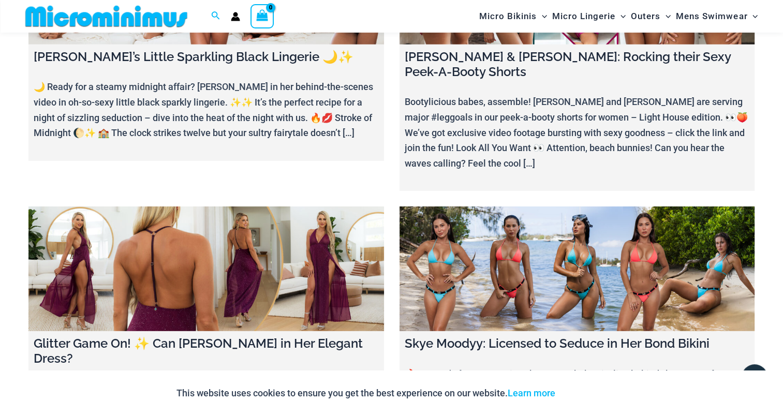
click at [245, 207] on link at bounding box center [206, 269] width 356 height 125
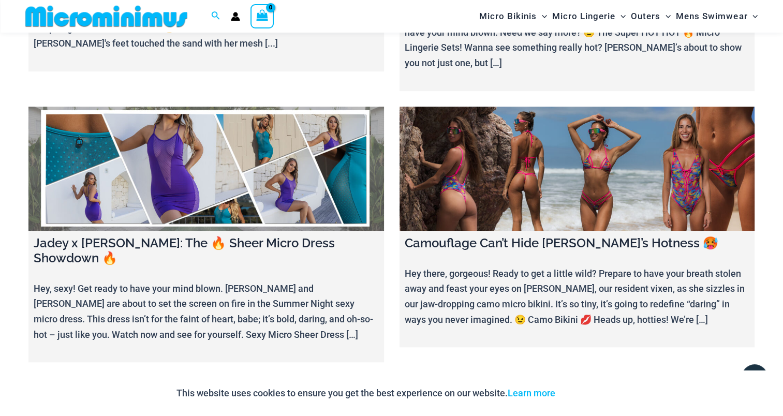
scroll to position [819, 0]
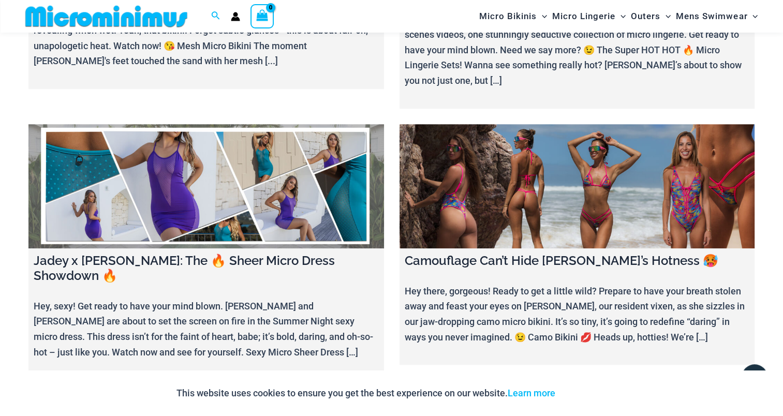
click at [255, 147] on link at bounding box center [206, 186] width 356 height 125
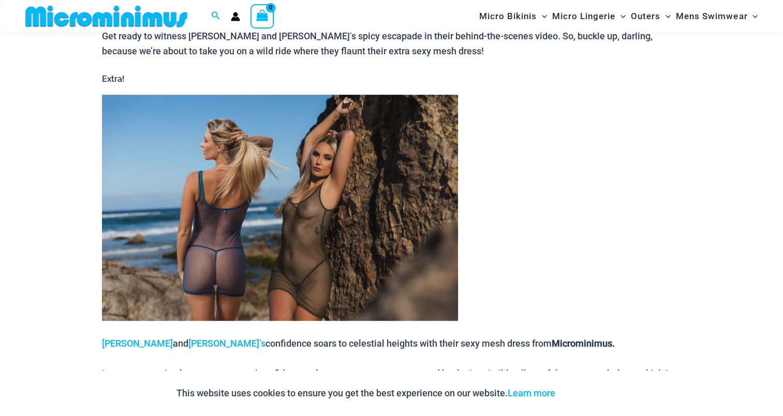
scroll to position [613, 0]
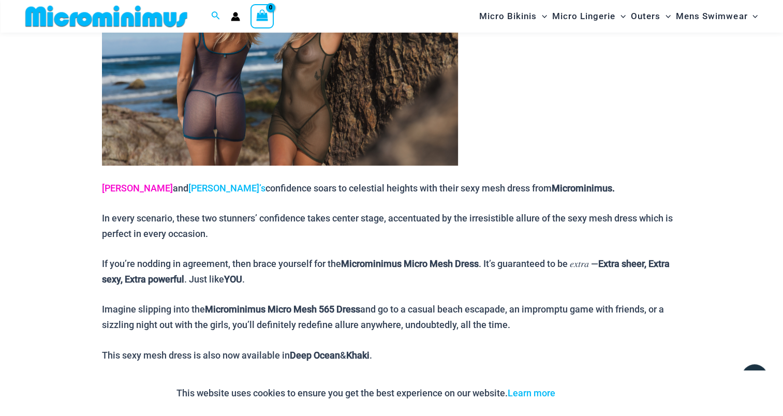
click at [120, 188] on link "[PERSON_NAME]" at bounding box center [137, 188] width 71 height 11
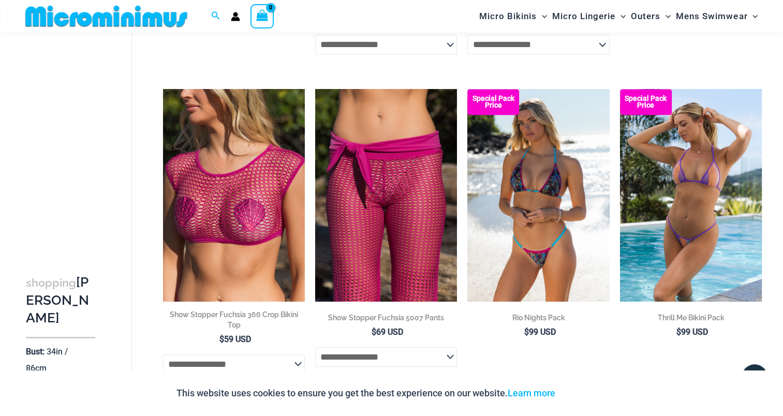
scroll to position [584, 0]
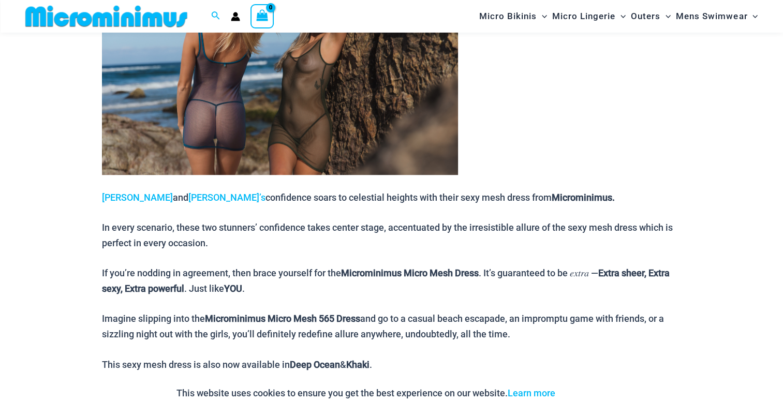
scroll to position [613, 0]
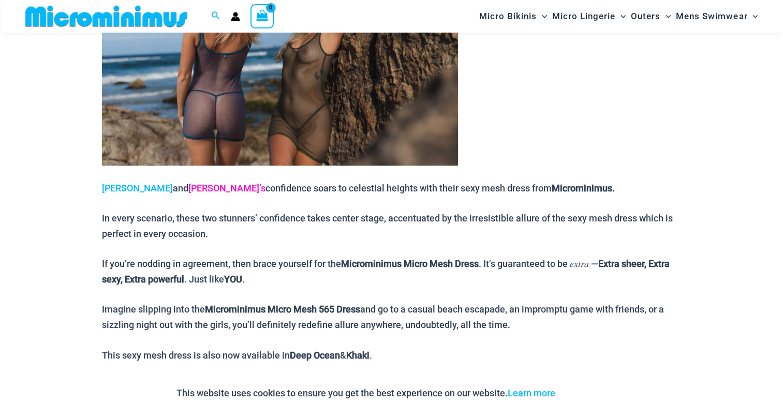
click at [188, 187] on link "[PERSON_NAME]’s" at bounding box center [226, 188] width 77 height 11
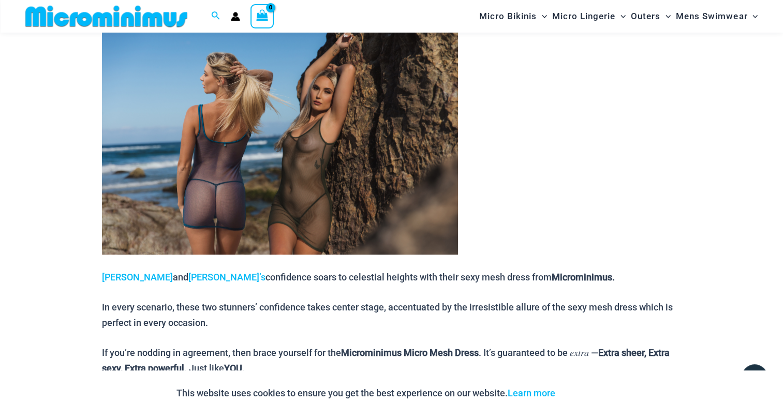
scroll to position [458, 0]
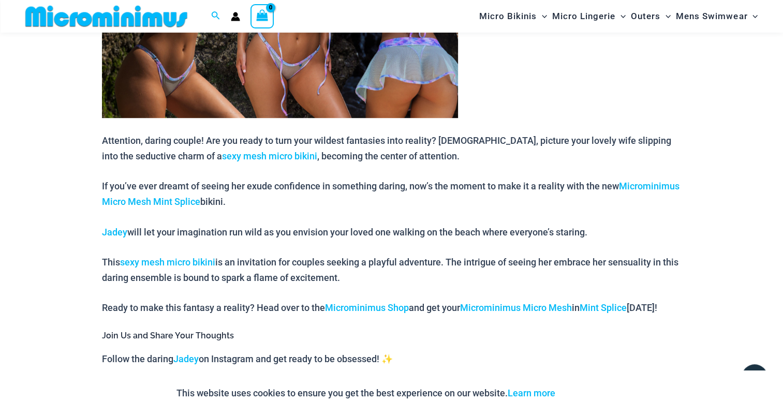
scroll to position [613, 0]
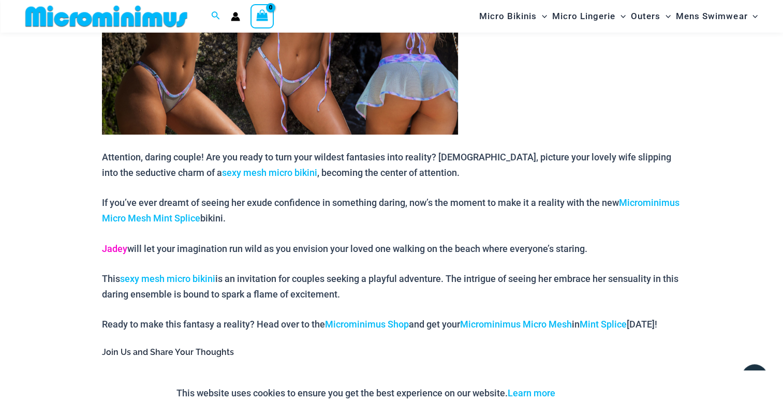
click at [117, 245] on link "Jadey" at bounding box center [114, 248] width 25 height 11
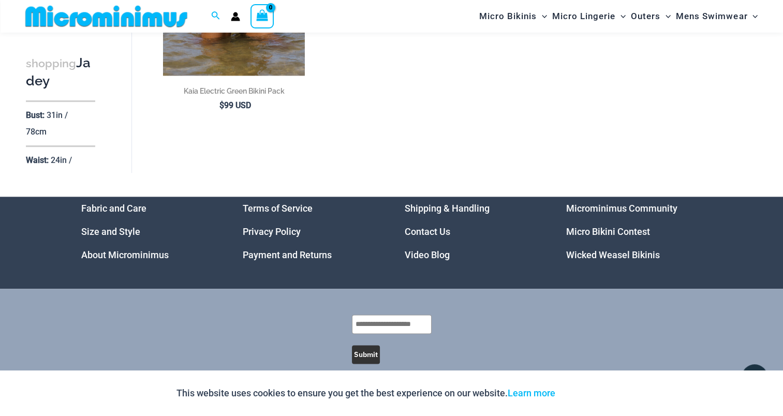
scroll to position [1230, 0]
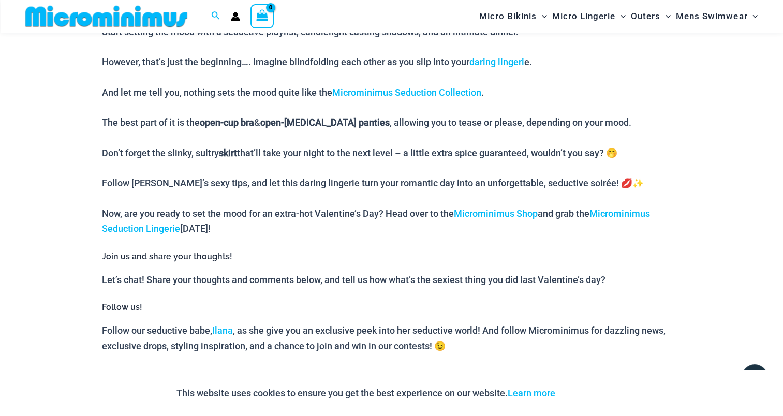
scroll to position [871, 0]
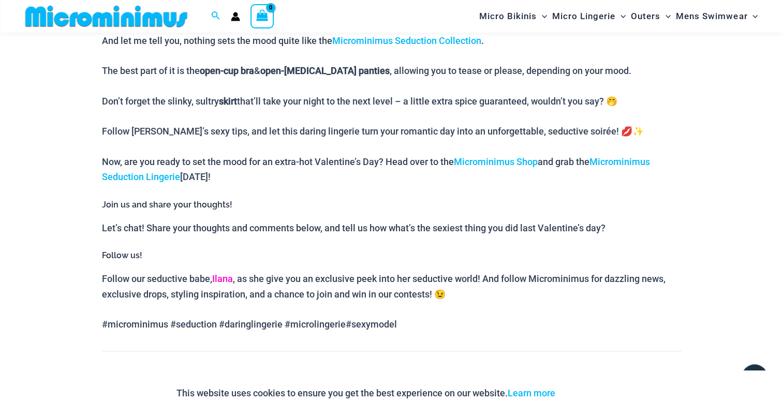
click at [222, 273] on link "Ilana" at bounding box center [222, 278] width 21 height 11
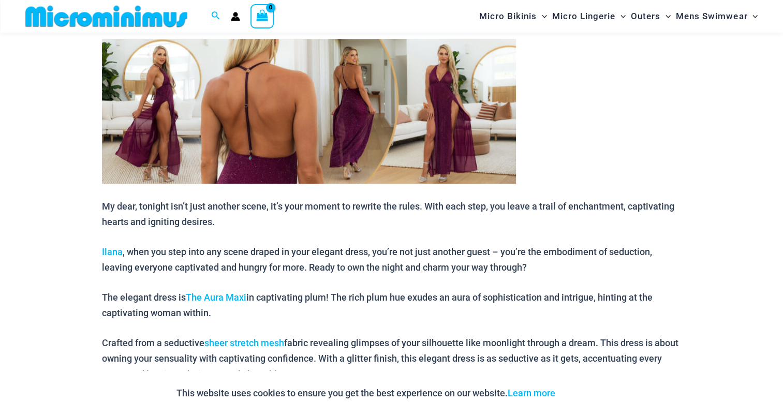
scroll to position [612, 0]
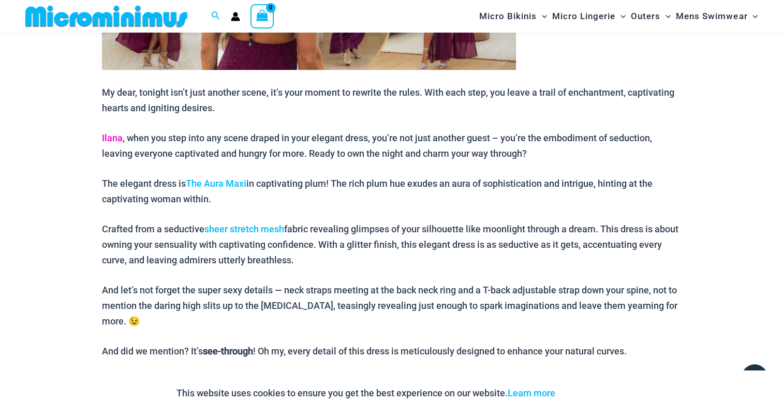
click at [115, 138] on link "Ilana" at bounding box center [112, 138] width 21 height 11
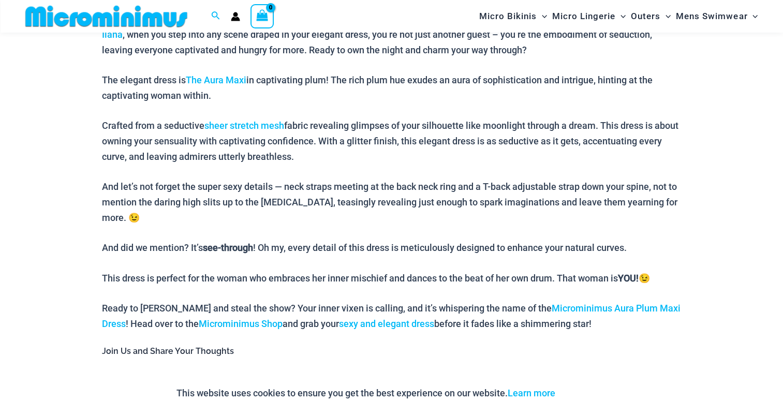
scroll to position [871, 0]
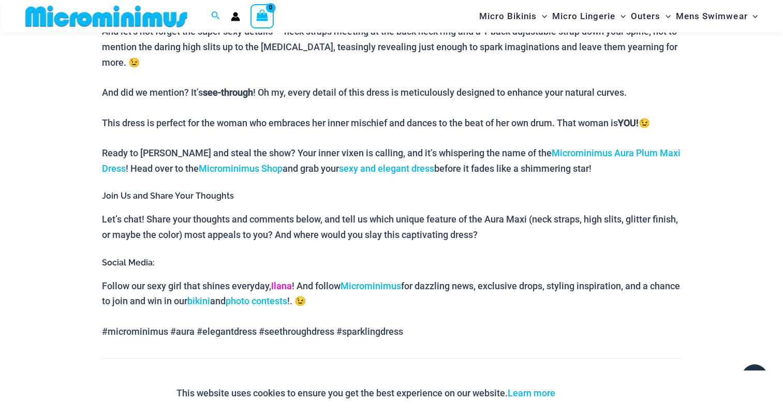
click at [286, 283] on link "Ilana" at bounding box center [281, 286] width 21 height 11
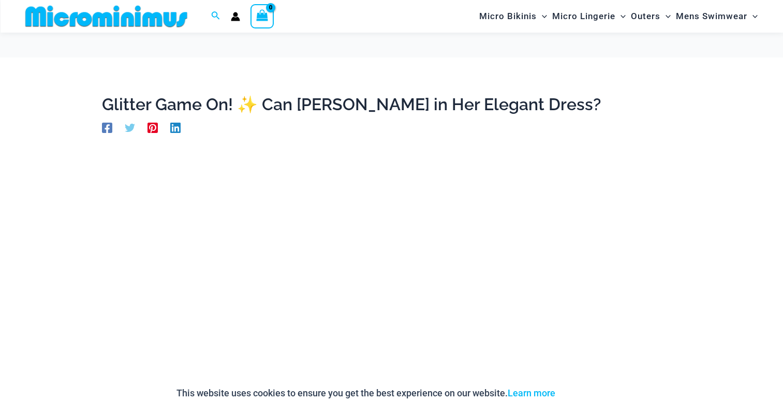
scroll to position [871, 0]
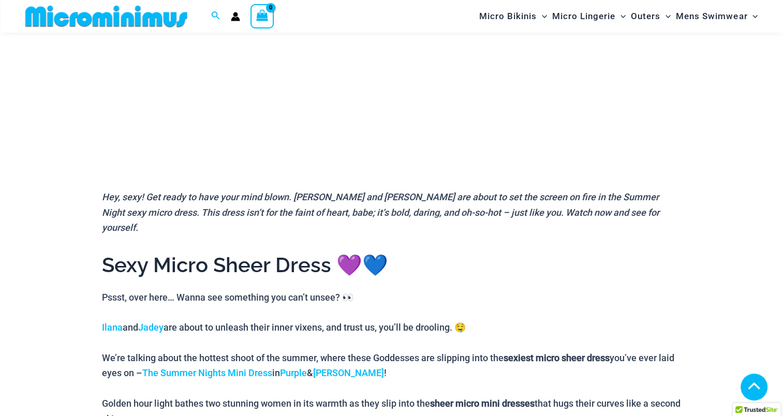
scroll to position [301, 0]
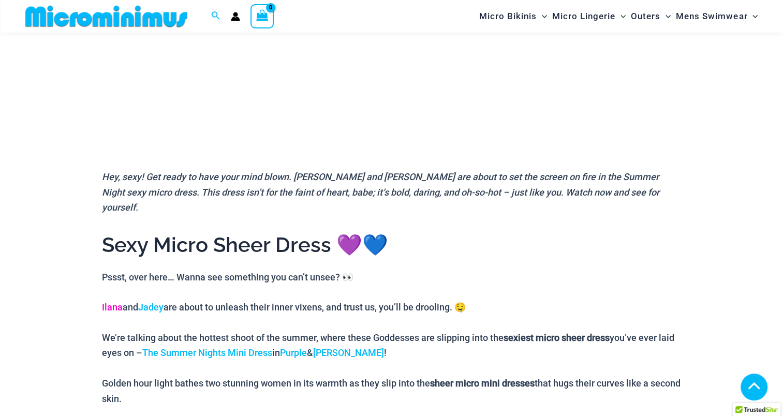
click at [112, 302] on link "Ilana" at bounding box center [112, 307] width 21 height 11
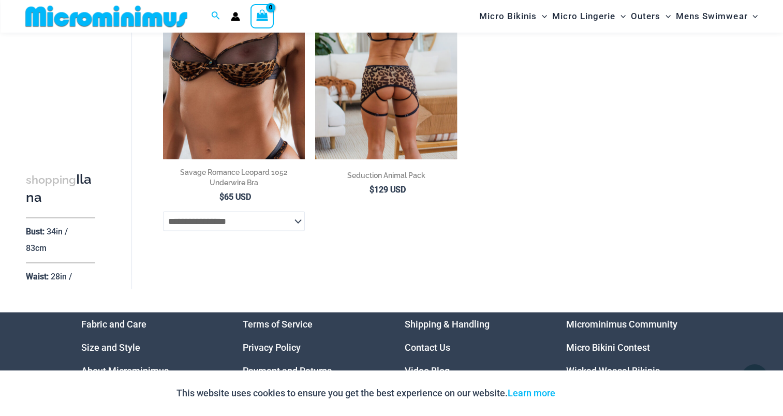
scroll to position [2061, 0]
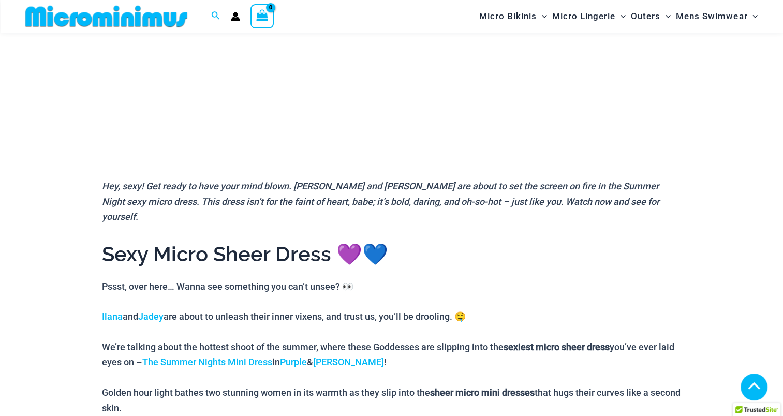
scroll to position [301, 0]
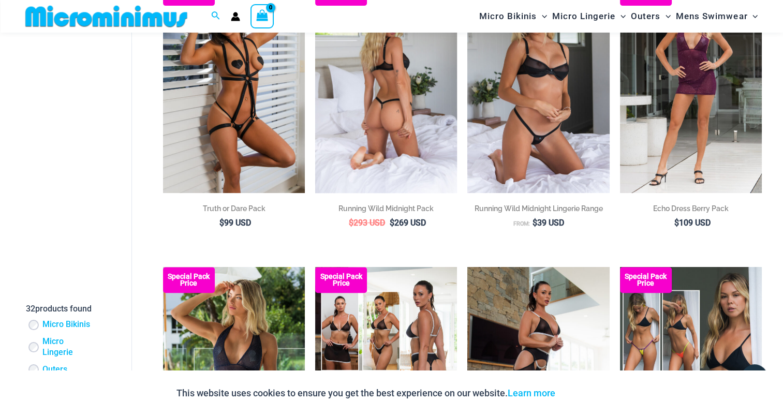
scroll to position [392, 0]
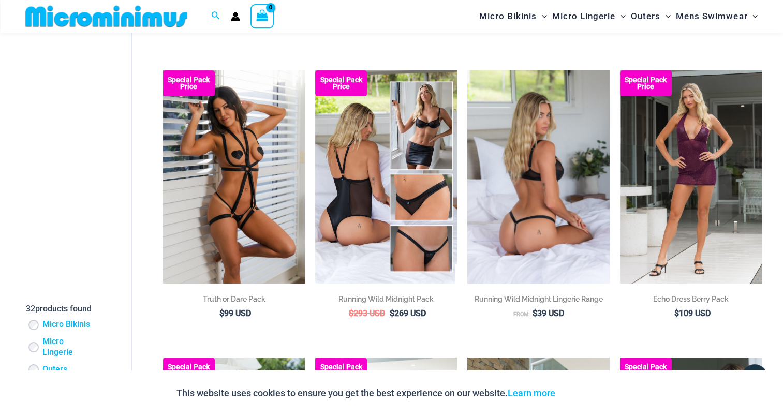
click at [538, 143] on img at bounding box center [538, 176] width 142 height 213
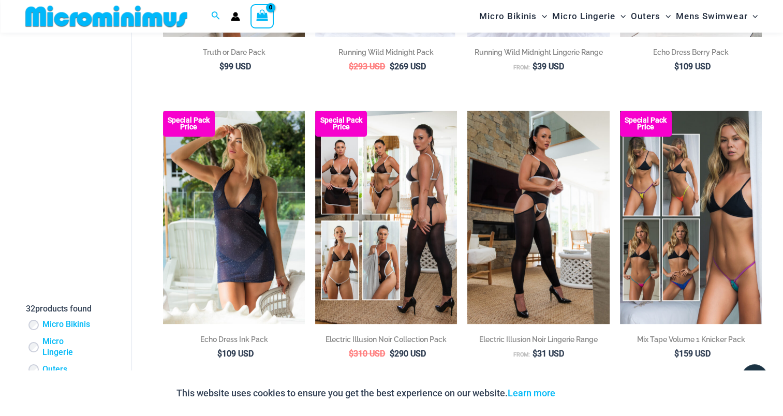
scroll to position [703, 0]
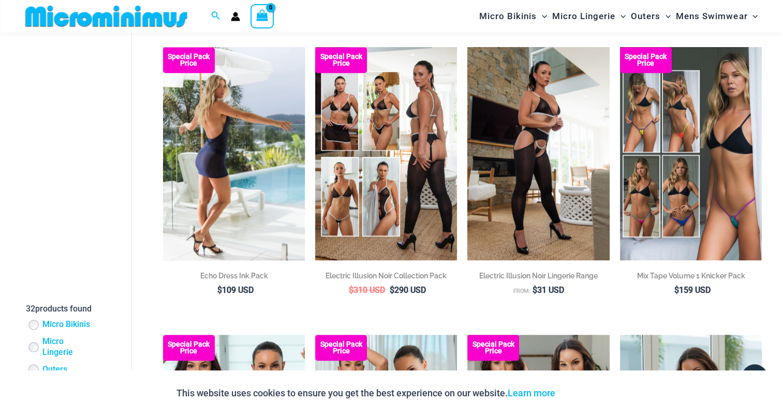
click at [241, 170] on img at bounding box center [234, 153] width 142 height 213
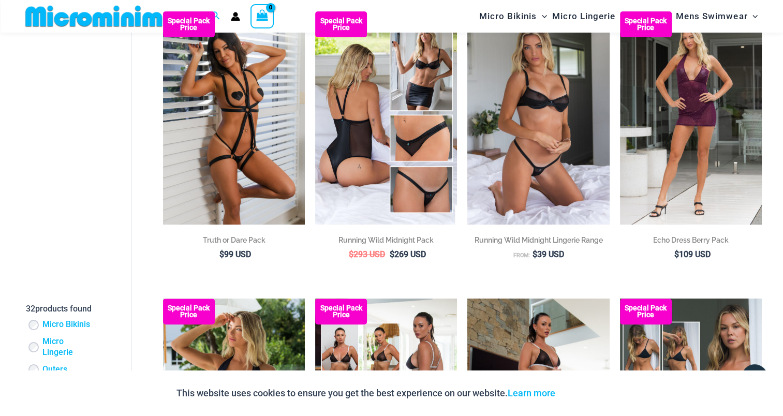
scroll to position [444, 0]
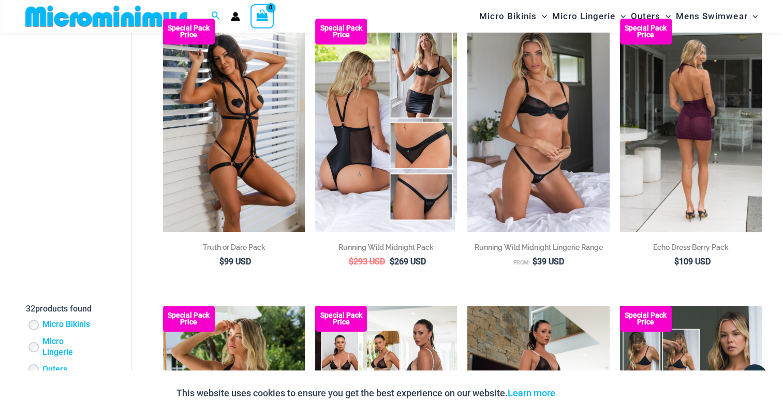
click at [690, 118] on img at bounding box center [691, 125] width 142 height 213
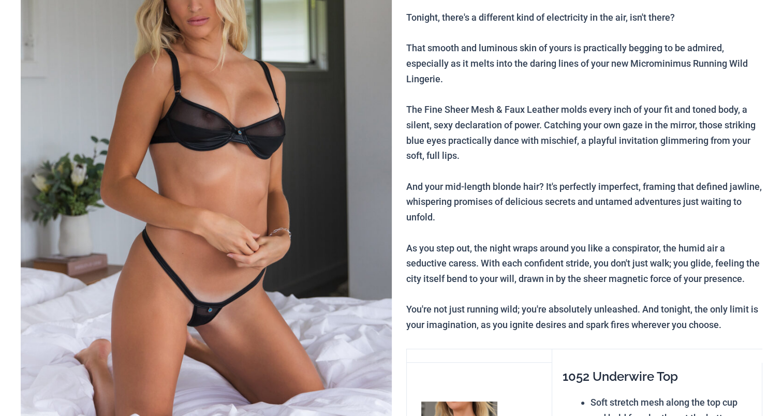
scroll to position [207, 0]
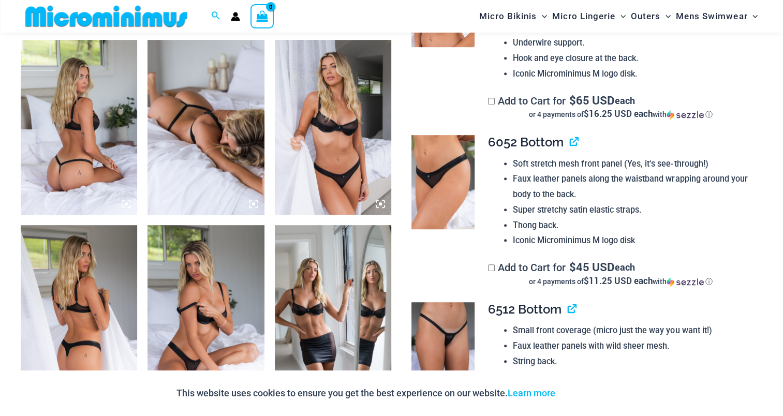
click at [77, 136] on img at bounding box center [79, 127] width 116 height 175
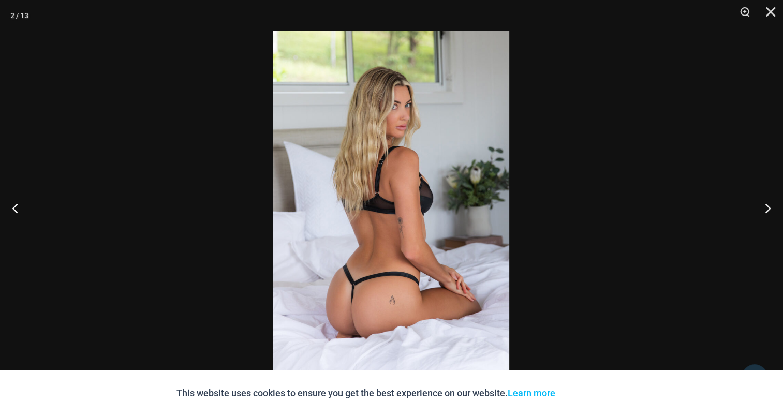
click at [377, 162] on img at bounding box center [391, 208] width 236 height 354
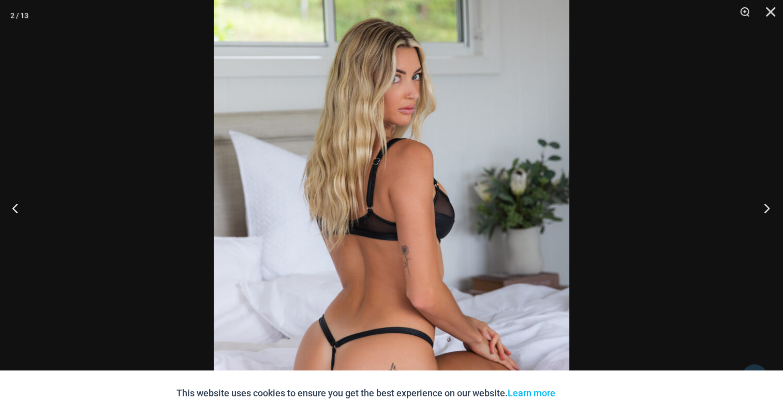
click at [778, 196] on button "Next" at bounding box center [763, 208] width 39 height 52
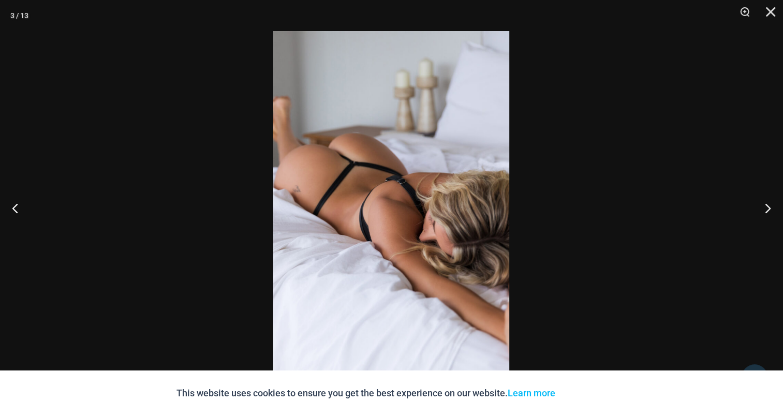
click at [441, 164] on img at bounding box center [391, 208] width 236 height 354
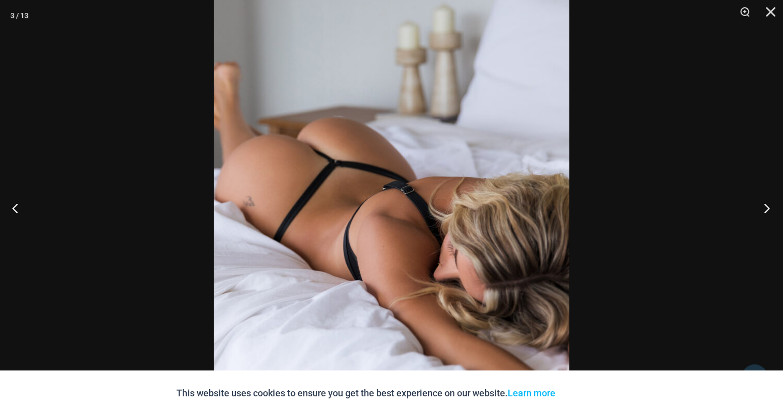
click at [766, 208] on button "Next" at bounding box center [763, 208] width 39 height 52
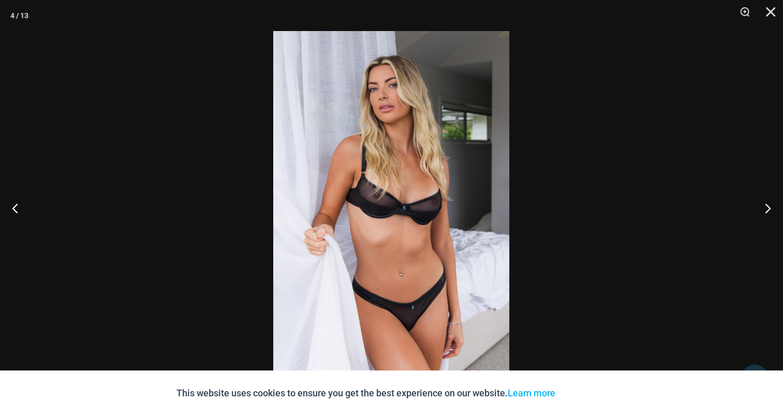
click at [393, 169] on img at bounding box center [391, 208] width 236 height 354
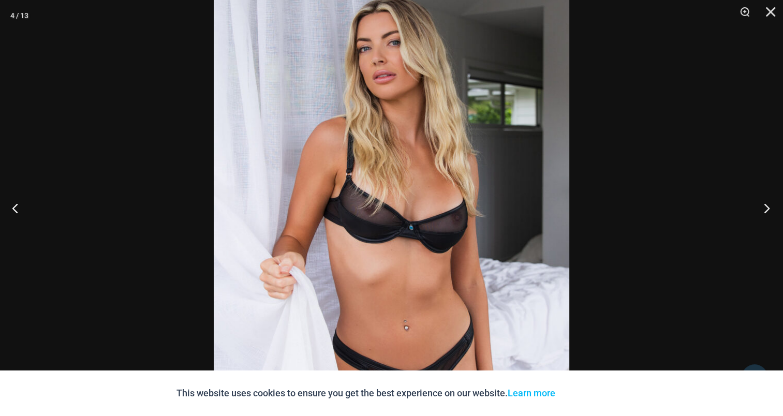
click at [762, 209] on button "Next" at bounding box center [763, 208] width 39 height 52
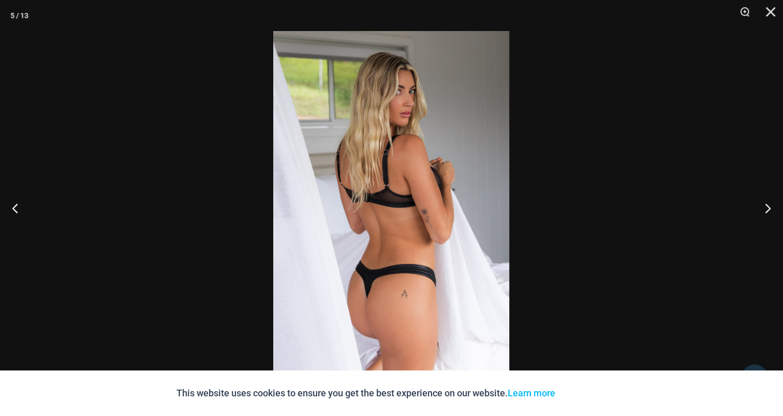
click at [369, 164] on img at bounding box center [391, 208] width 236 height 354
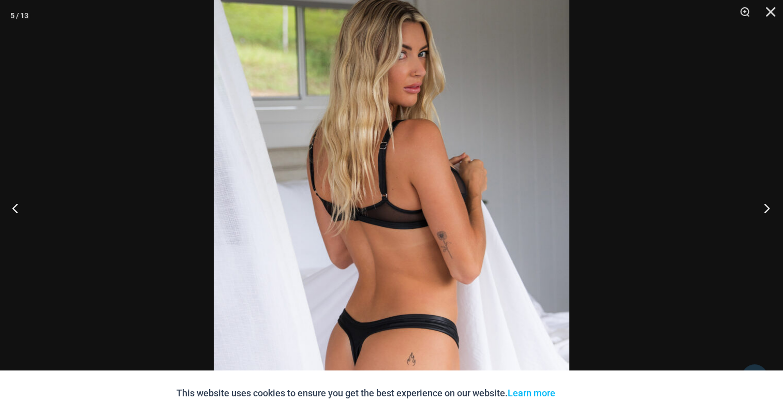
click at [772, 198] on button "Next" at bounding box center [763, 208] width 39 height 52
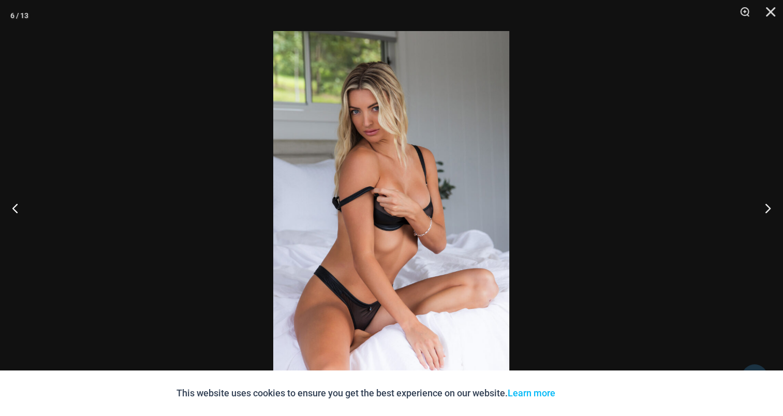
click at [381, 179] on img at bounding box center [391, 208] width 236 height 354
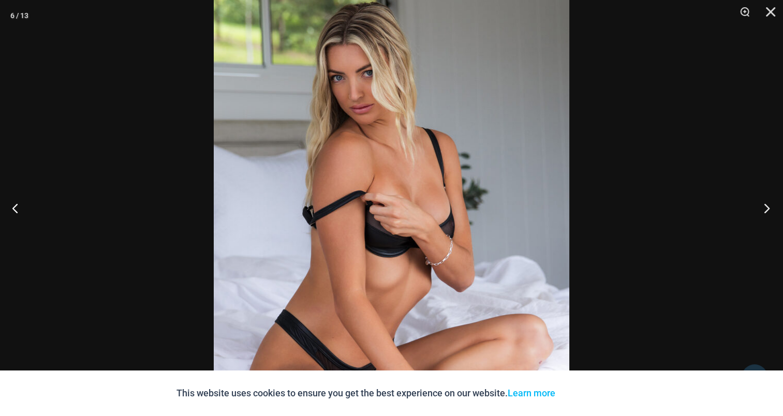
click at [779, 209] on button "Next" at bounding box center [763, 208] width 39 height 52
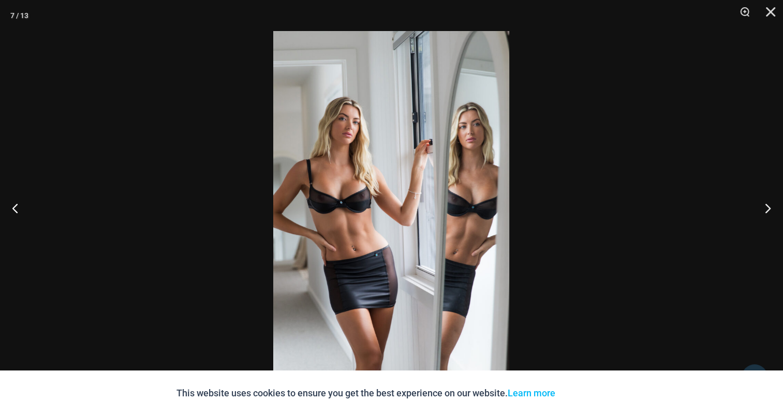
click at [432, 155] on img at bounding box center [391, 208] width 236 height 354
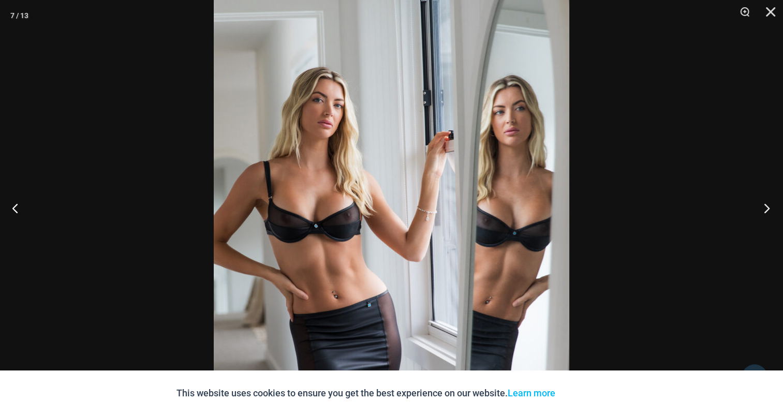
click at [781, 204] on button "Next" at bounding box center [763, 208] width 39 height 52
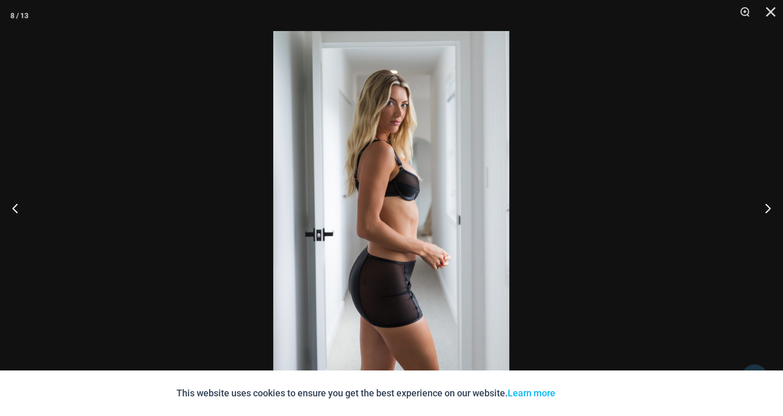
click at [384, 138] on img at bounding box center [391, 208] width 236 height 354
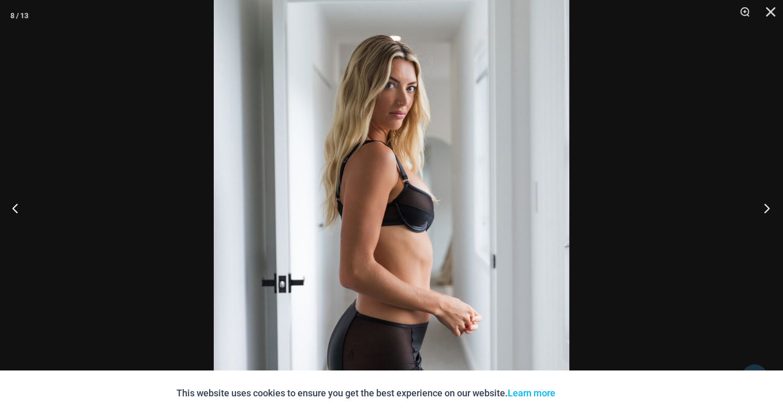
click at [768, 207] on button "Next" at bounding box center [763, 208] width 39 height 52
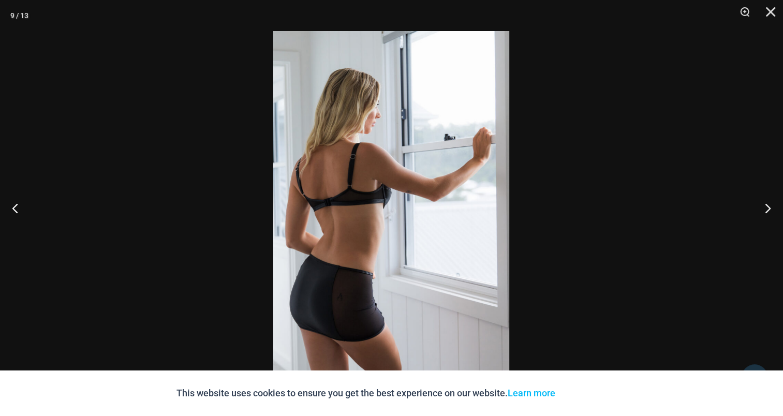
click at [355, 140] on img at bounding box center [391, 208] width 236 height 354
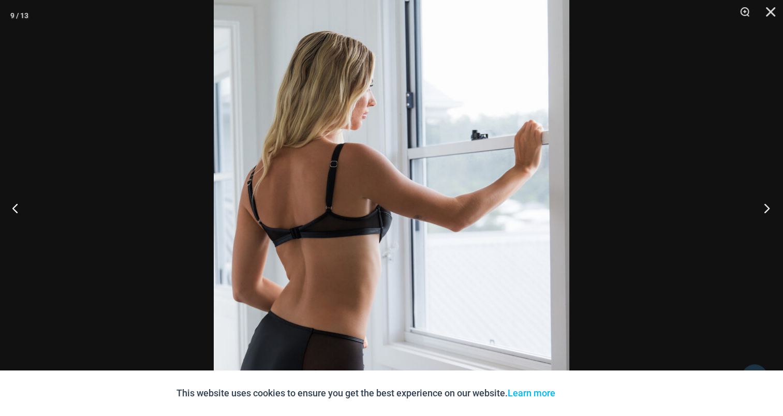
click at [763, 208] on button "Next" at bounding box center [763, 208] width 39 height 52
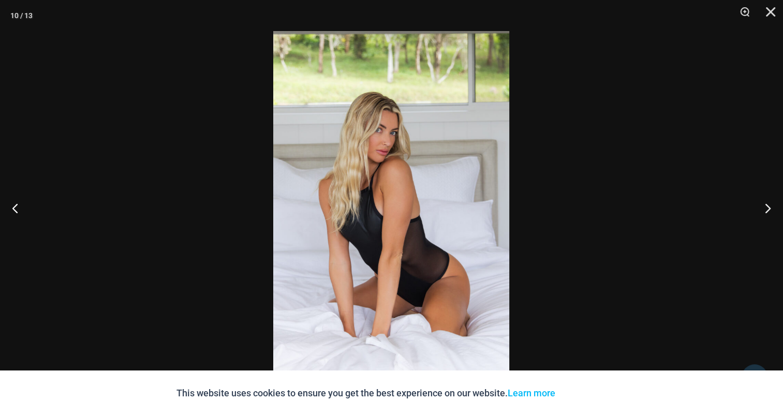
click at [419, 181] on img at bounding box center [391, 208] width 236 height 354
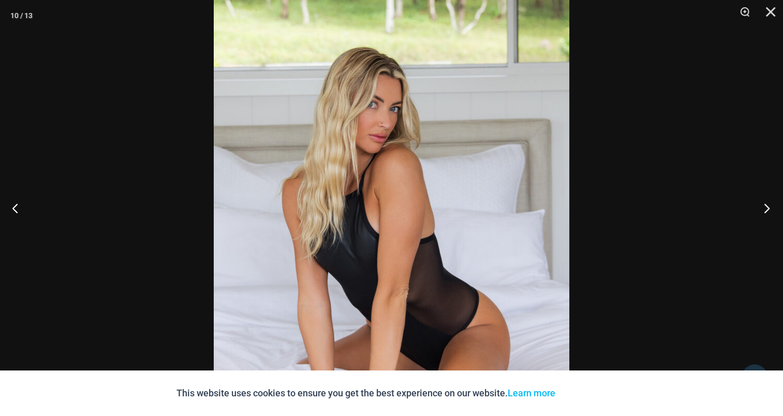
click at [773, 209] on button "Next" at bounding box center [763, 208] width 39 height 52
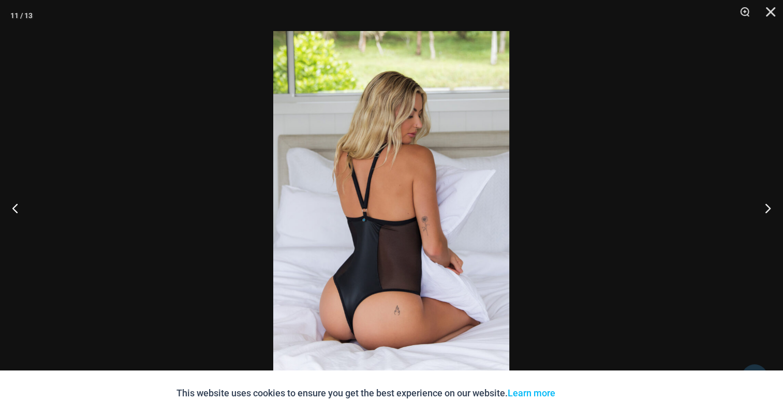
click at [372, 160] on img at bounding box center [391, 208] width 236 height 354
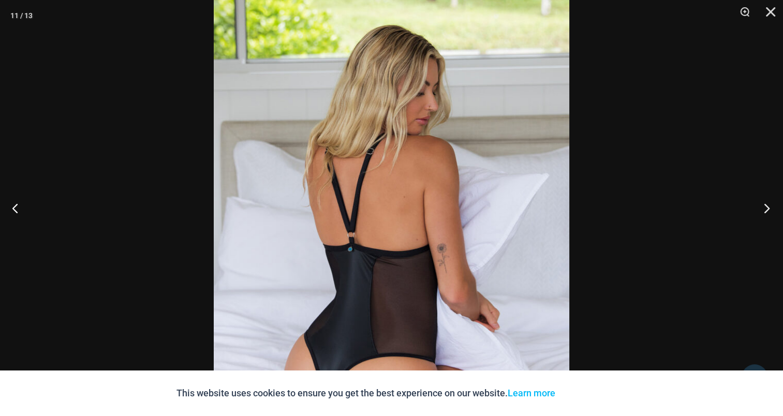
click at [776, 206] on button "Next" at bounding box center [763, 208] width 39 height 52
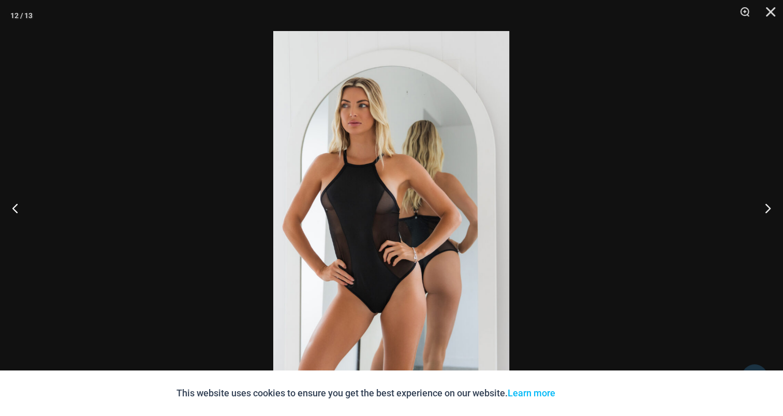
click at [373, 174] on img at bounding box center [391, 208] width 236 height 354
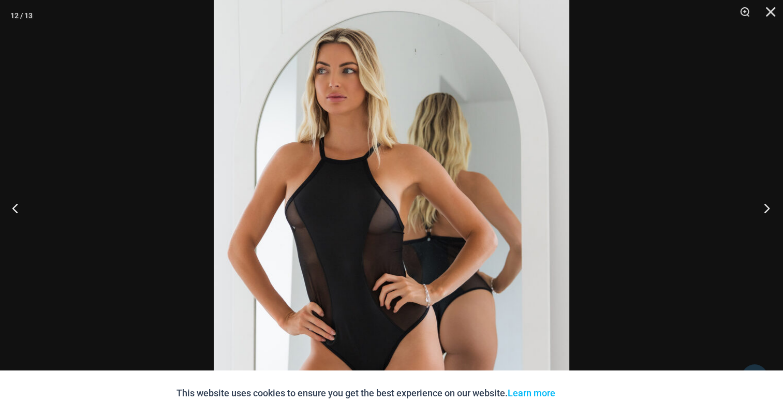
click at [768, 207] on button "Next" at bounding box center [763, 208] width 39 height 52
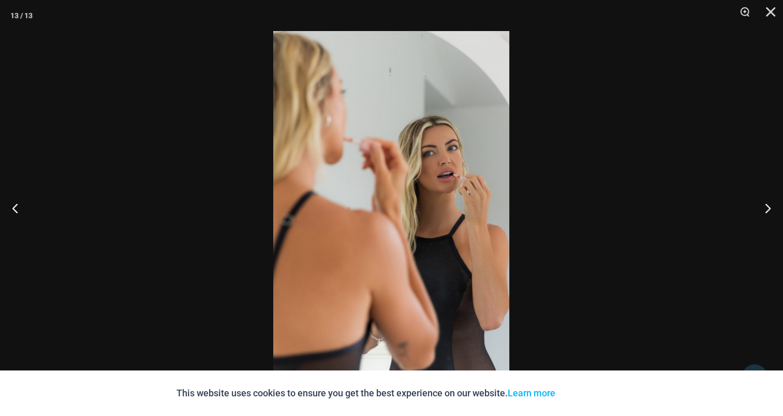
click at [428, 155] on img at bounding box center [391, 208] width 236 height 354
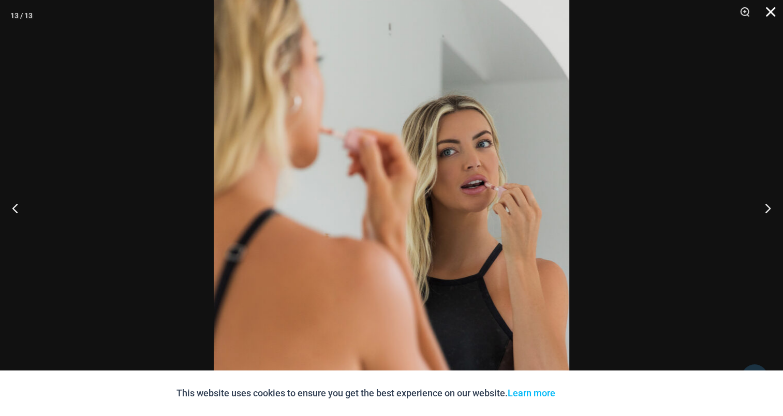
click at [770, 8] on button "Close" at bounding box center [767, 15] width 26 height 31
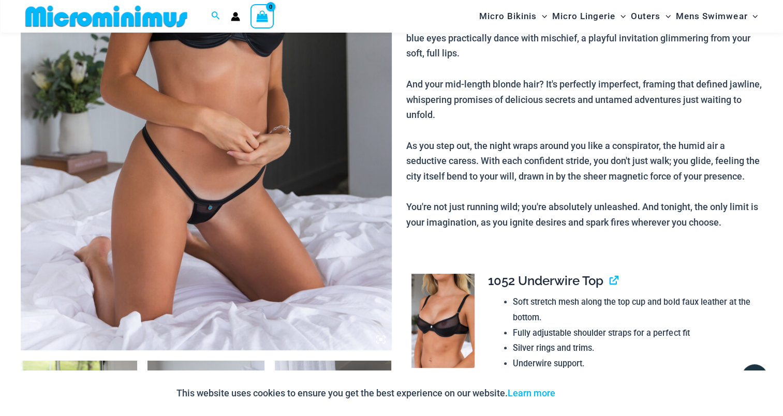
scroll to position [155, 0]
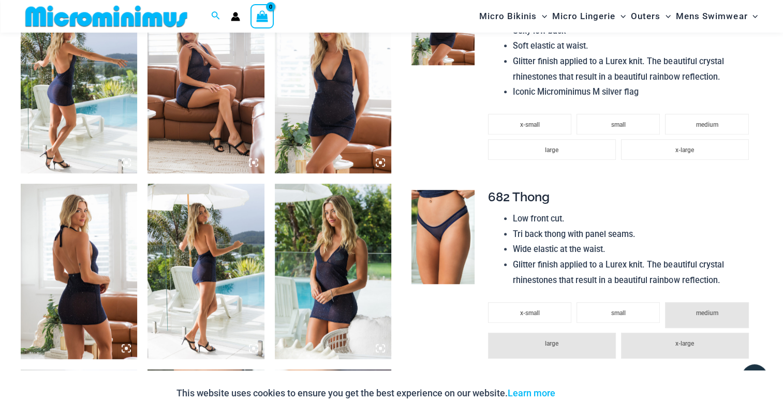
scroll to position [663, 0]
click at [58, 105] on img at bounding box center [79, 85] width 116 height 175
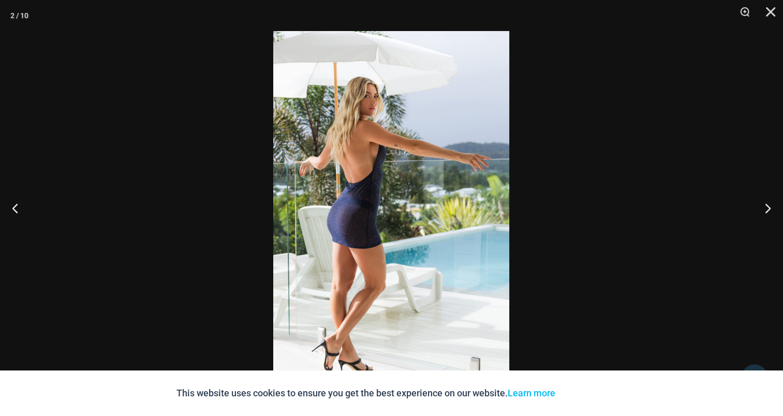
click at [381, 169] on img at bounding box center [391, 208] width 236 height 354
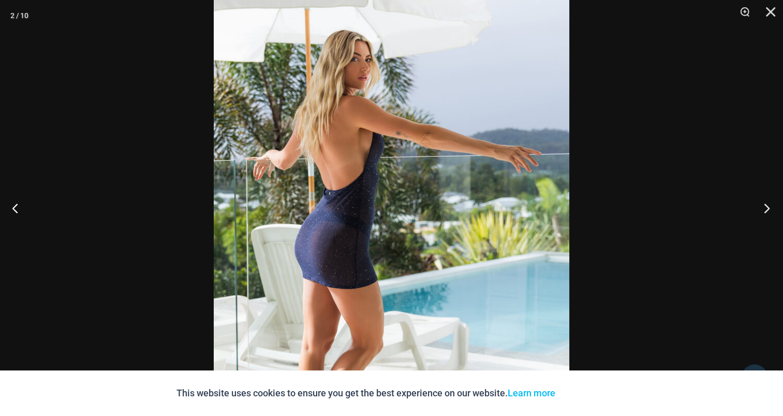
click at [766, 201] on button "Next" at bounding box center [763, 208] width 39 height 52
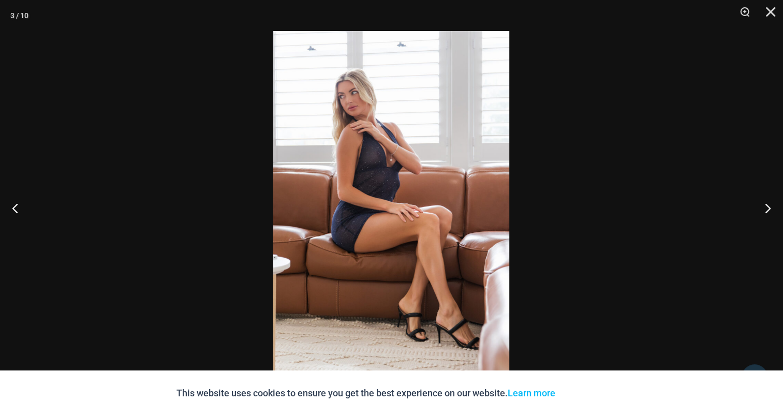
click at [376, 188] on img at bounding box center [391, 208] width 236 height 354
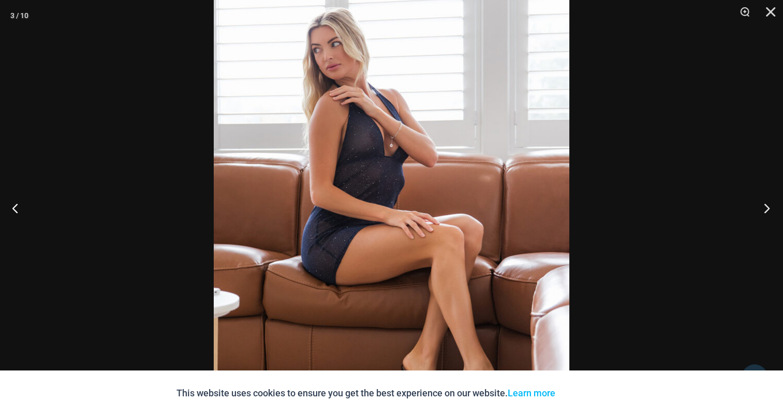
click at [777, 206] on button "Next" at bounding box center [763, 208] width 39 height 52
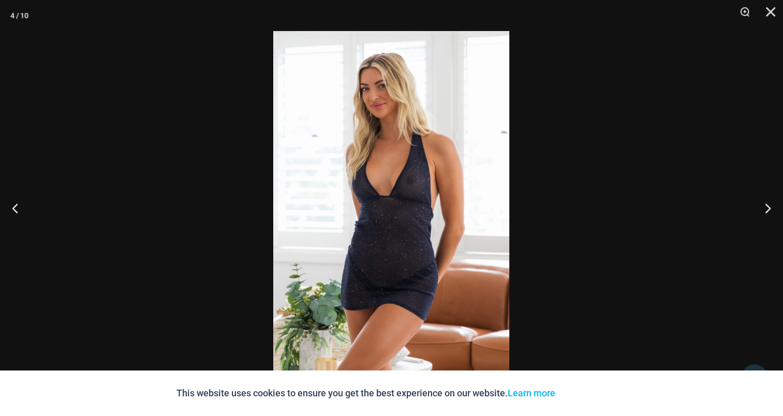
click at [448, 166] on img at bounding box center [391, 208] width 236 height 354
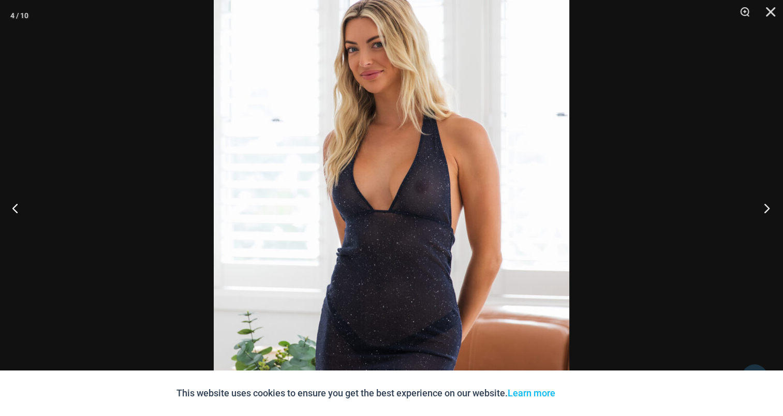
click at [768, 201] on button "Next" at bounding box center [763, 208] width 39 height 52
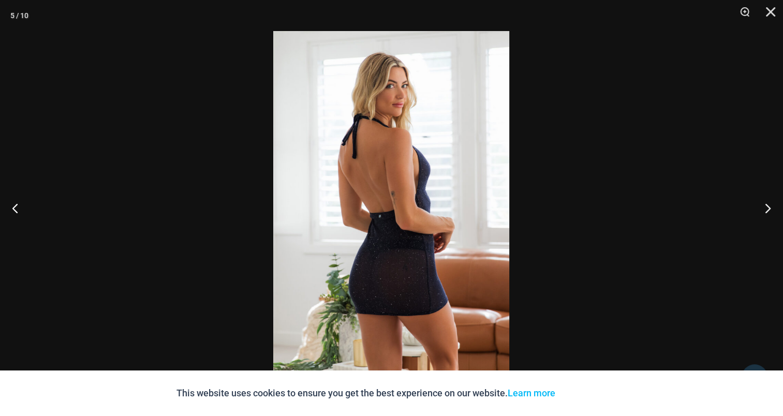
click at [420, 178] on img at bounding box center [391, 208] width 236 height 354
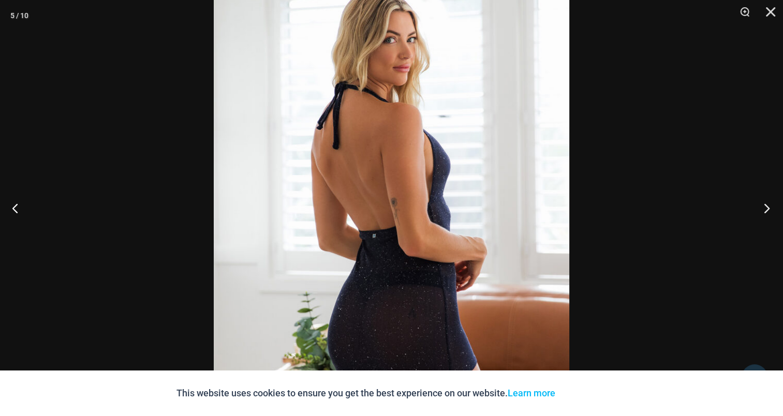
click at [772, 205] on button "Next" at bounding box center [763, 208] width 39 height 52
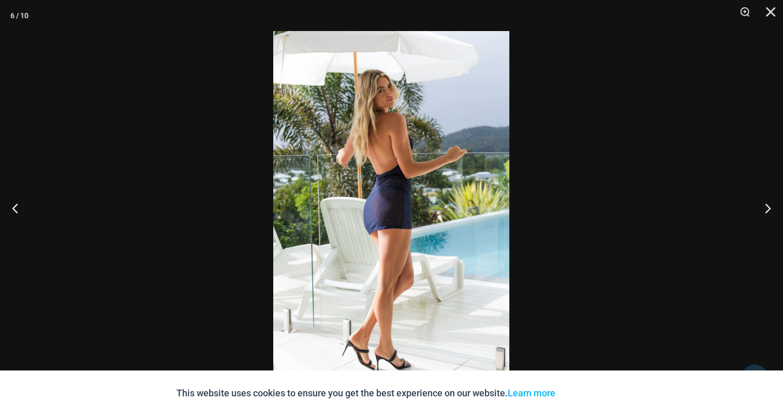
click at [425, 176] on img at bounding box center [391, 208] width 236 height 354
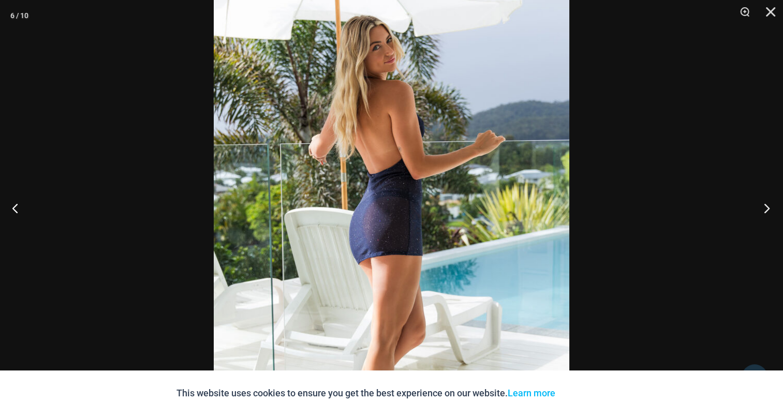
click at [764, 200] on button "Next" at bounding box center [763, 208] width 39 height 52
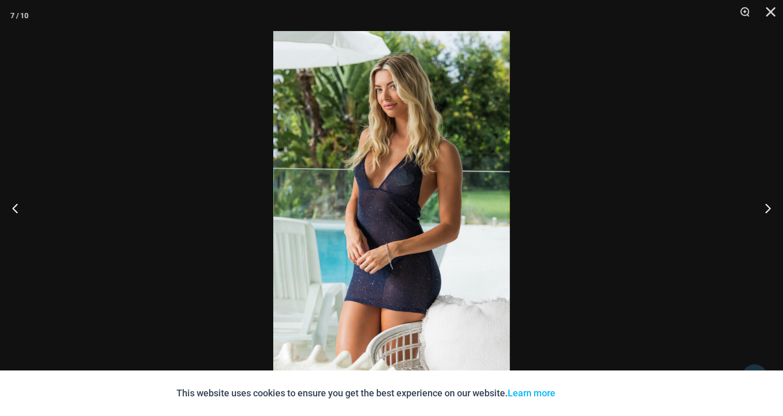
click at [383, 193] on img at bounding box center [391, 208] width 237 height 354
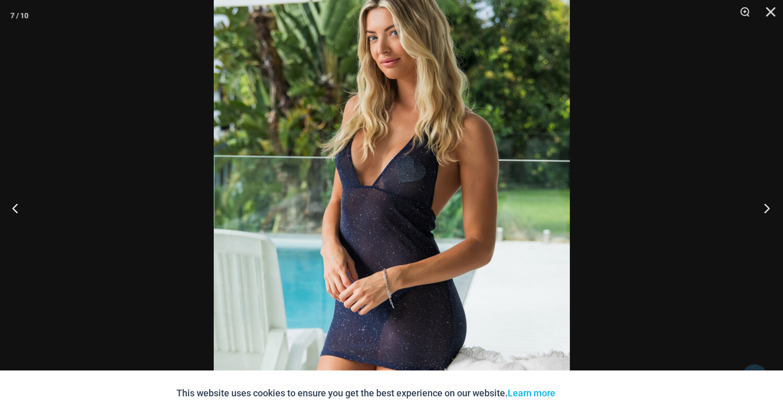
click at [762, 204] on button "Next" at bounding box center [763, 208] width 39 height 52
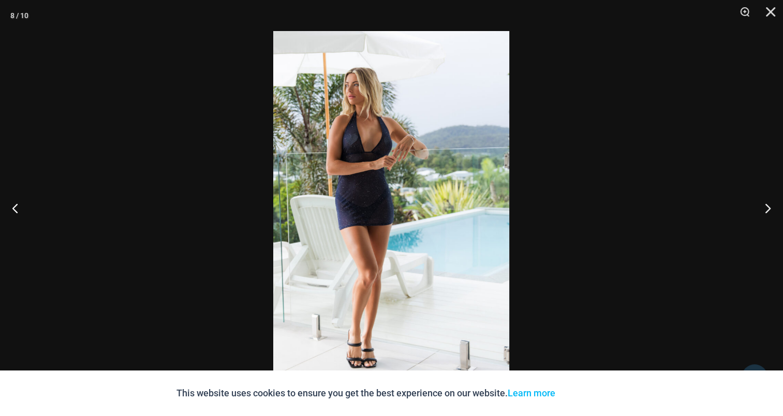
click at [364, 182] on img at bounding box center [391, 208] width 236 height 354
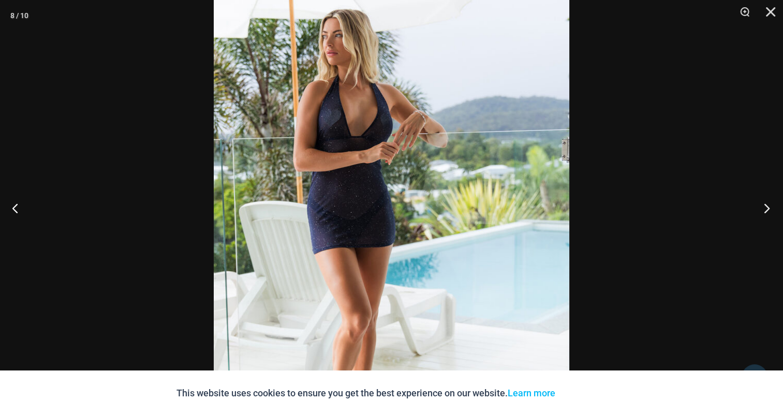
click at [766, 196] on button "Next" at bounding box center [763, 208] width 39 height 52
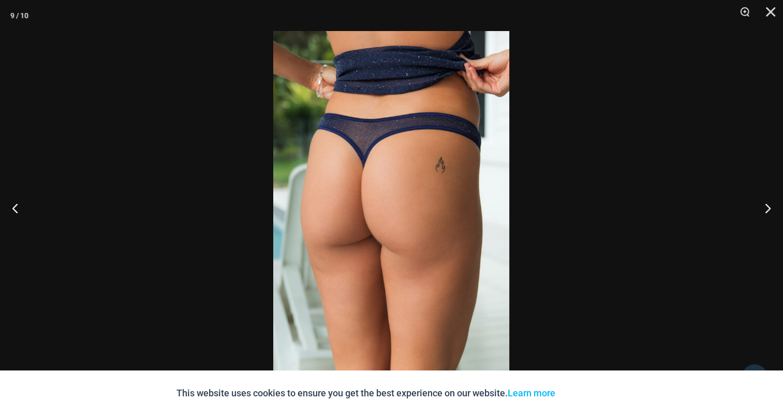
click at [336, 197] on img at bounding box center [391, 208] width 236 height 354
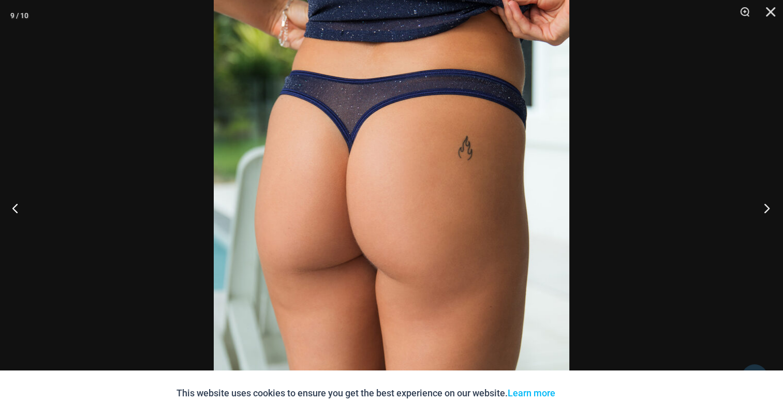
click at [766, 205] on button "Next" at bounding box center [763, 208] width 39 height 52
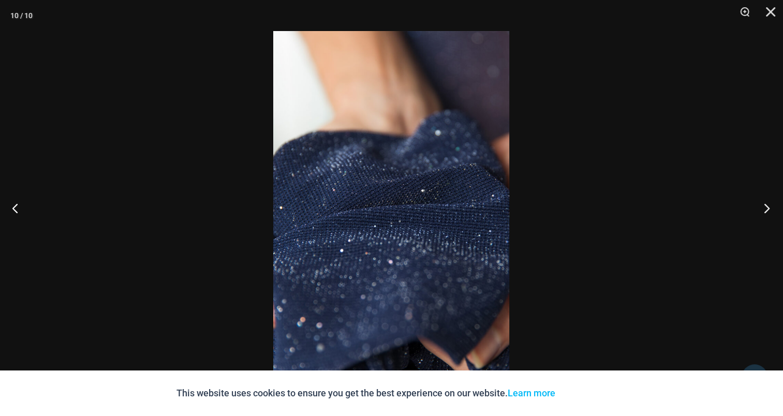
click at [777, 204] on button "Next" at bounding box center [763, 208] width 39 height 52
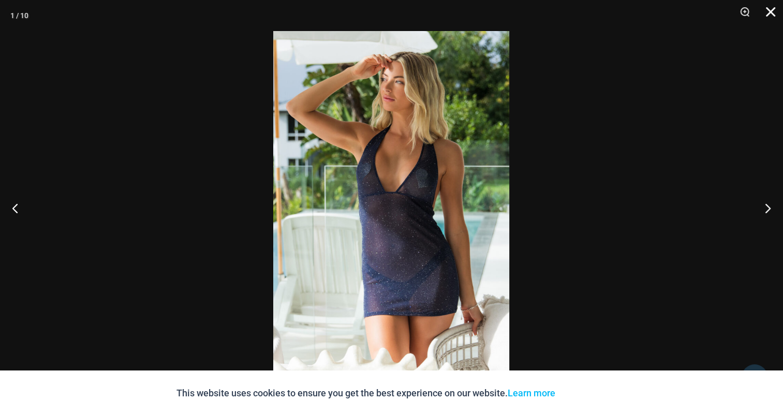
click at [772, 11] on button "Close" at bounding box center [767, 15] width 26 height 31
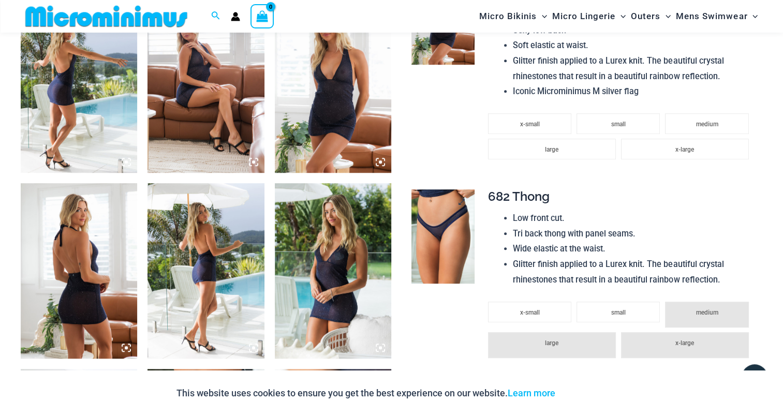
click at [460, 215] on img at bounding box center [443, 236] width 63 height 94
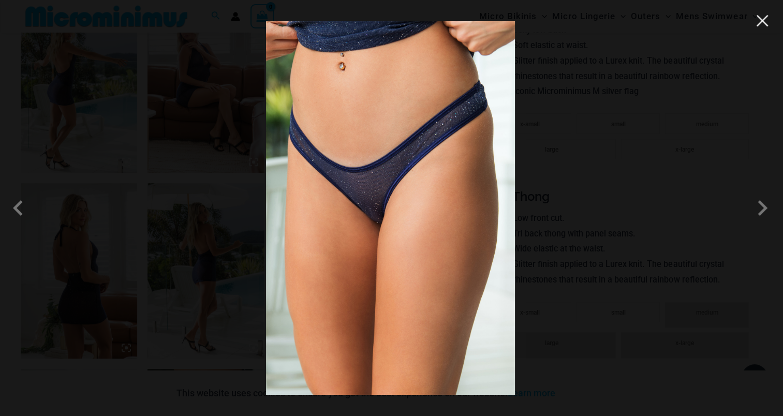
click at [765, 23] on button "Close" at bounding box center [763, 21] width 16 height 16
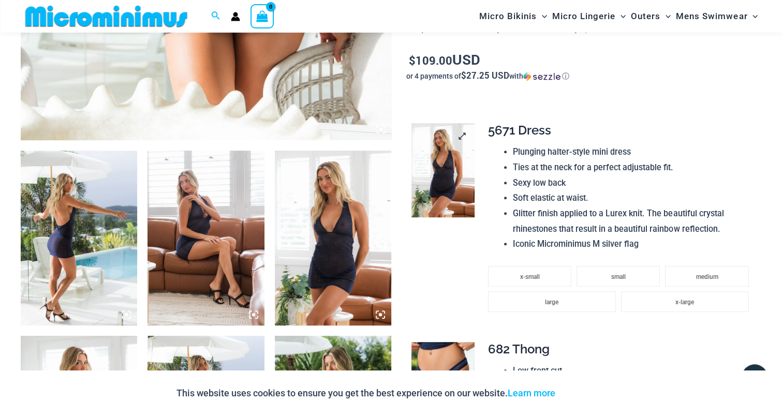
scroll to position [508, 0]
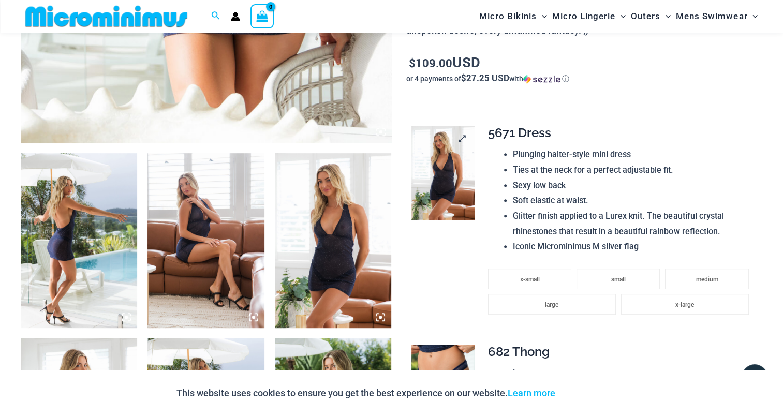
click at [435, 168] on img at bounding box center [443, 173] width 63 height 94
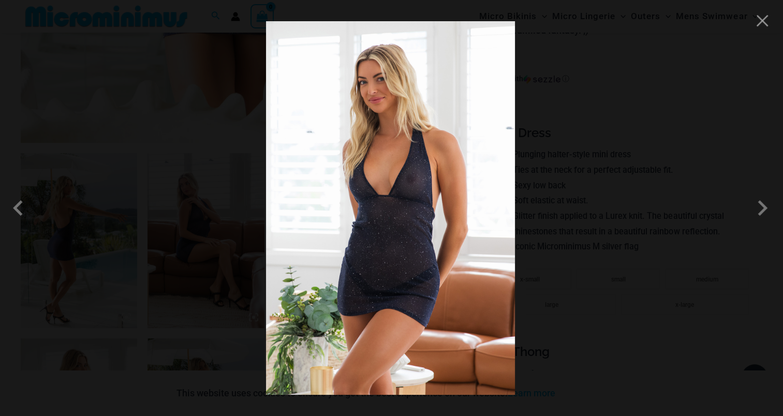
click at [388, 180] on img at bounding box center [390, 208] width 249 height 374
click at [763, 16] on button "Close" at bounding box center [763, 21] width 16 height 16
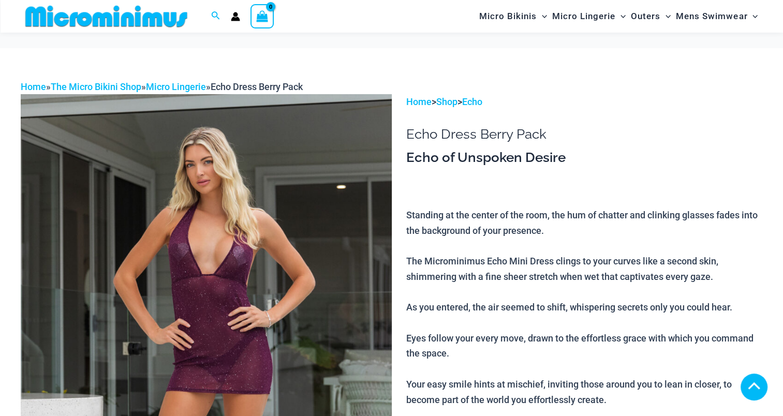
scroll to position [466, 0]
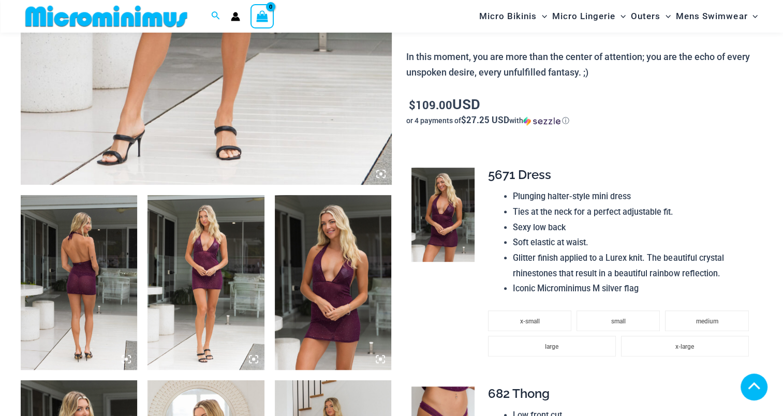
click at [98, 276] on img at bounding box center [79, 282] width 116 height 175
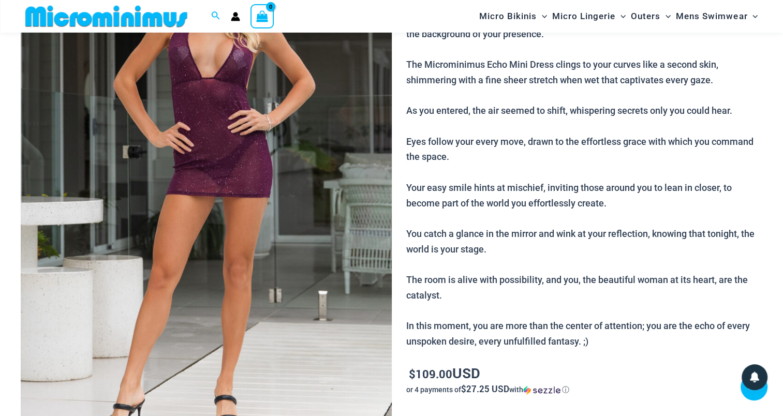
scroll to position [507, 0]
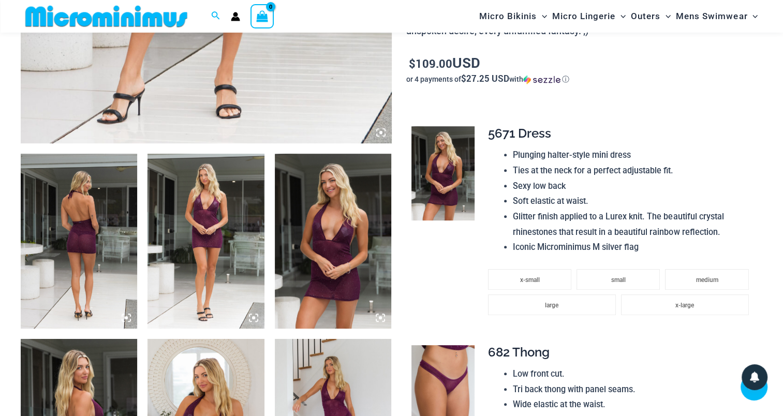
click at [97, 245] on img at bounding box center [79, 241] width 116 height 175
click at [97, 244] on img at bounding box center [79, 241] width 116 height 175
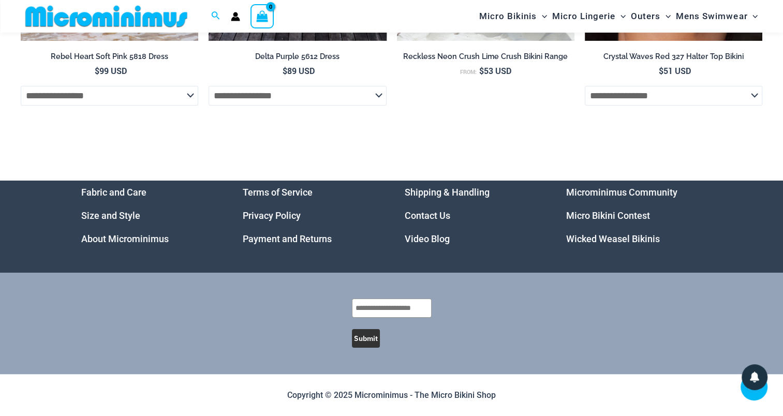
scroll to position [8006, 0]
